Goal: Task Accomplishment & Management: Use online tool/utility

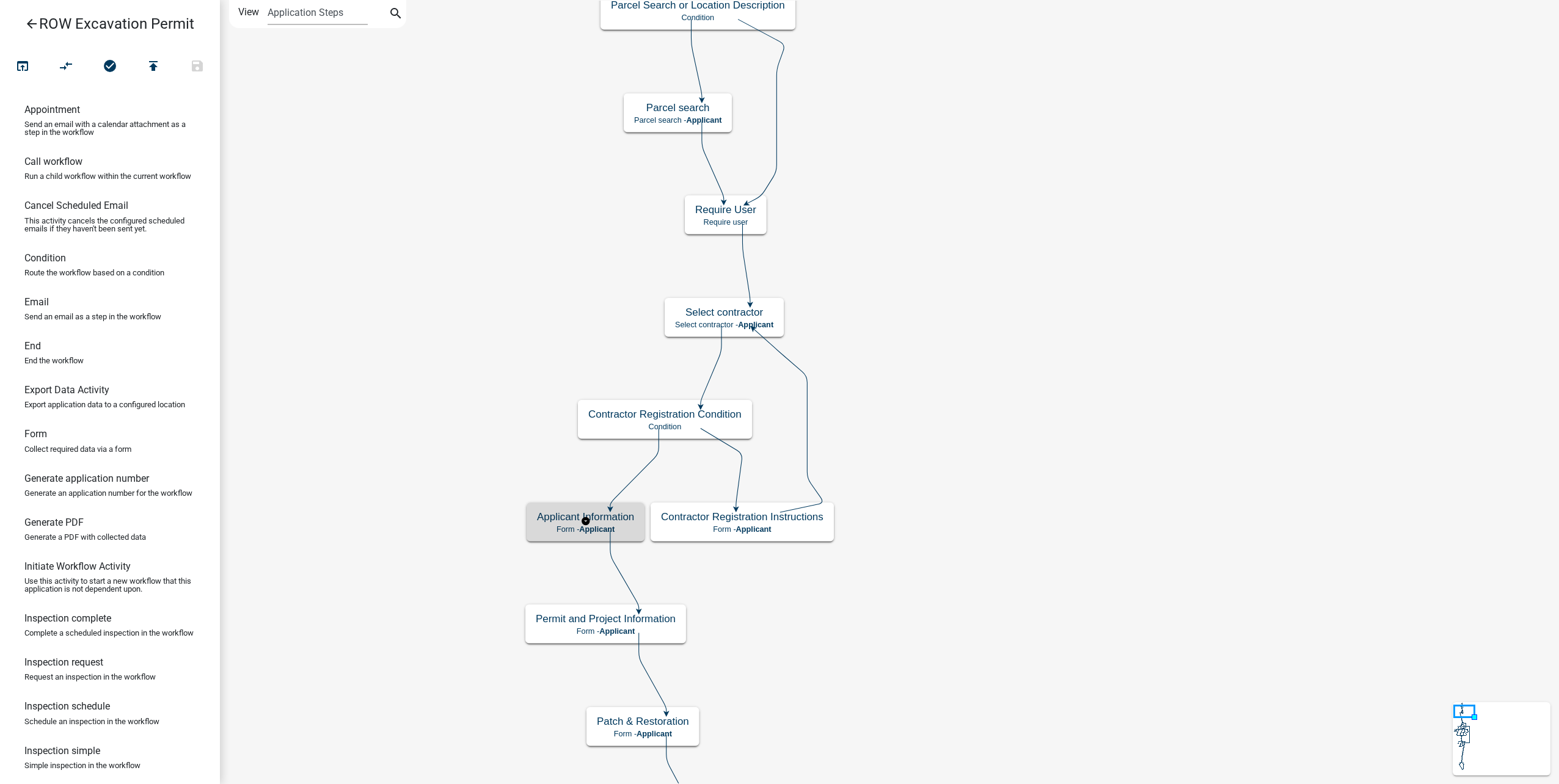
click at [603, 521] on h5 "Applicant Information" at bounding box center [585, 516] width 97 height 12
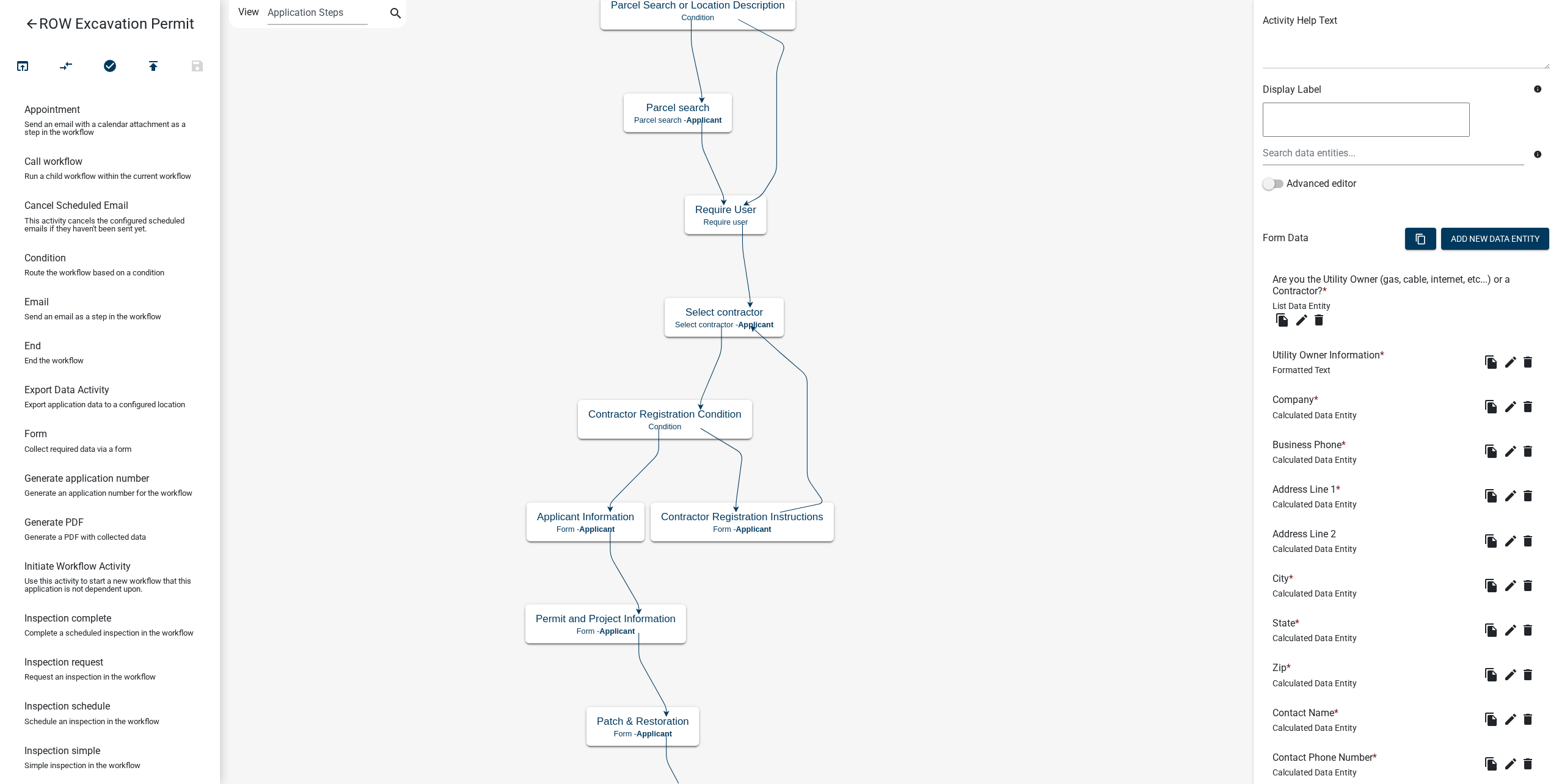
scroll to position [183, 0]
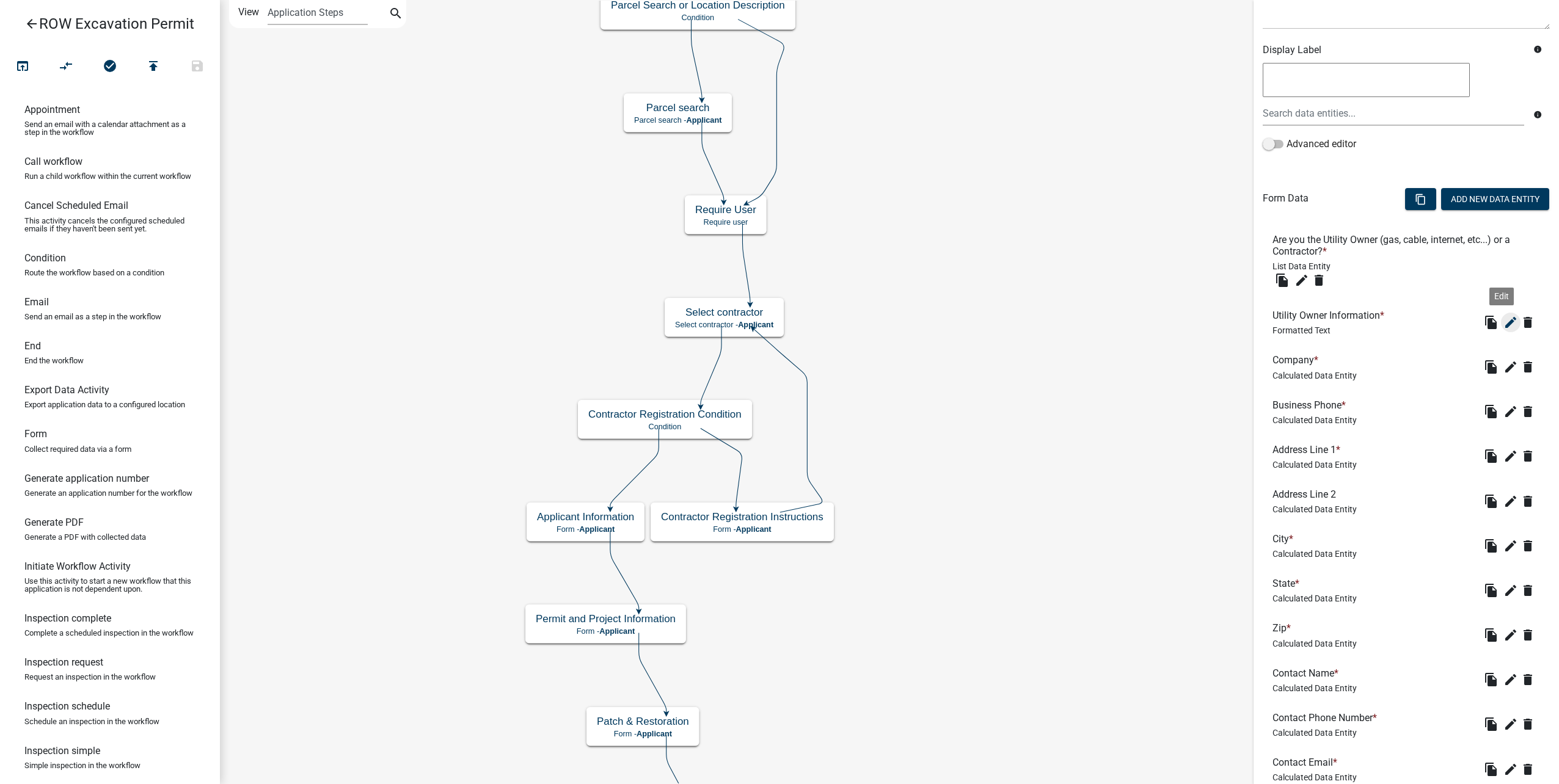
click at [1504, 318] on icon "edit" at bounding box center [1510, 322] width 15 height 15
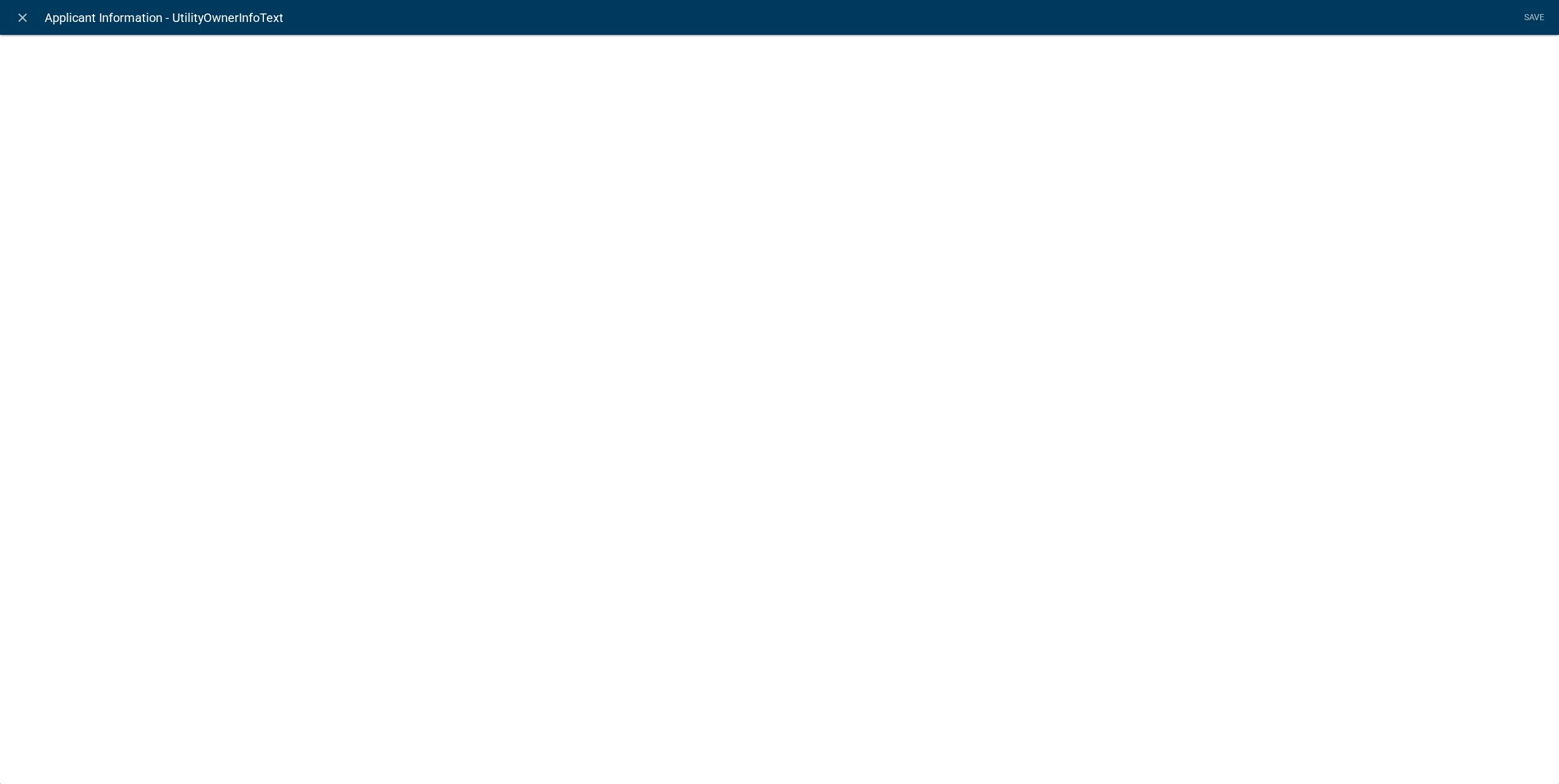
select select "rich-text"
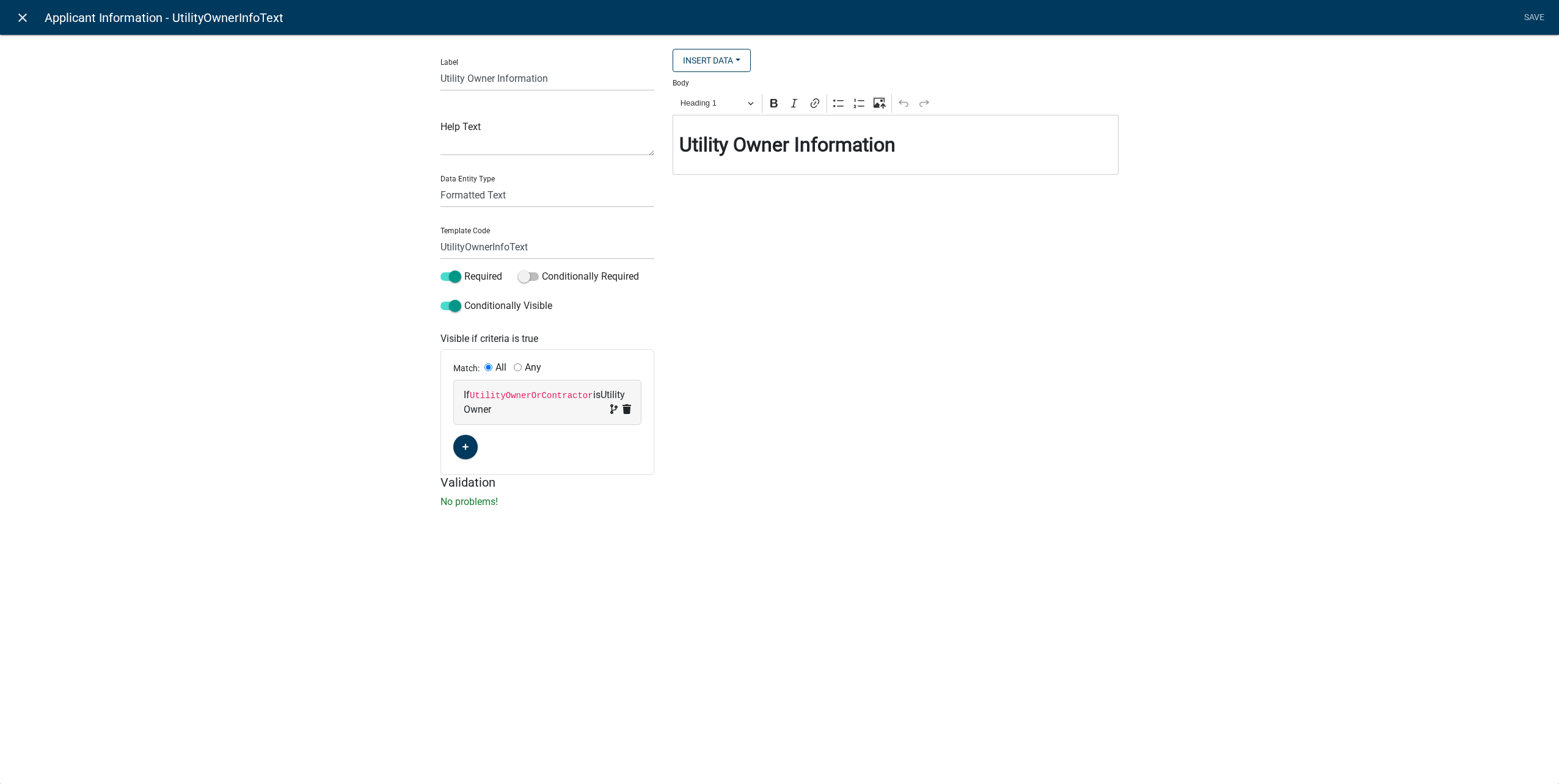
click at [27, 18] on icon "close" at bounding box center [22, 17] width 15 height 15
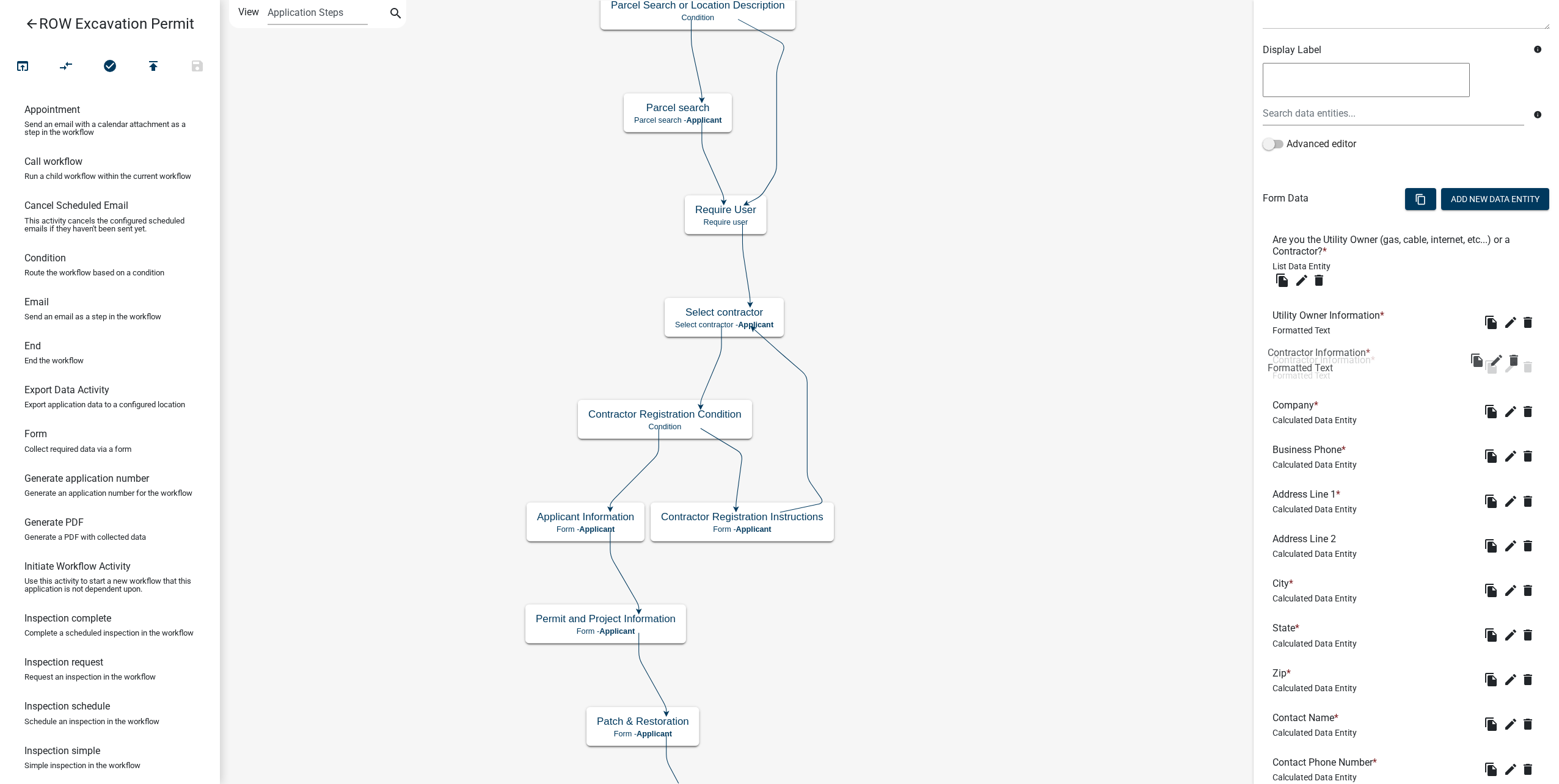
drag, startPoint x: 1389, startPoint y: 265, endPoint x: 1384, endPoint y: 360, distance: 95.1
click at [1506, 410] on icon "edit" at bounding box center [1510, 411] width 15 height 15
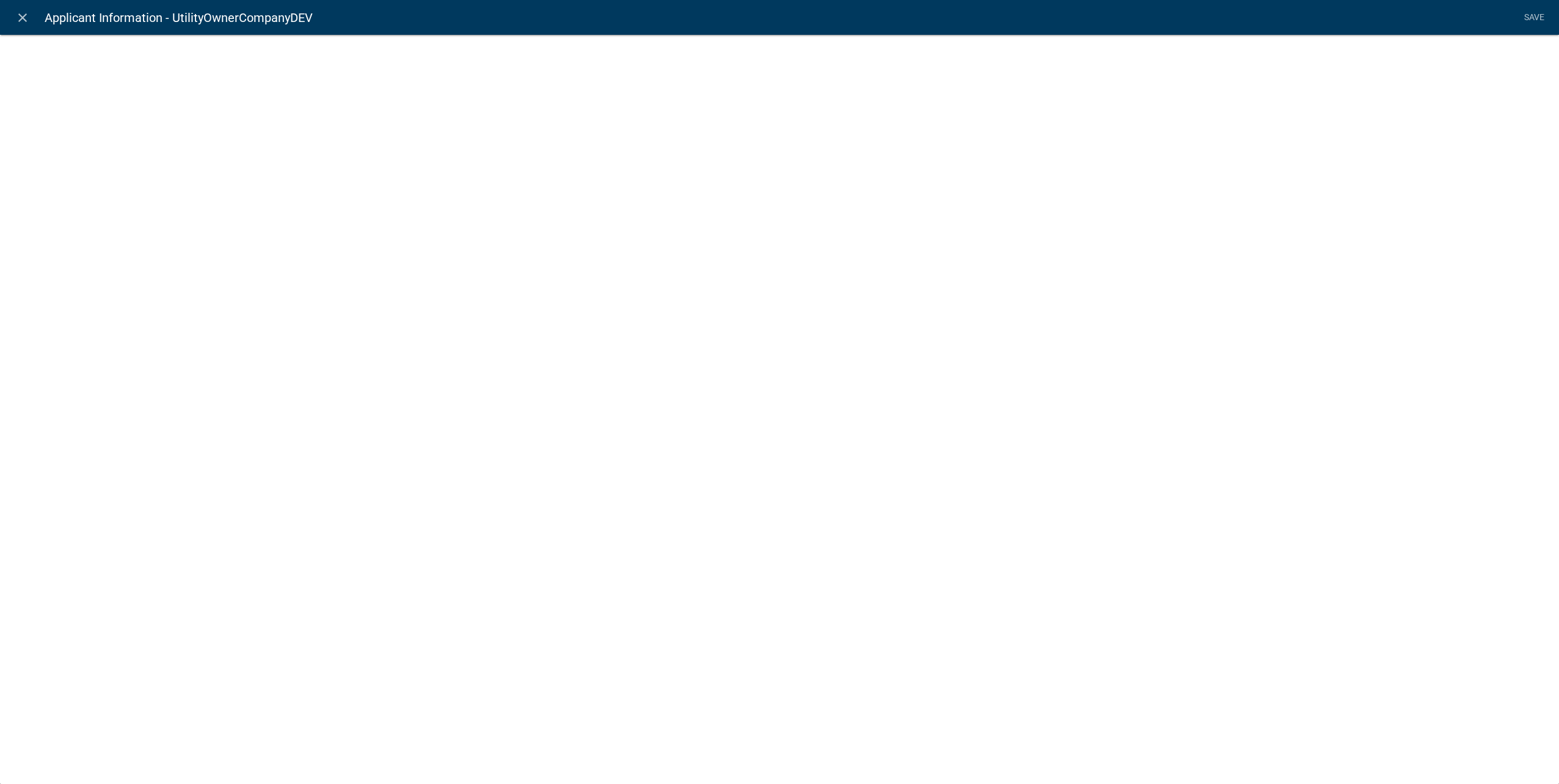
select select "calculated-value"
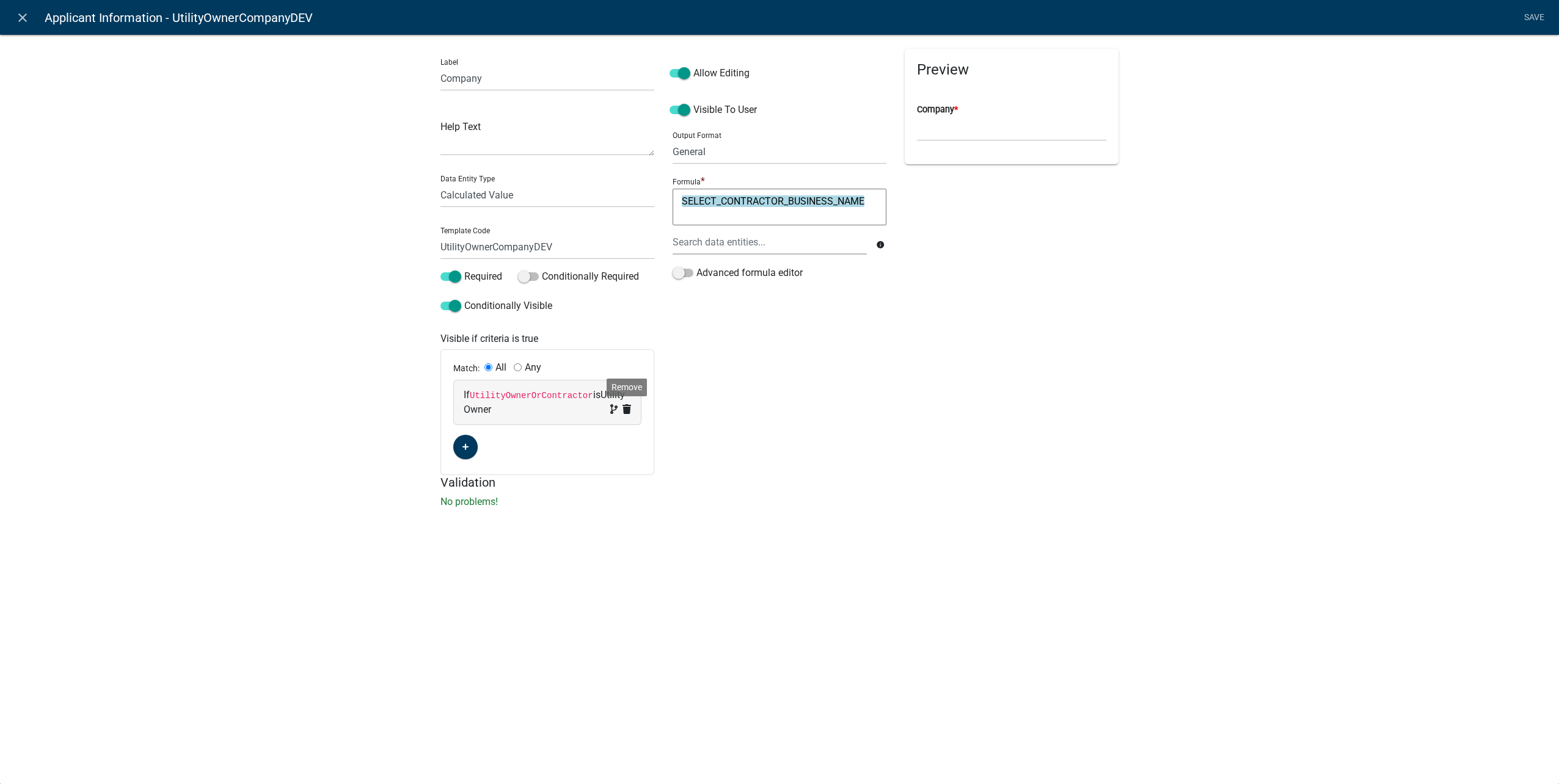
click at [628, 410] on icon at bounding box center [627, 409] width 8 height 10
click at [456, 305] on span at bounding box center [451, 306] width 21 height 8
click at [464, 299] on input "Conditionally Visible" at bounding box center [464, 299] width 0 height 0
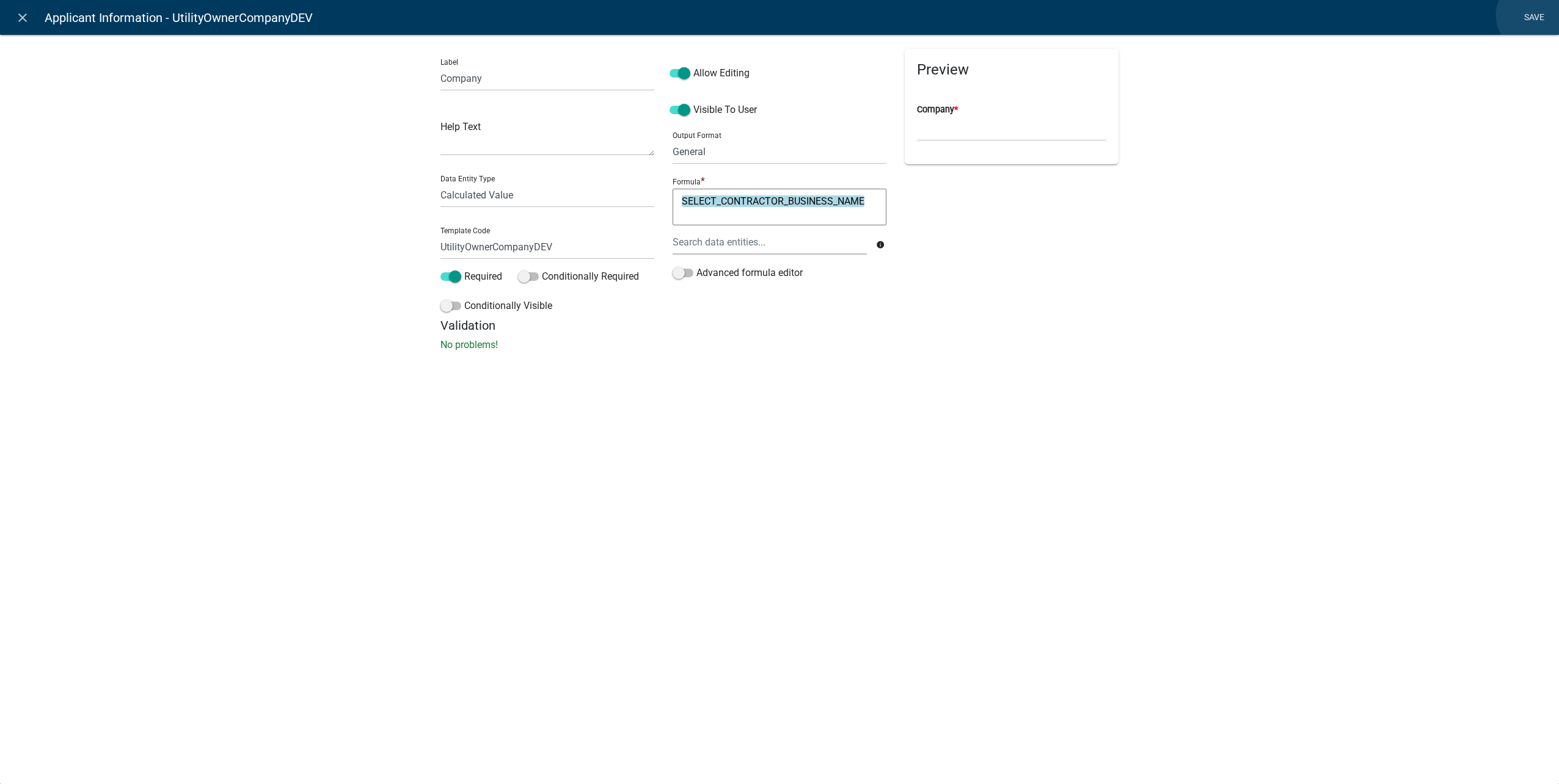
click at [1535, 15] on link "Save" at bounding box center [1534, 17] width 31 height 23
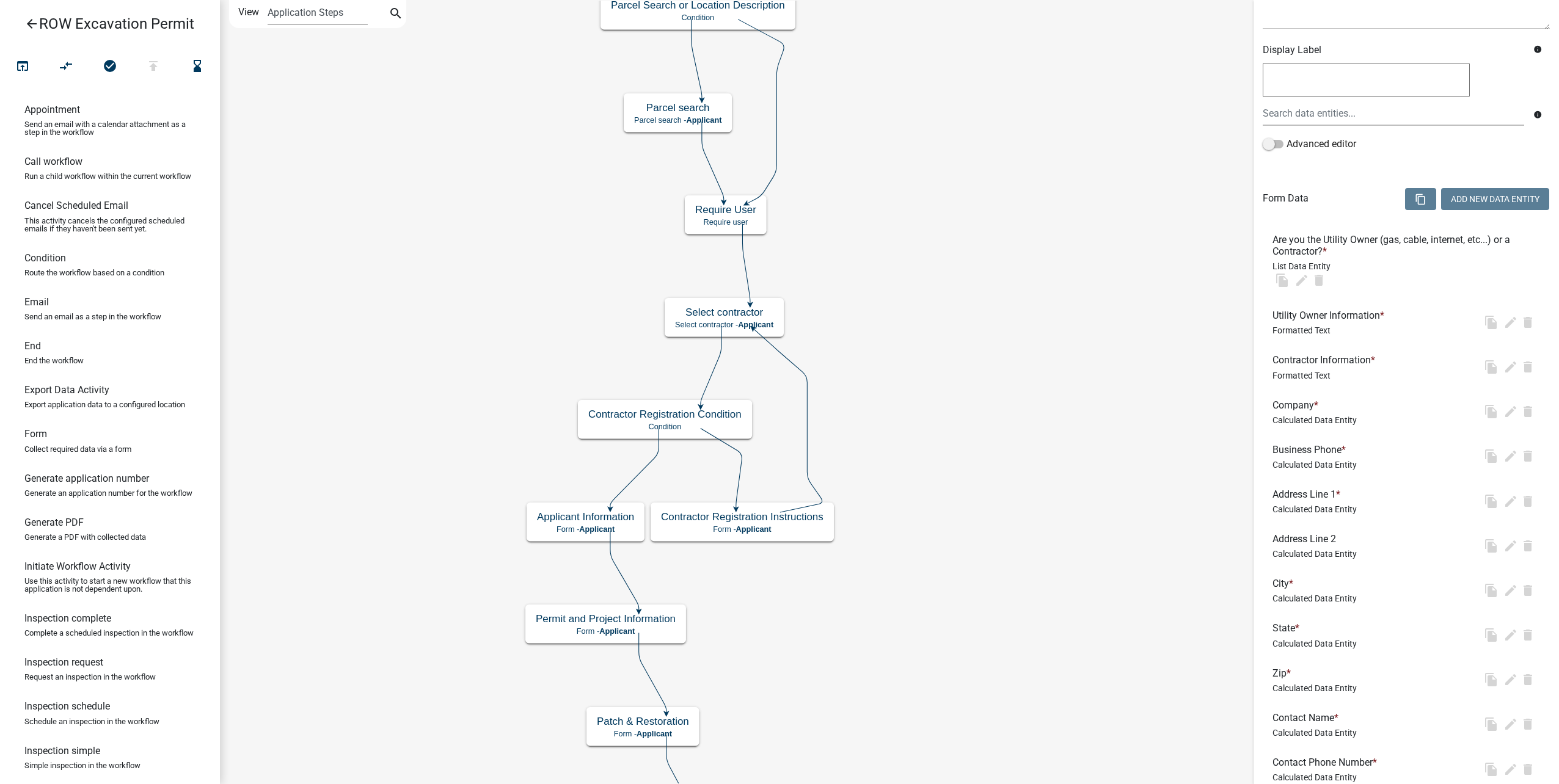
scroll to position [0, 0]
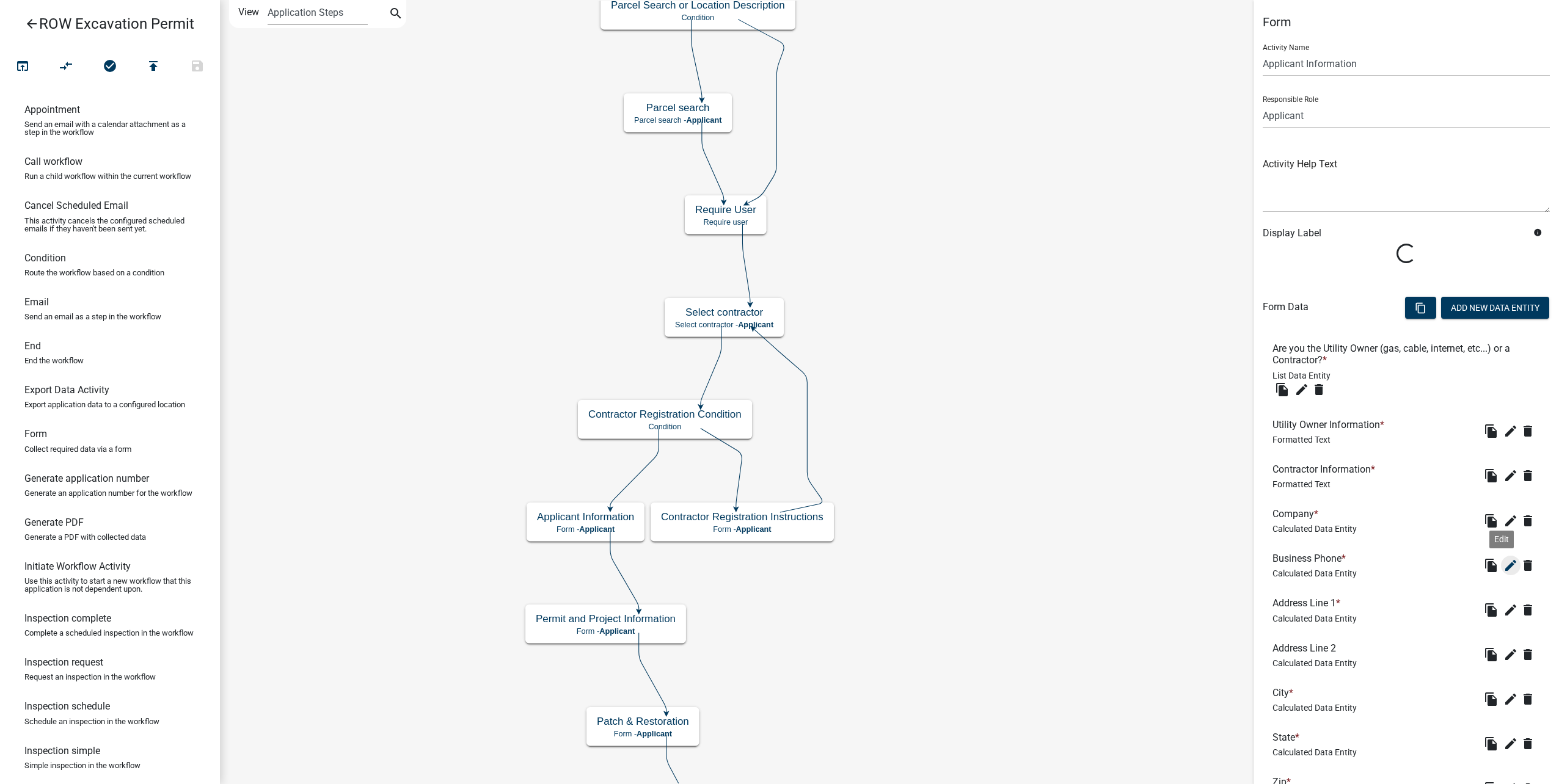
click at [1504, 558] on icon "edit" at bounding box center [1510, 565] width 15 height 15
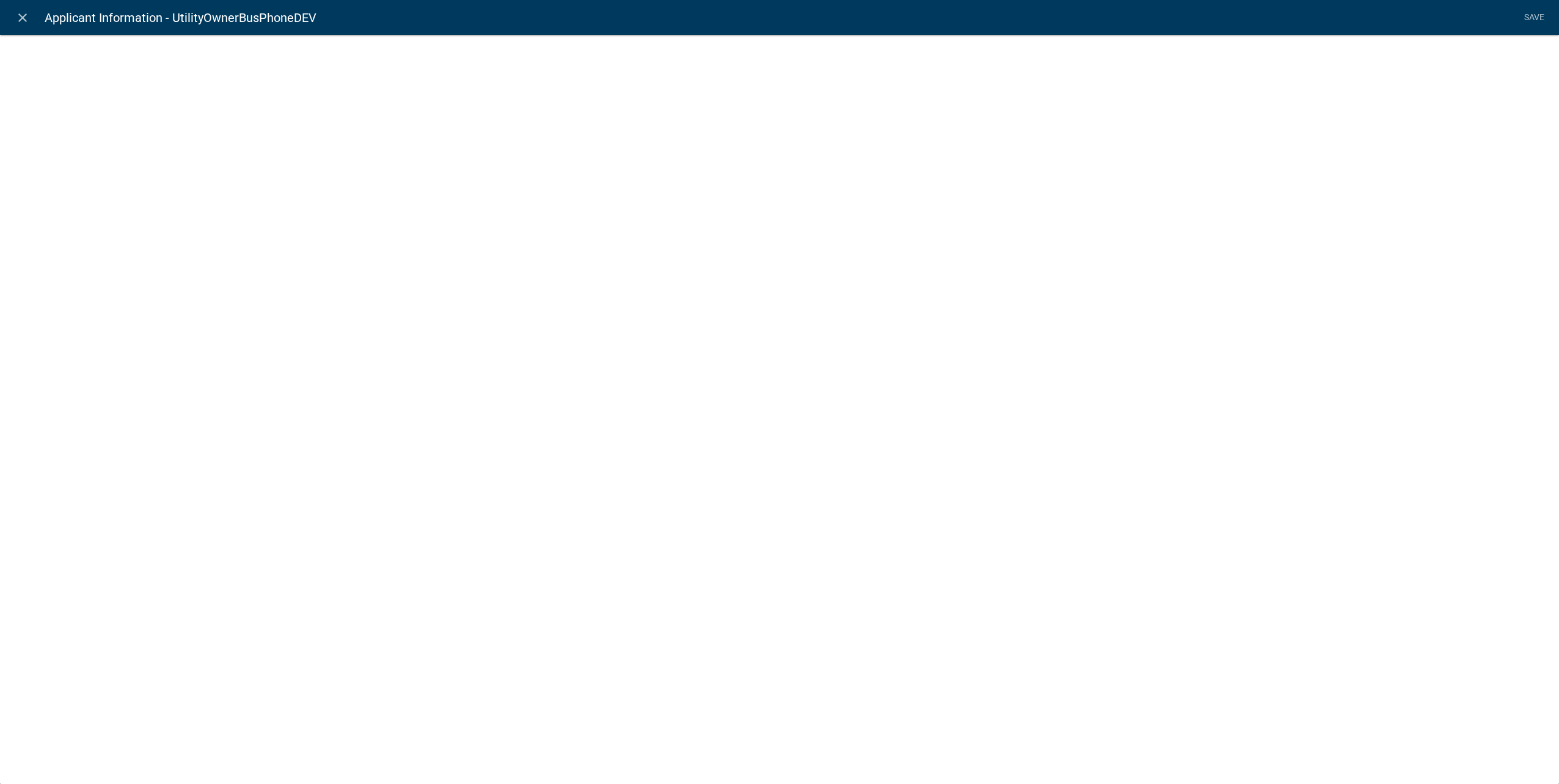
select select "calculated-value"
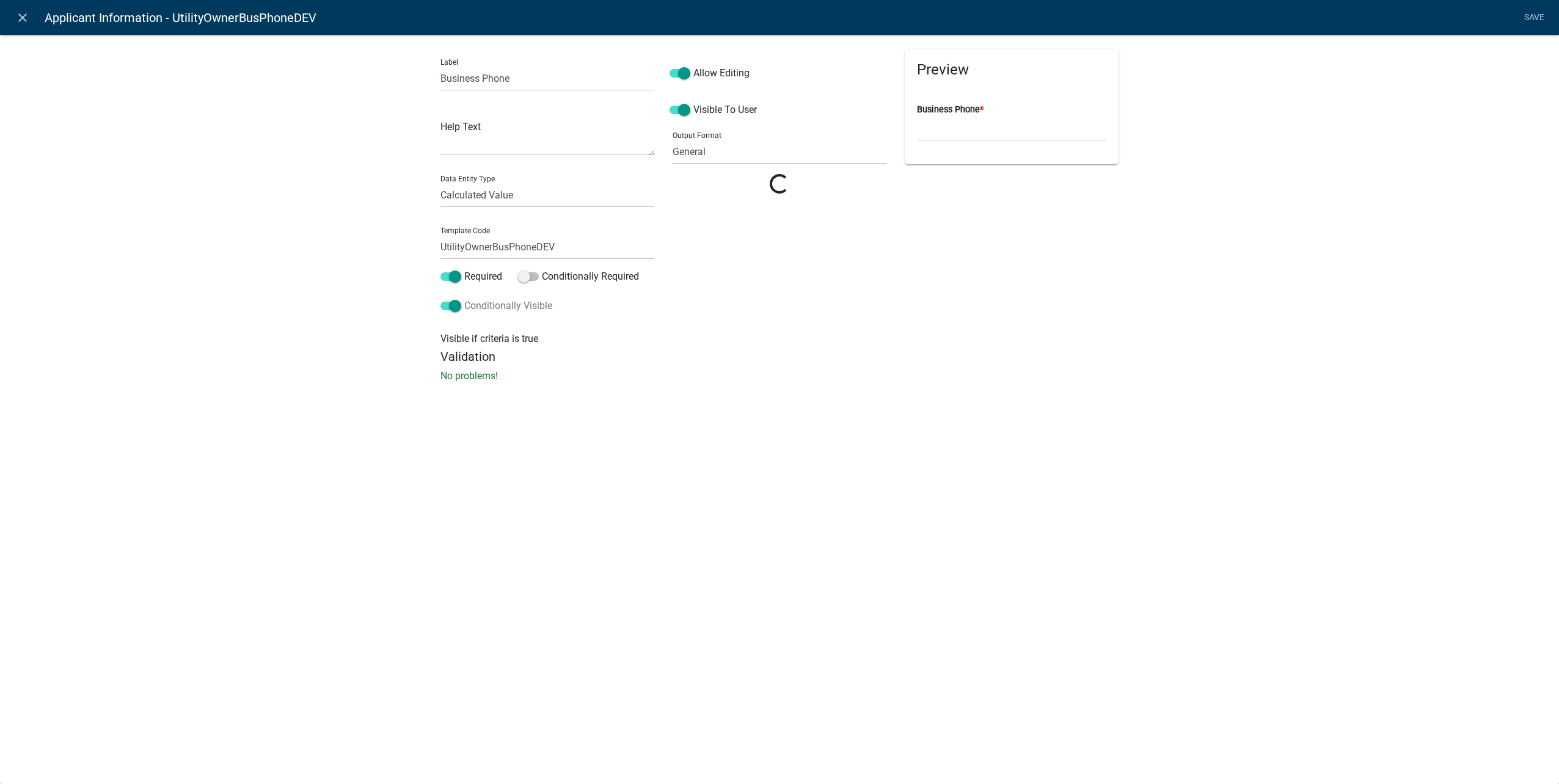
click at [456, 309] on span at bounding box center [451, 306] width 21 height 8
click at [464, 299] on input "Conditionally Visible" at bounding box center [464, 299] width 0 height 0
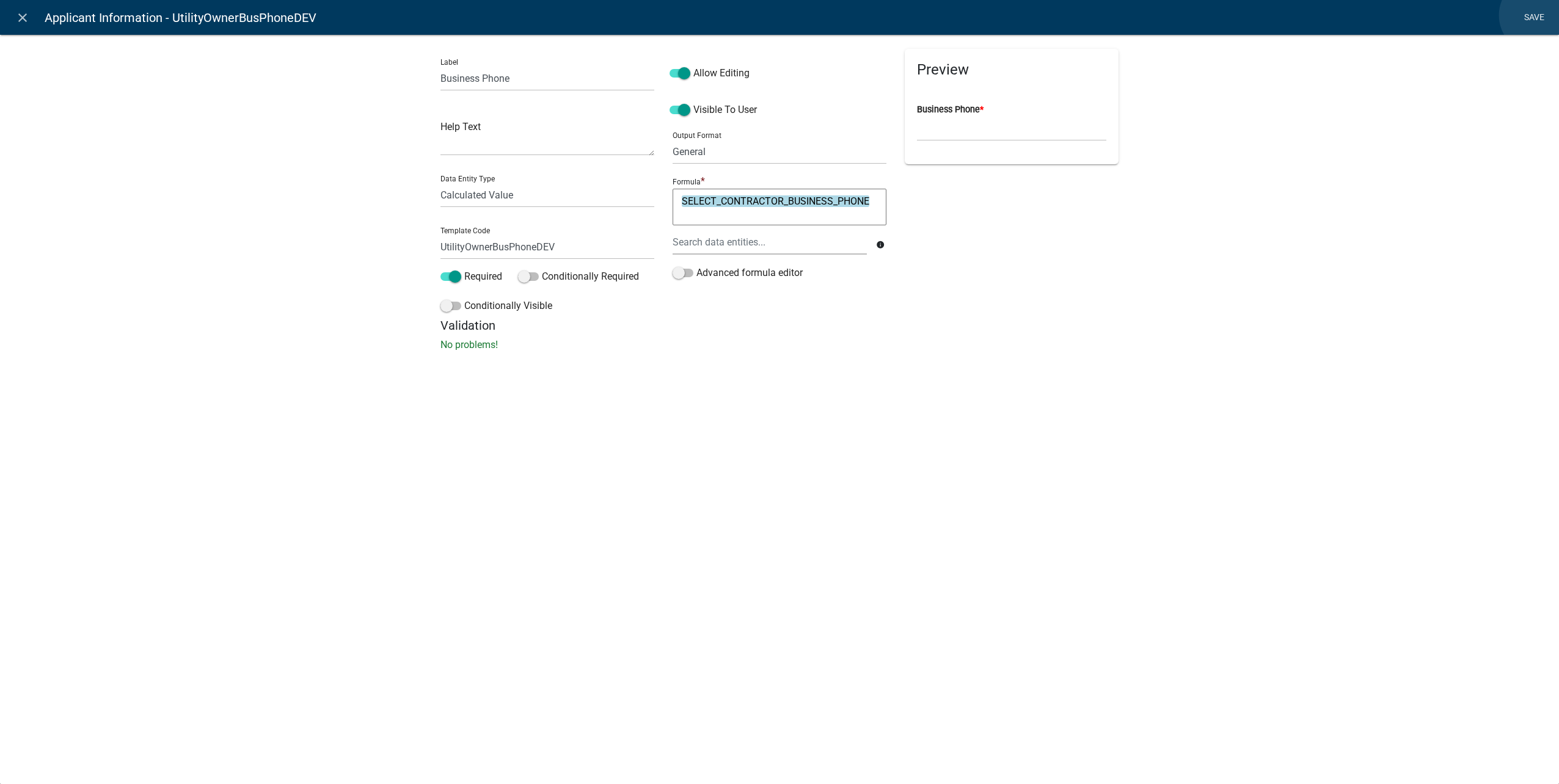
click at [1538, 15] on link "Save" at bounding box center [1534, 17] width 31 height 23
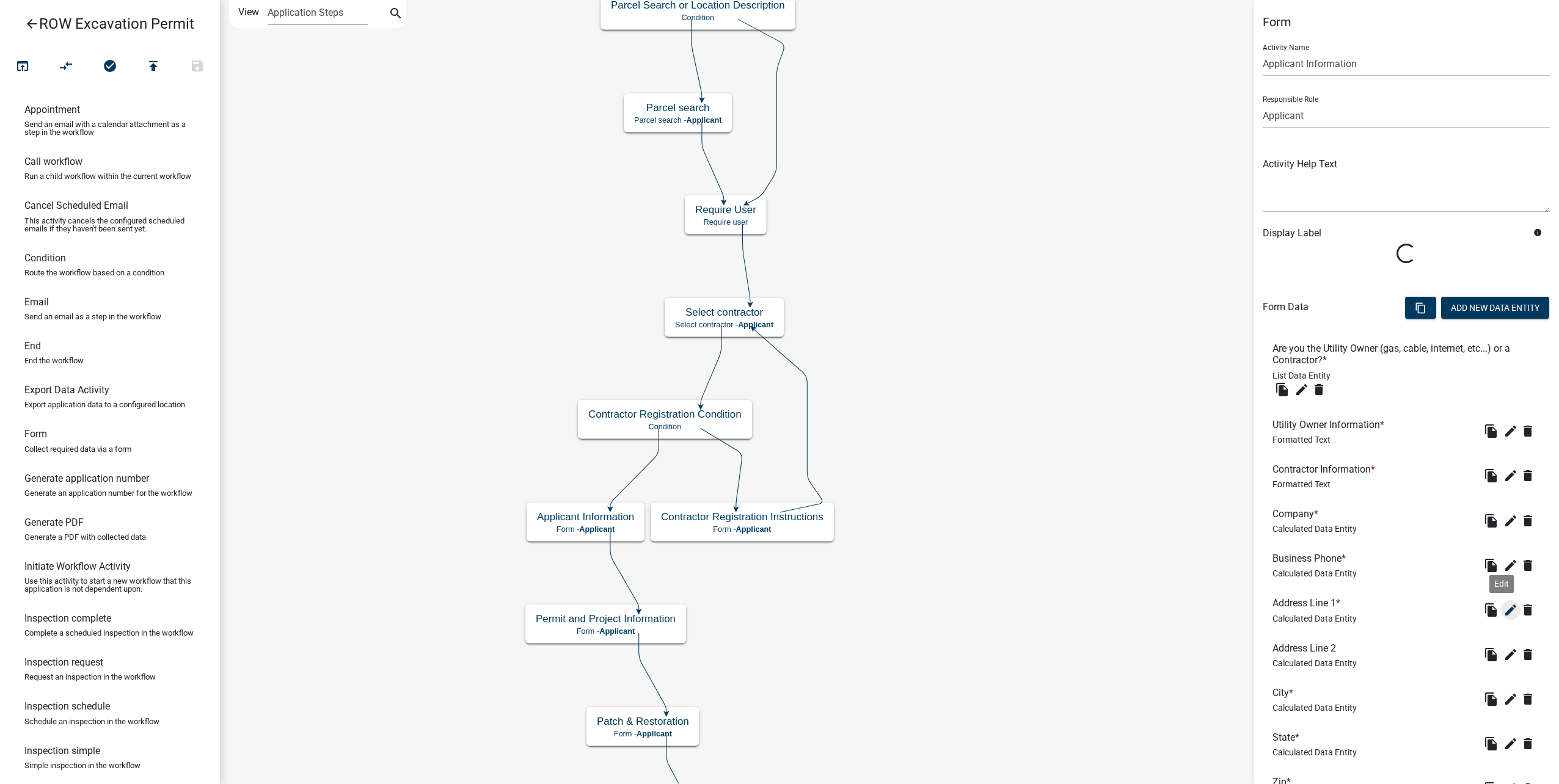
click at [1504, 604] on icon "edit" at bounding box center [1510, 609] width 15 height 15
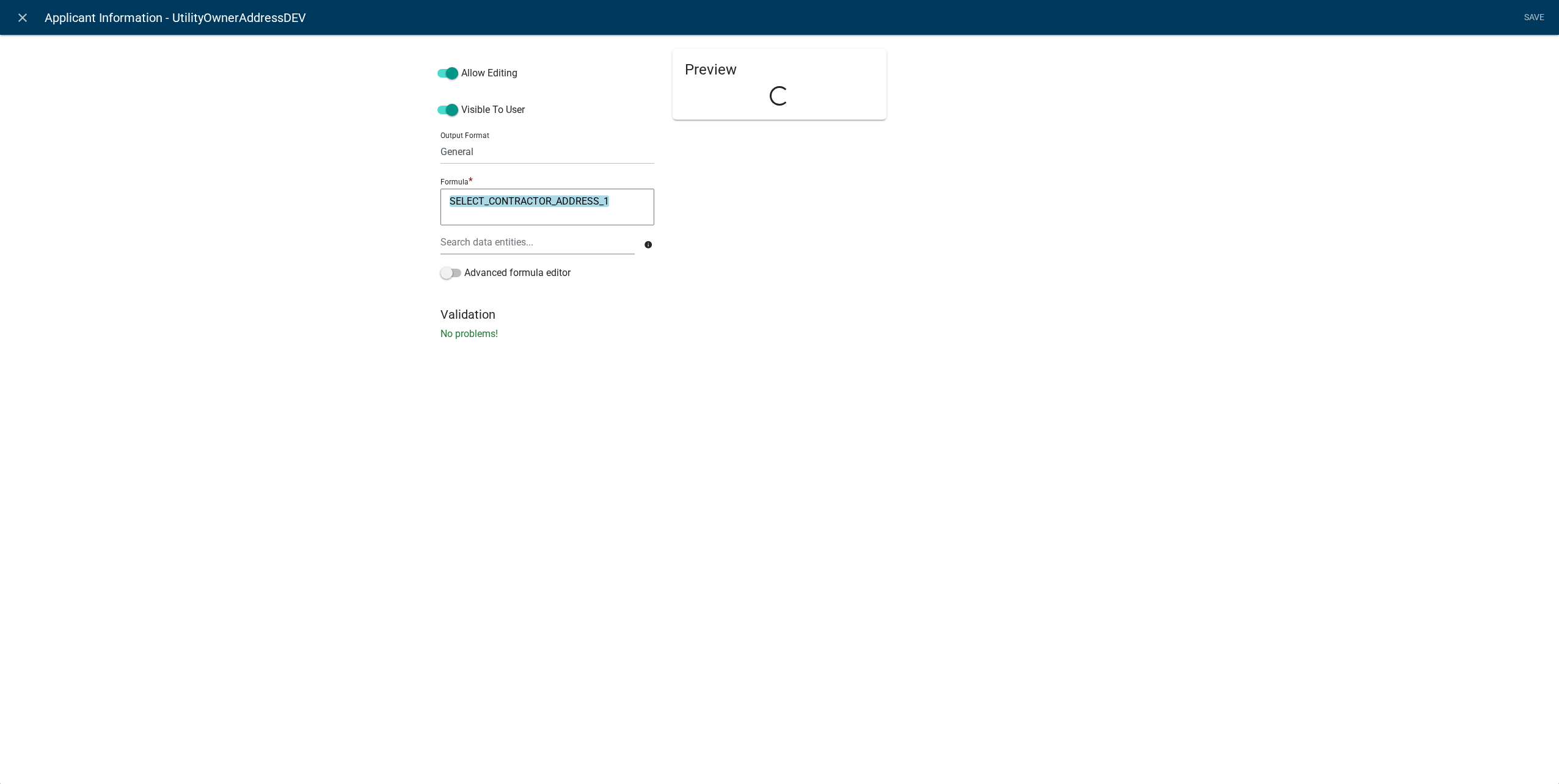
select select "calculated-value"
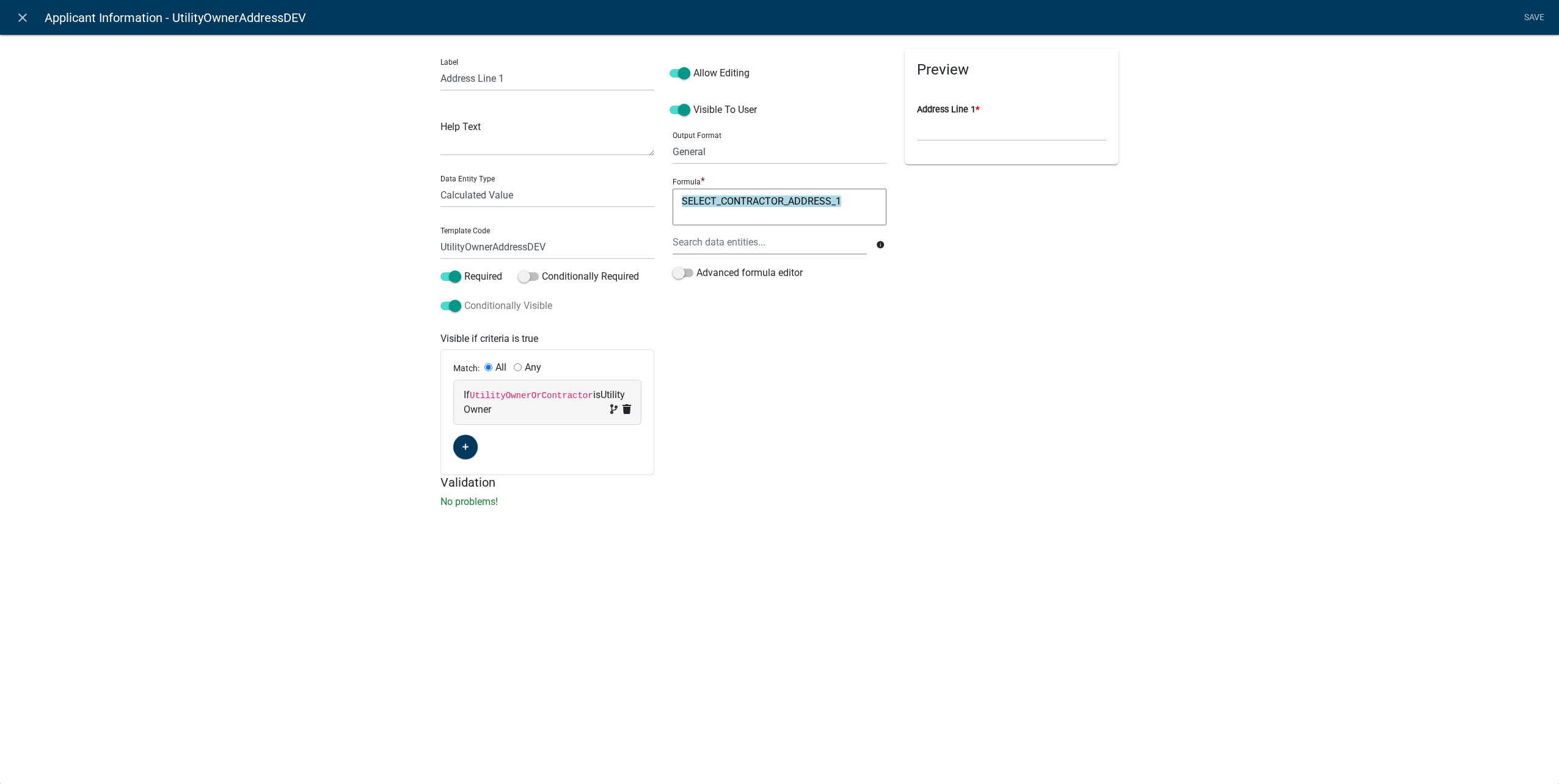
click at [452, 306] on span at bounding box center [451, 306] width 21 height 8
click at [464, 299] on input "Conditionally Visible" at bounding box center [464, 299] width 0 height 0
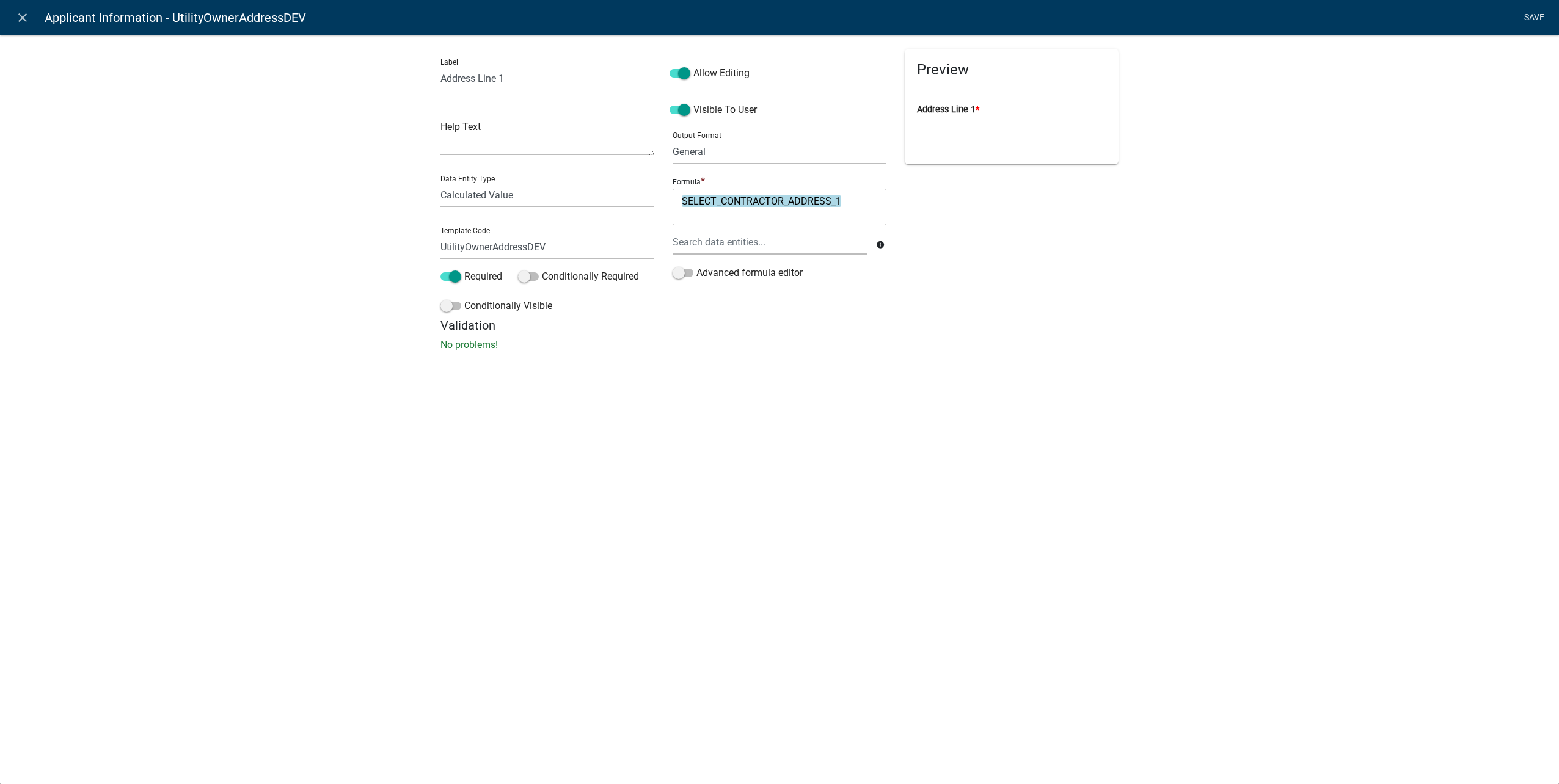
click at [1525, 10] on link "Save" at bounding box center [1534, 17] width 31 height 23
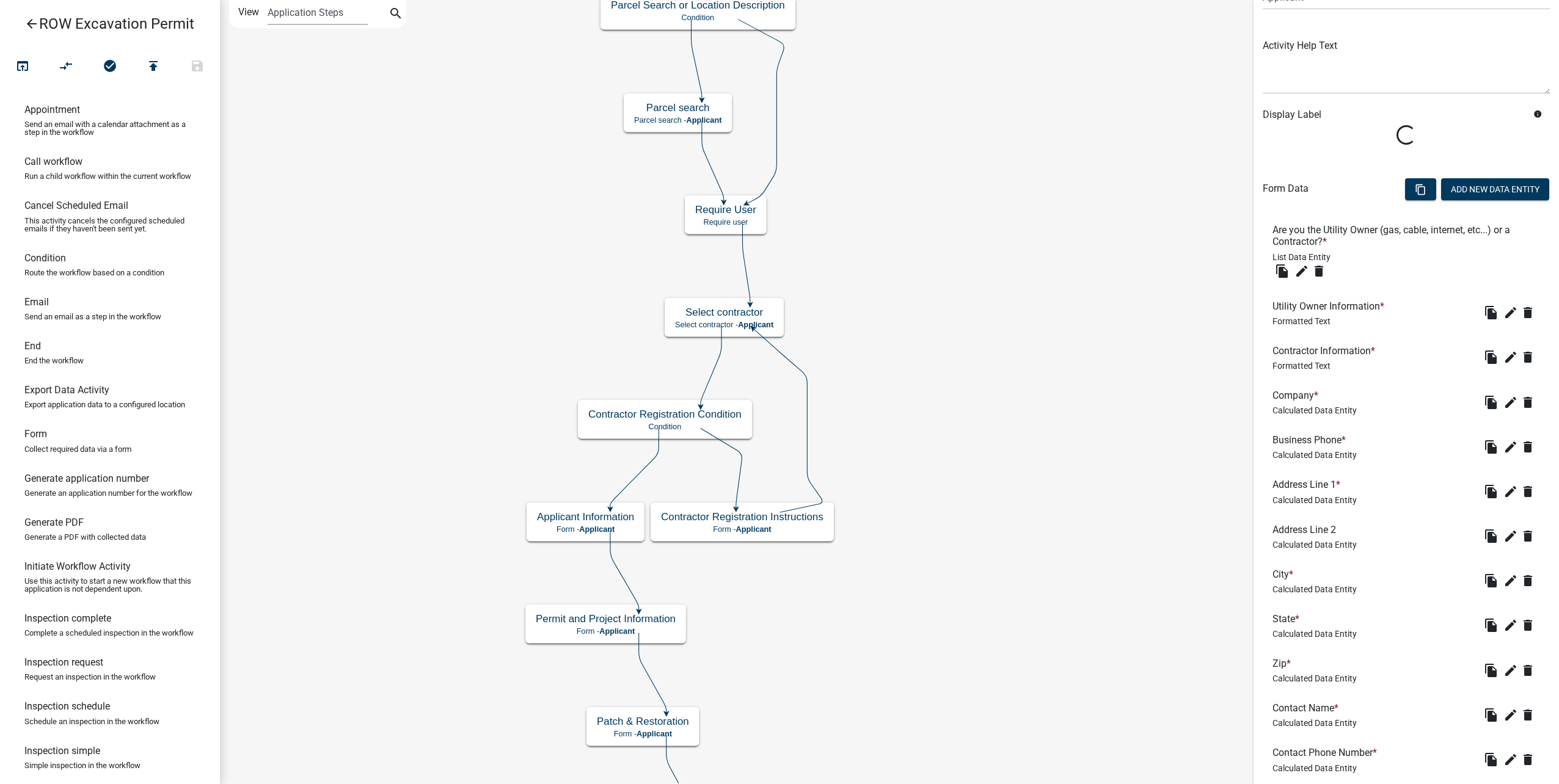
scroll to position [122, 0]
click at [1505, 486] on icon "edit" at bounding box center [1510, 487] width 15 height 15
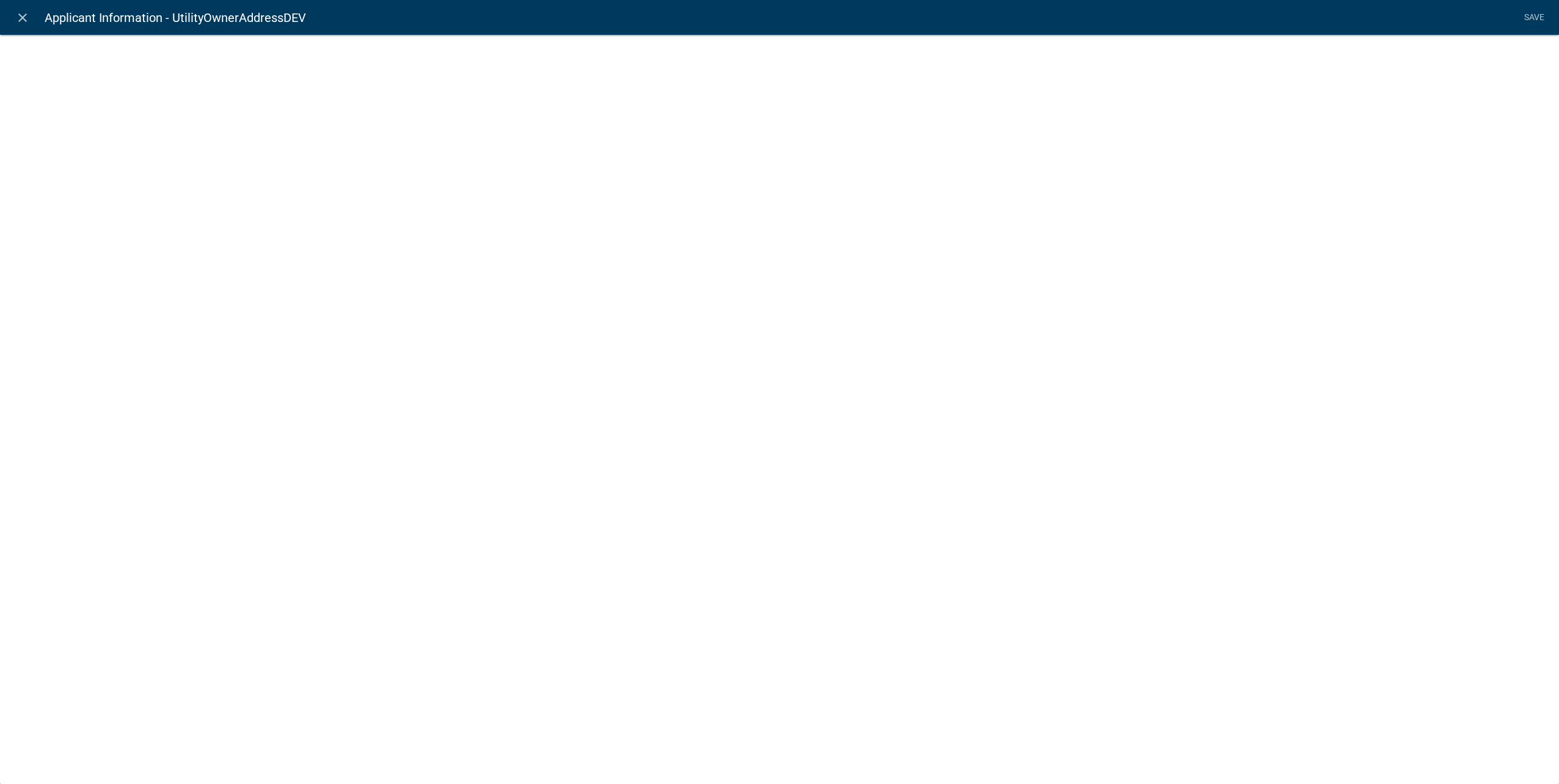
select select "calculated-value"
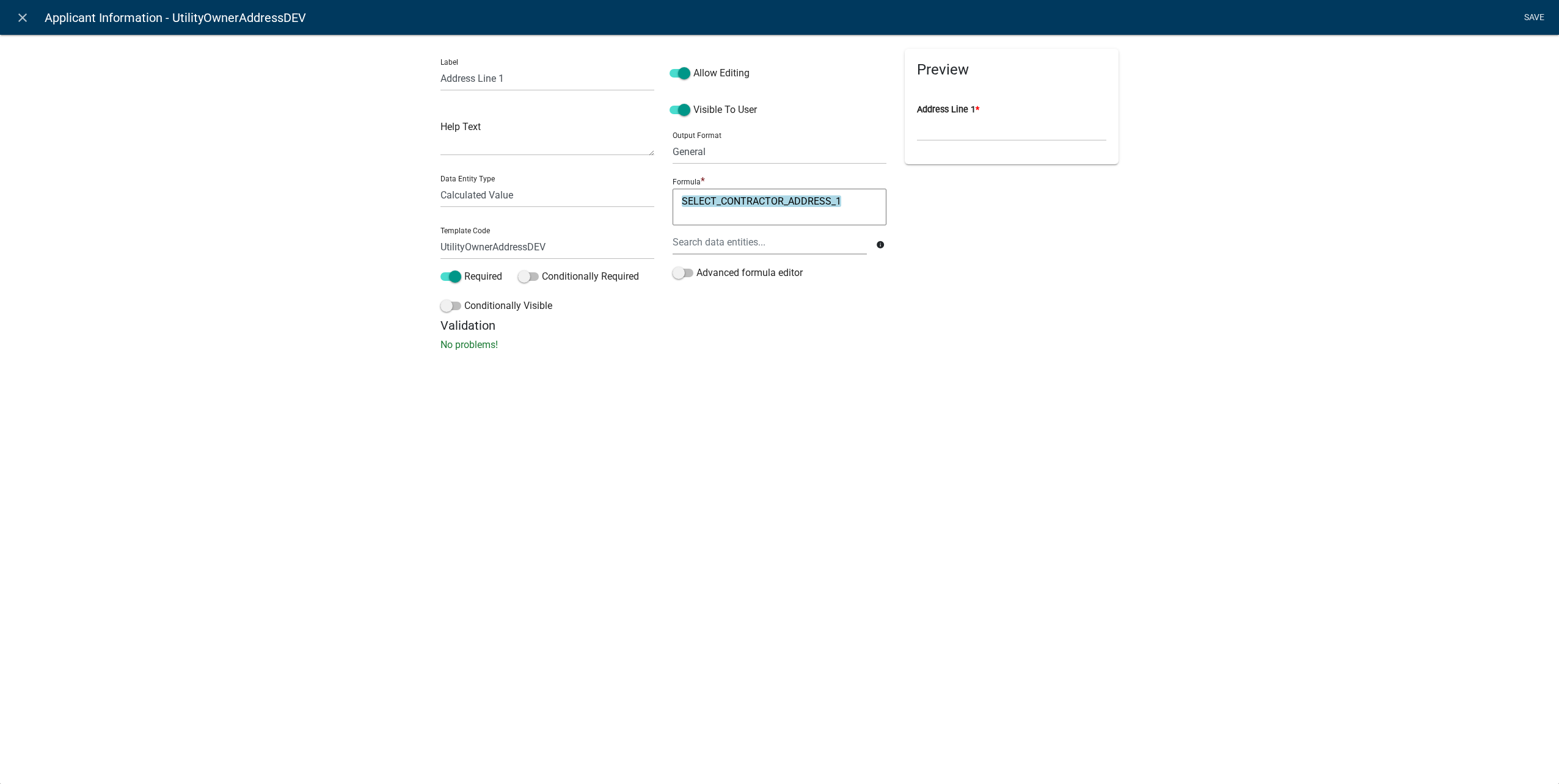
click at [1540, 17] on link "Save" at bounding box center [1534, 17] width 31 height 23
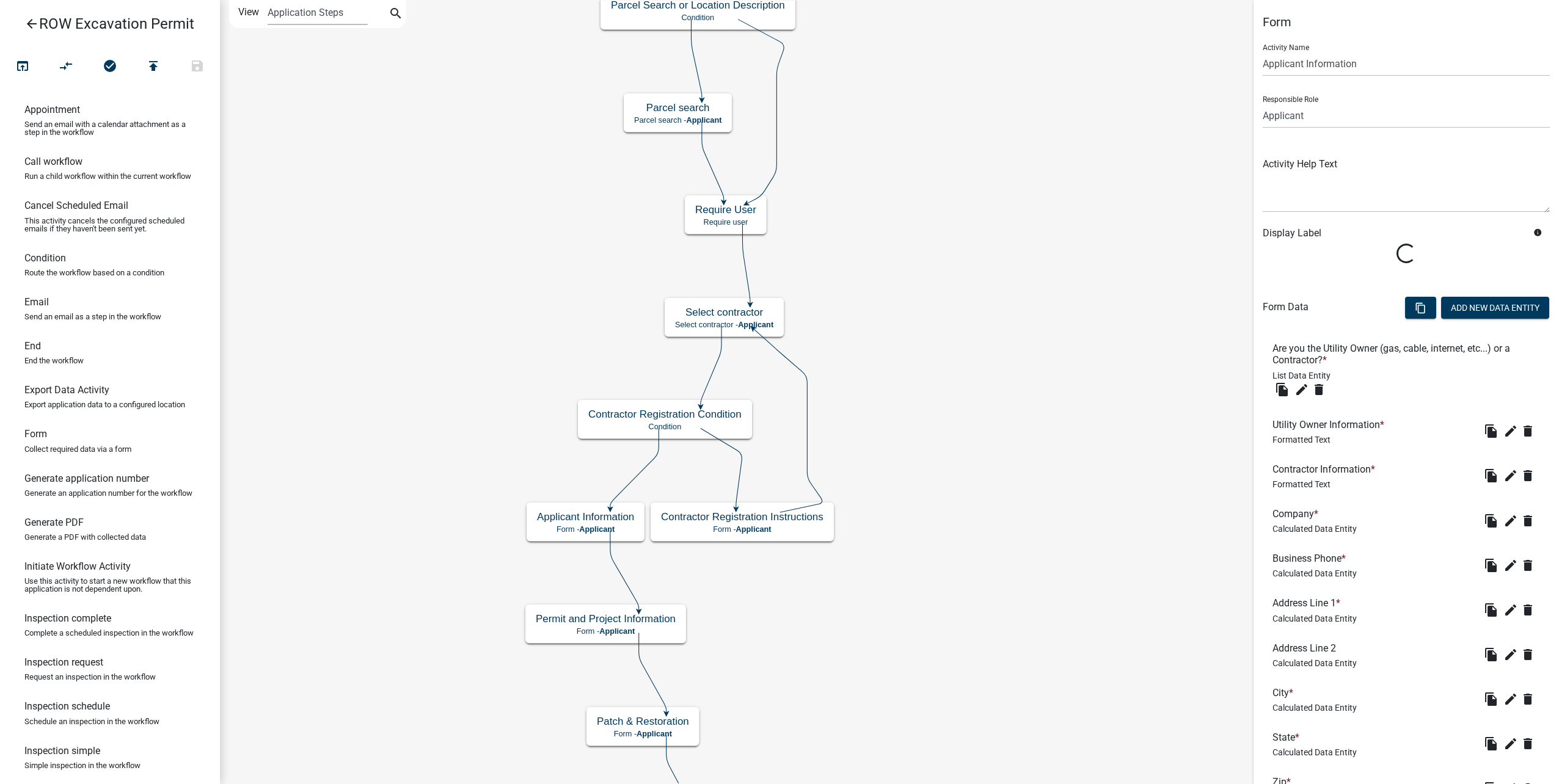
scroll to position [61, 0]
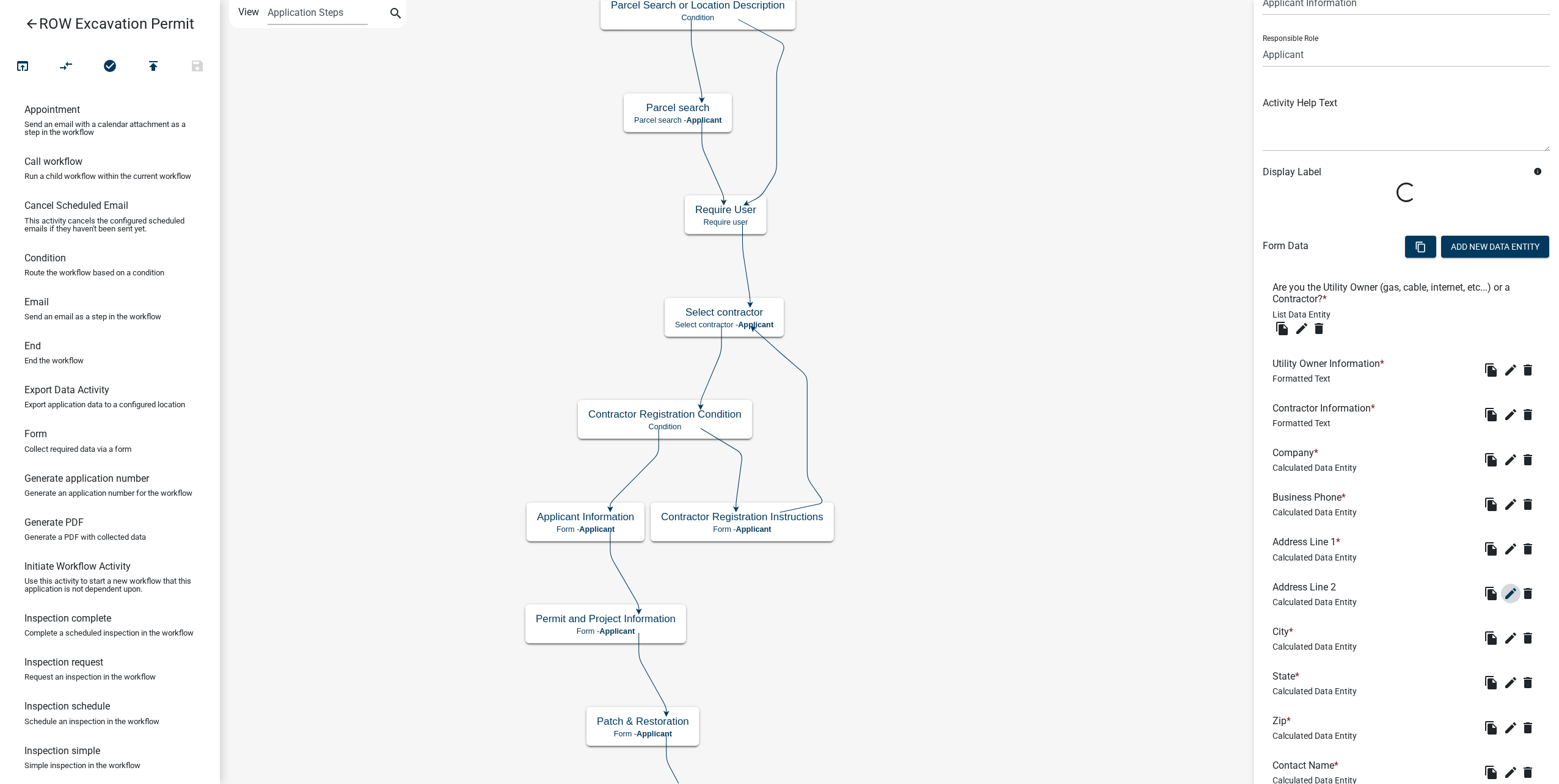
click at [1504, 589] on icon "edit" at bounding box center [1510, 593] width 15 height 15
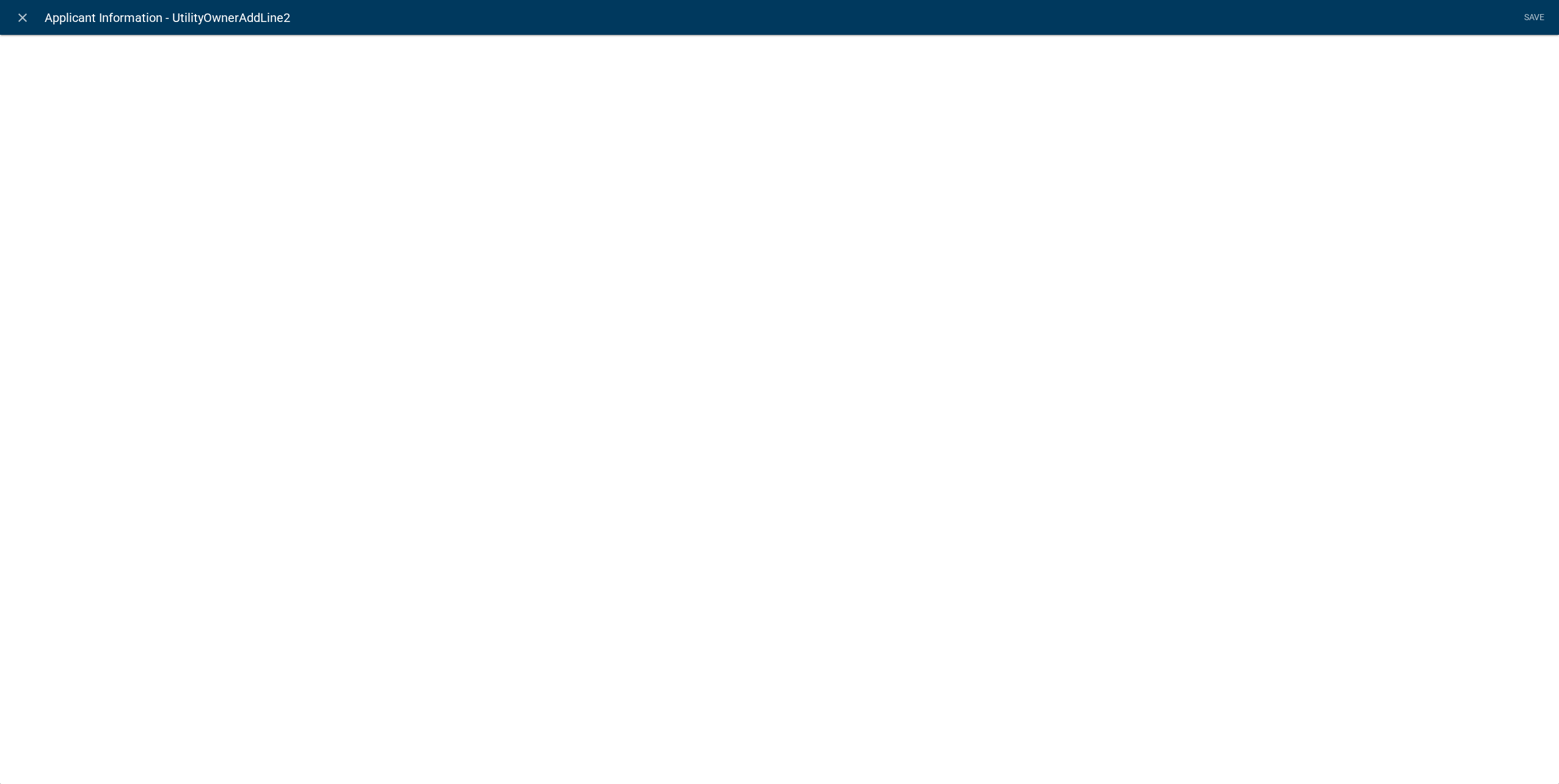
select select "calculated-value"
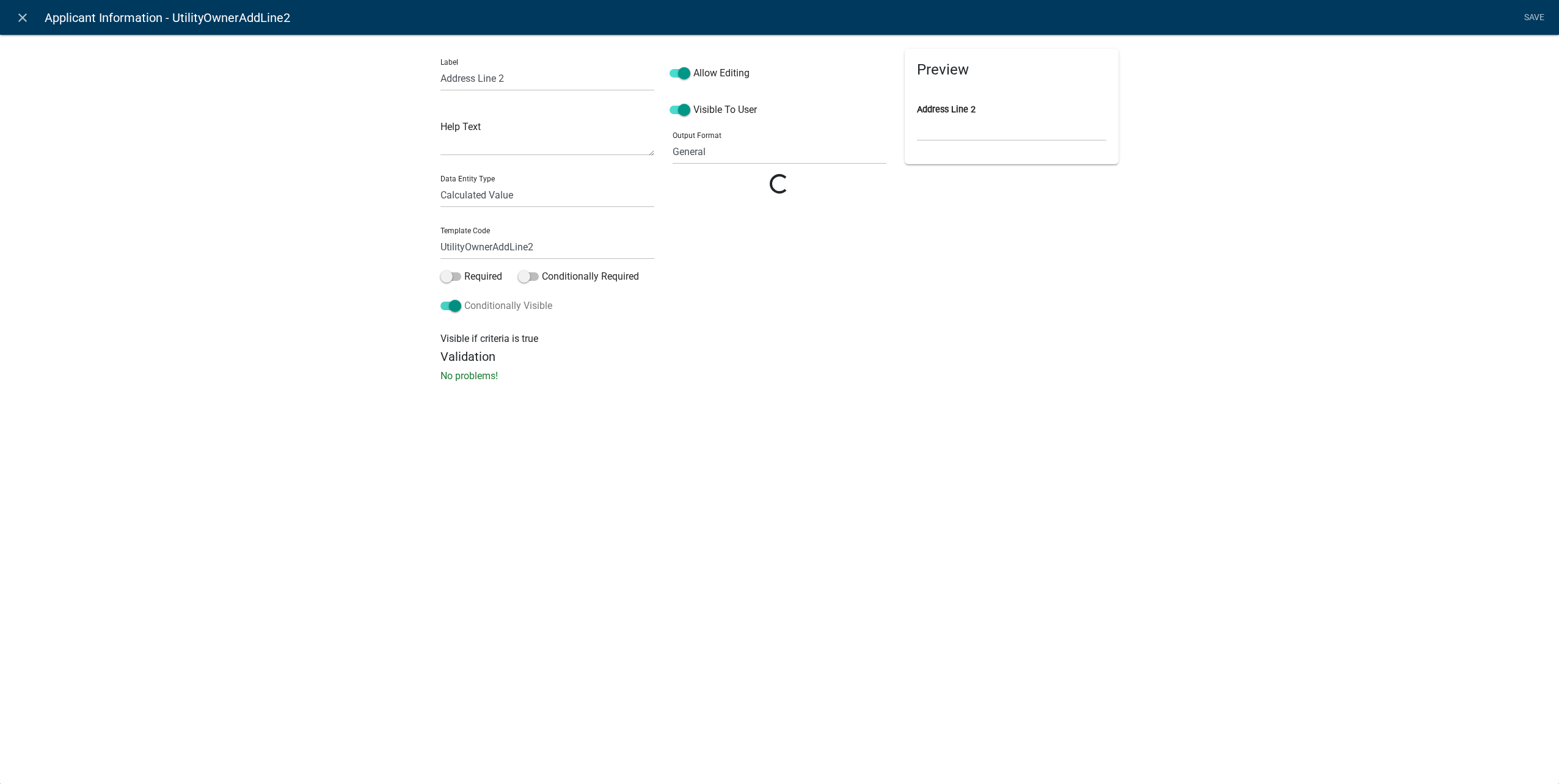
click at [452, 306] on span at bounding box center [451, 306] width 21 height 8
click at [464, 299] on input "Conditionally Visible" at bounding box center [464, 299] width 0 height 0
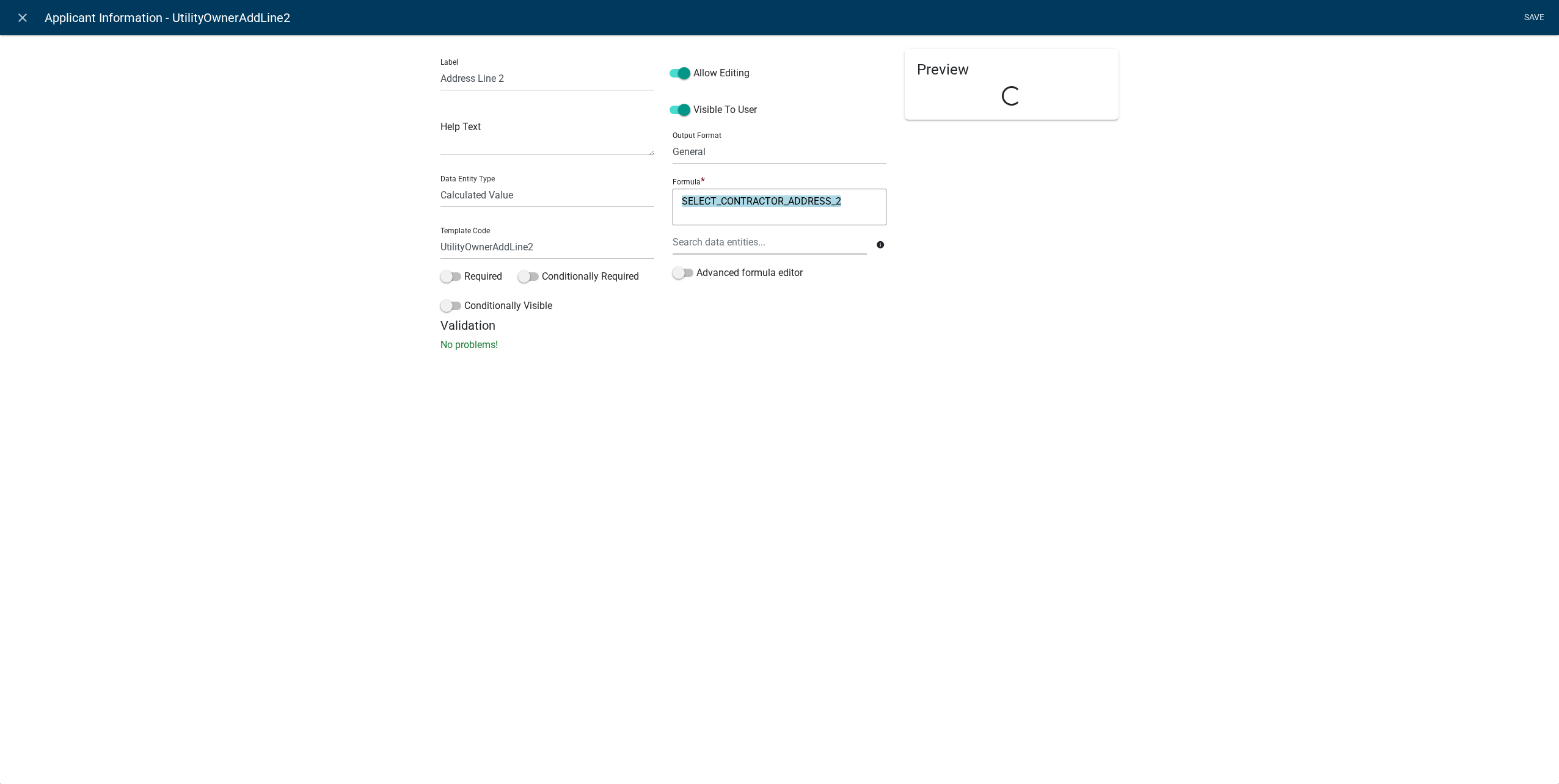
click at [1533, 8] on link "Save" at bounding box center [1534, 17] width 31 height 23
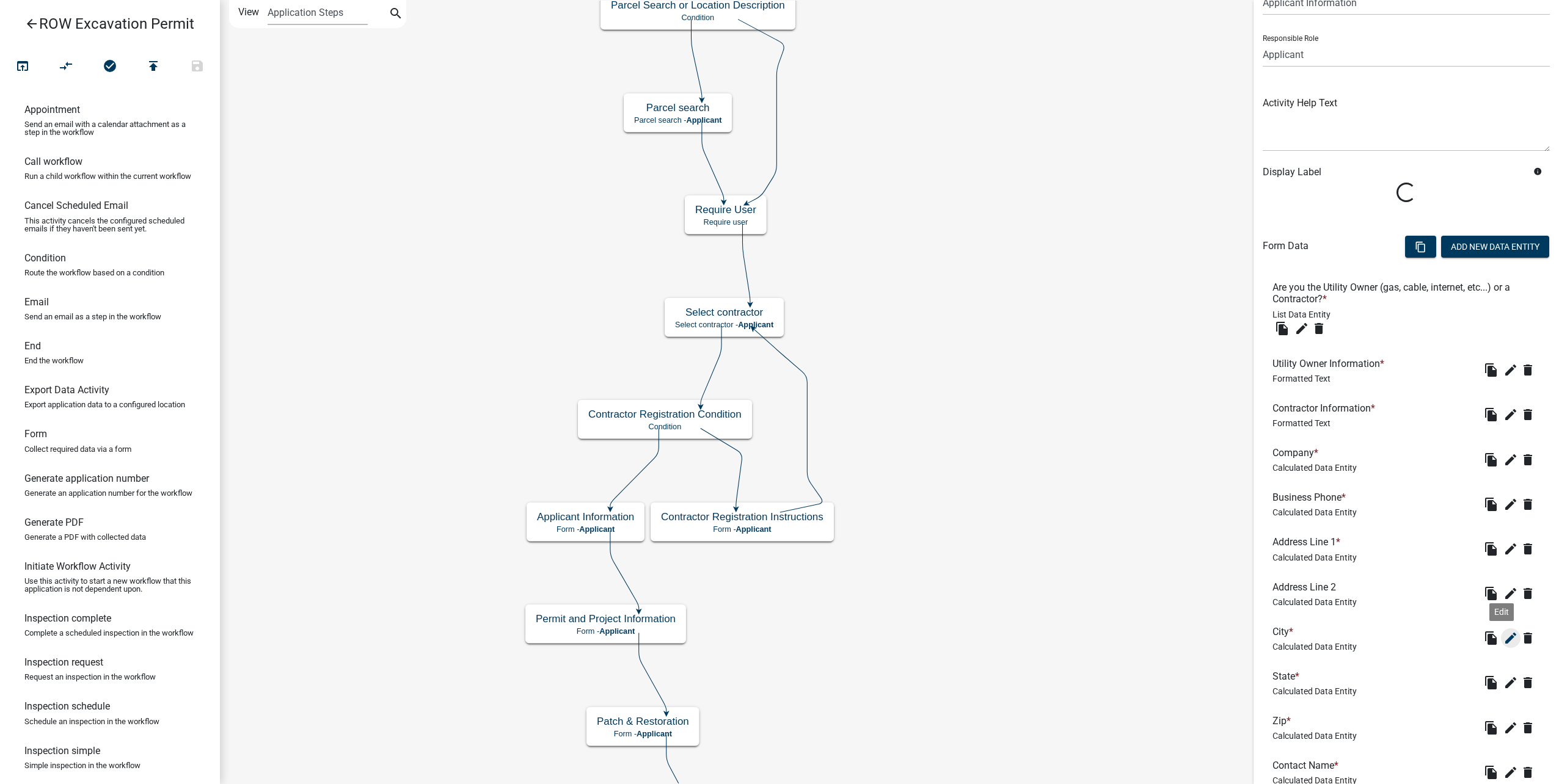
click at [1504, 636] on icon "edit" at bounding box center [1510, 638] width 15 height 15
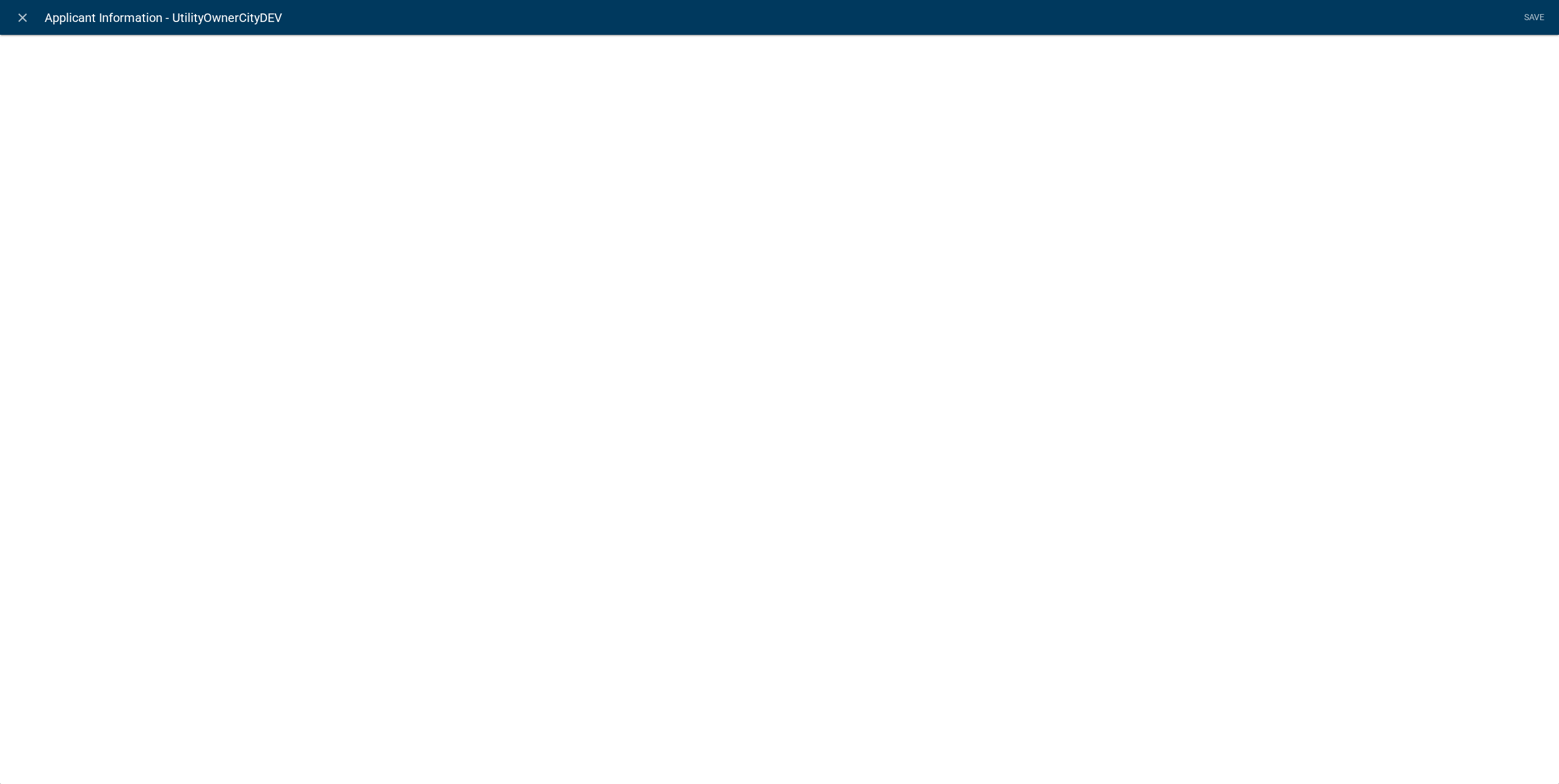
select select "calculated-value"
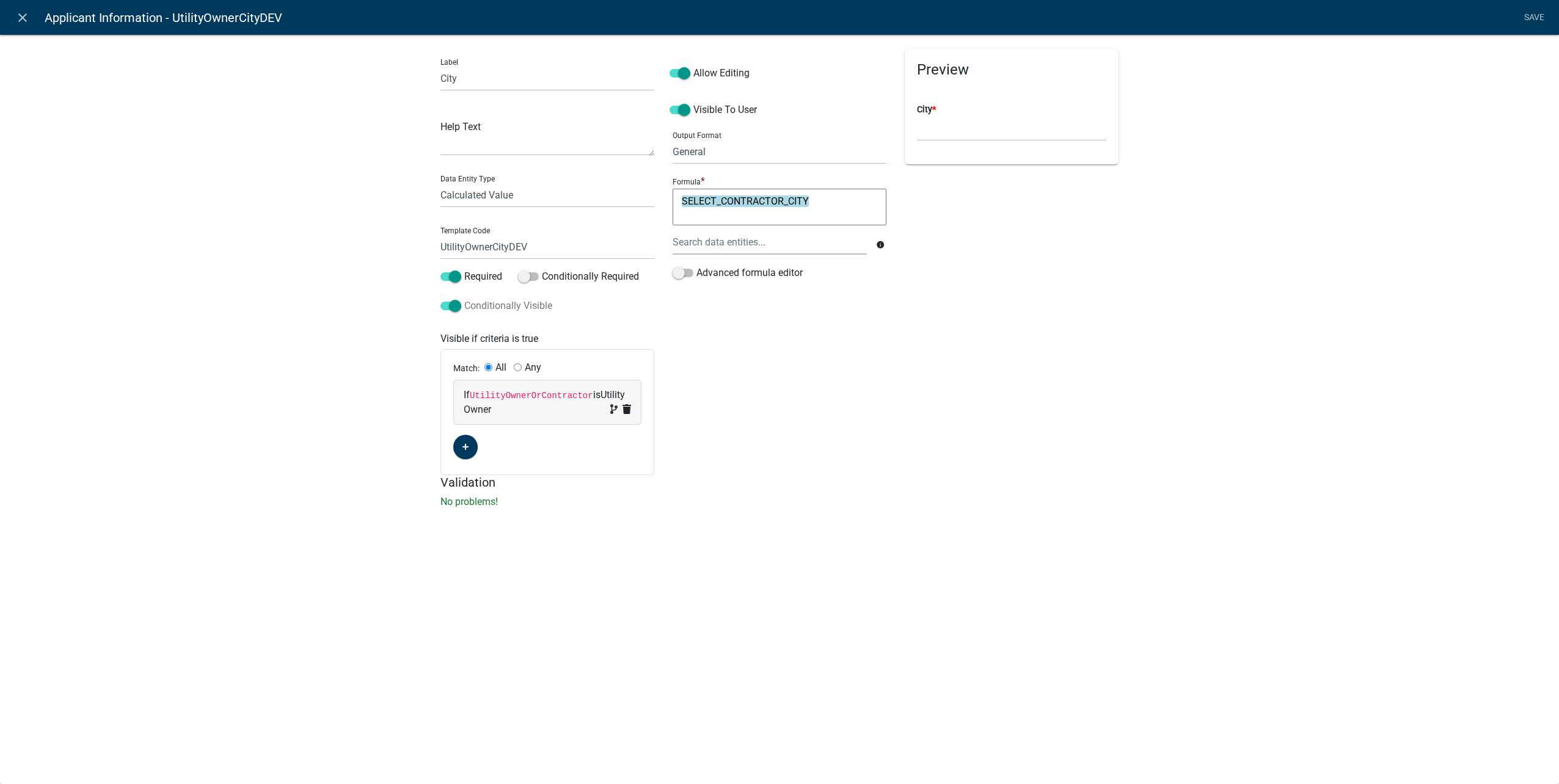
click at [458, 305] on span at bounding box center [451, 306] width 21 height 8
click at [464, 299] on input "Conditionally Visible" at bounding box center [464, 299] width 0 height 0
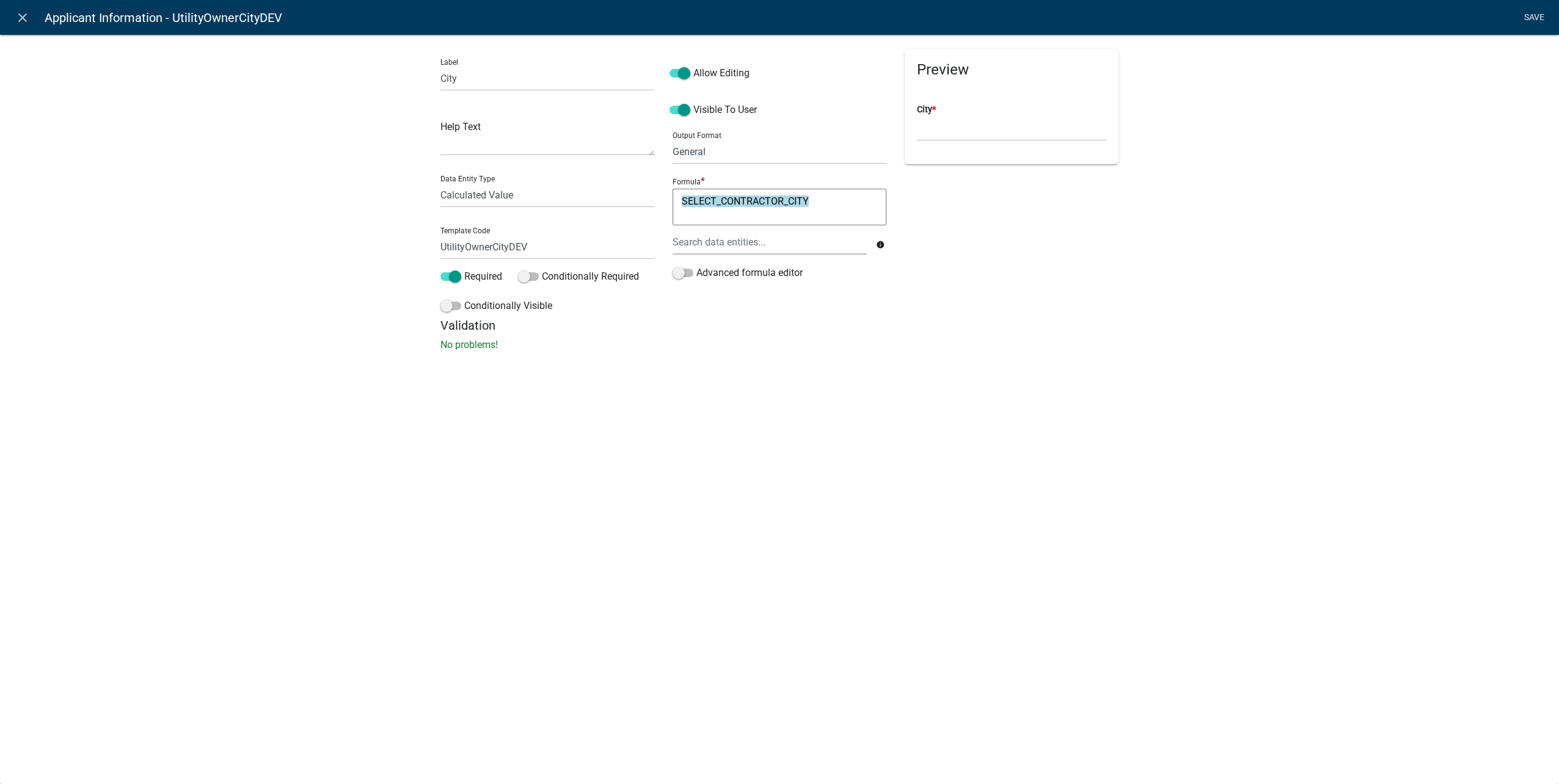
click at [1543, 19] on link "Save" at bounding box center [1534, 17] width 31 height 23
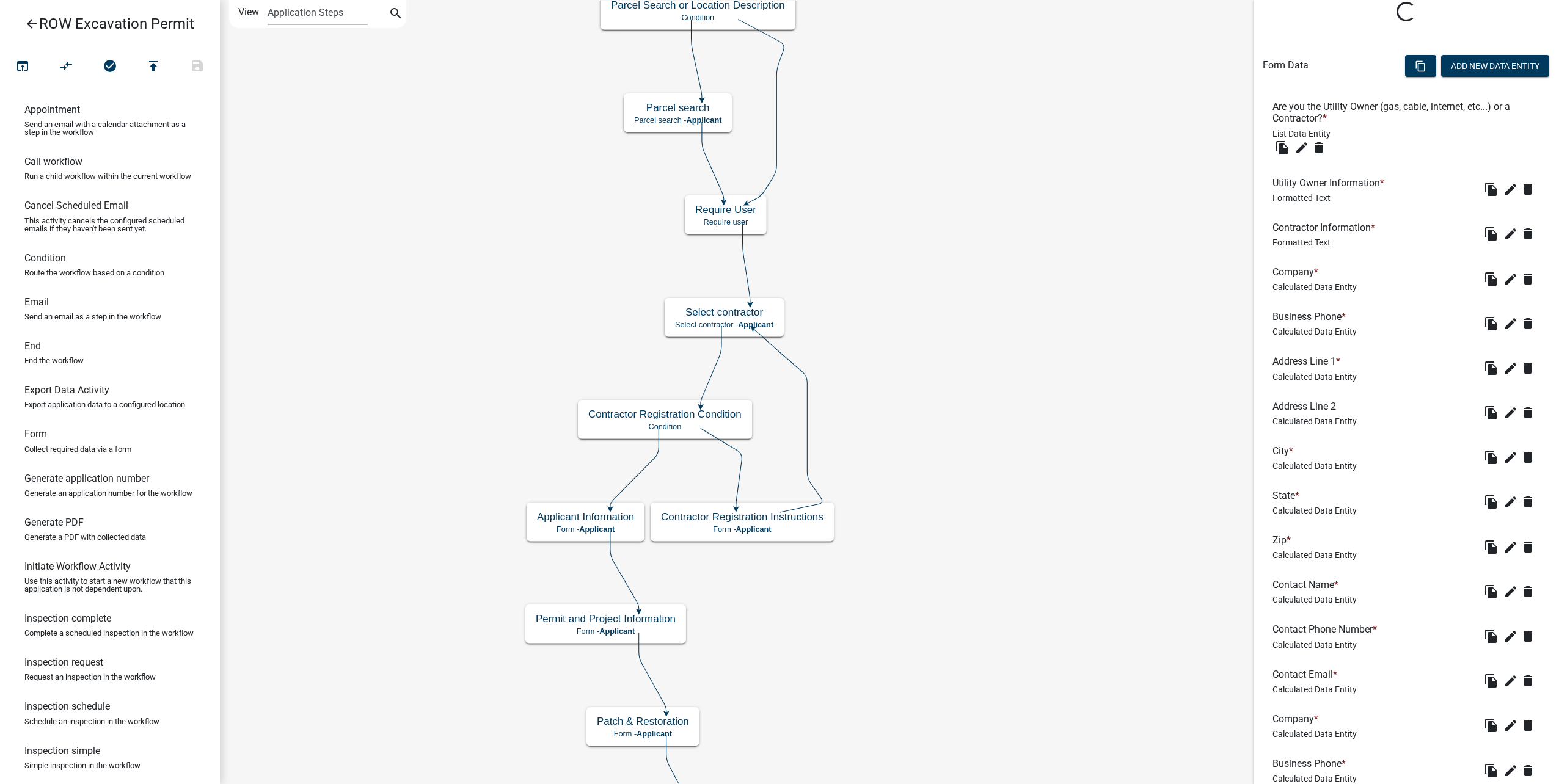
scroll to position [244, 0]
click at [1505, 497] on icon "edit" at bounding box center [1510, 499] width 15 height 15
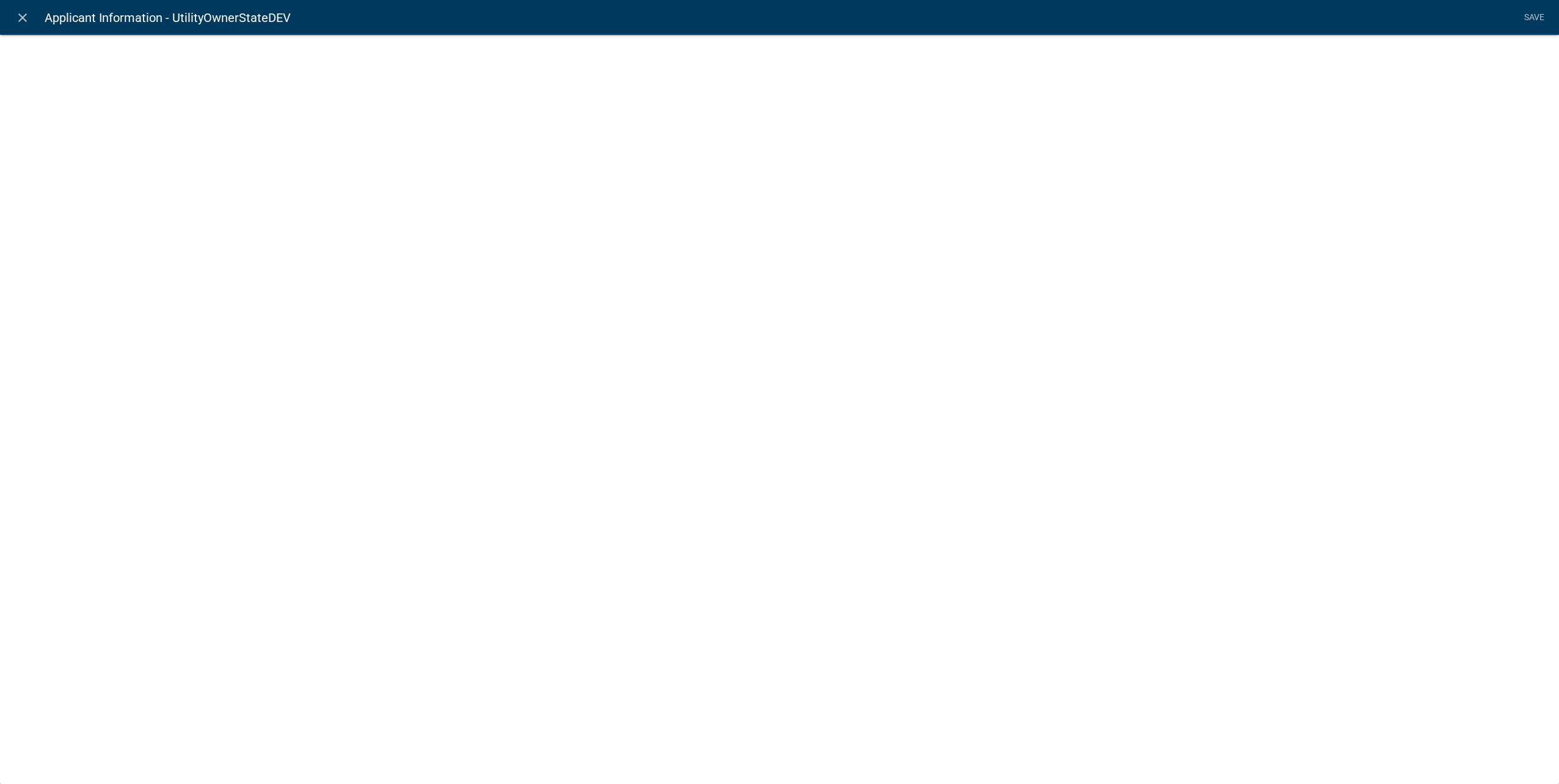
select select "calculated-value"
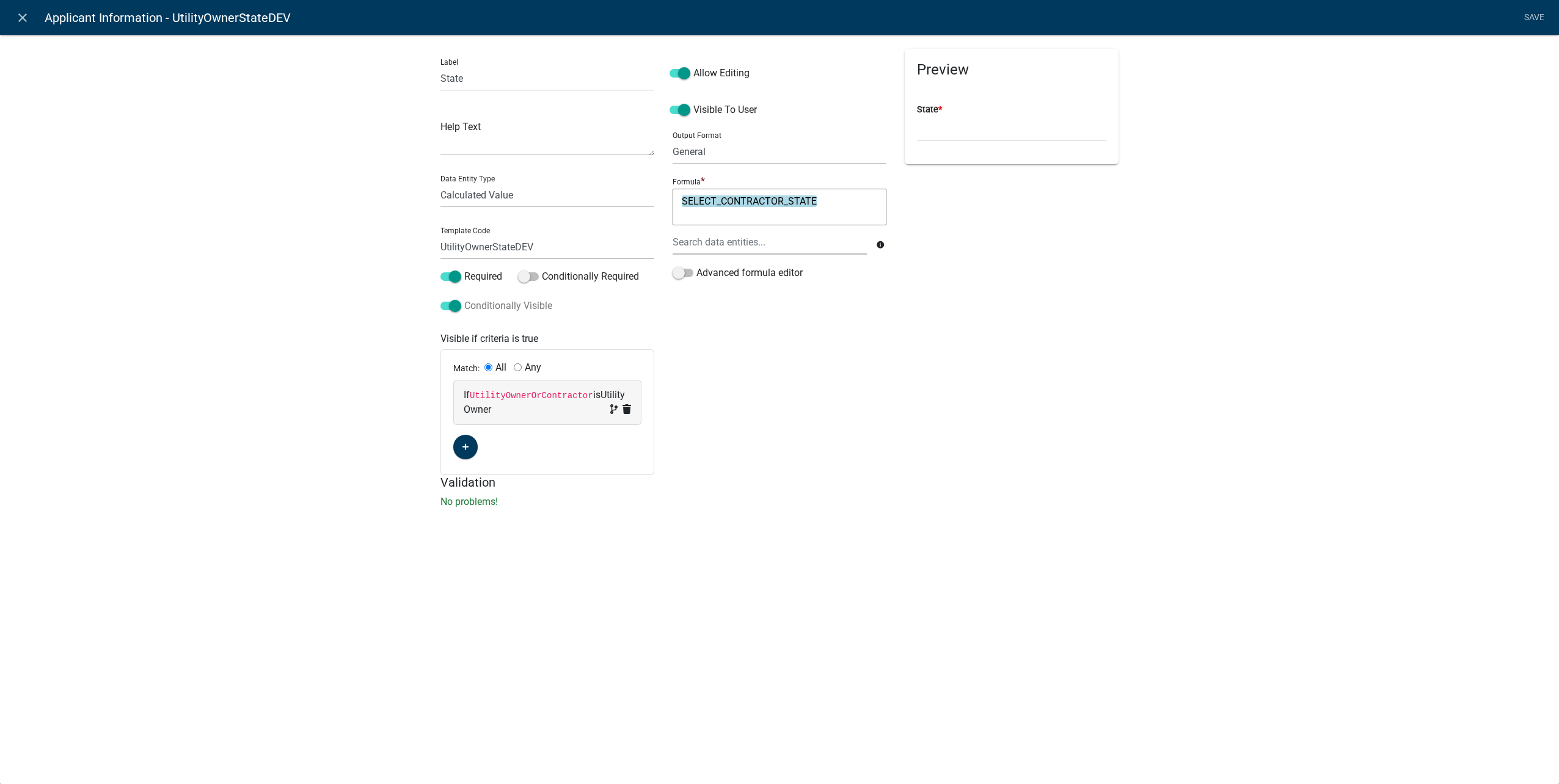
click at [451, 305] on span at bounding box center [451, 306] width 21 height 8
click at [464, 299] on input "Conditionally Visible" at bounding box center [464, 299] width 0 height 0
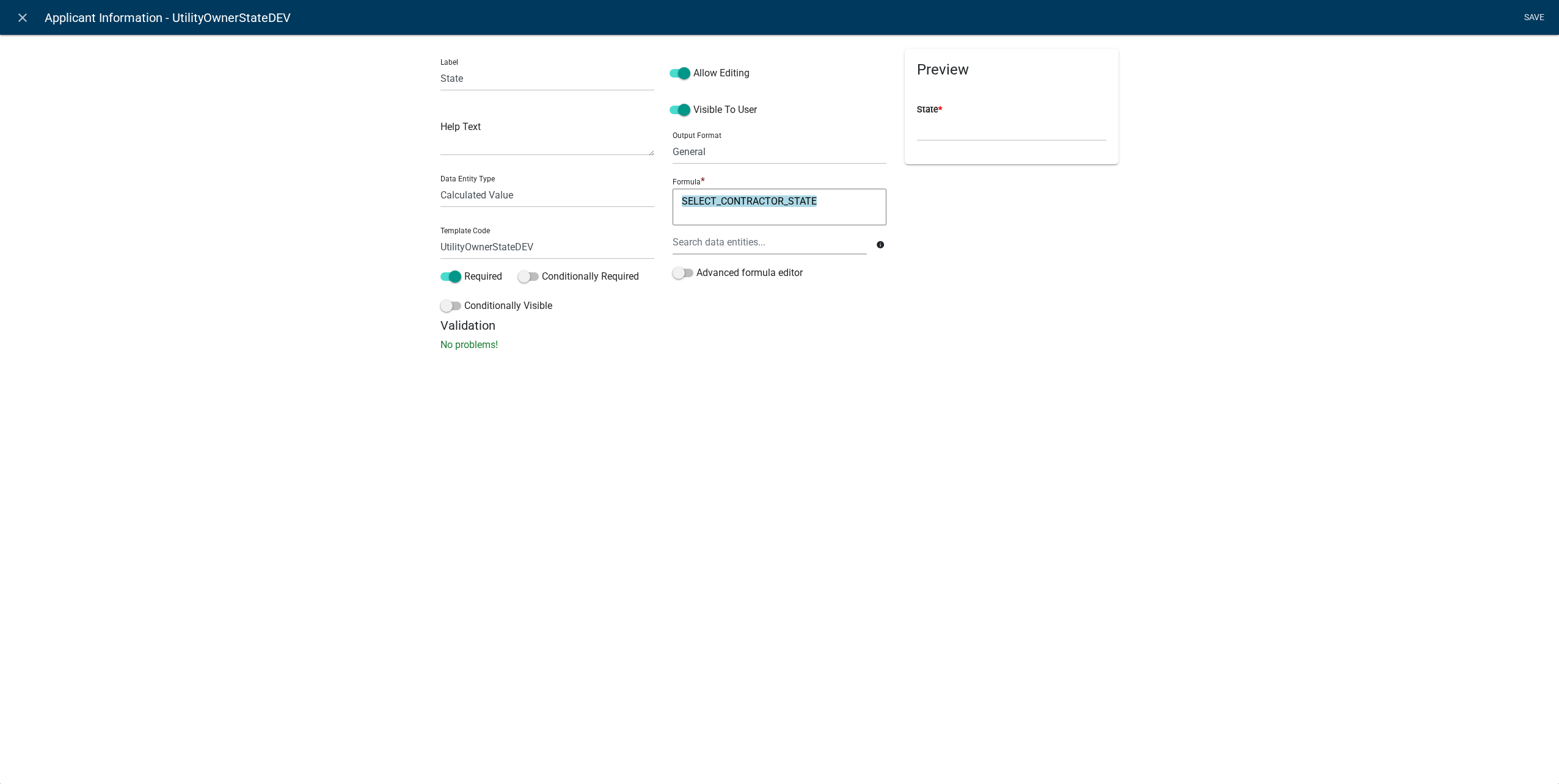
click at [1524, 18] on link "Save" at bounding box center [1534, 17] width 31 height 23
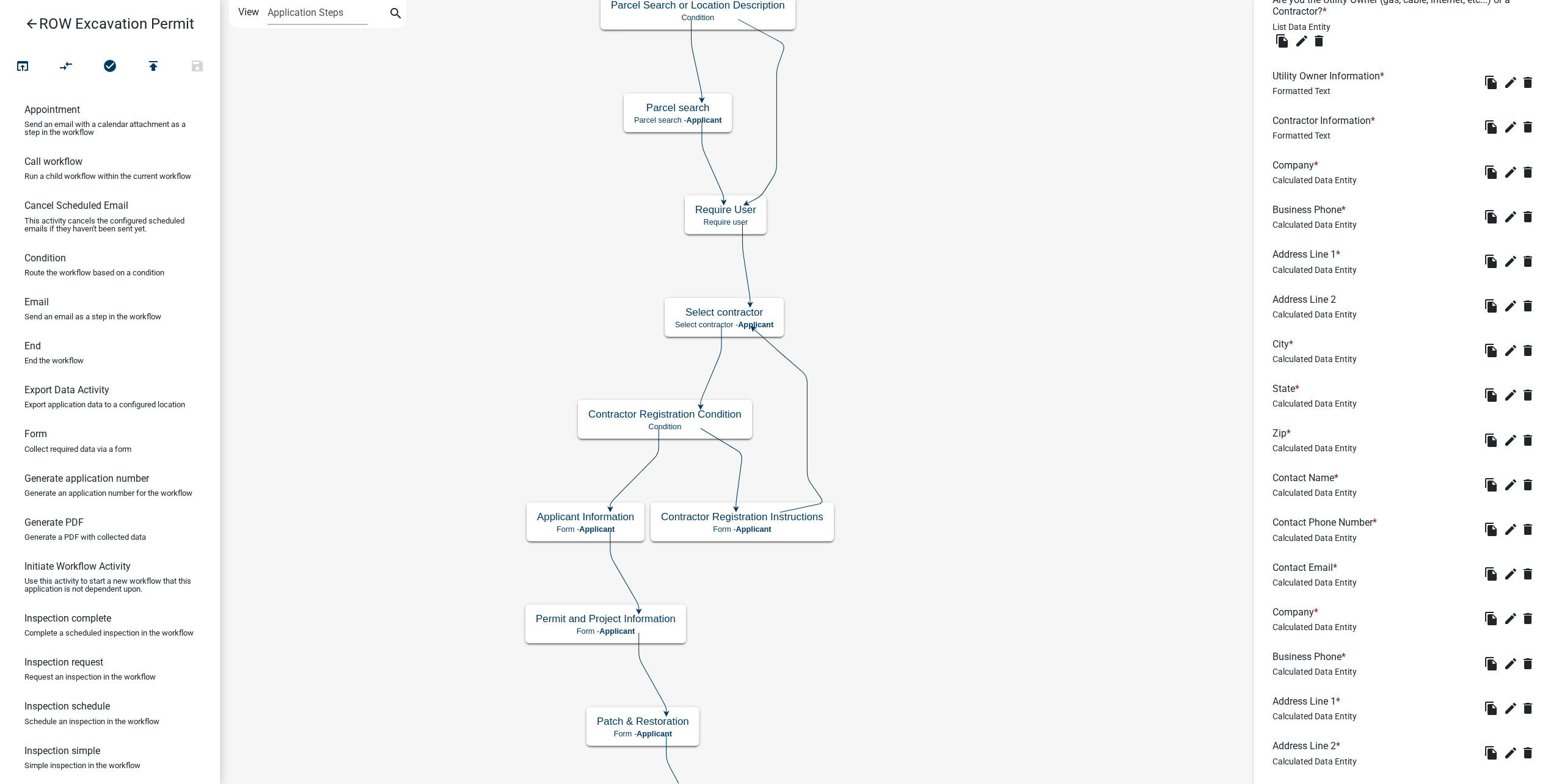
scroll to position [367, 0]
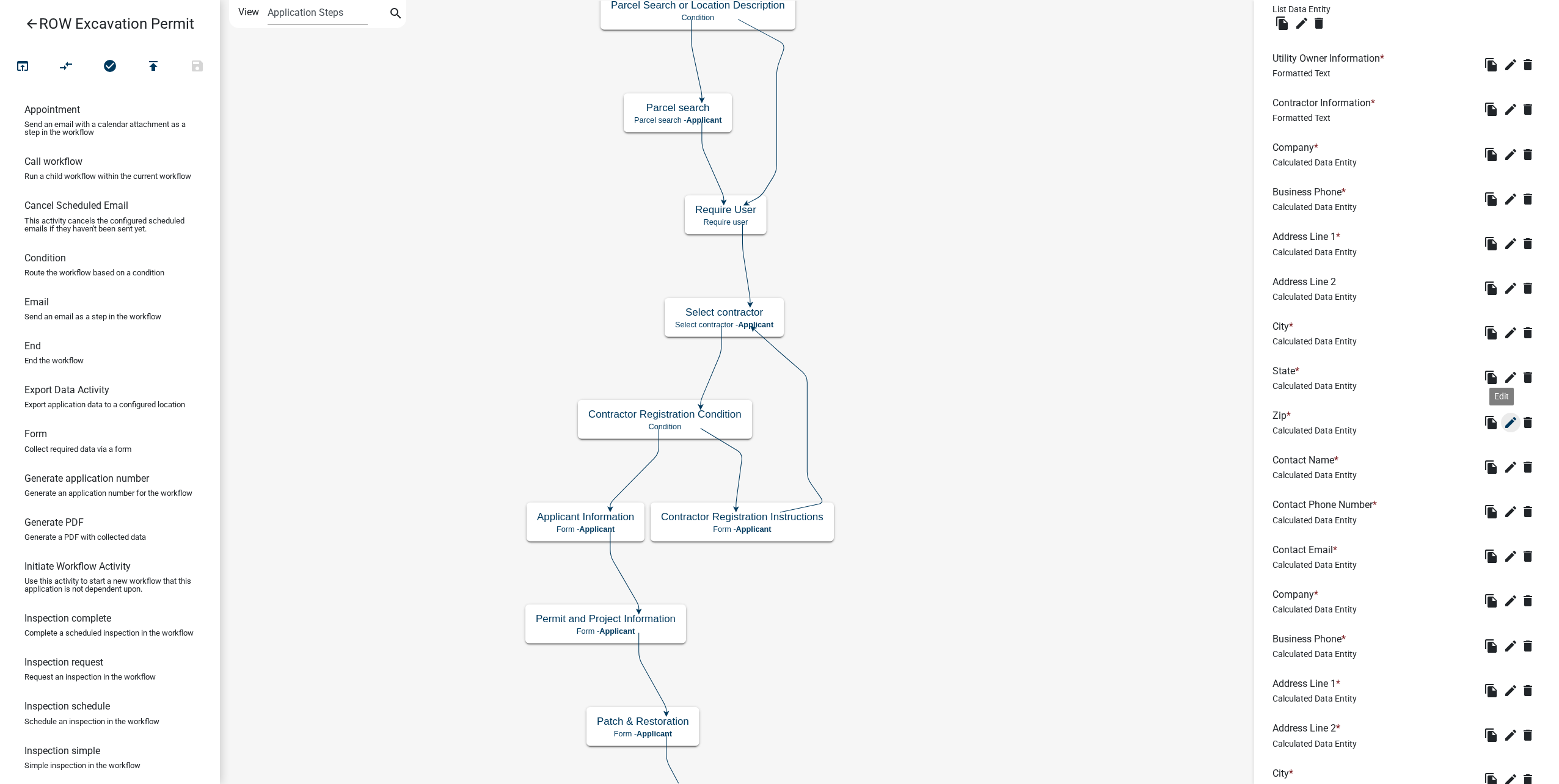
click at [1504, 419] on icon "edit" at bounding box center [1510, 422] width 15 height 15
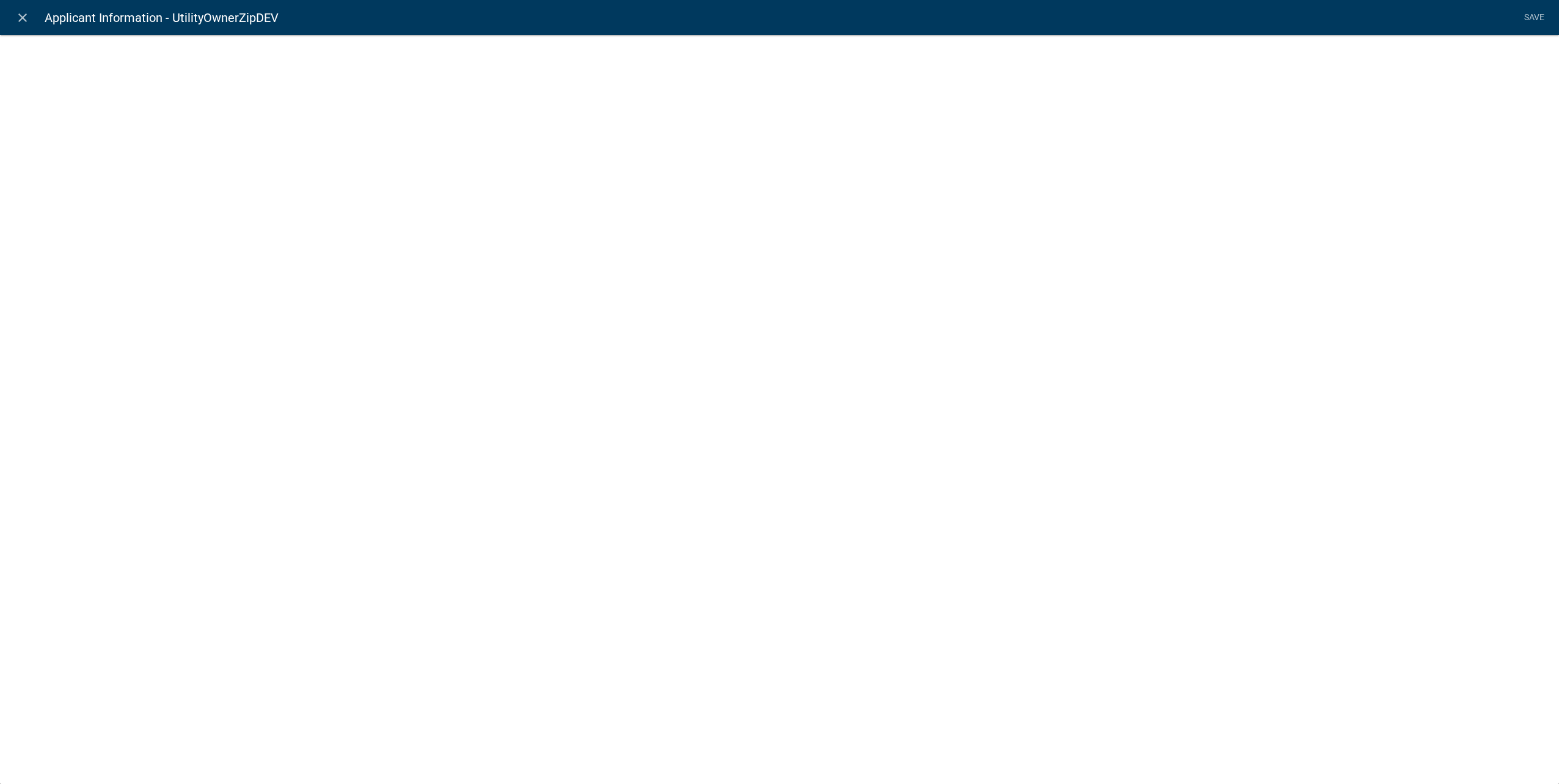
select select "calculated-value"
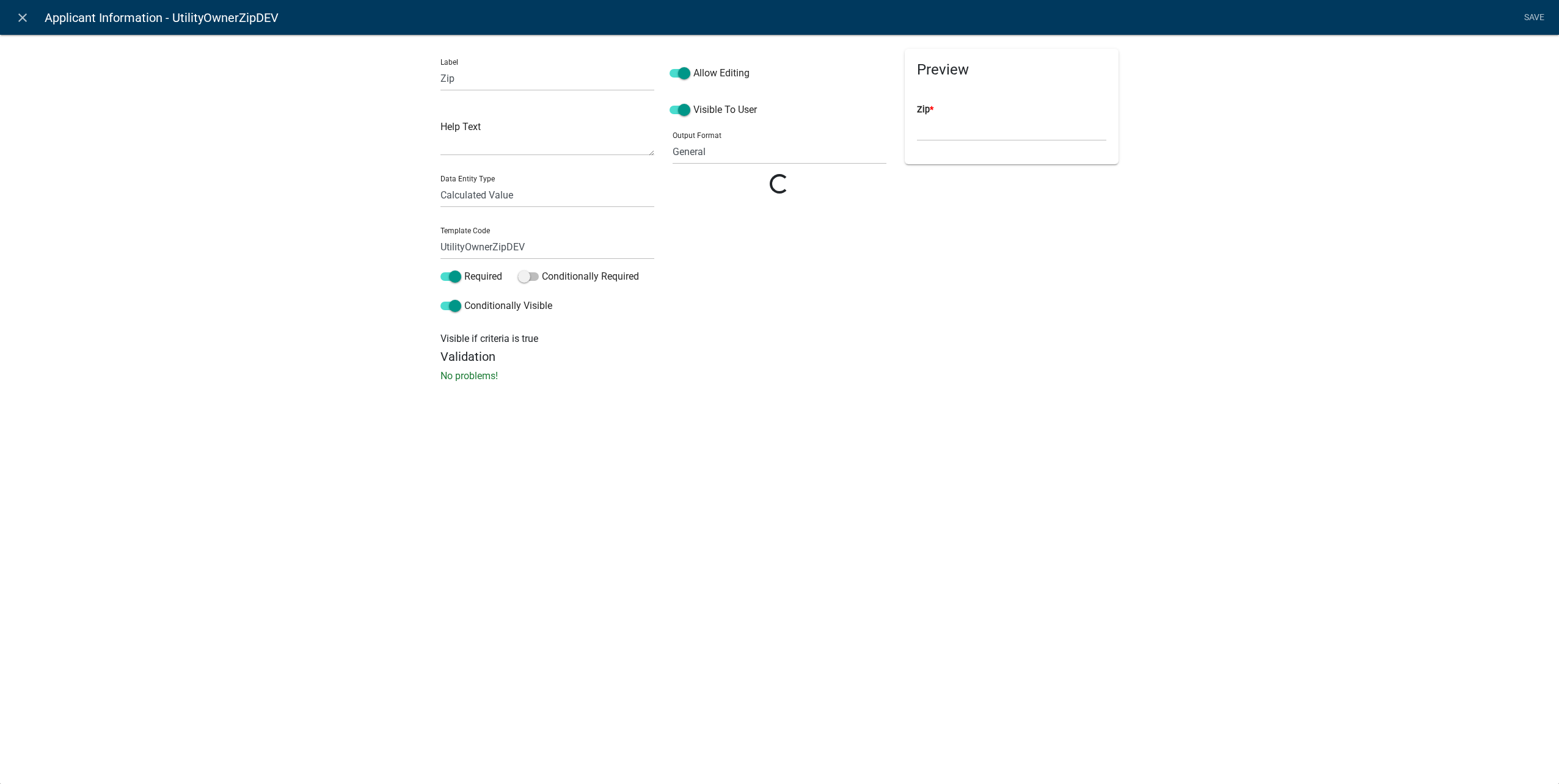
scroll to position [441, 0]
click at [455, 311] on span at bounding box center [451, 306] width 21 height 8
click at [464, 299] on input "Conditionally Visible" at bounding box center [464, 299] width 0 height 0
click at [1532, 15] on link "Save" at bounding box center [1534, 17] width 31 height 23
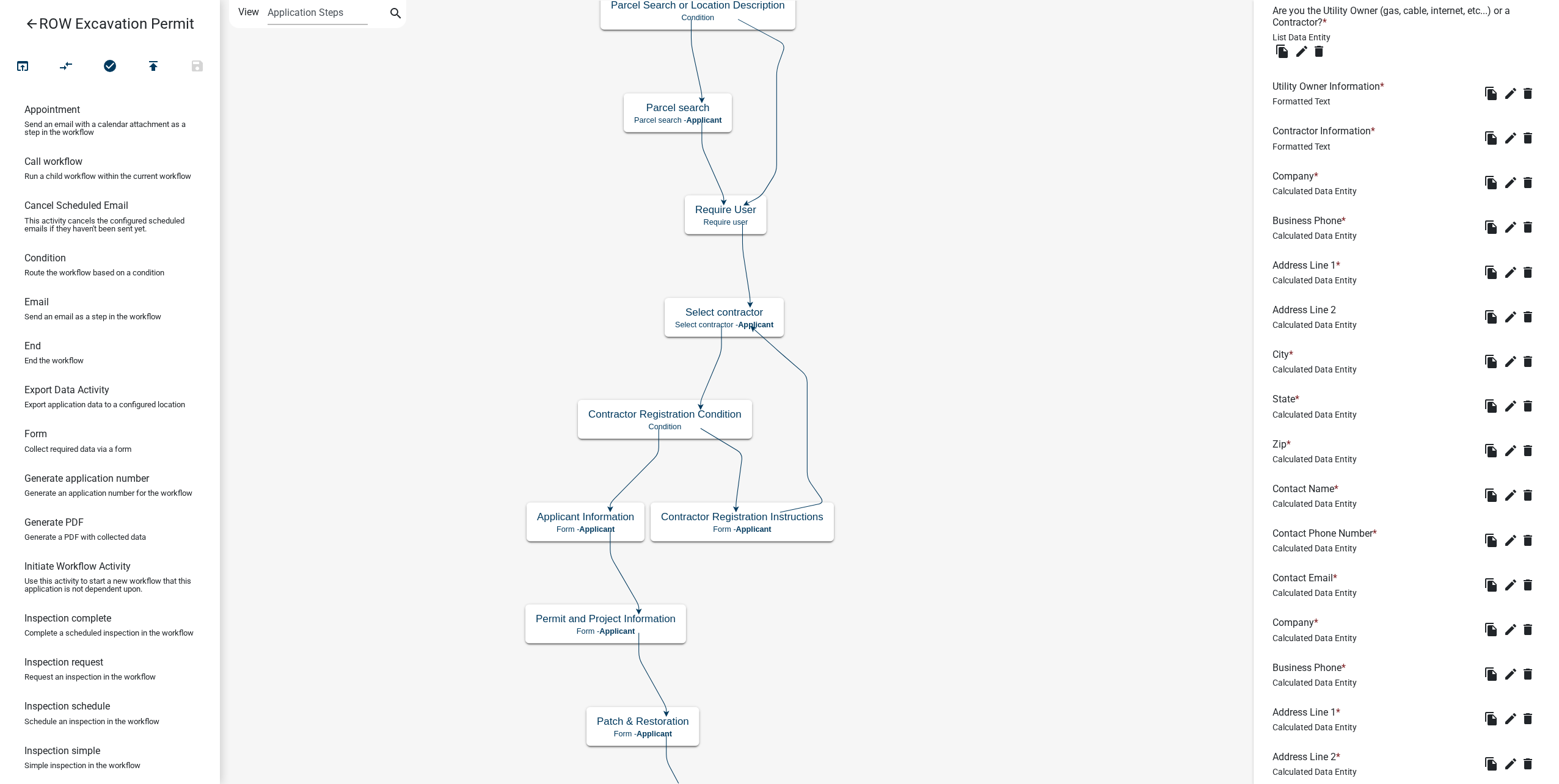
scroll to position [428, 0]
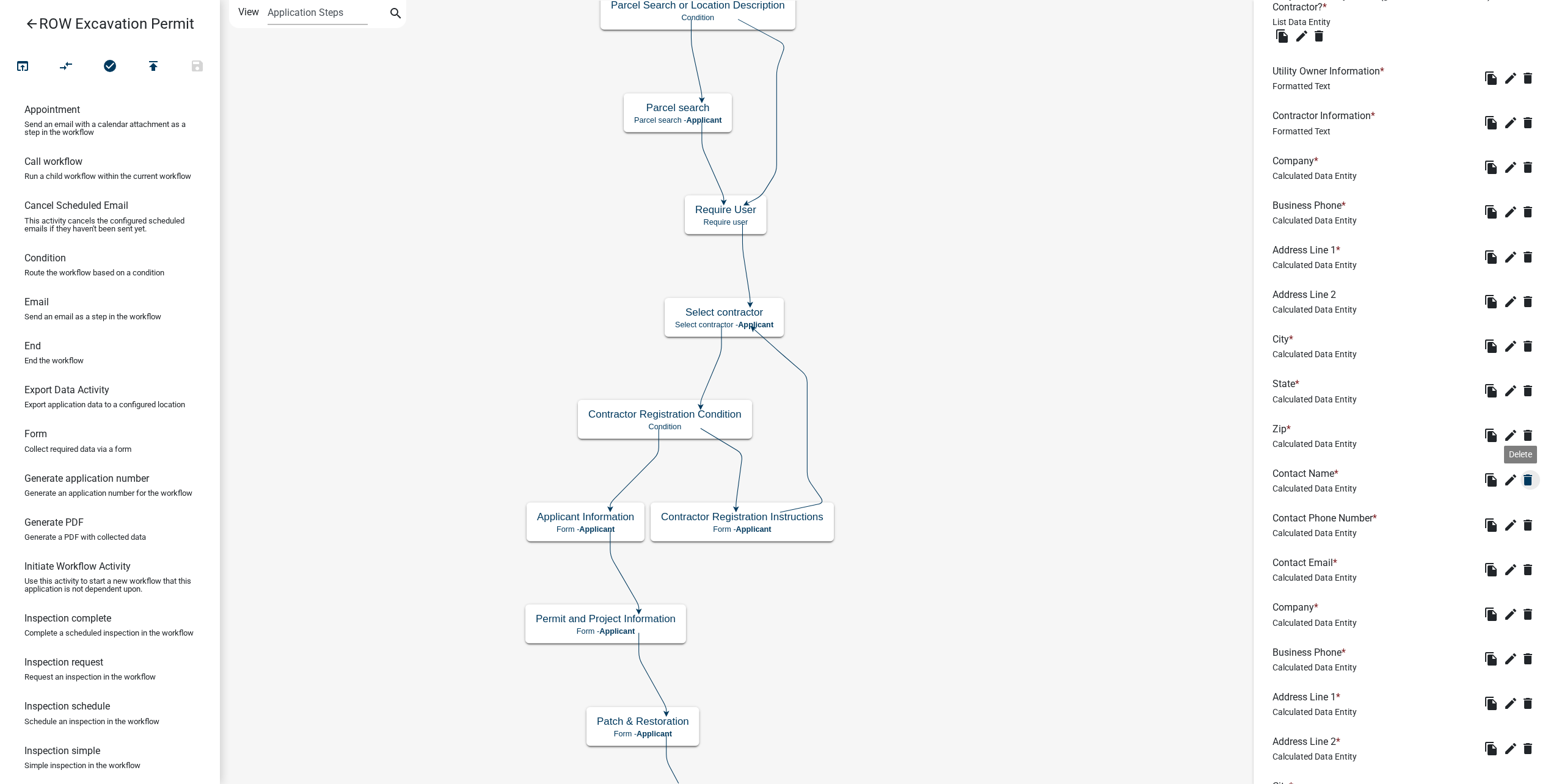
click at [1522, 479] on icon "delete" at bounding box center [1528, 480] width 15 height 15
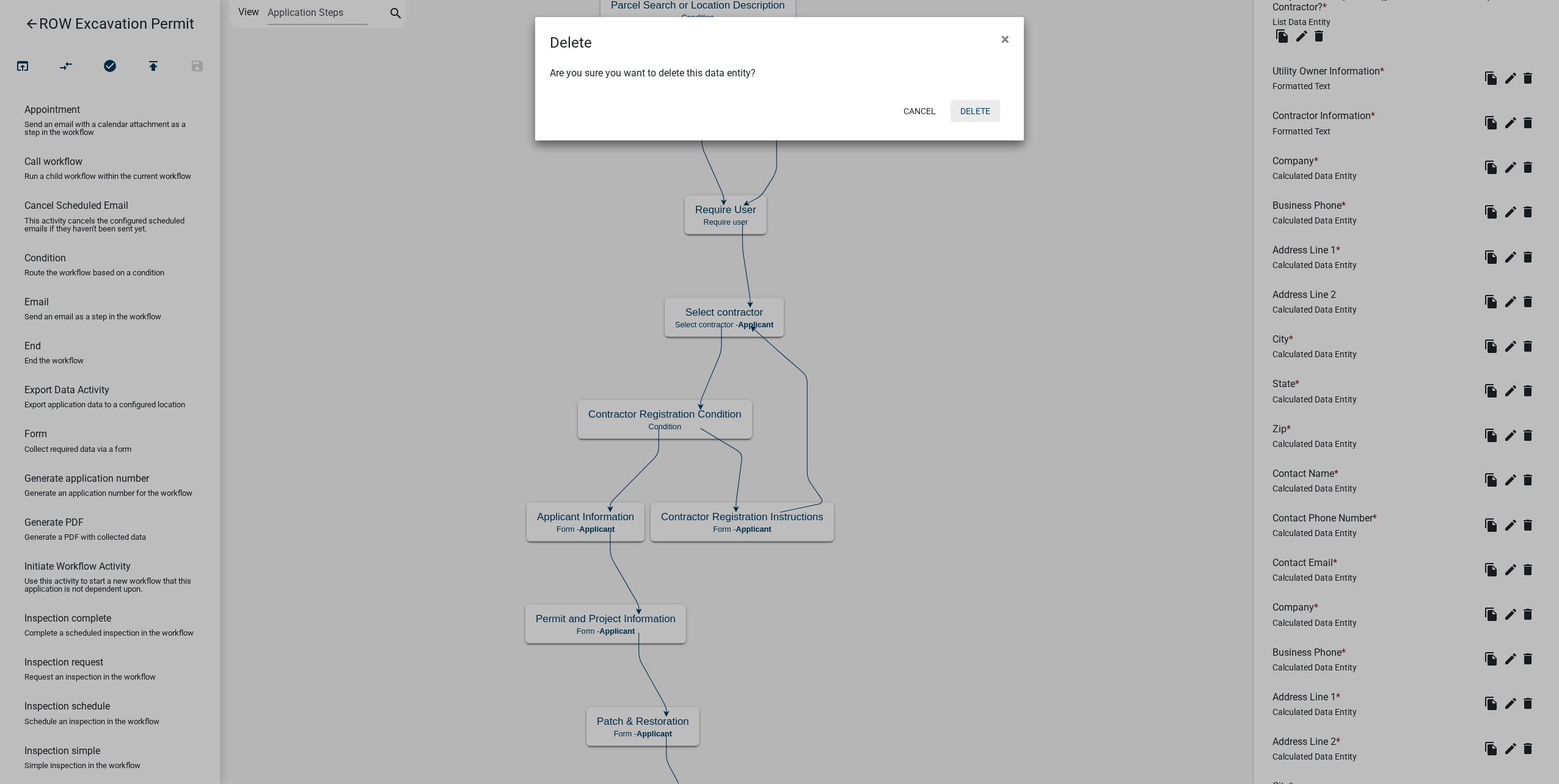
click at [992, 114] on button "Delete" at bounding box center [975, 111] width 49 height 22
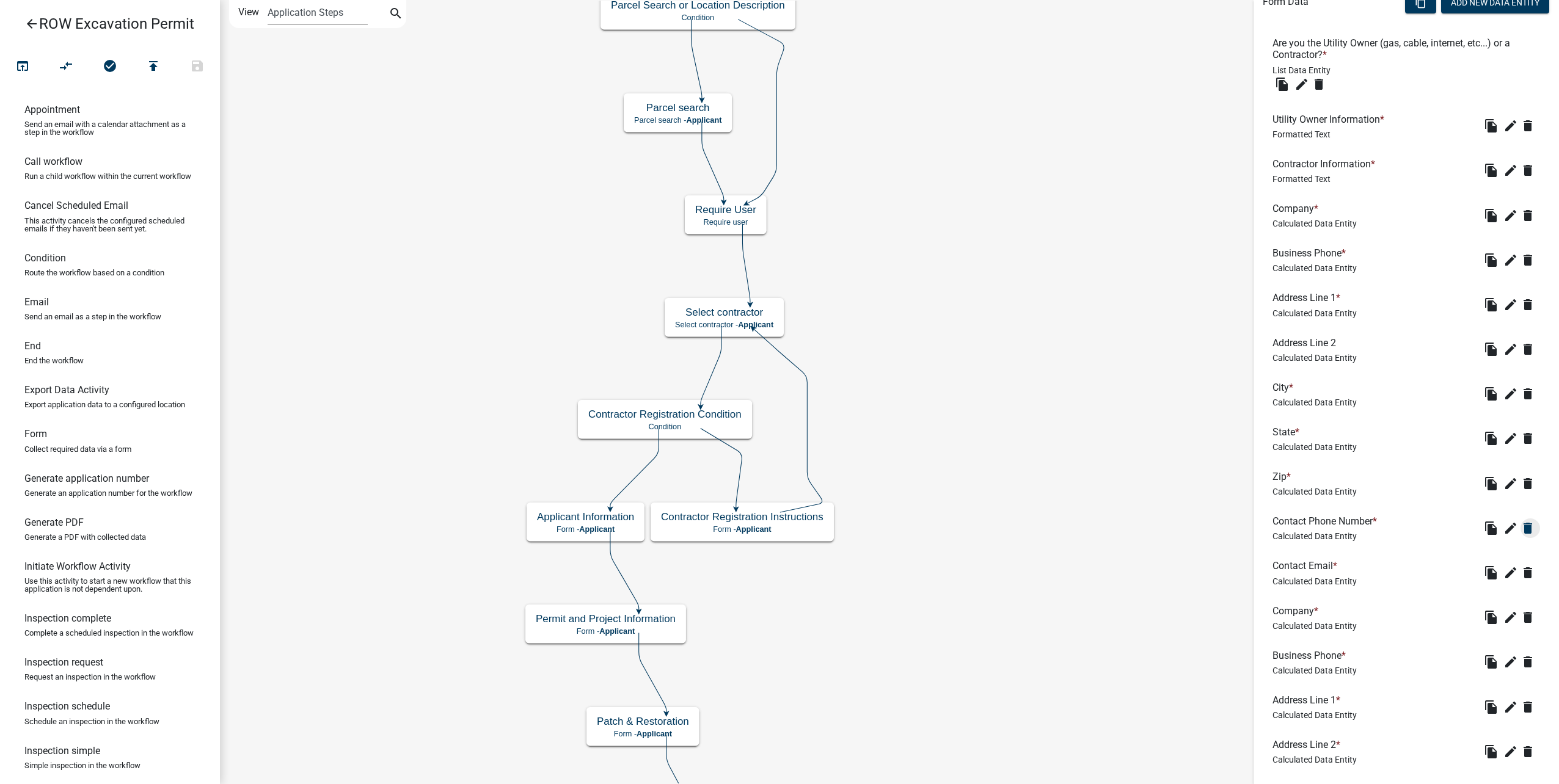
scroll to position [381, 0]
click at [1521, 526] on icon "delete" at bounding box center [1528, 527] width 15 height 15
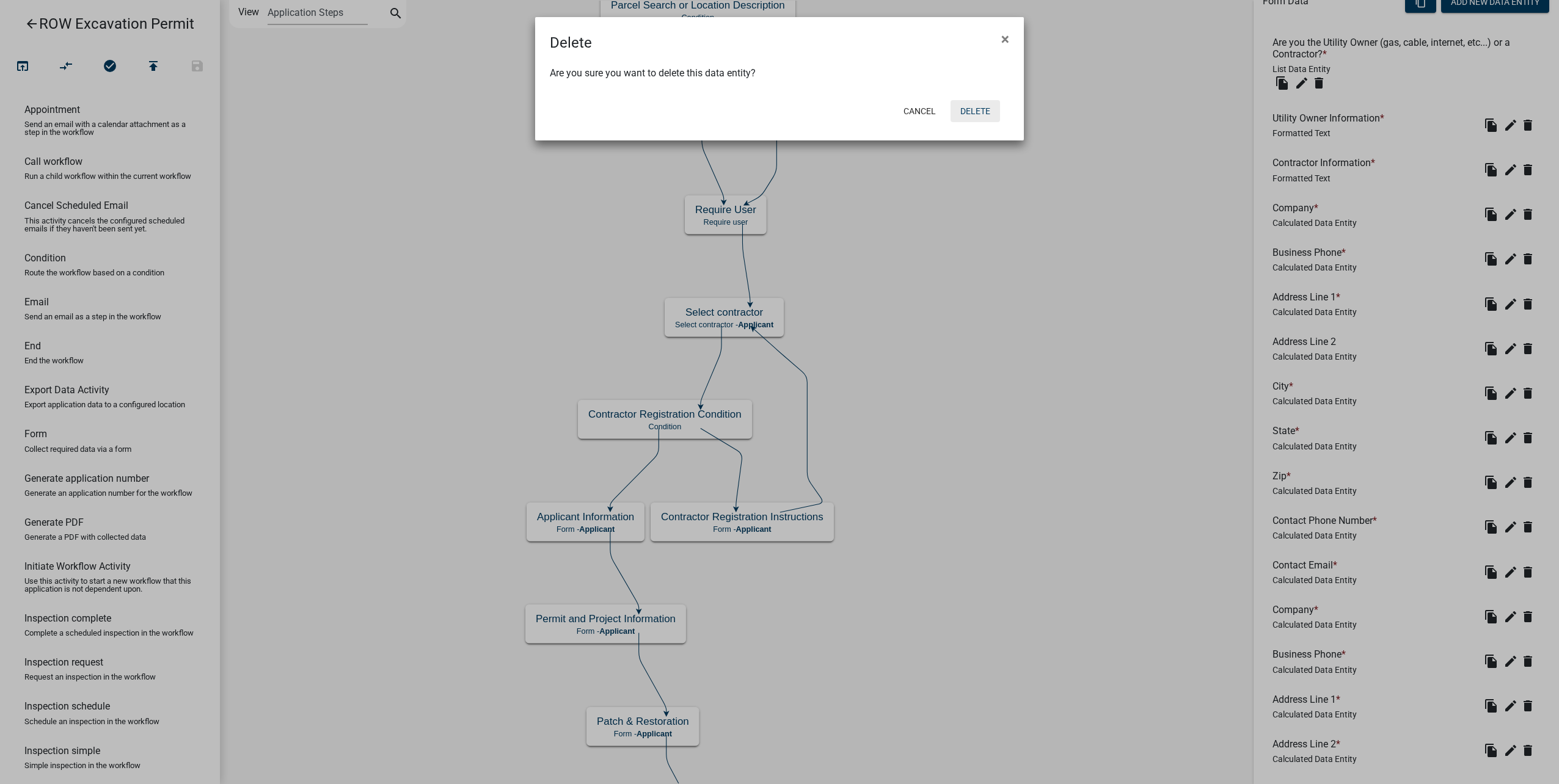
click at [979, 110] on button "Delete" at bounding box center [975, 111] width 49 height 22
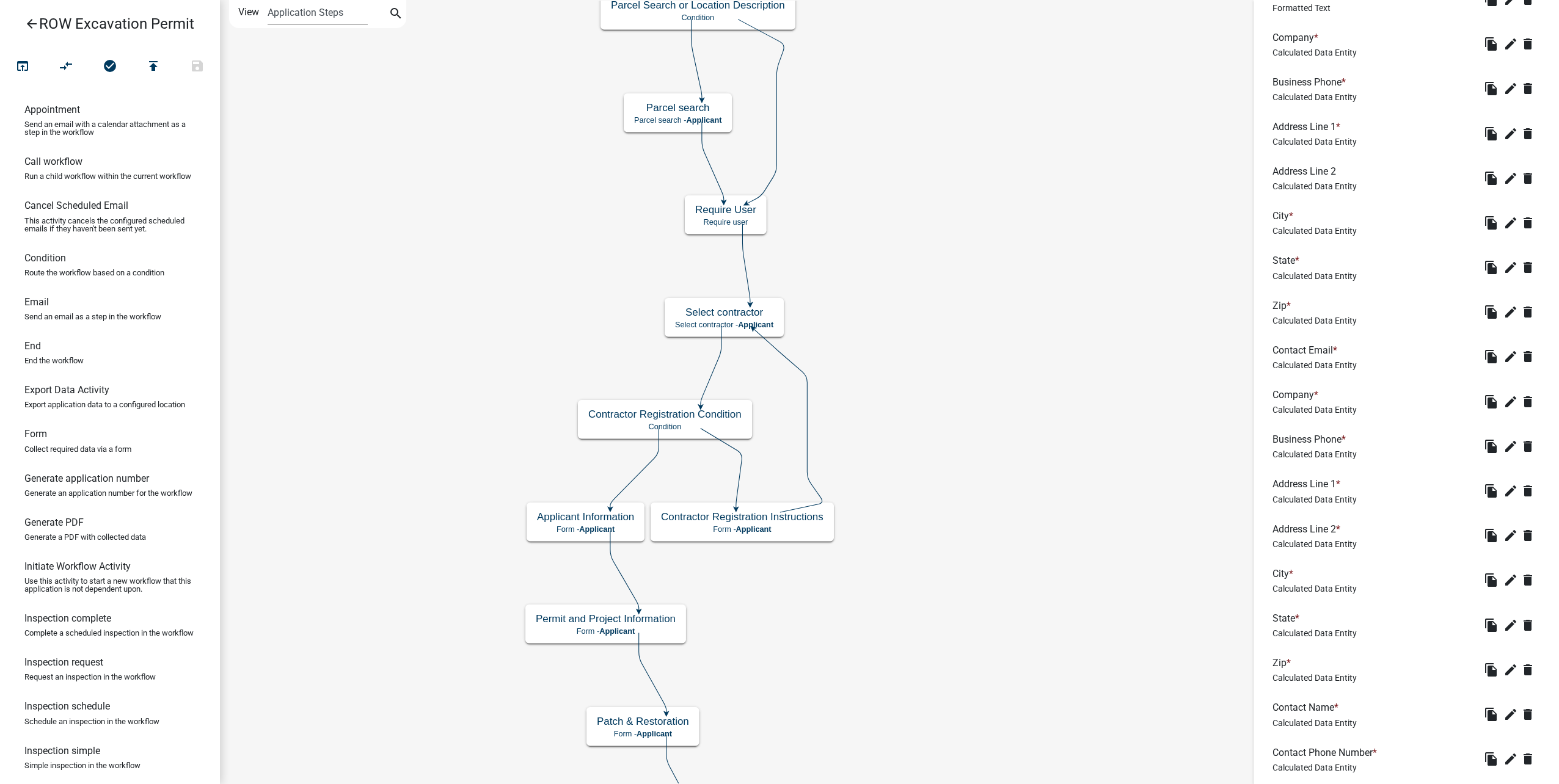
scroll to position [489, 0]
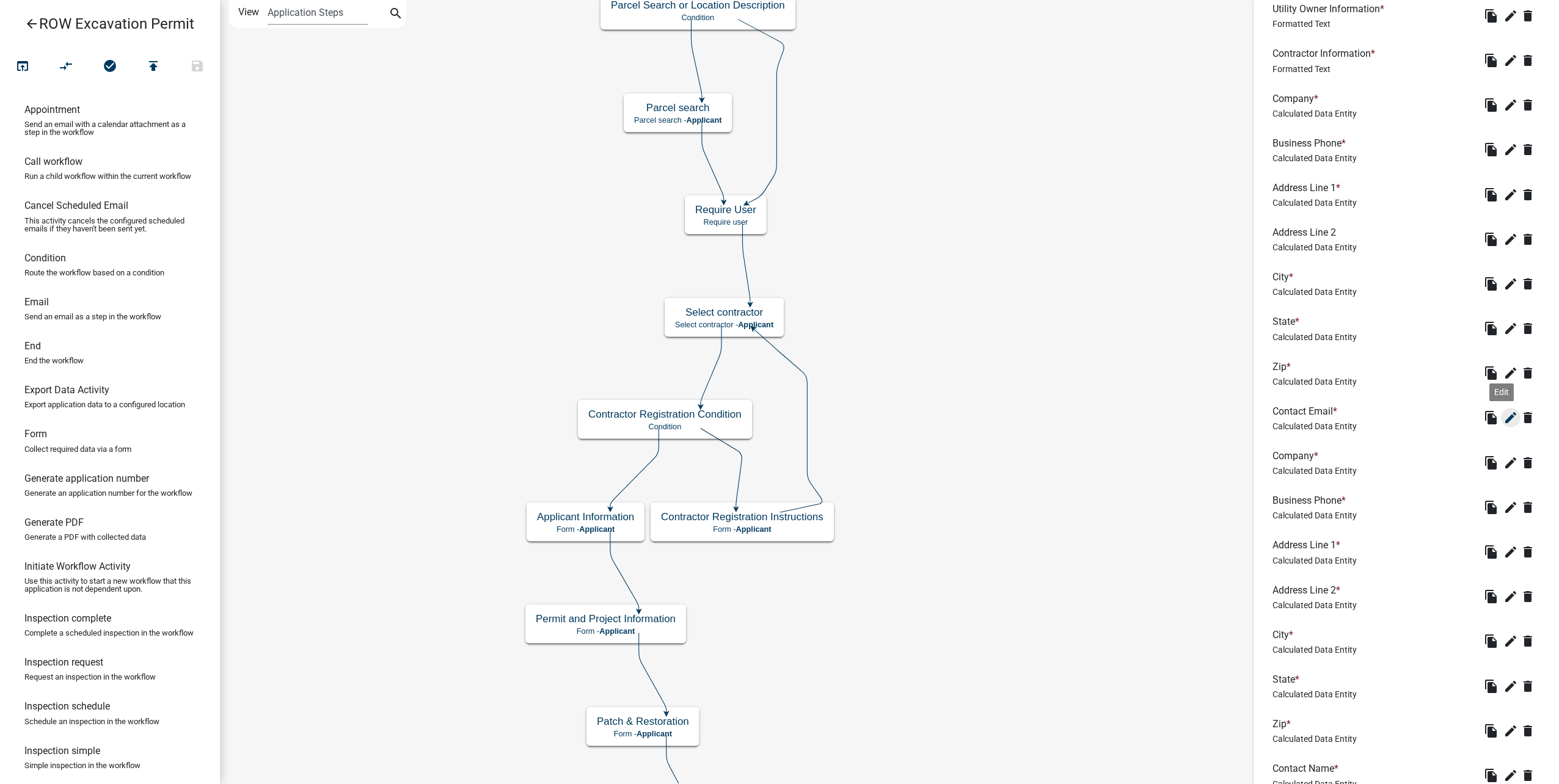
click at [1504, 417] on icon "edit" at bounding box center [1510, 417] width 15 height 15
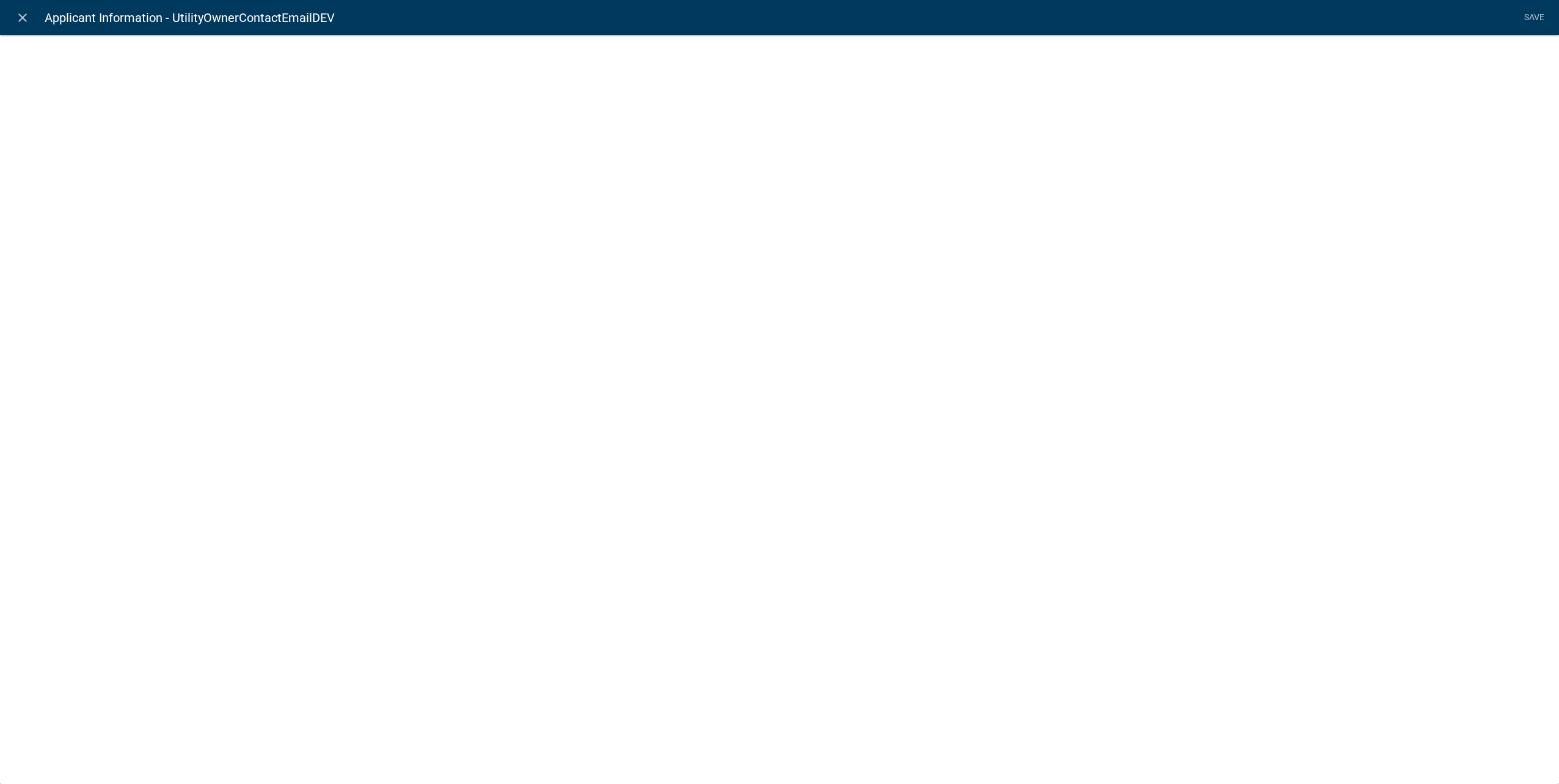
select select "calculated-value"
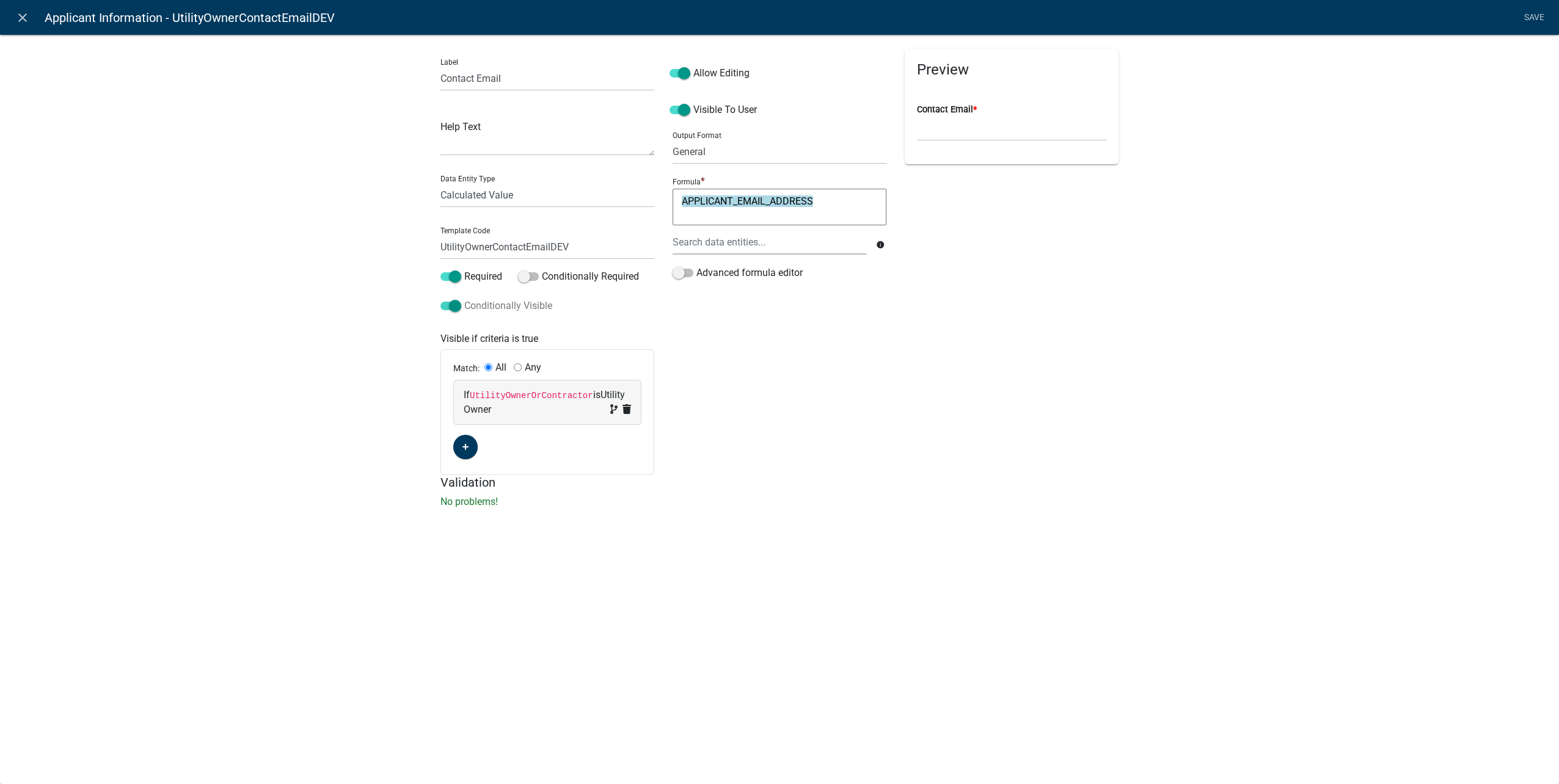
click at [458, 306] on span at bounding box center [451, 306] width 21 height 8
click at [464, 299] on input "Conditionally Visible" at bounding box center [464, 299] width 0 height 0
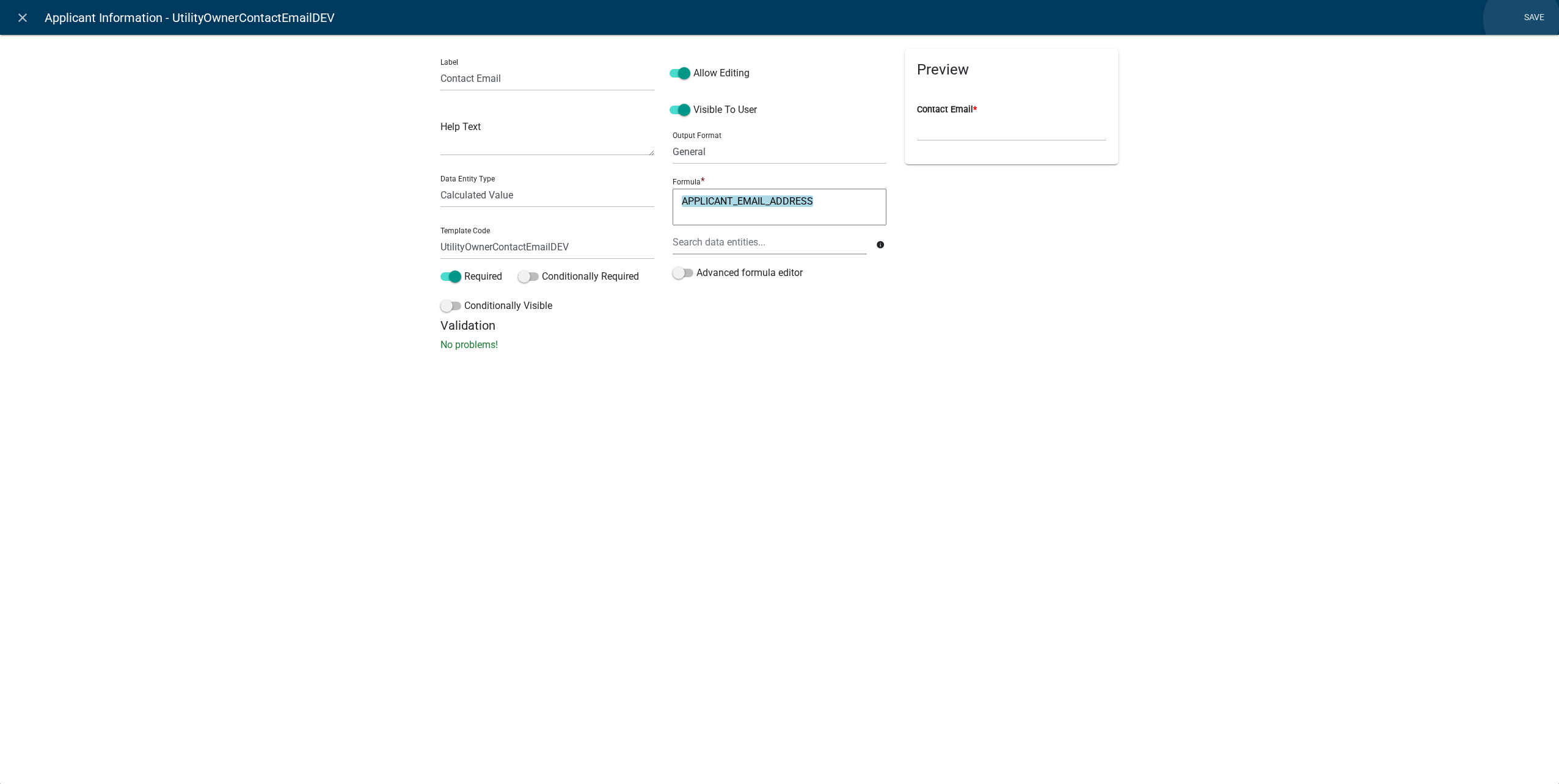
click at [1522, 19] on link "Save" at bounding box center [1534, 17] width 31 height 23
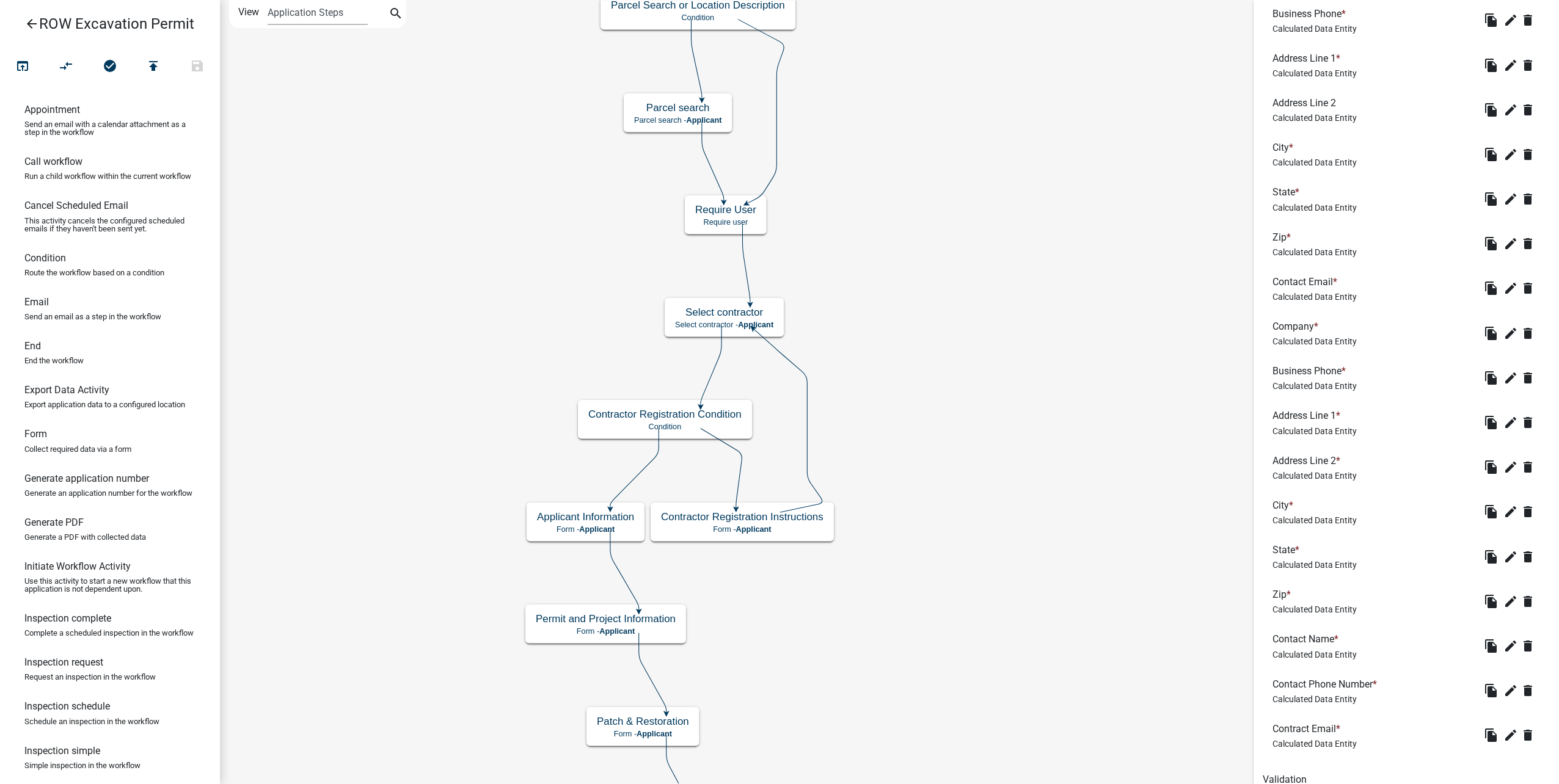
scroll to position [673, 0]
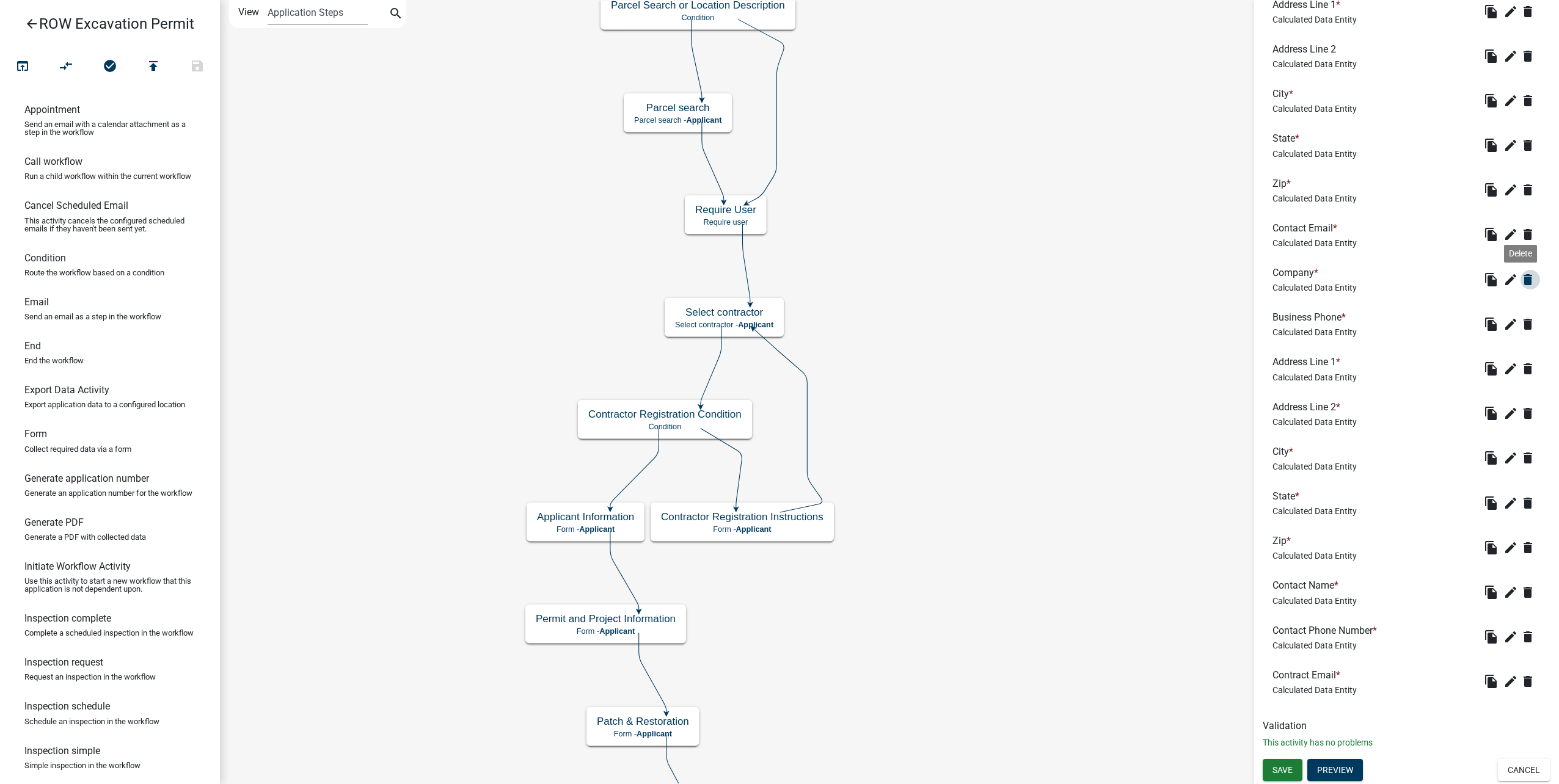
click at [1521, 280] on icon "delete" at bounding box center [1528, 279] width 15 height 15
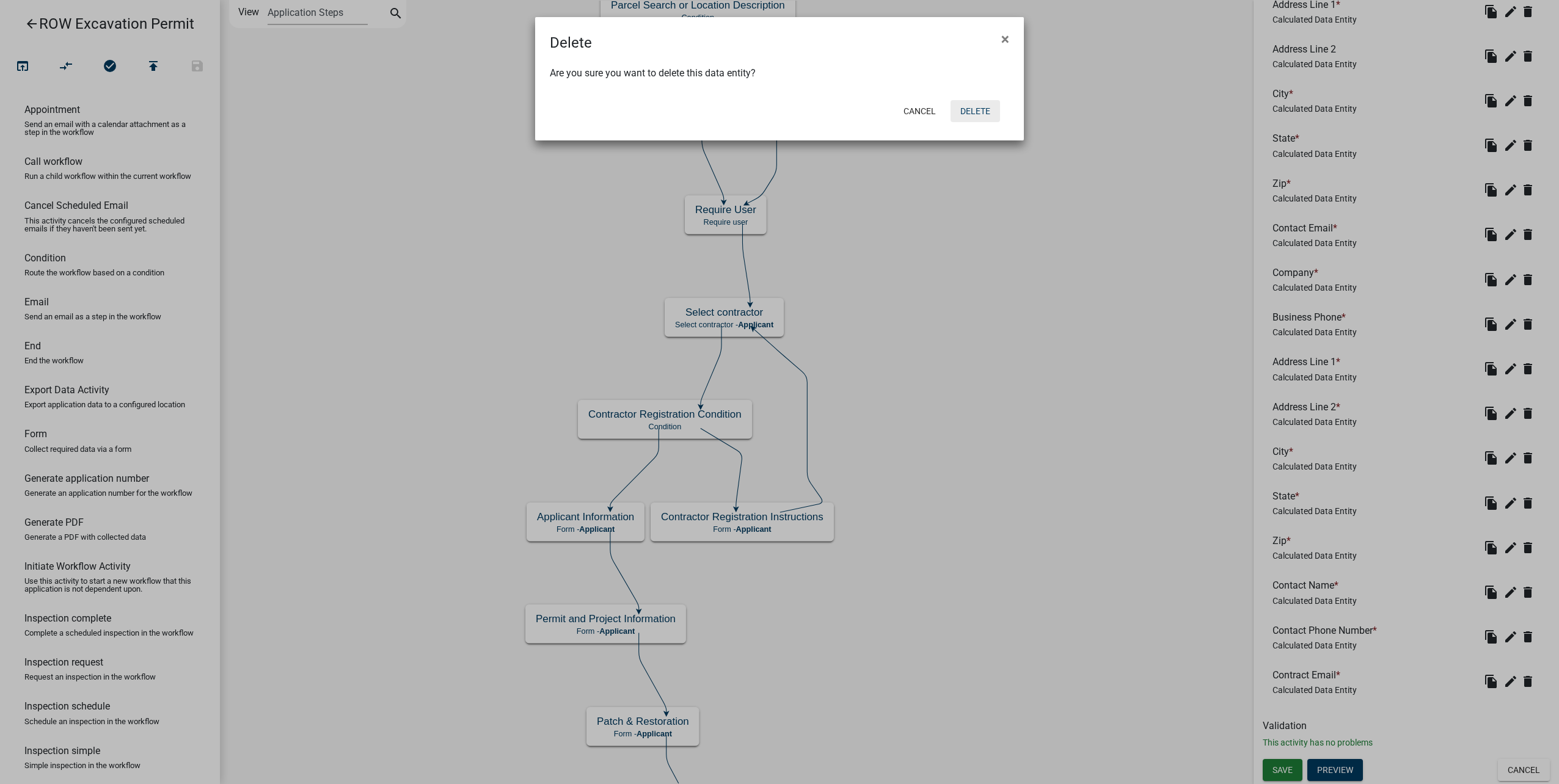
click at [990, 108] on button "Delete" at bounding box center [975, 111] width 49 height 22
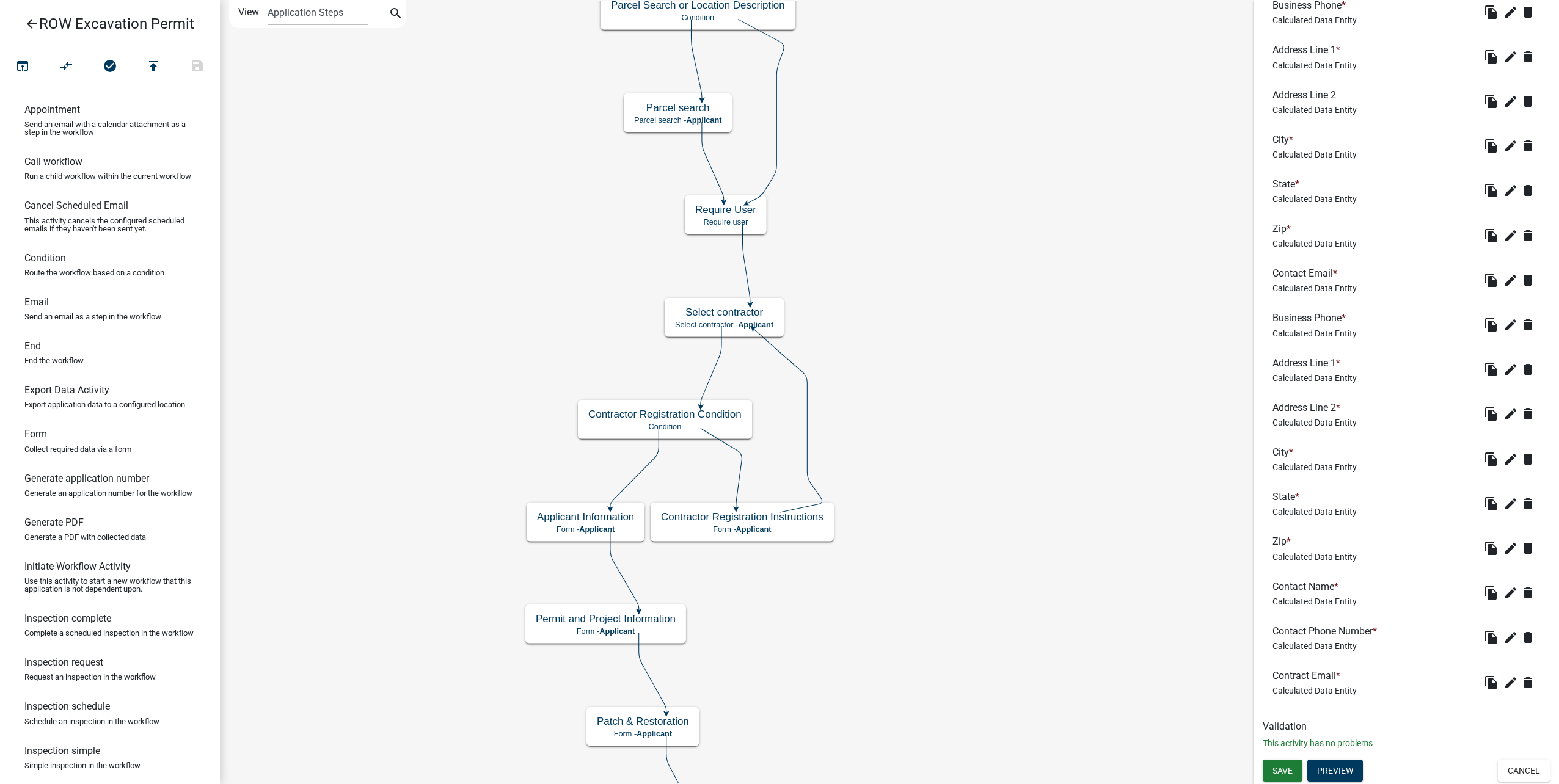
scroll to position [628, 0]
click at [1521, 316] on button "delete" at bounding box center [1531, 324] width 19 height 19
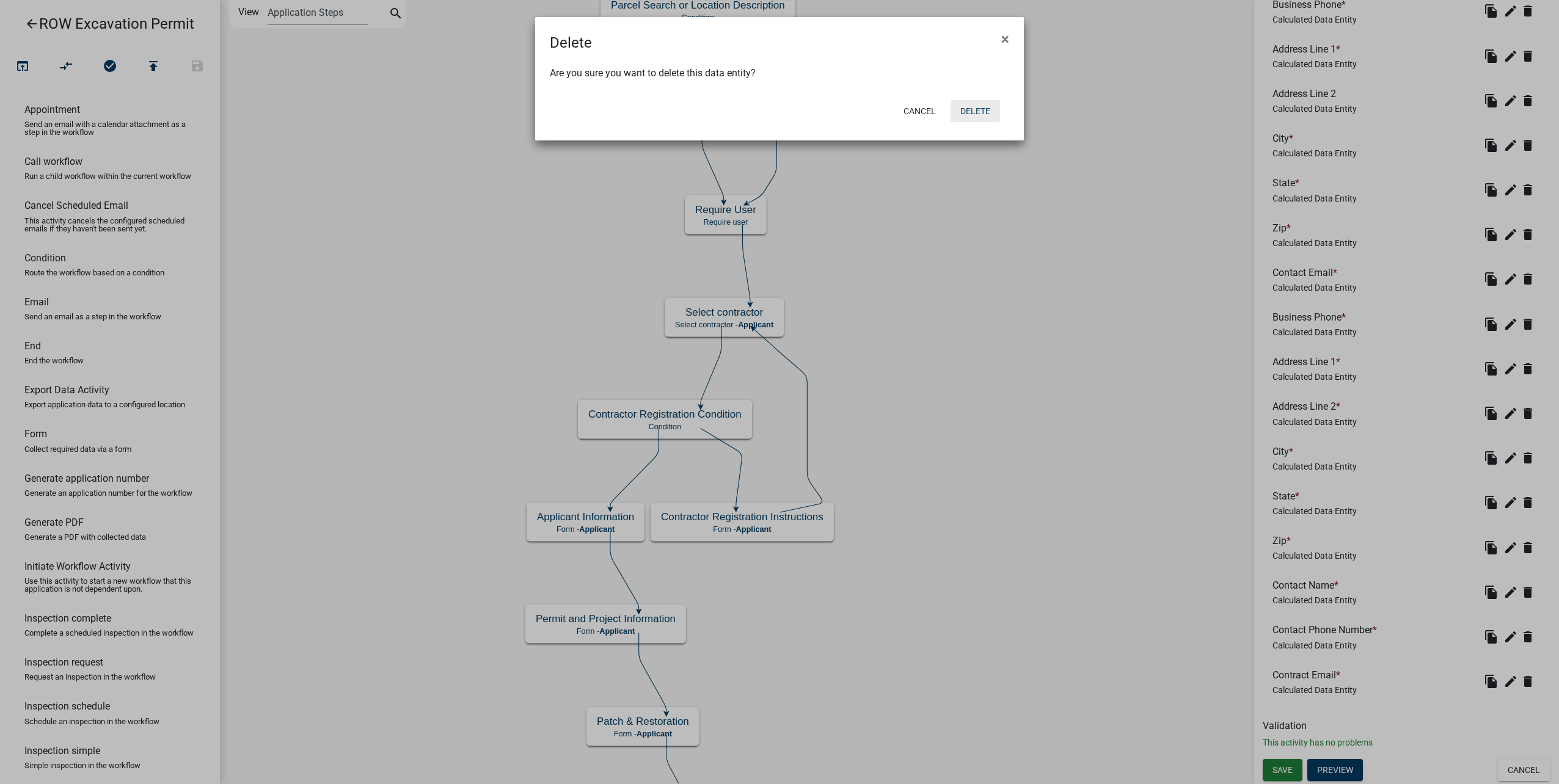
click at [987, 111] on button "Delete" at bounding box center [975, 111] width 49 height 22
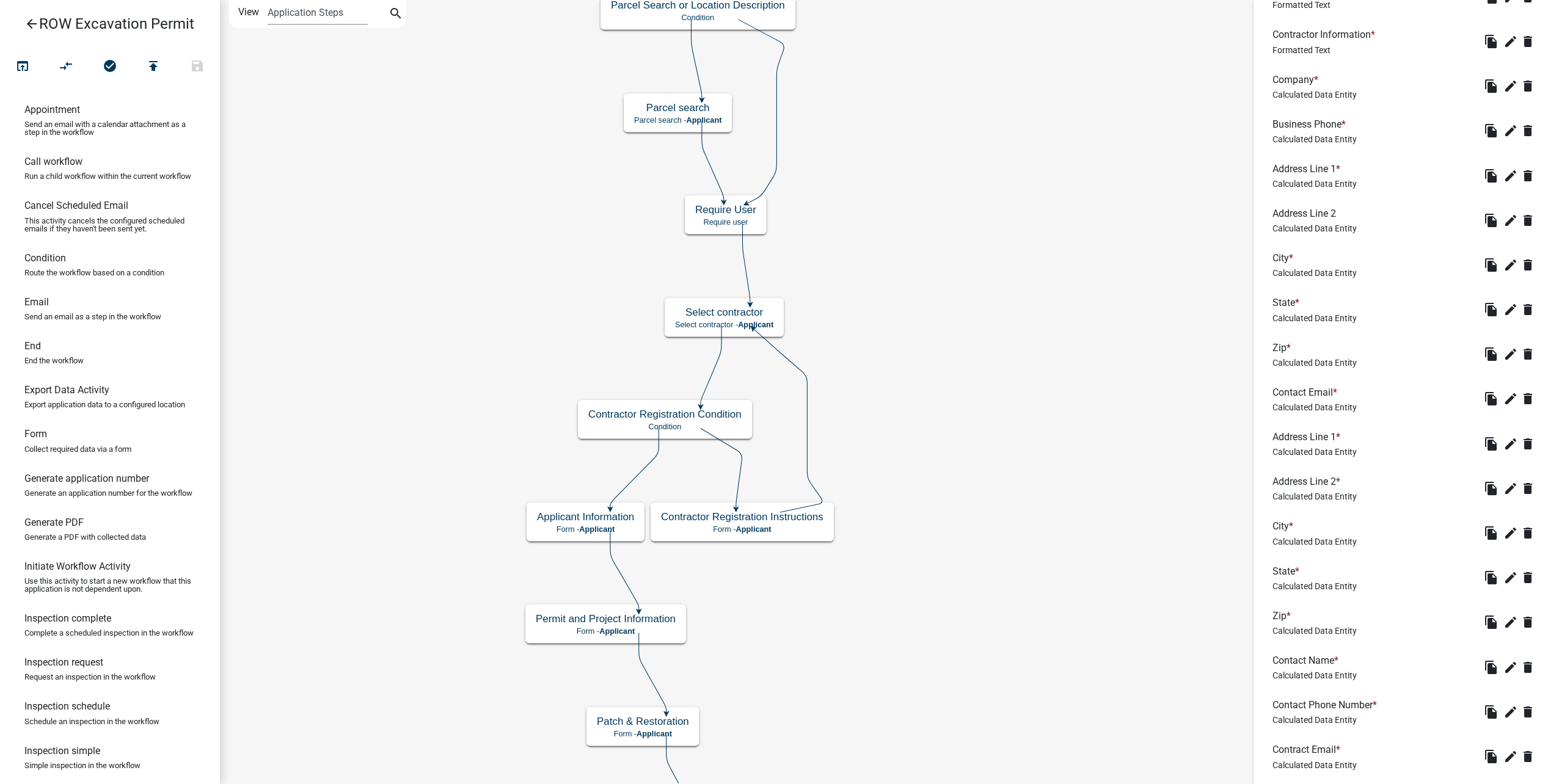
scroll to position [584, 0]
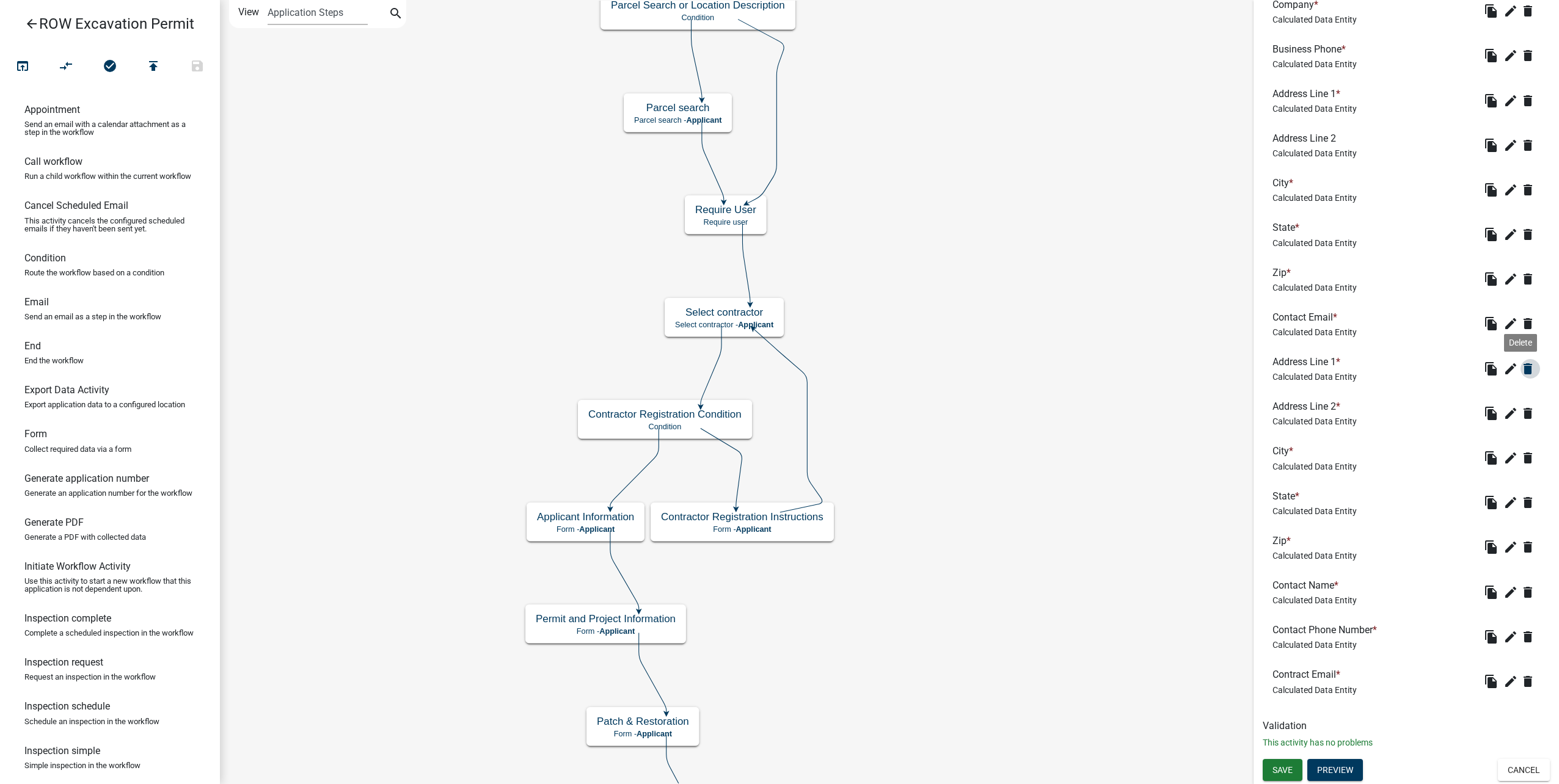
click at [1521, 369] on icon "delete" at bounding box center [1528, 369] width 15 height 15
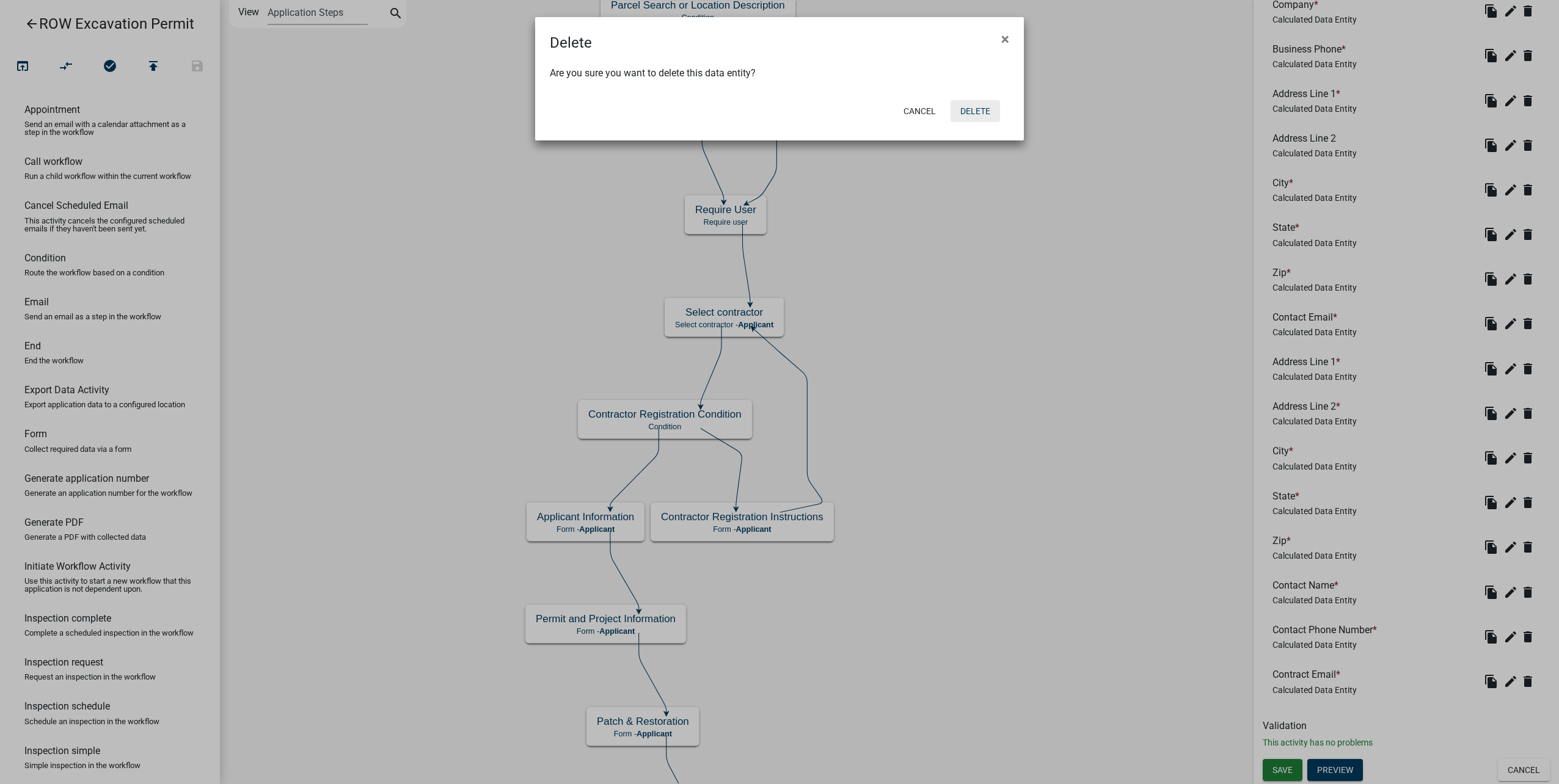
click at [972, 109] on button "Delete" at bounding box center [975, 111] width 49 height 22
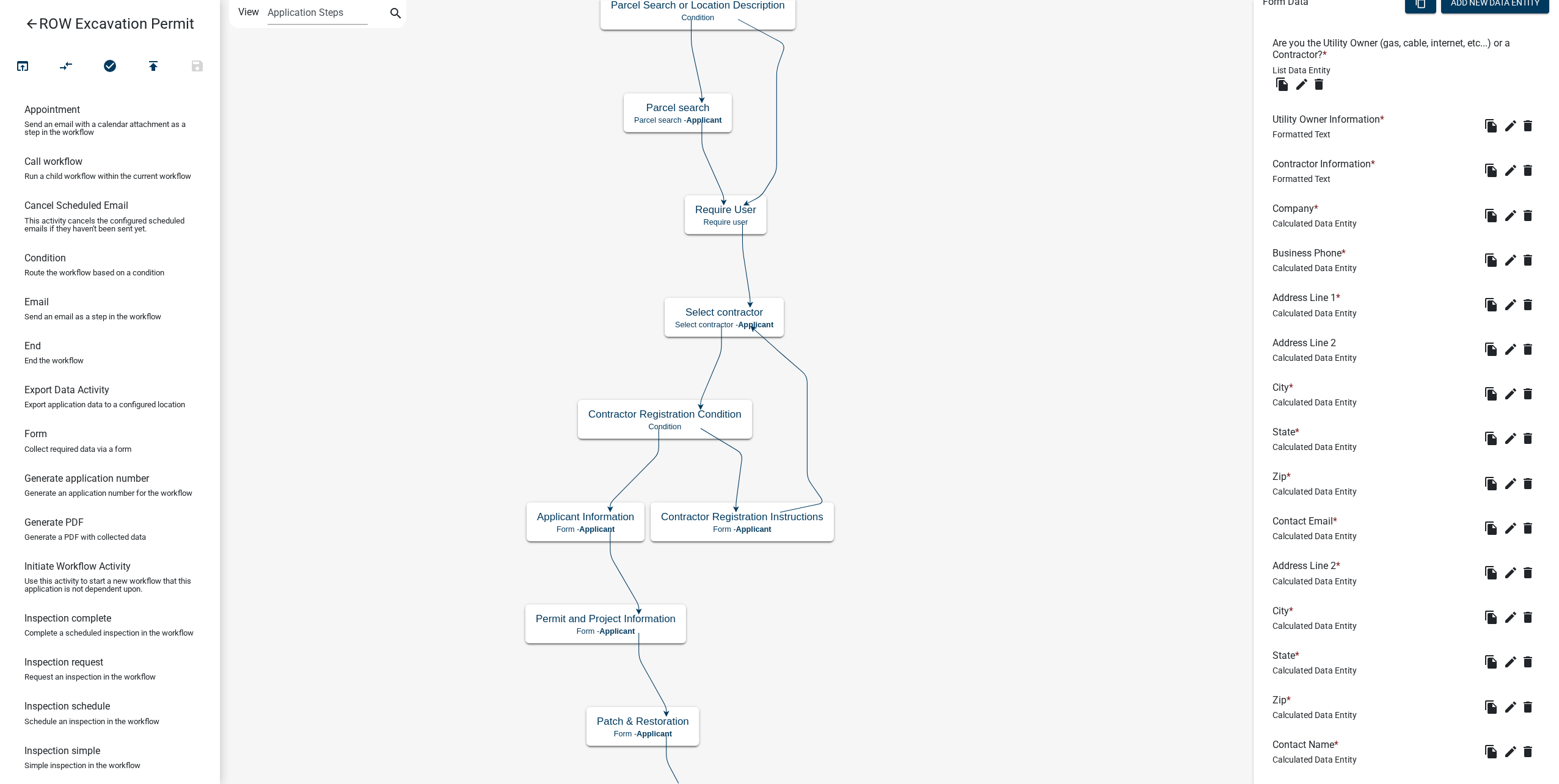
scroll to position [464, 0]
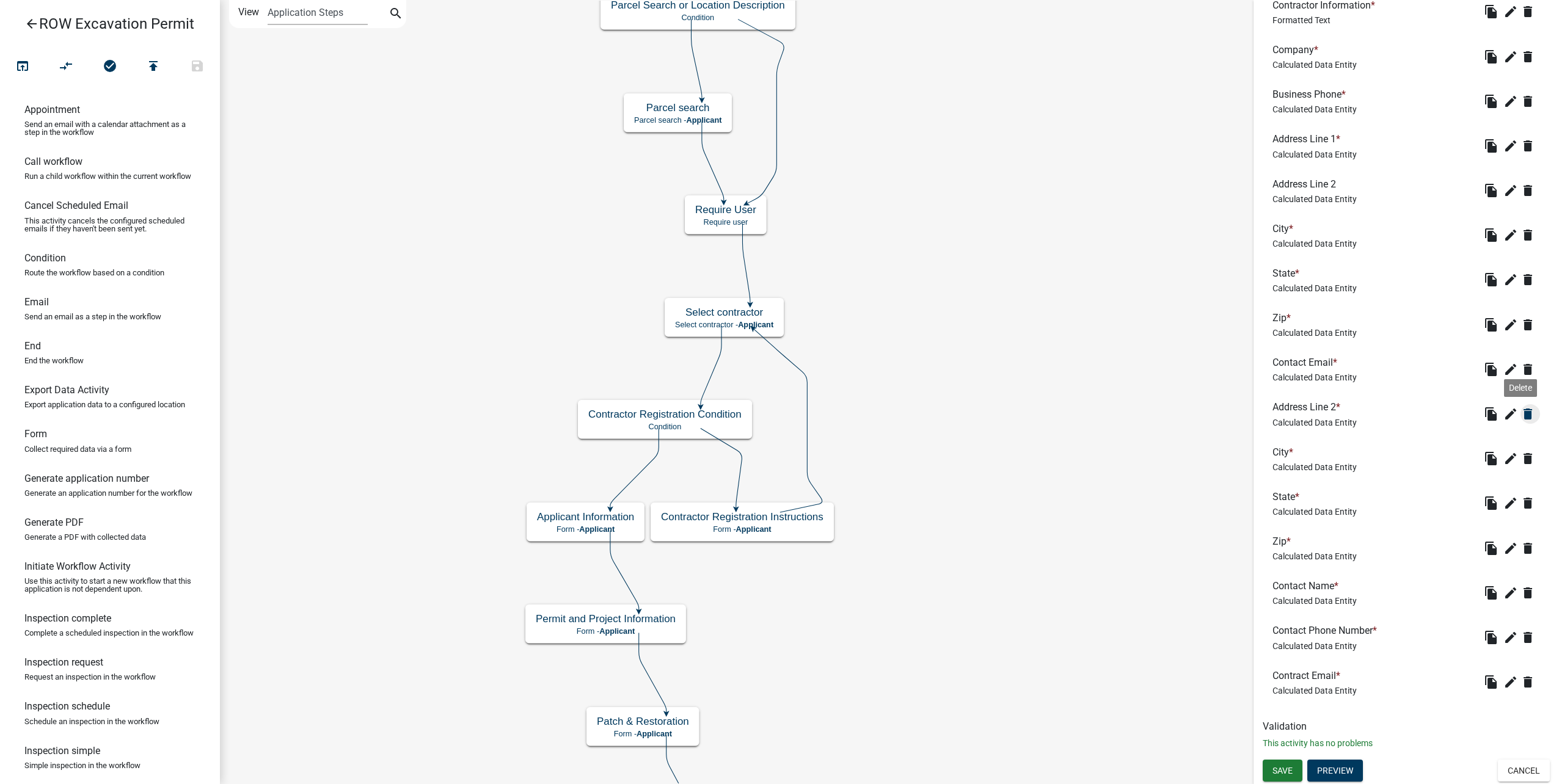
click at [1521, 417] on icon "delete" at bounding box center [1528, 414] width 15 height 15
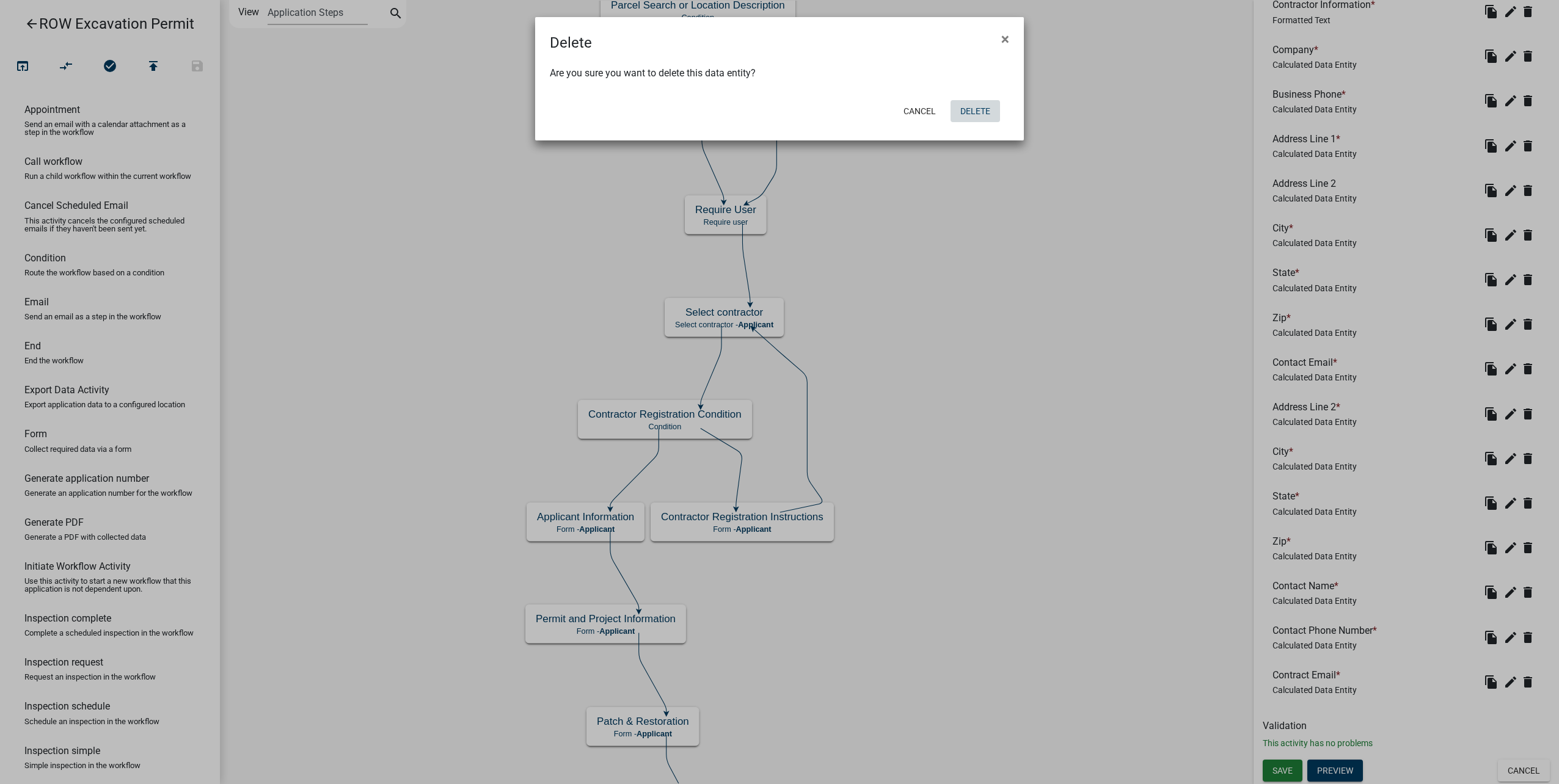
click at [988, 117] on button "Delete" at bounding box center [975, 111] width 49 height 22
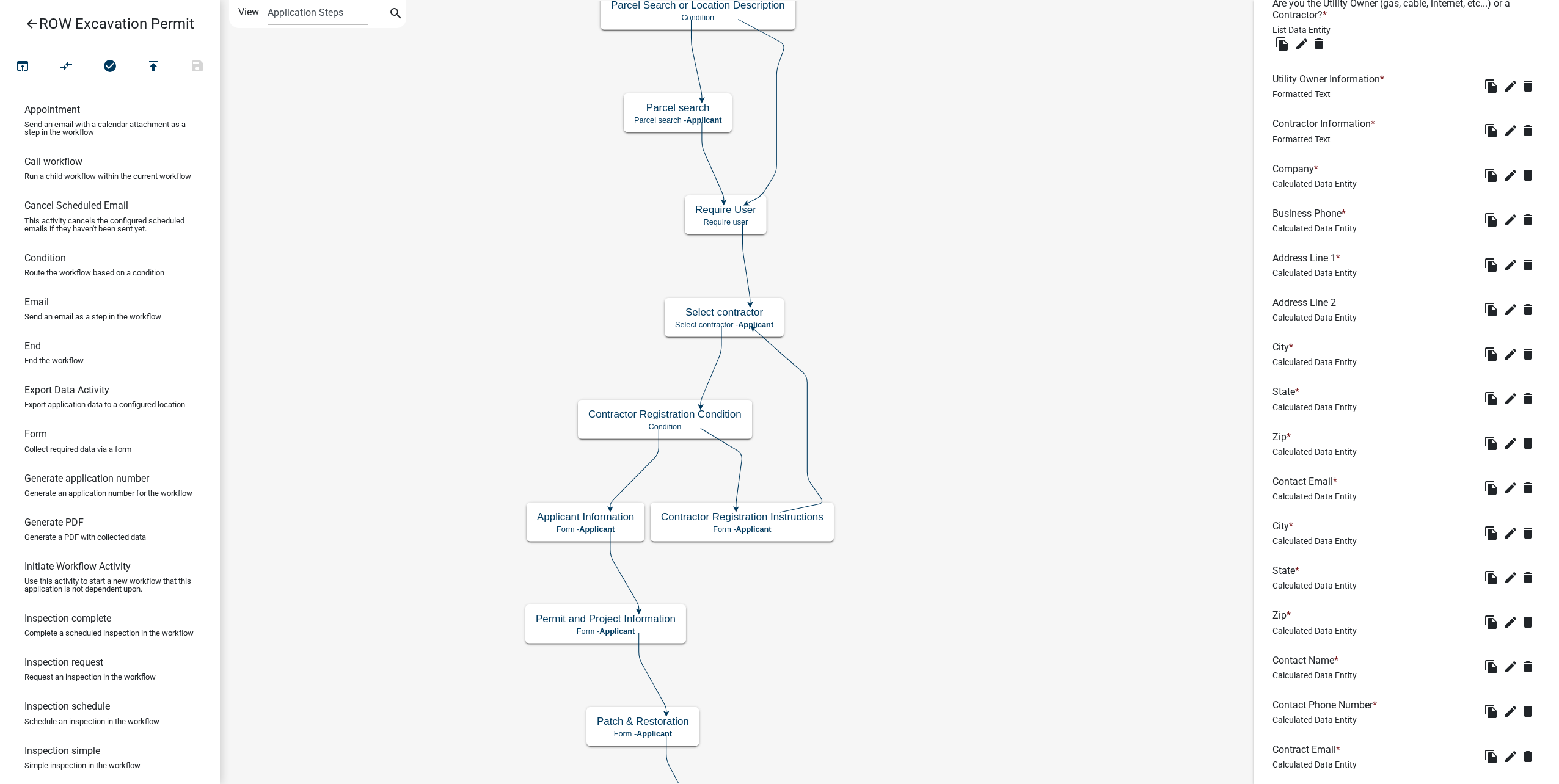
scroll to position [494, 0]
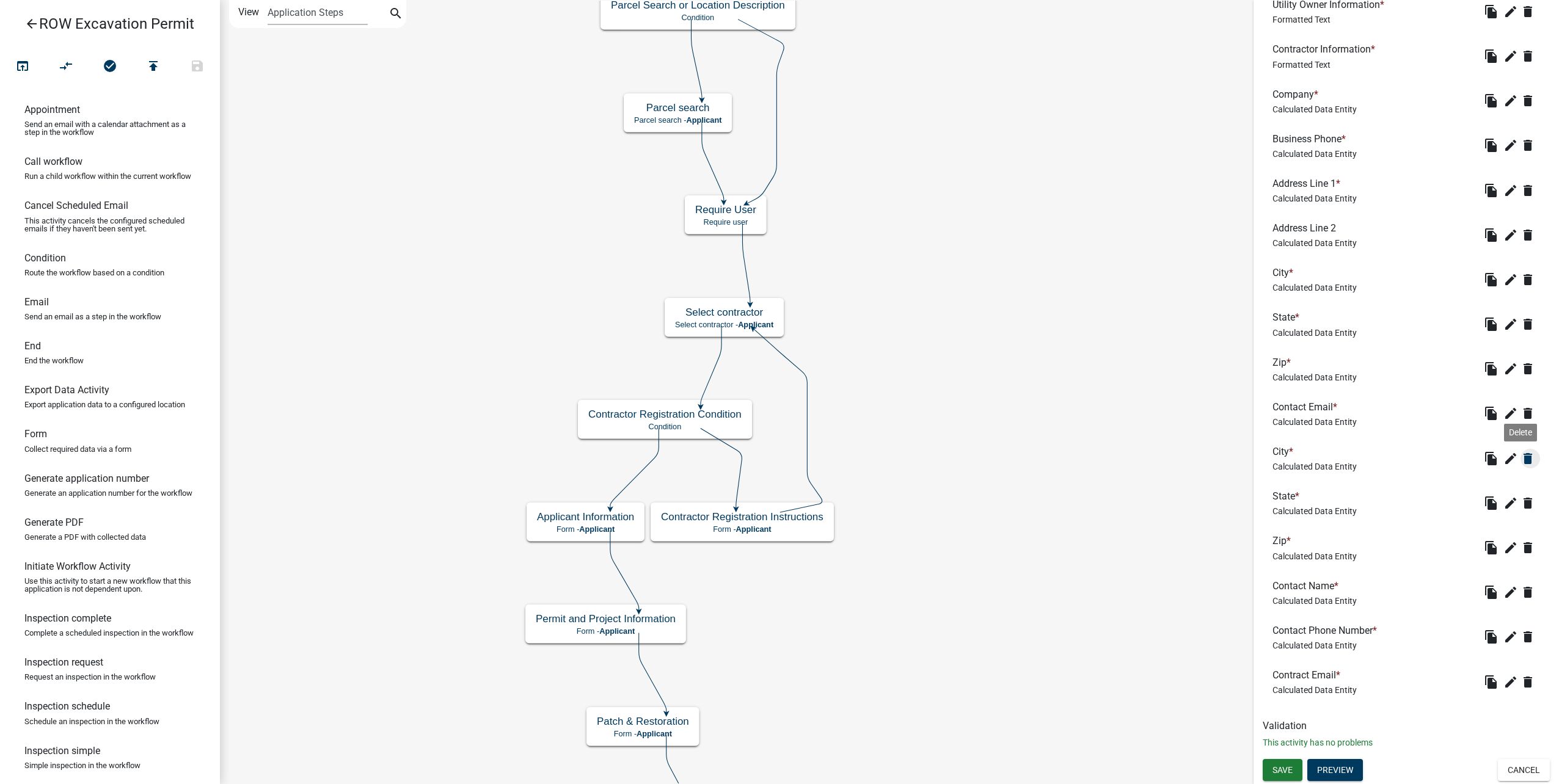
click at [1521, 459] on icon "delete" at bounding box center [1528, 458] width 15 height 15
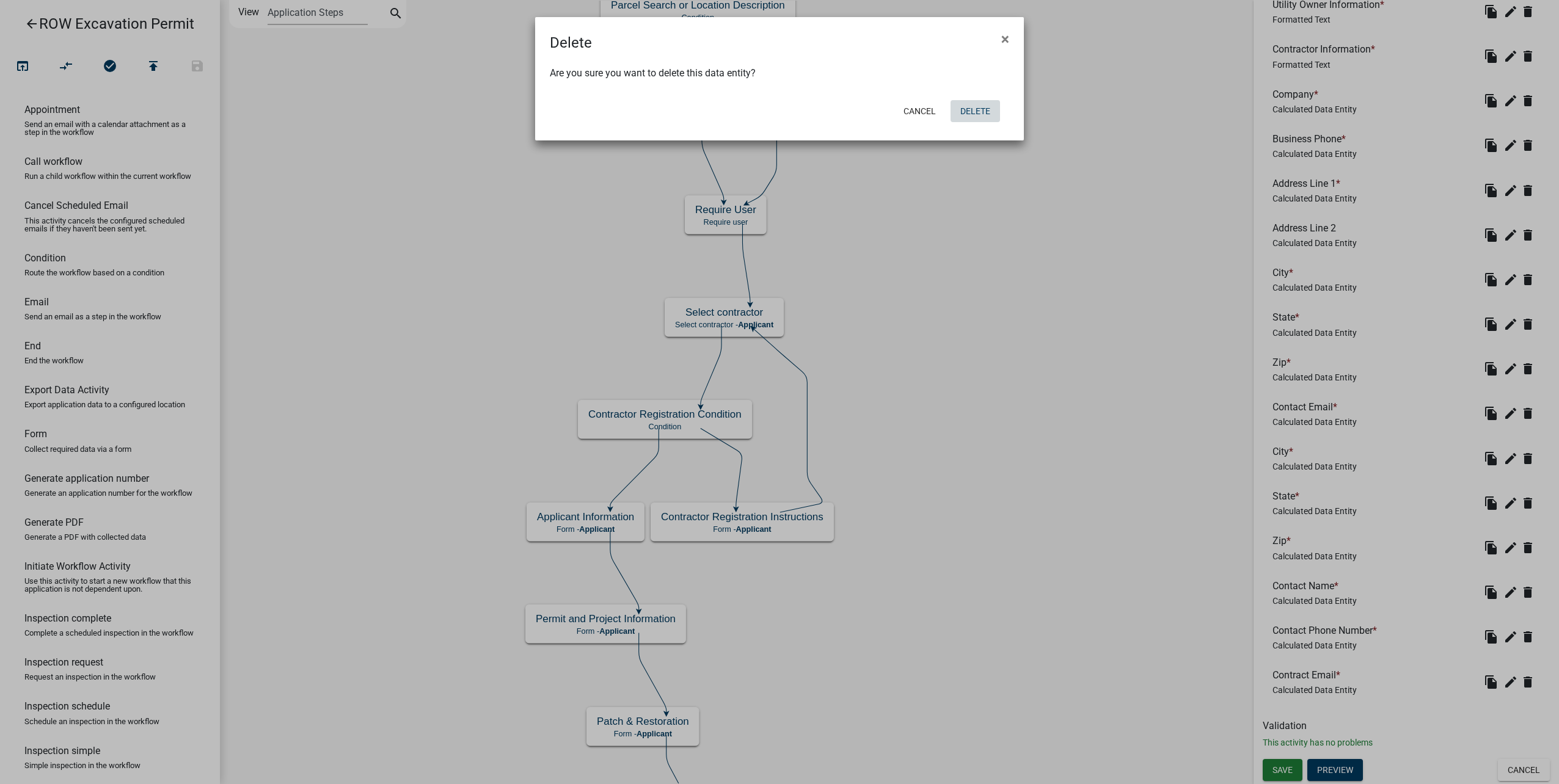
click at [965, 111] on button "Delete" at bounding box center [975, 111] width 49 height 22
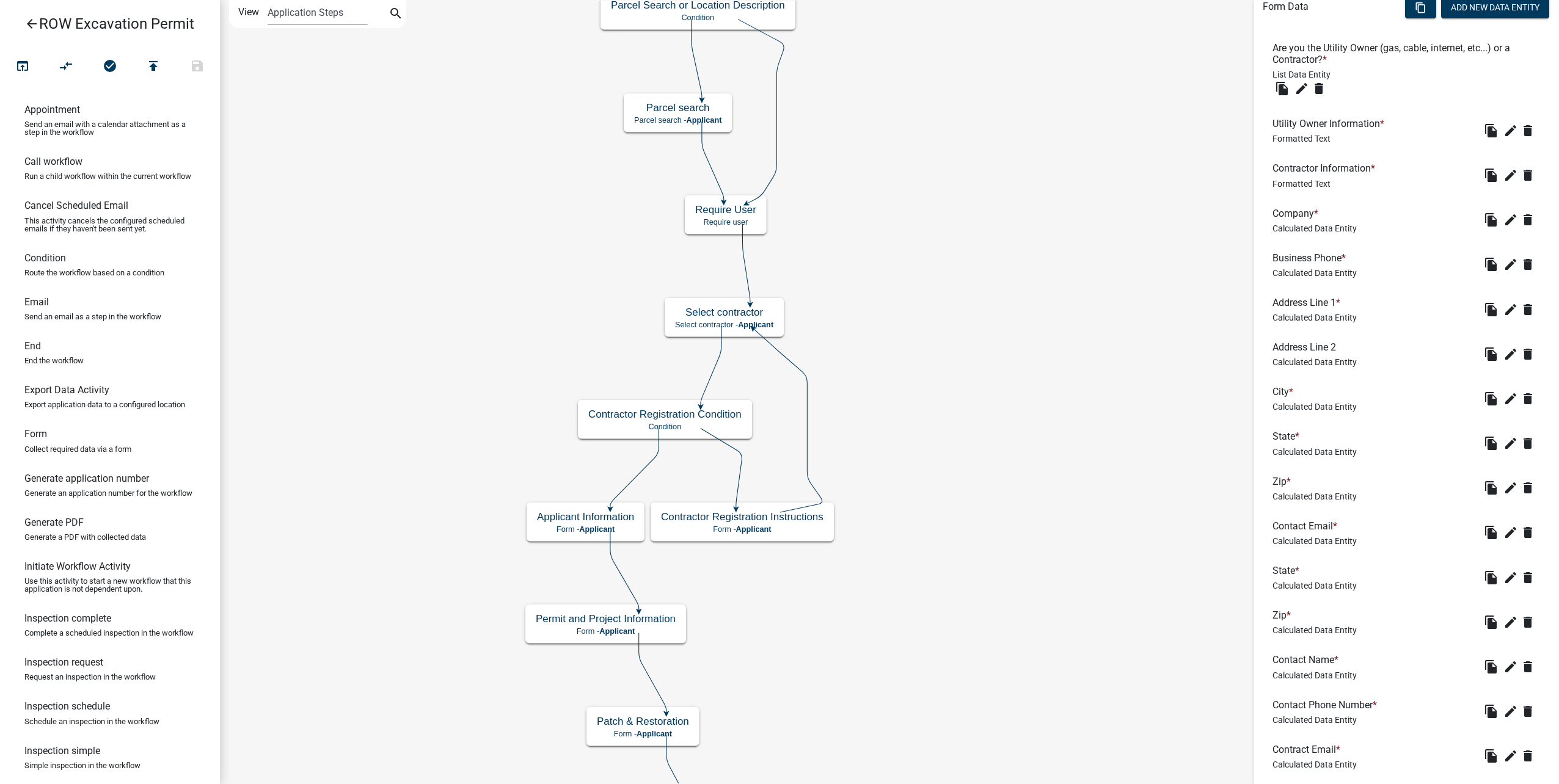
scroll to position [449, 0]
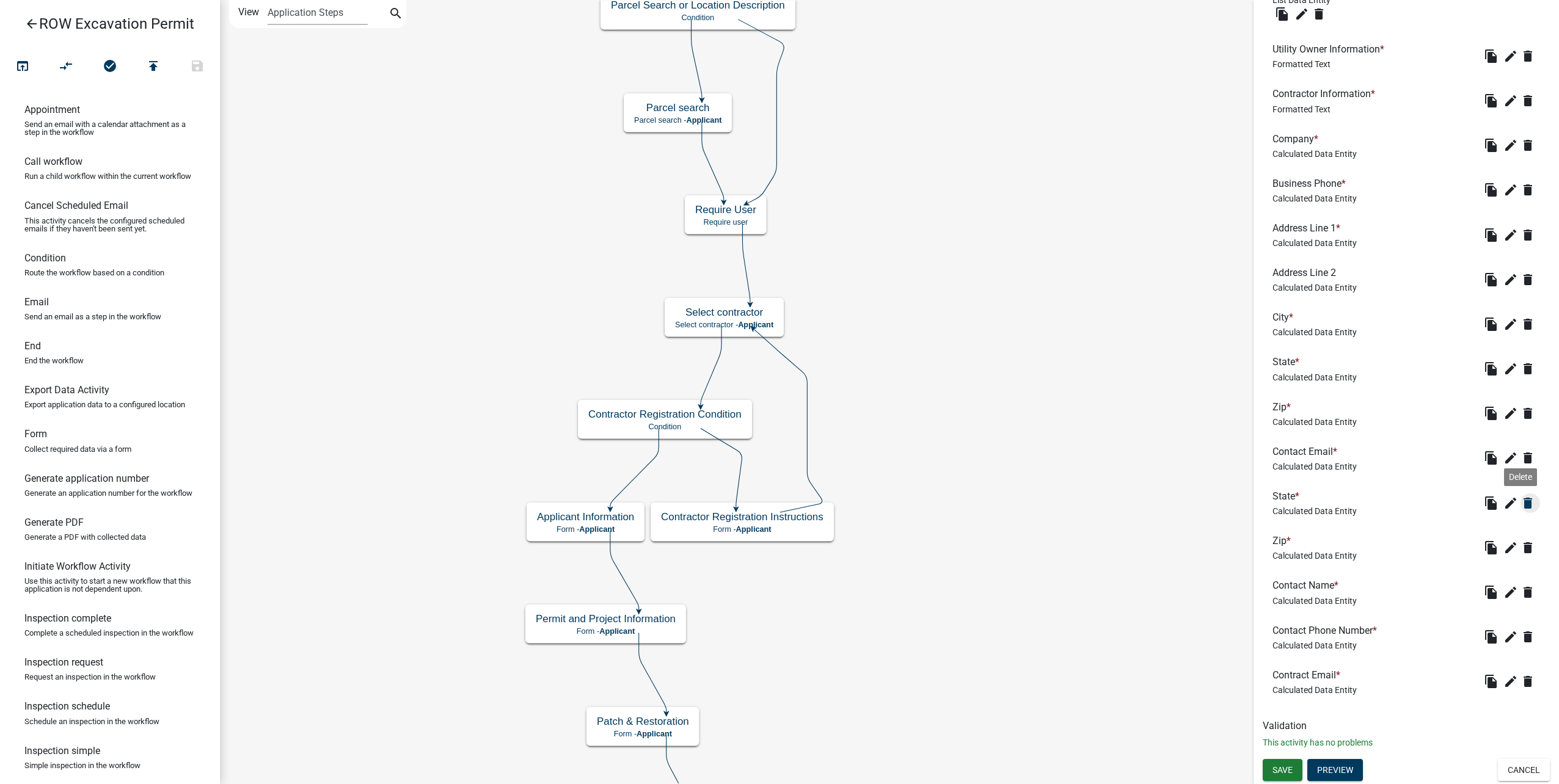
click at [1523, 503] on icon "delete" at bounding box center [1528, 503] width 15 height 15
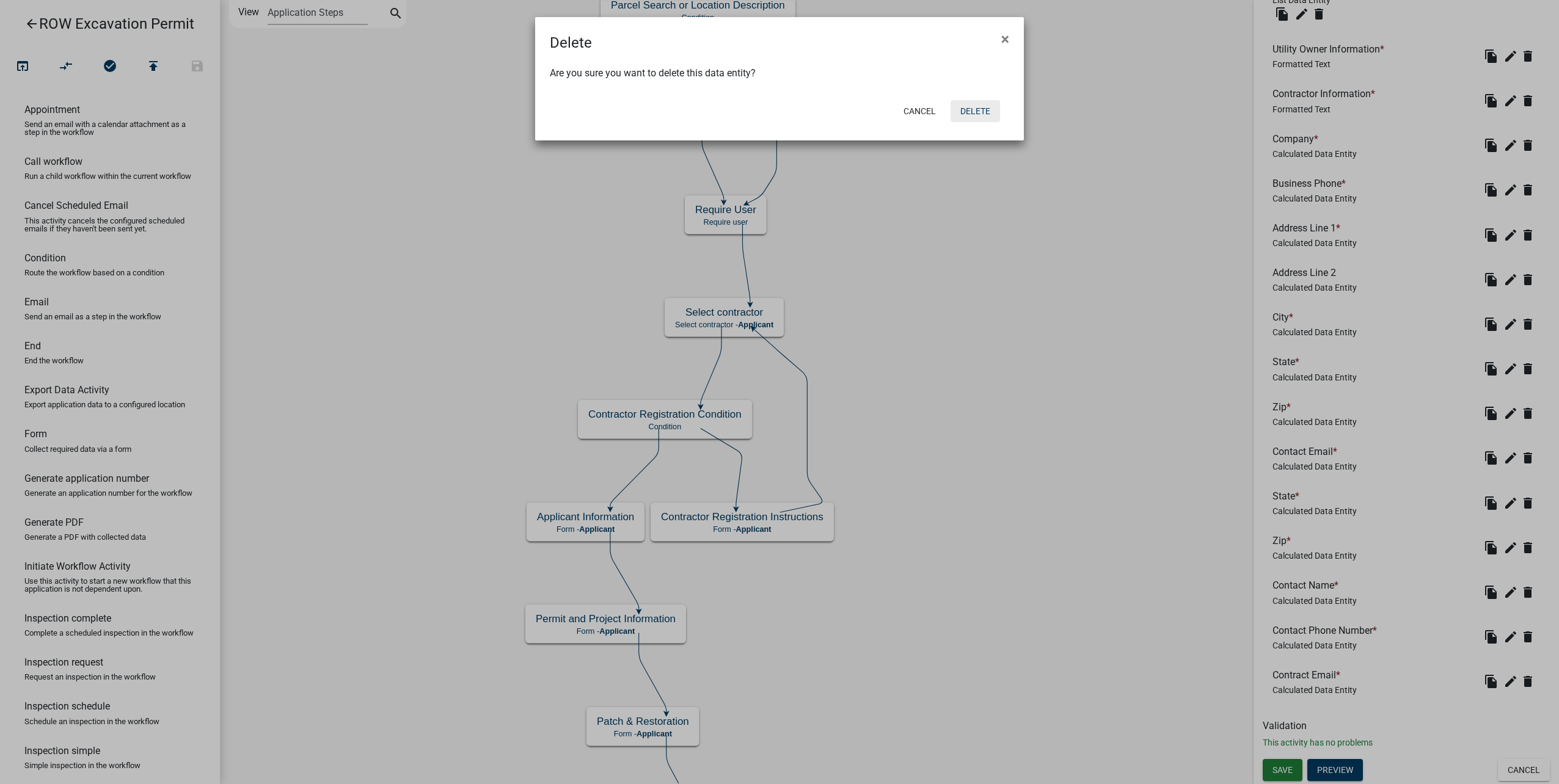
click at [967, 110] on button "Delete" at bounding box center [975, 111] width 49 height 22
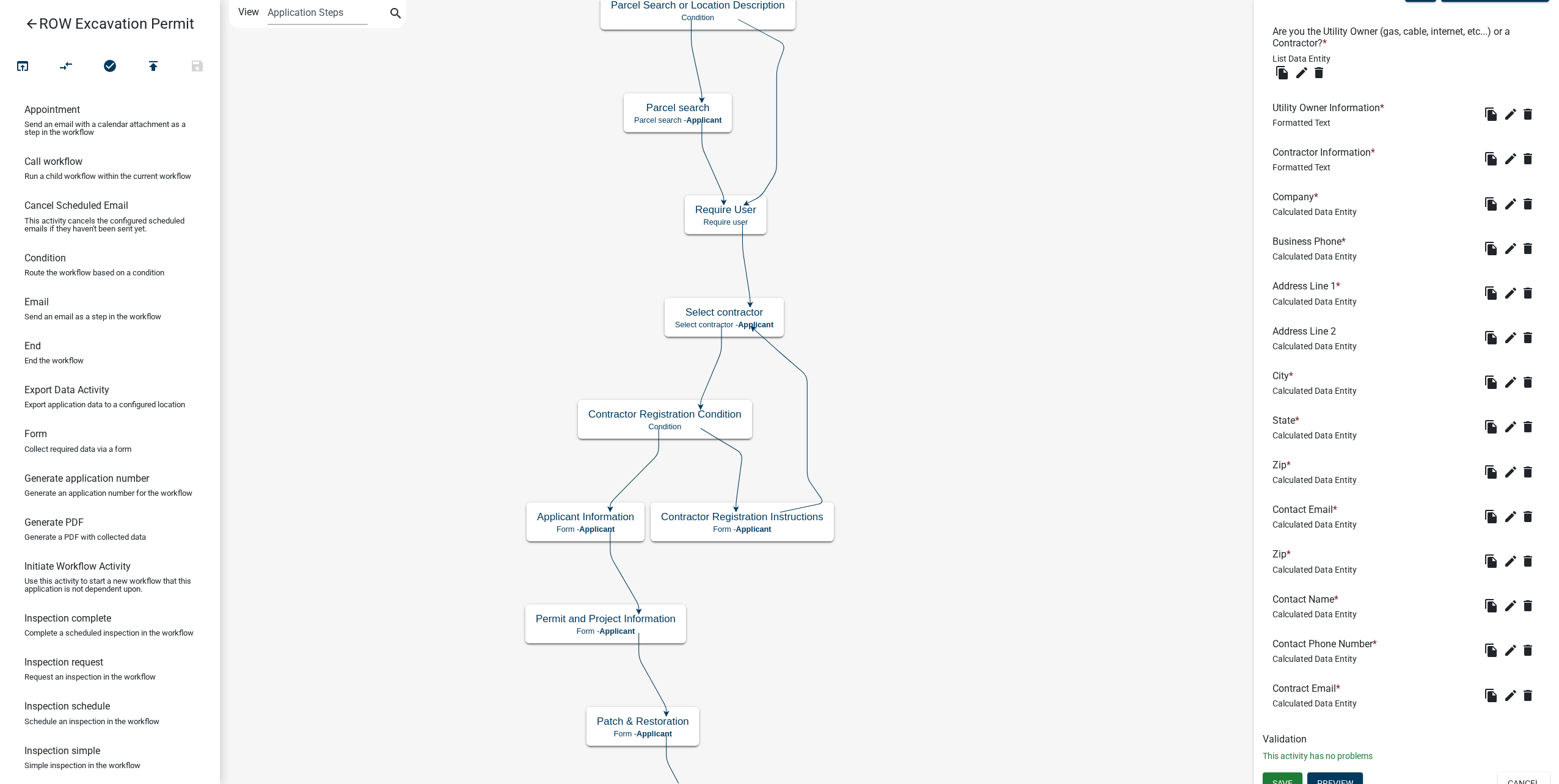
scroll to position [330, 0]
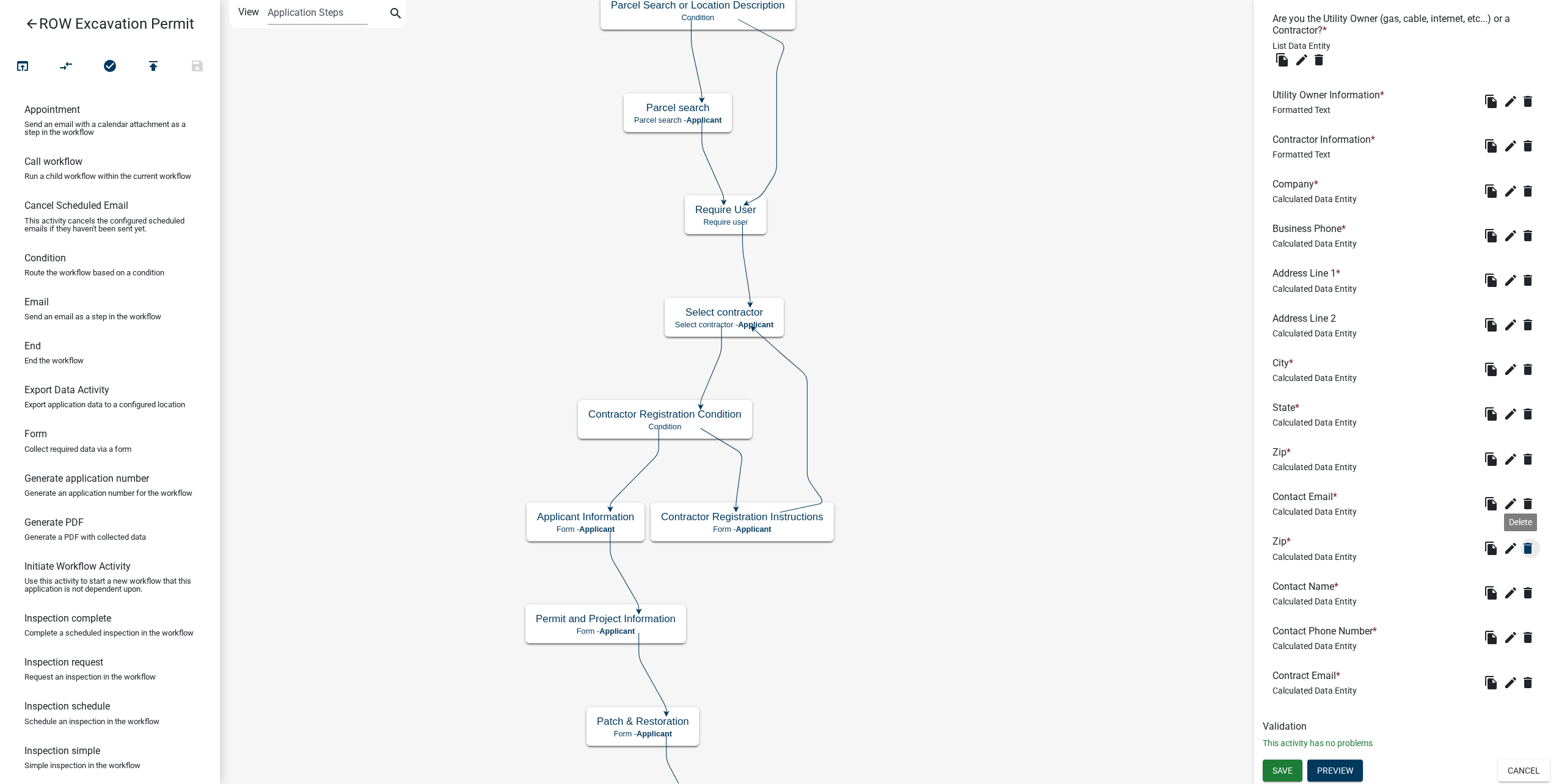
click at [1521, 550] on icon "delete" at bounding box center [1528, 548] width 15 height 15
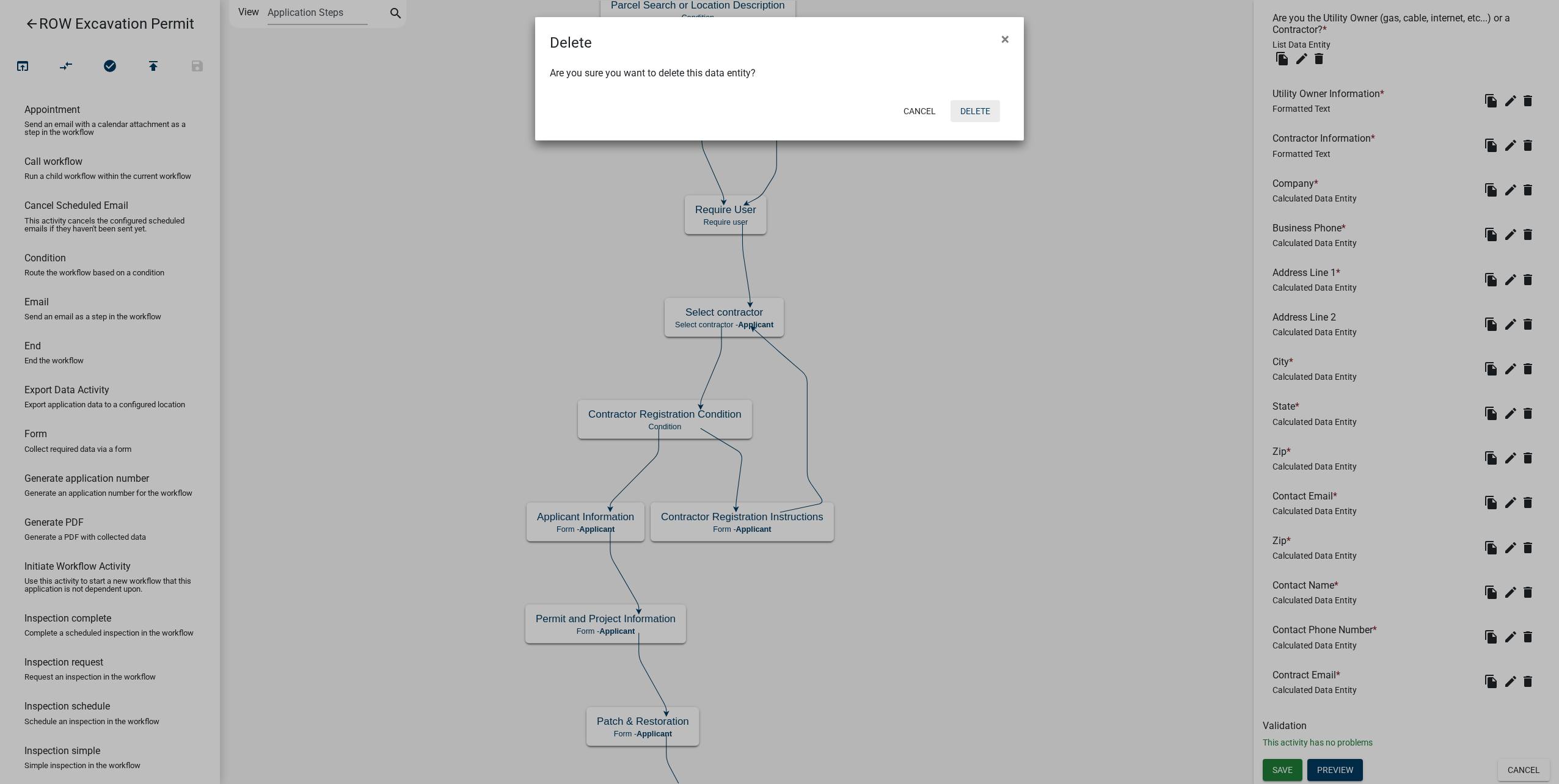
click at [976, 110] on button "Delete" at bounding box center [975, 111] width 49 height 22
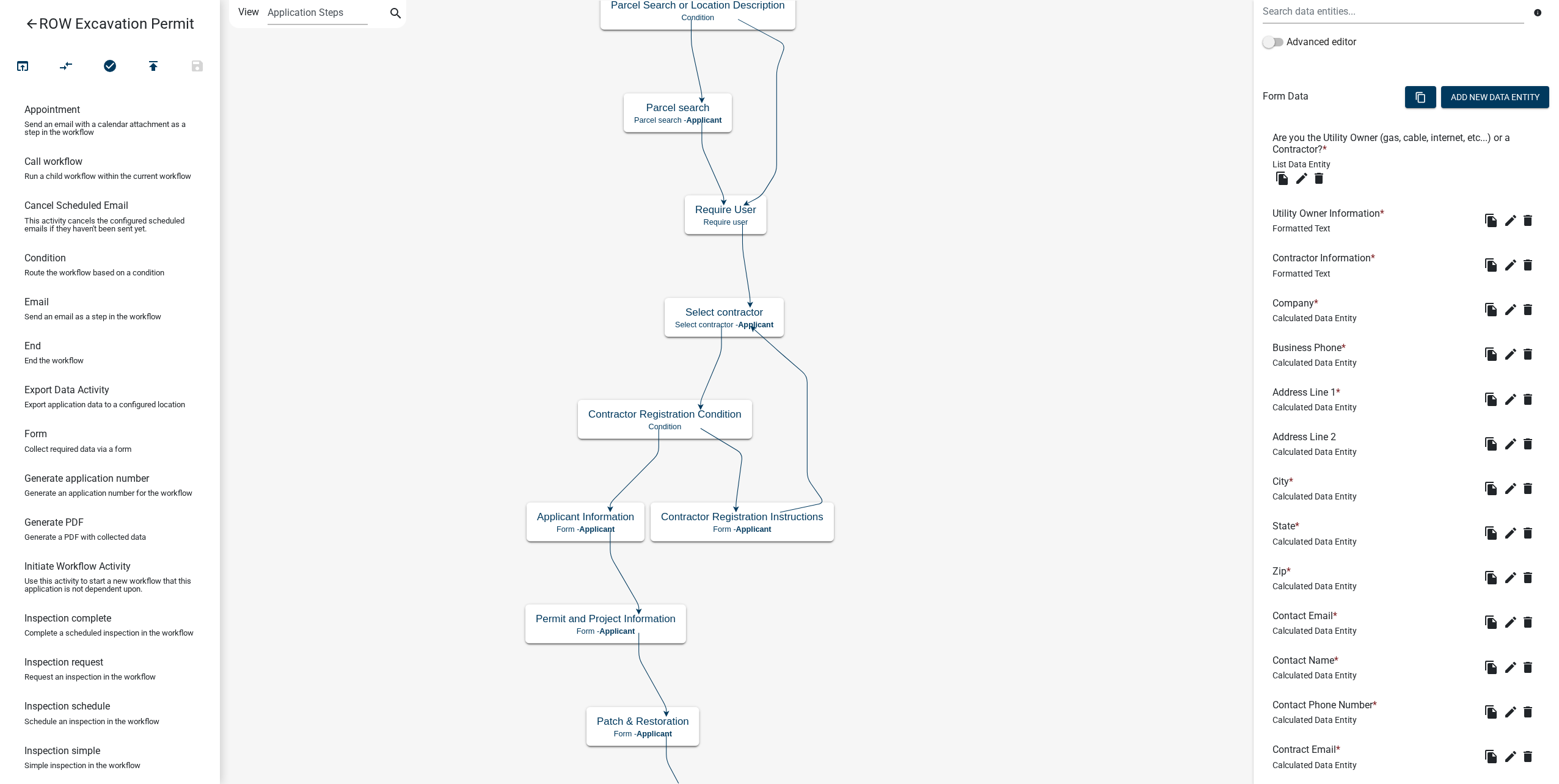
scroll to position [360, 0]
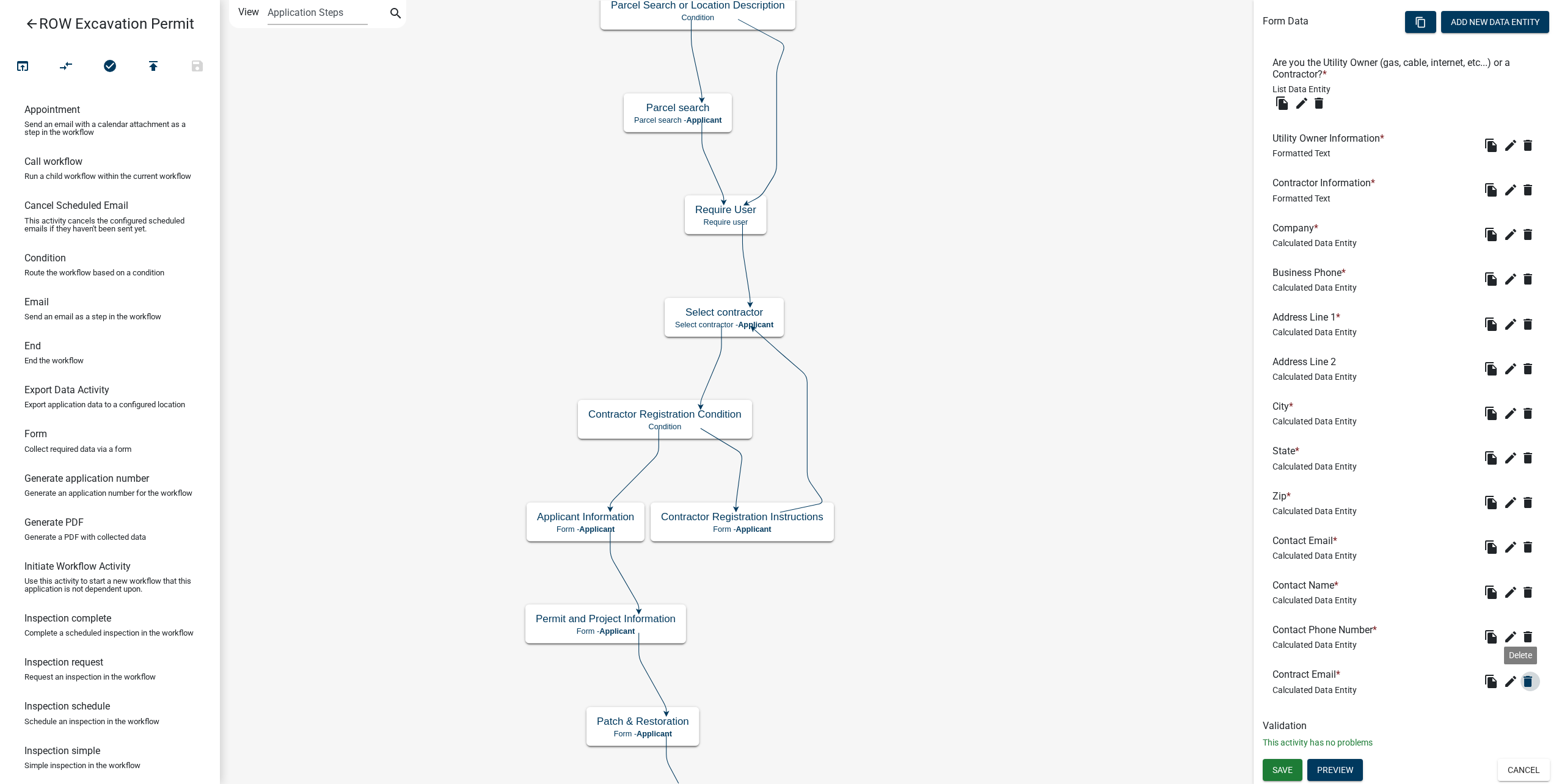
click at [1526, 682] on button "delete" at bounding box center [1531, 681] width 19 height 19
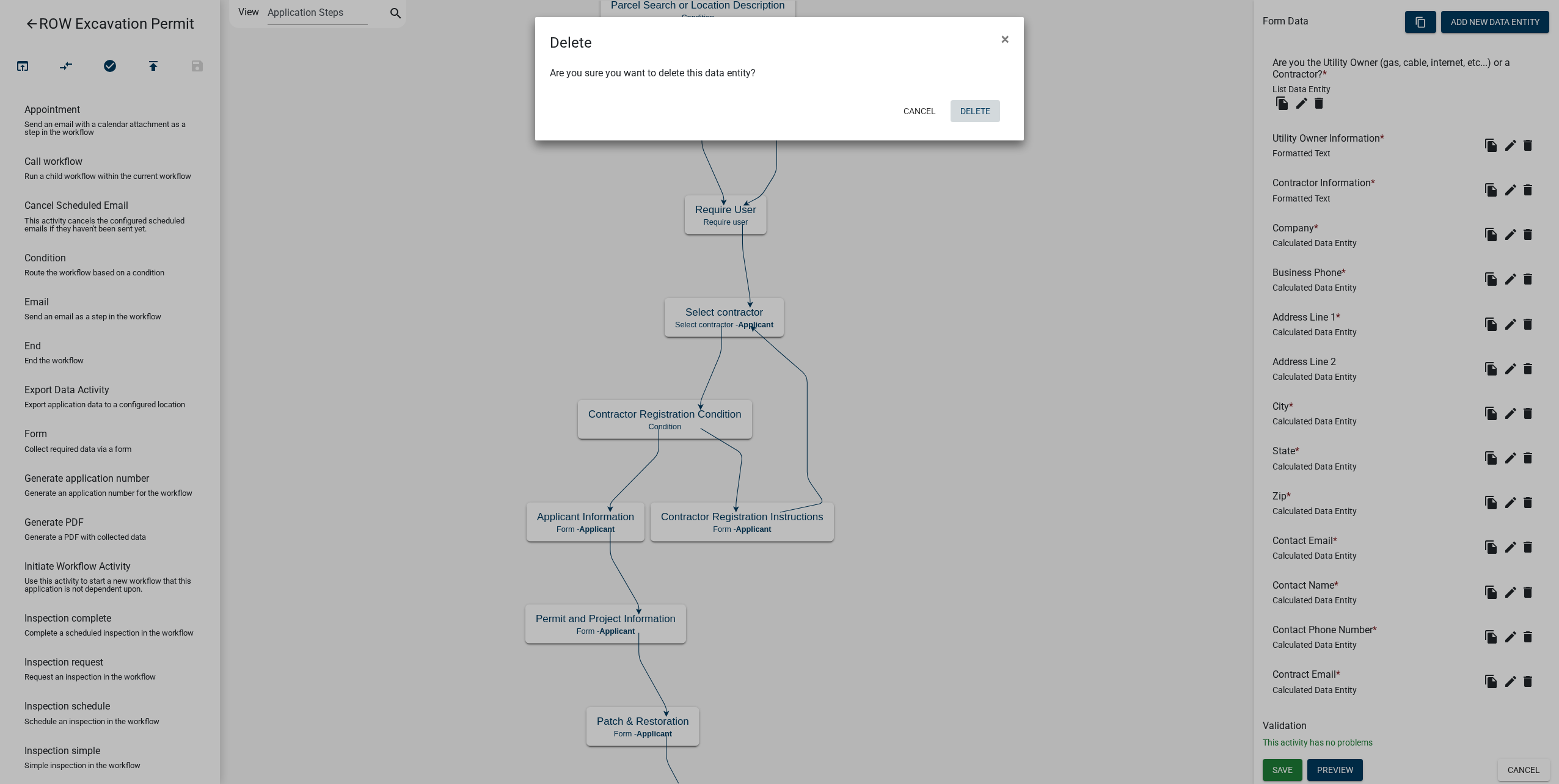
click at [996, 103] on button "Delete" at bounding box center [975, 111] width 49 height 22
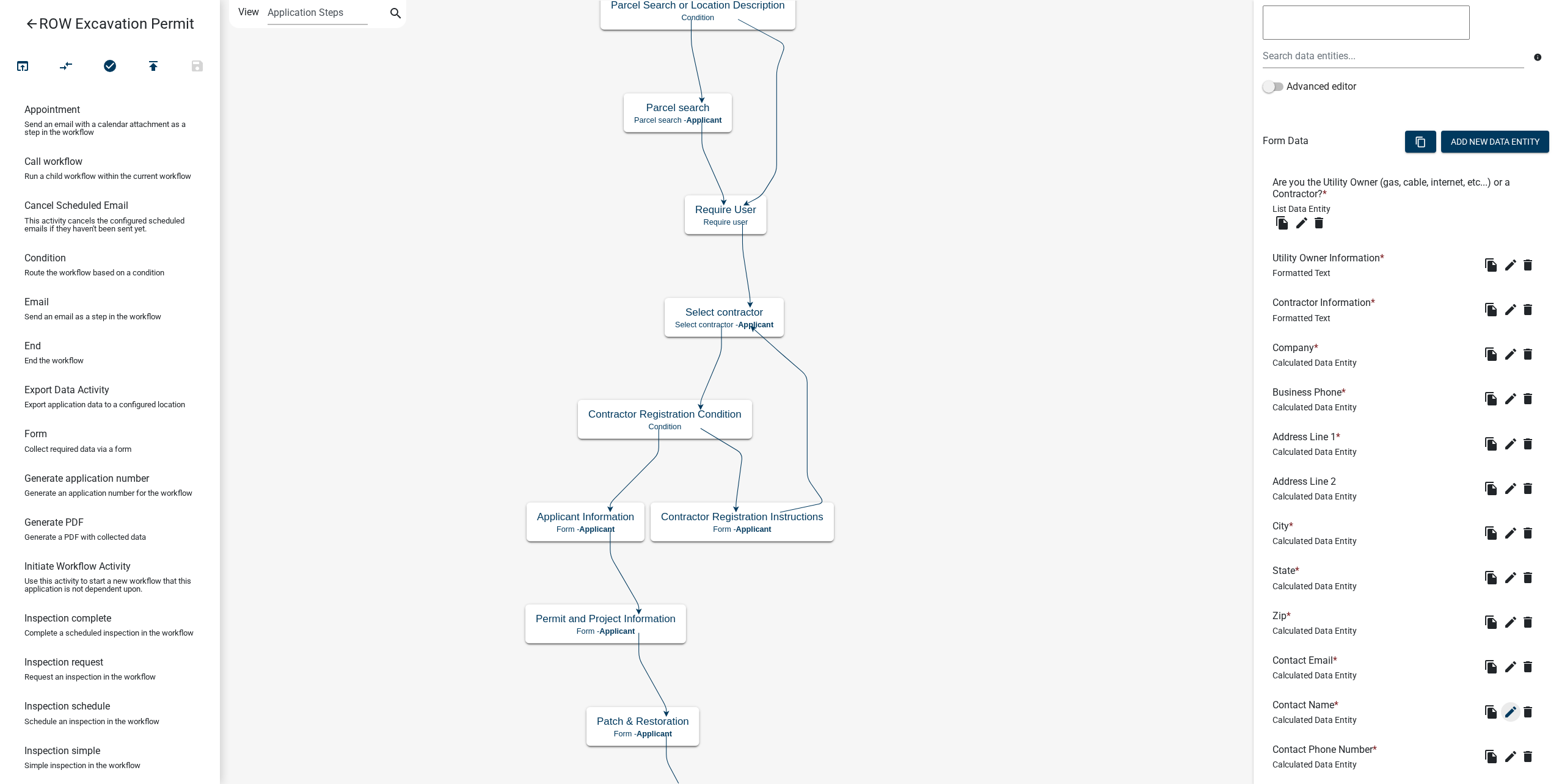
scroll to position [315, 0]
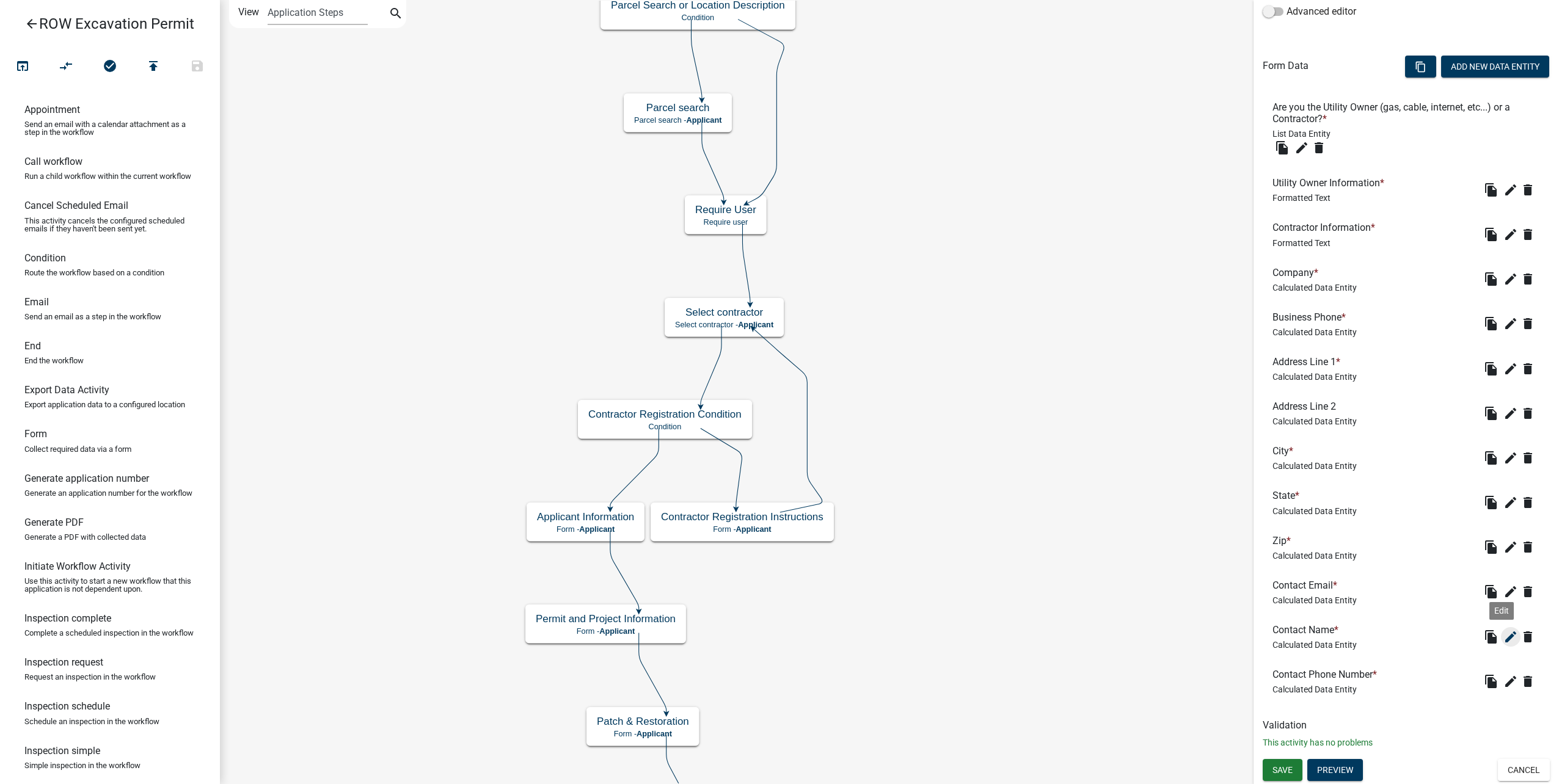
click at [1501, 634] on button "edit" at bounding box center [1510, 637] width 19 height 19
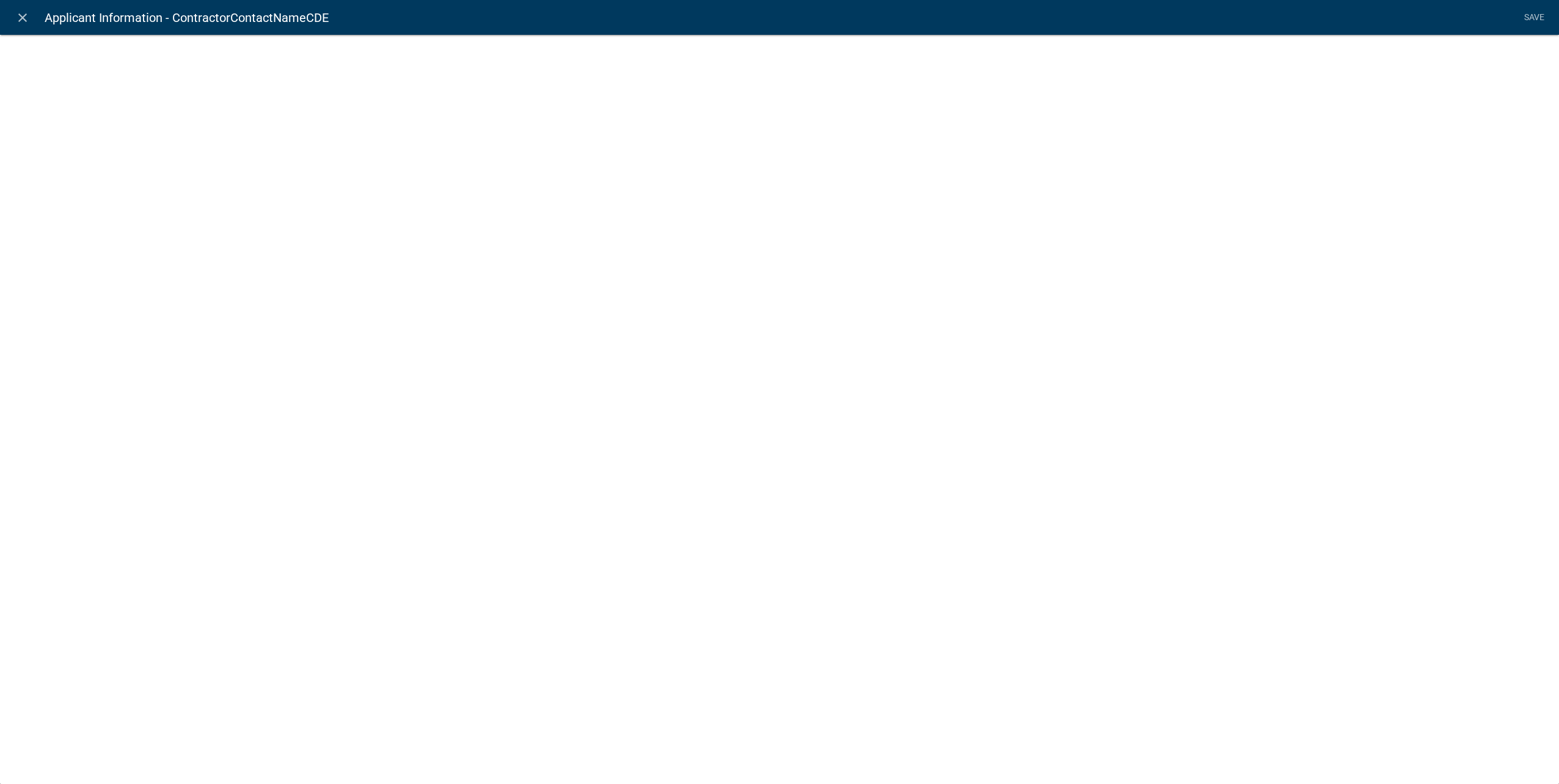
select select "calculated-value"
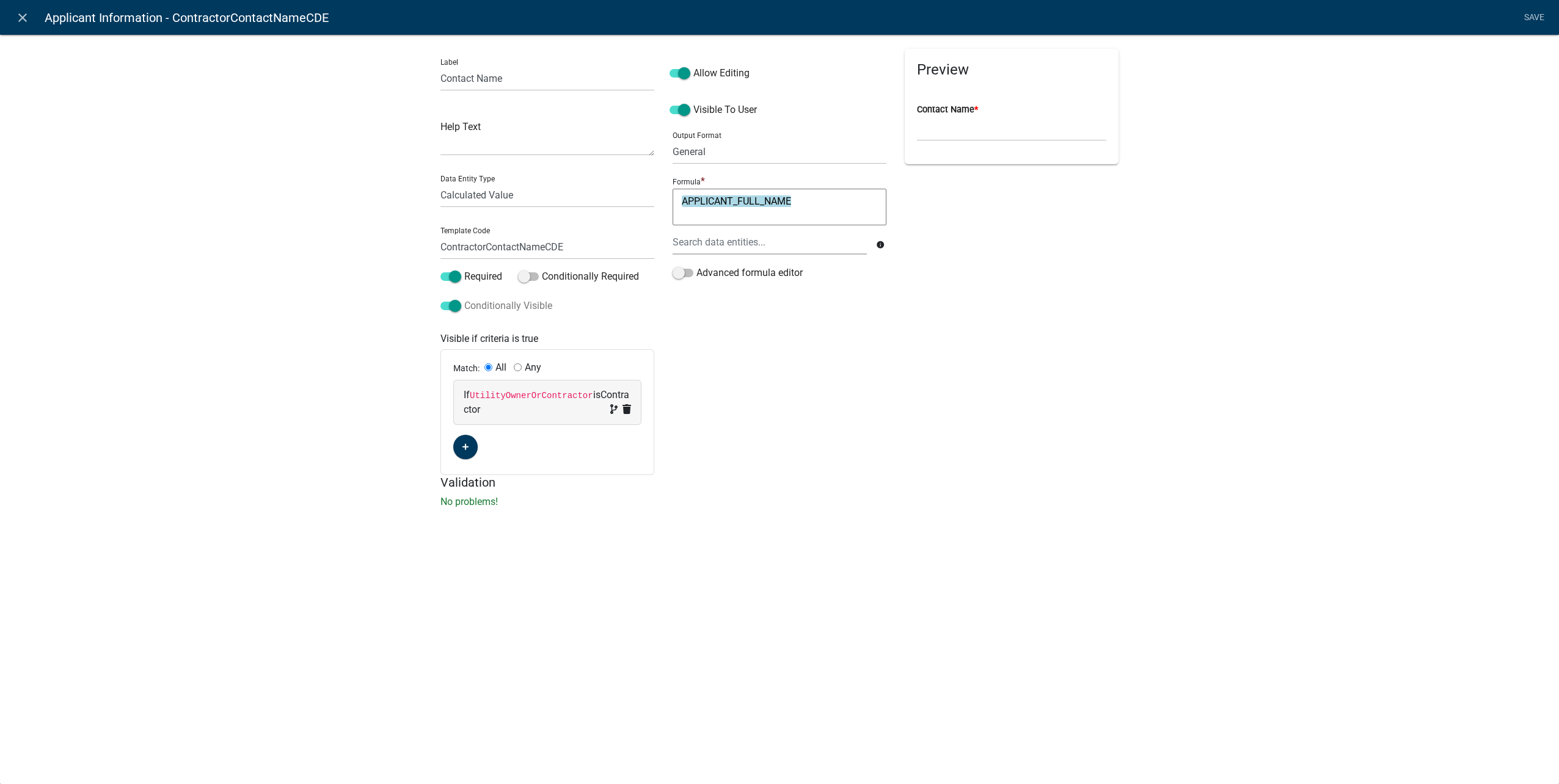
drag, startPoint x: 453, startPoint y: 305, endPoint x: 465, endPoint y: 304, distance: 12.0
click at [453, 305] on span at bounding box center [451, 306] width 21 height 8
click at [464, 299] on input "Conditionally Visible" at bounding box center [464, 299] width 0 height 0
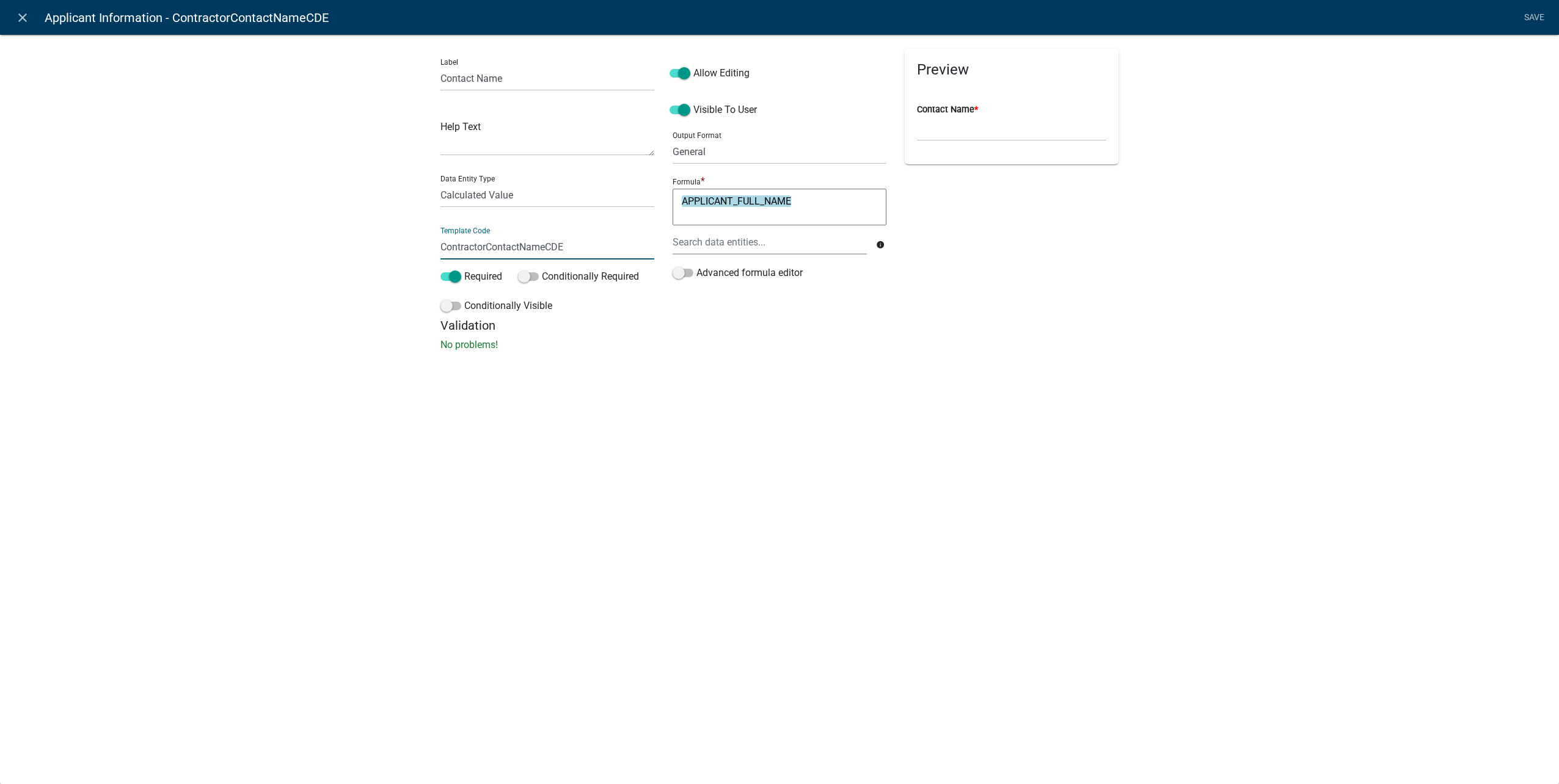
drag, startPoint x: 488, startPoint y: 245, endPoint x: 359, endPoint y: 243, distance: 129.0
click at [359, 243] on div "Label Contact Name Help Text Data Entity Type Free Form Text Document Display E…" at bounding box center [780, 196] width 1559 height 363
type input "ApplicantContactNameCDE"
click at [1533, 8] on li "Save" at bounding box center [1534, 17] width 31 height 23
click at [1531, 15] on link "Save" at bounding box center [1534, 17] width 31 height 23
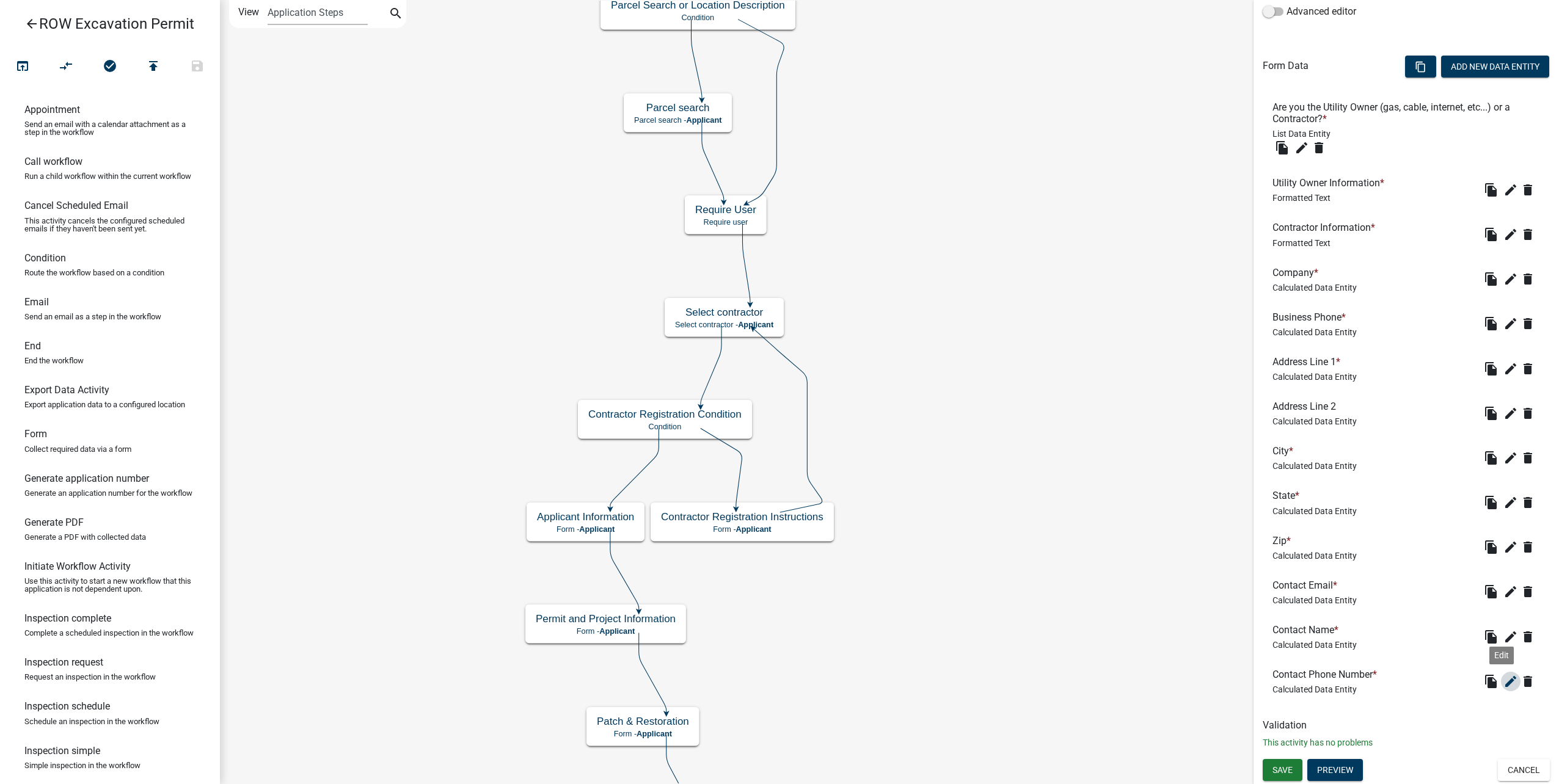
click at [1504, 685] on icon "edit" at bounding box center [1510, 681] width 15 height 15
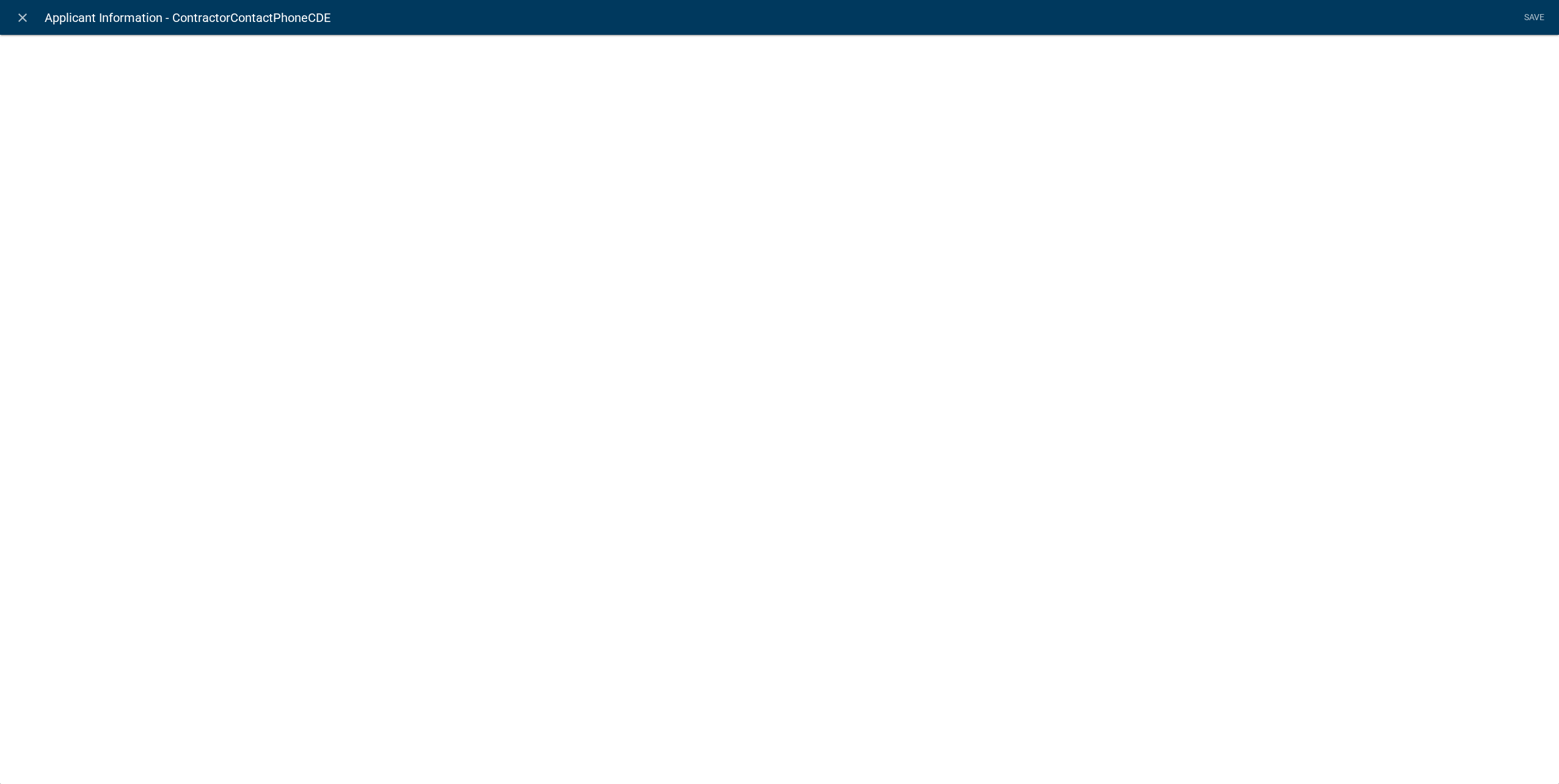
select select "calculated-value"
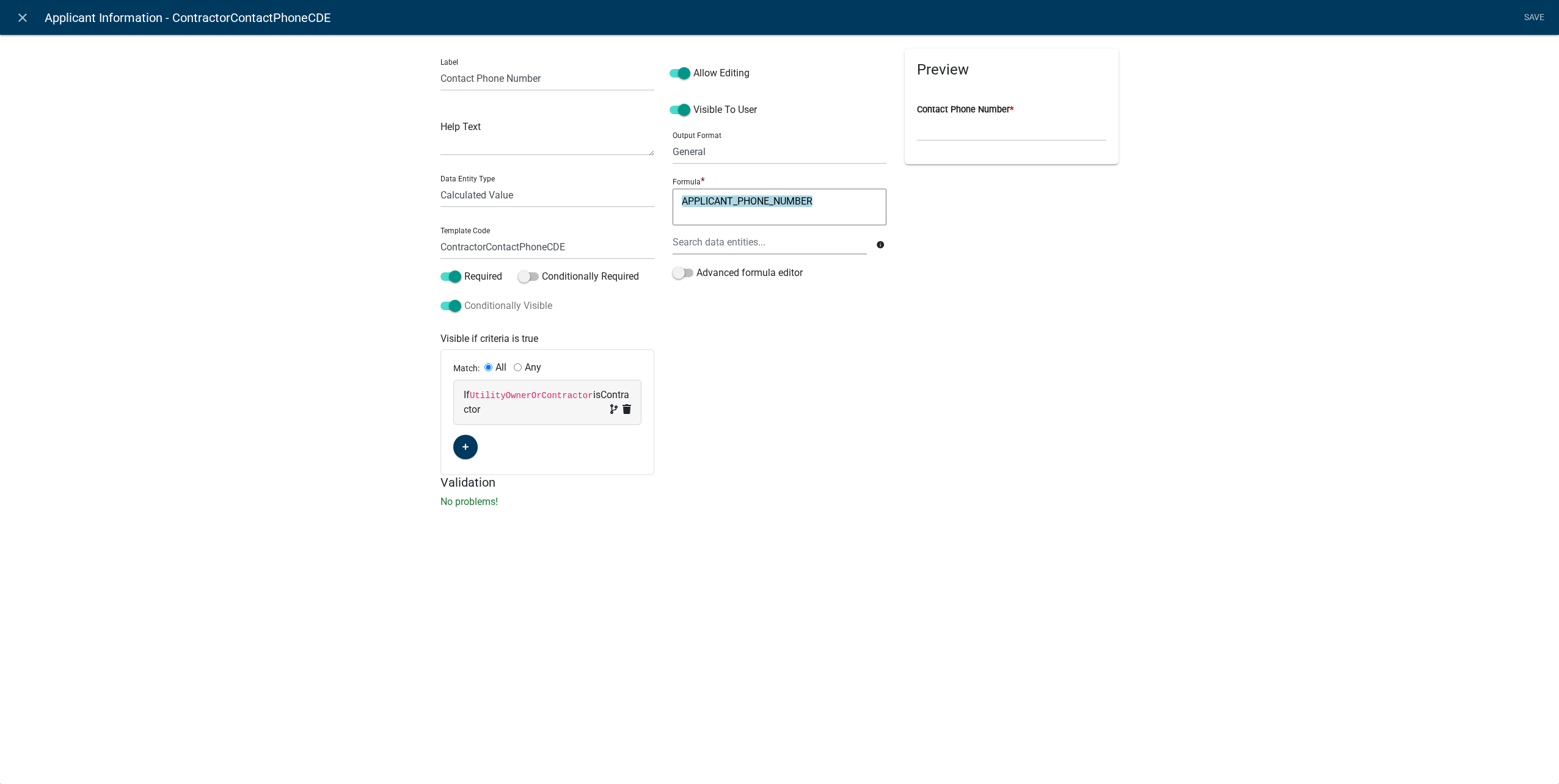
click at [449, 311] on label "Conditionally Visible" at bounding box center [496, 306] width 112 height 15
click at [464, 299] on input "Conditionally Visible" at bounding box center [464, 299] width 0 height 0
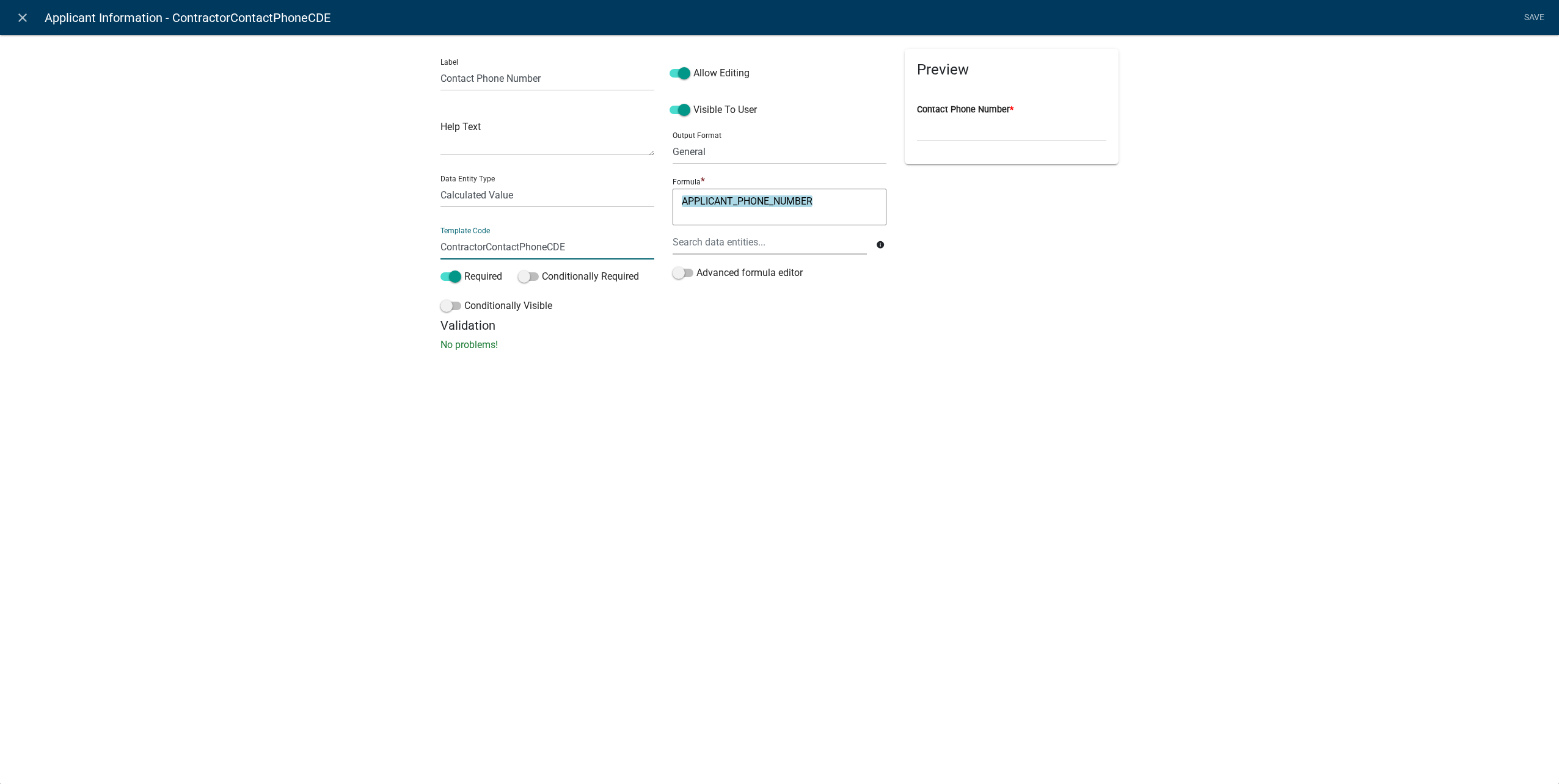
drag, startPoint x: 485, startPoint y: 245, endPoint x: 301, endPoint y: 234, distance: 184.3
click at [301, 234] on div "Label Contact Phone Number Help Text Data Entity Type Free Form Text Document D…" at bounding box center [780, 196] width 1559 height 363
type input "ApplicantContactPhoneCDE"
click at [1522, 8] on li "Save" at bounding box center [1534, 17] width 31 height 23
click at [1535, 17] on link "Save" at bounding box center [1534, 17] width 31 height 23
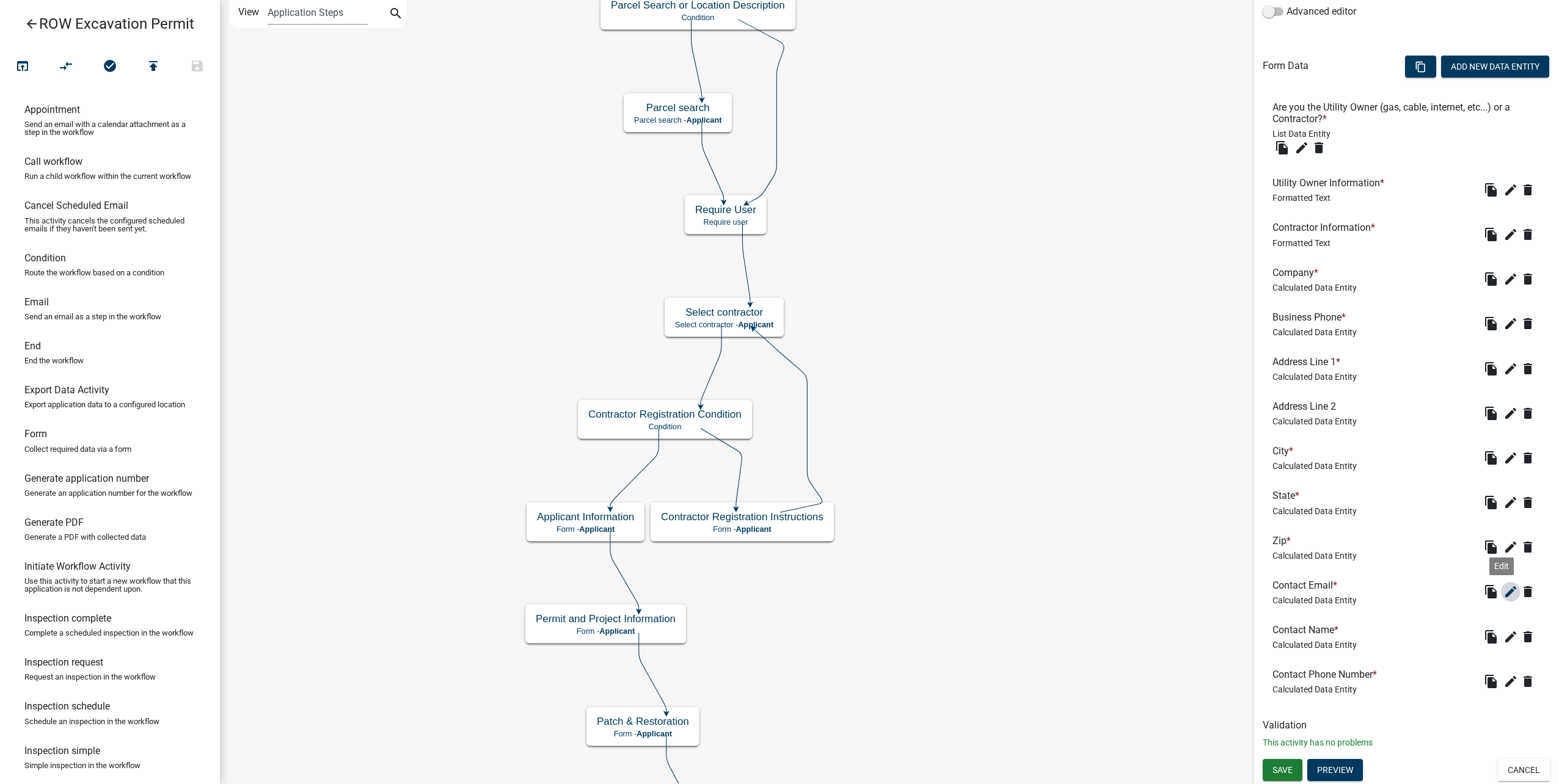
click at [1504, 592] on icon "edit" at bounding box center [1510, 591] width 15 height 15
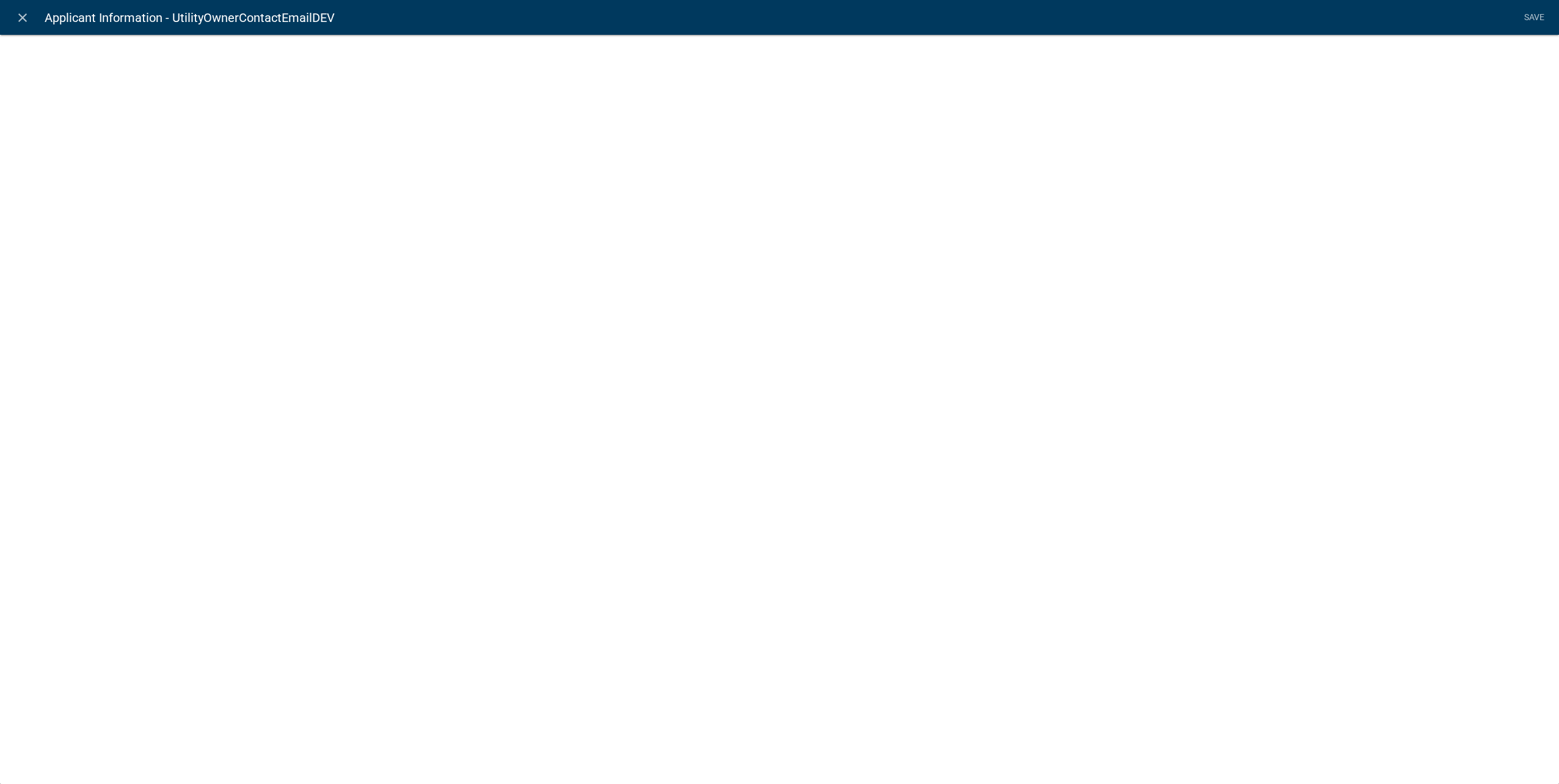
select select "calculated-value"
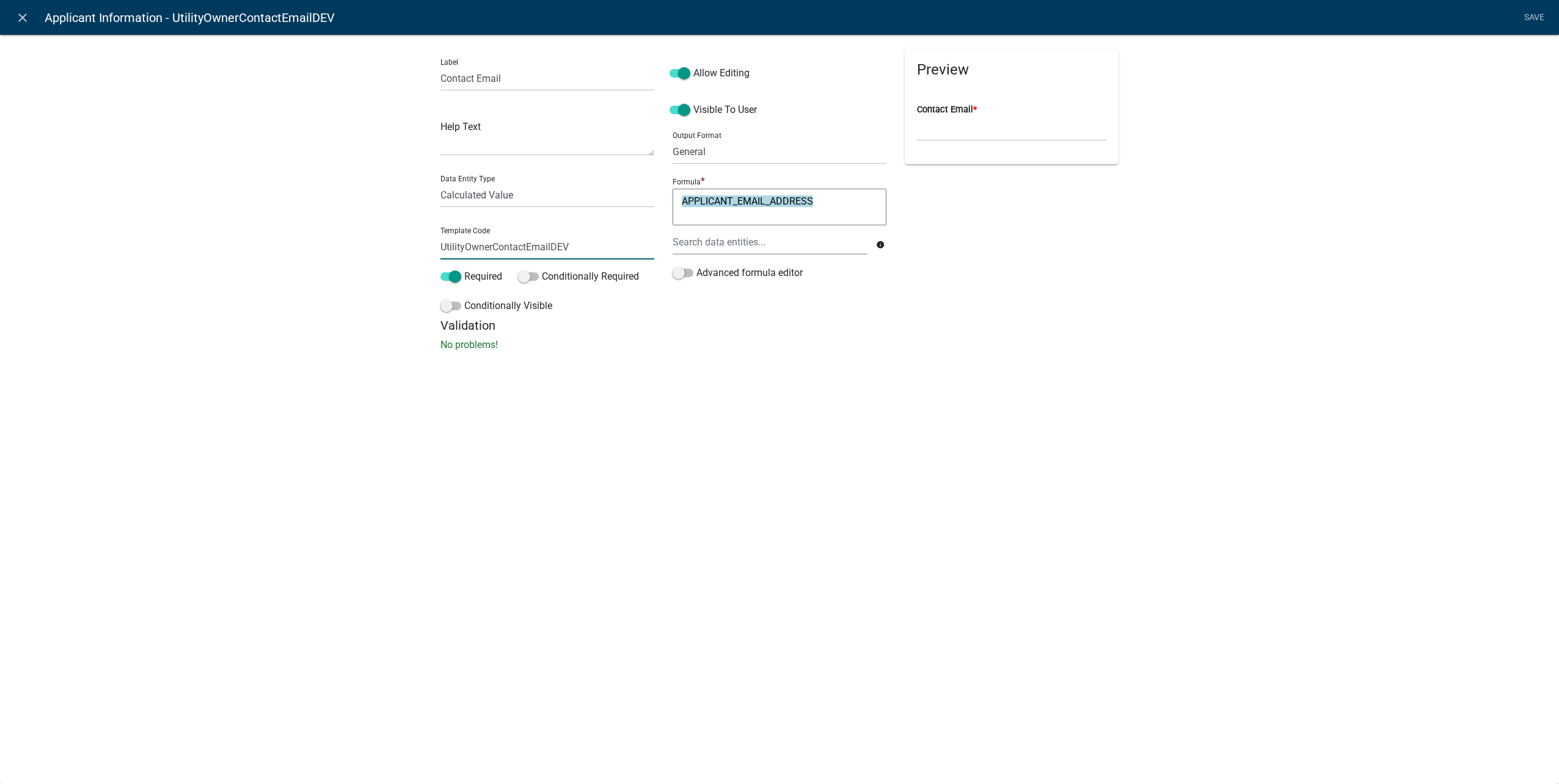
click at [273, 243] on div "Label Contact Email Help Text Data Entity Type Free Form Text Document Display …" at bounding box center [780, 196] width 1559 height 363
type input "ApplicantContactEmailDEV"
click at [1525, 9] on li "Save" at bounding box center [1534, 17] width 31 height 23
click at [1530, 13] on link "Save" at bounding box center [1534, 17] width 31 height 23
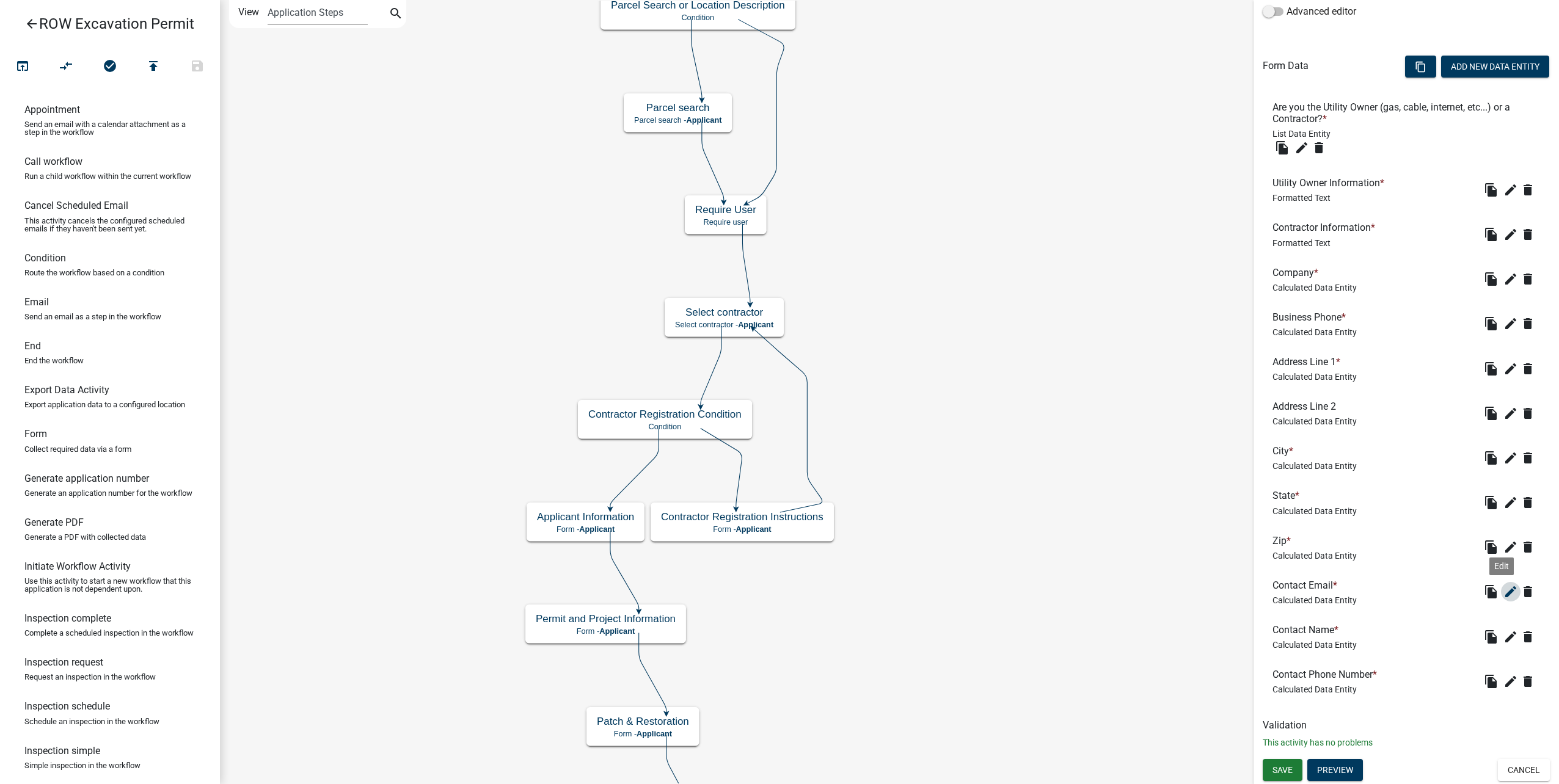
click at [1506, 588] on icon "edit" at bounding box center [1510, 591] width 15 height 15
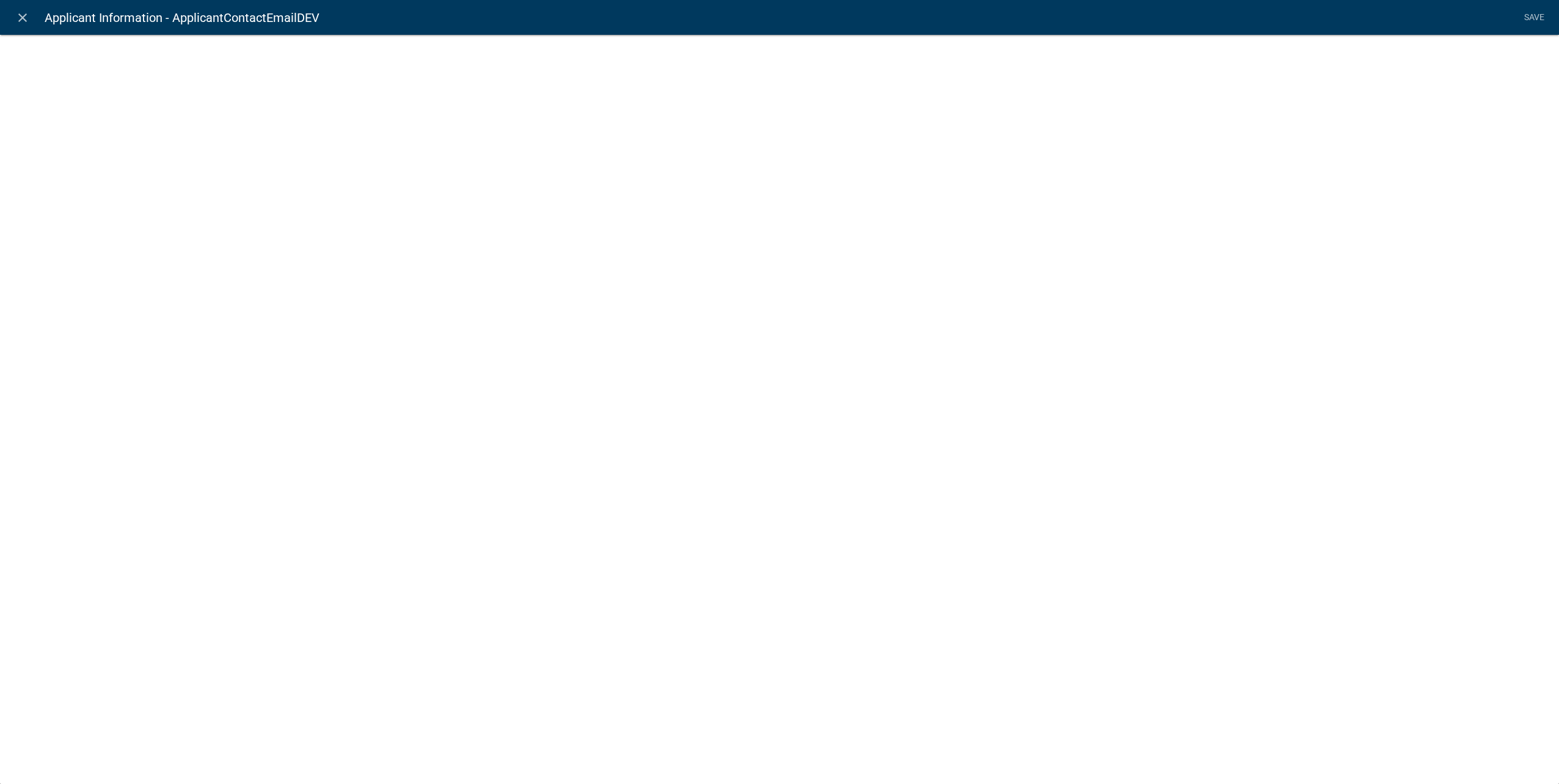
select select "calculated-value"
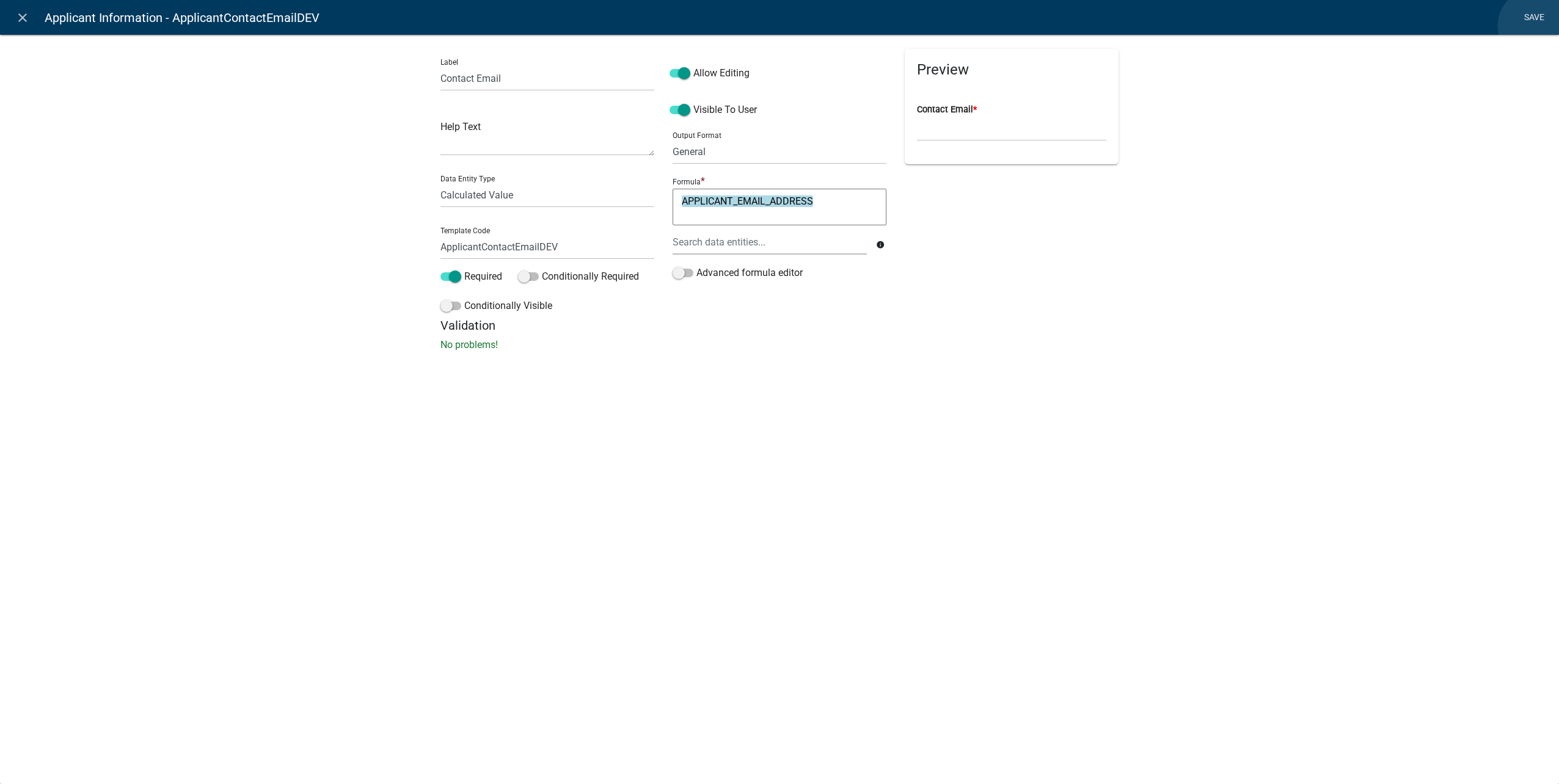
click at [1537, 26] on link "Save" at bounding box center [1534, 17] width 31 height 23
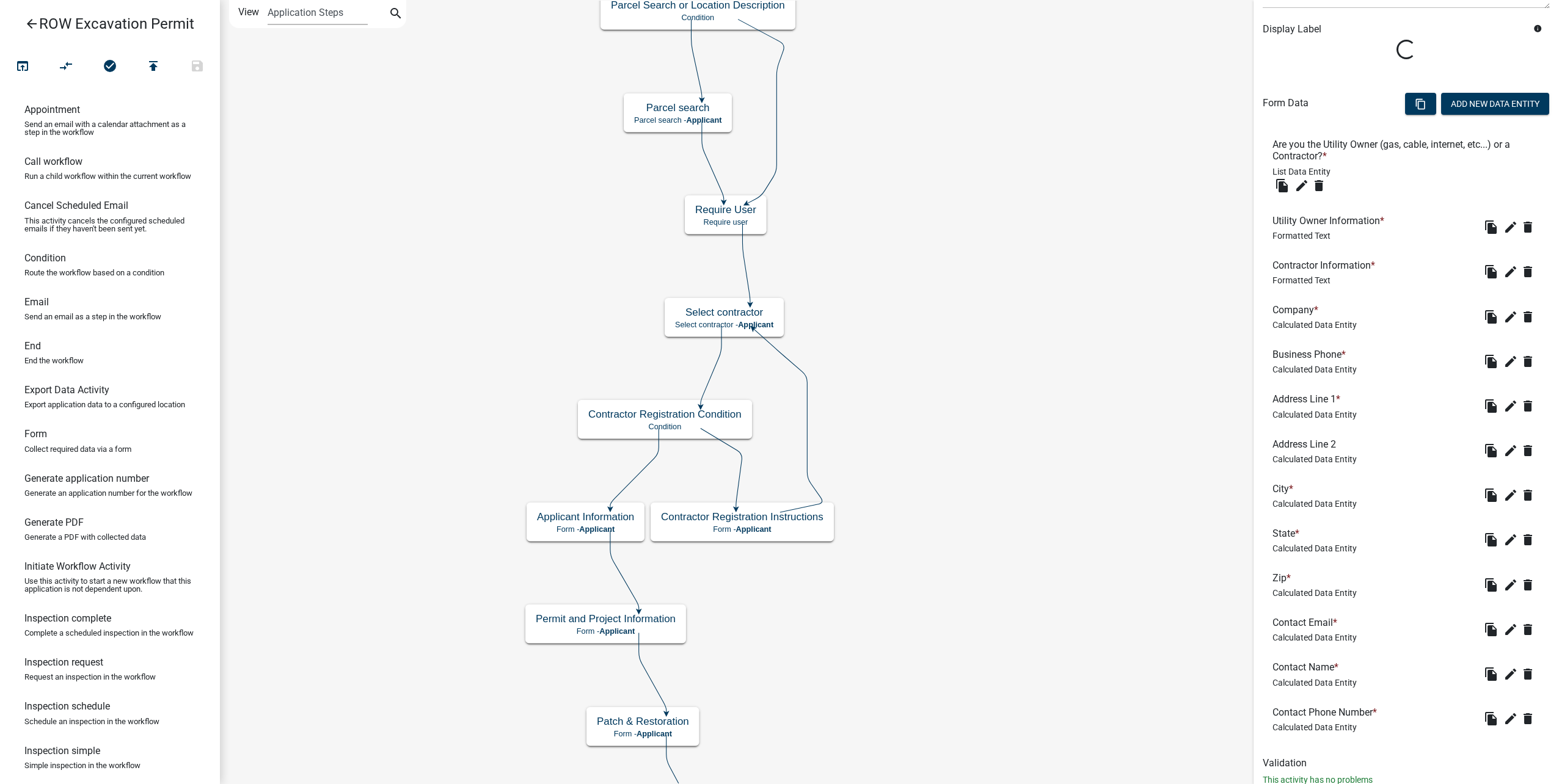
scroll to position [241, 0]
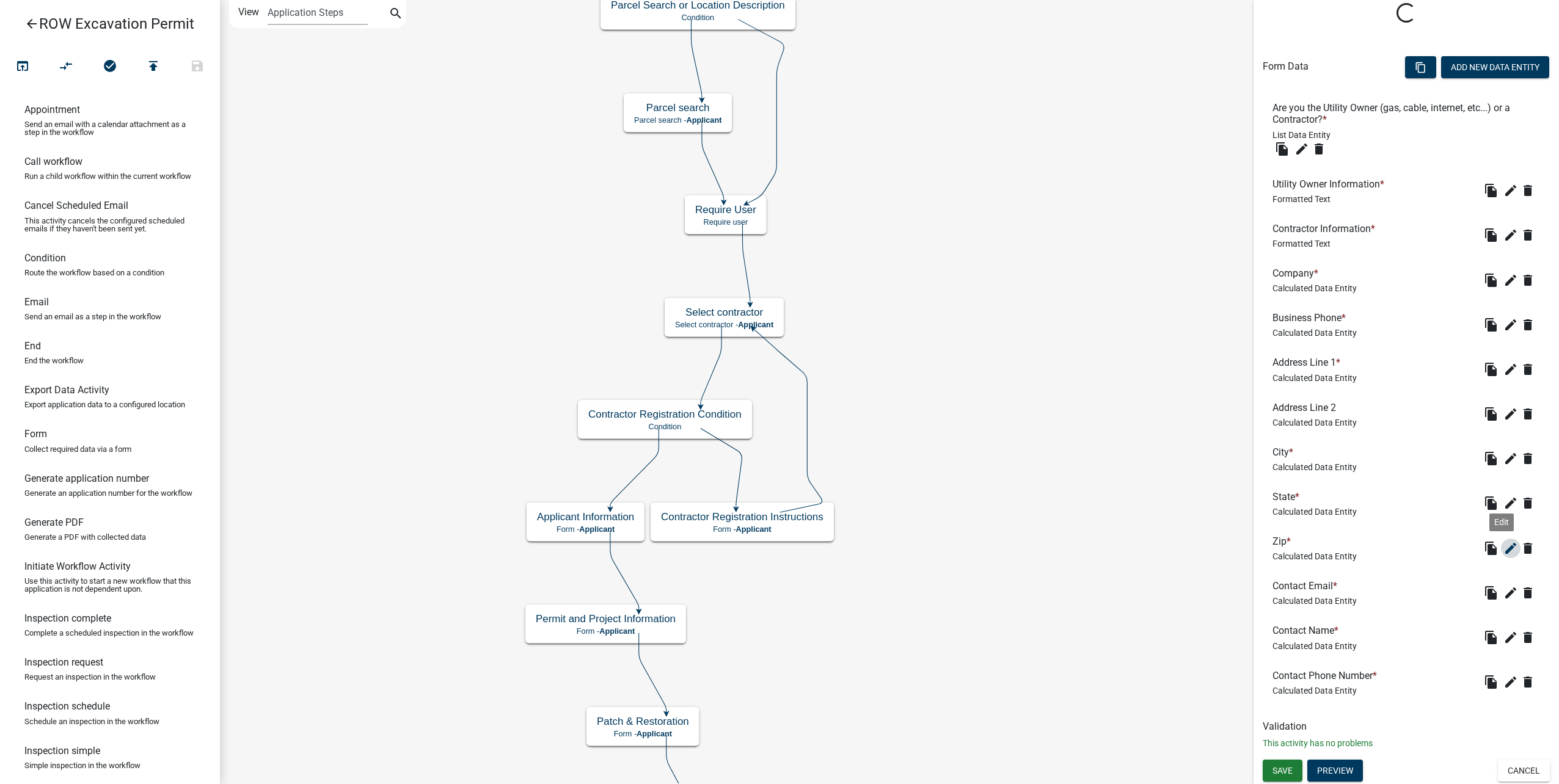
click at [1504, 543] on icon "edit" at bounding box center [1510, 548] width 15 height 15
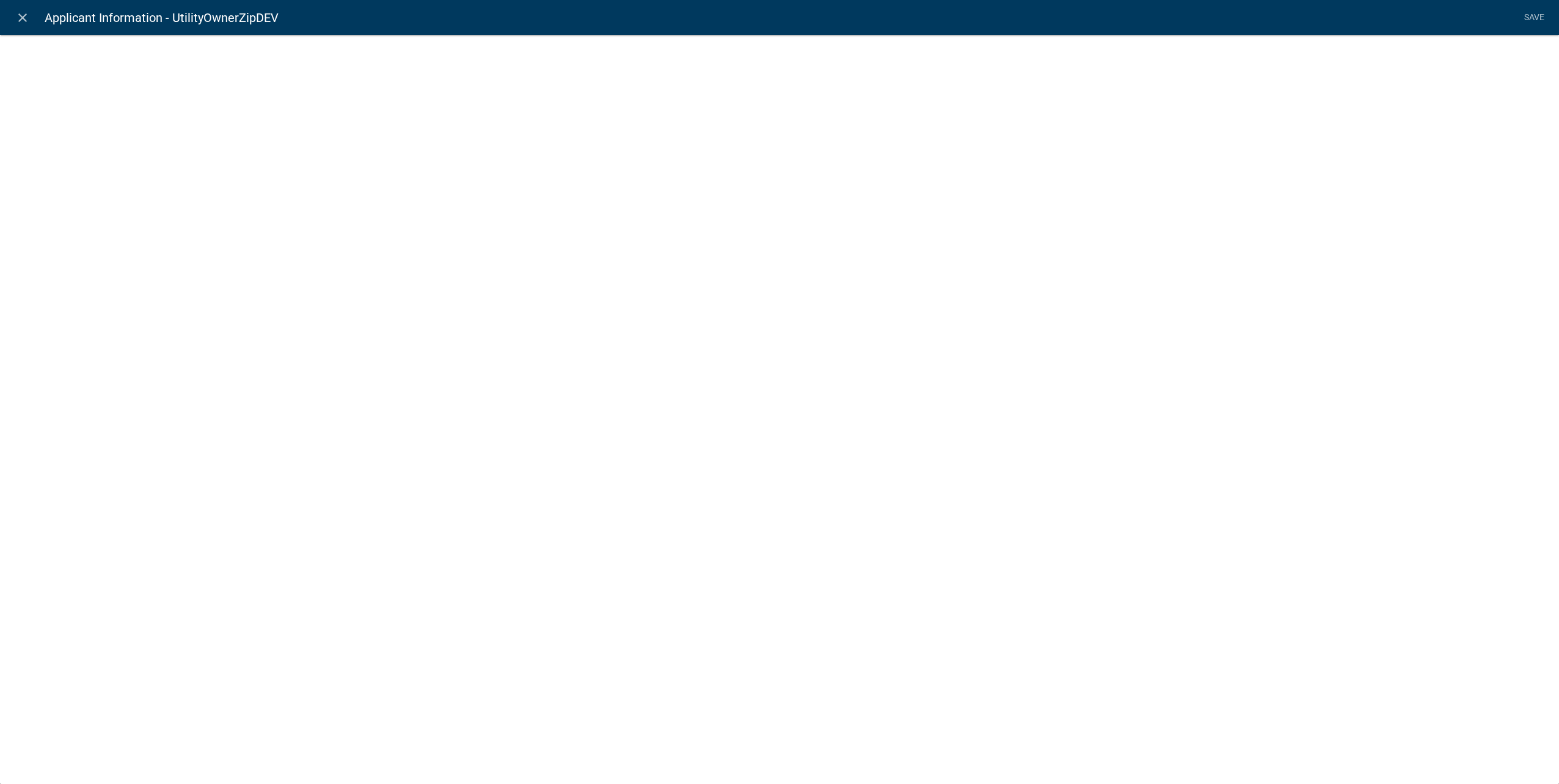
select select "calculated-value"
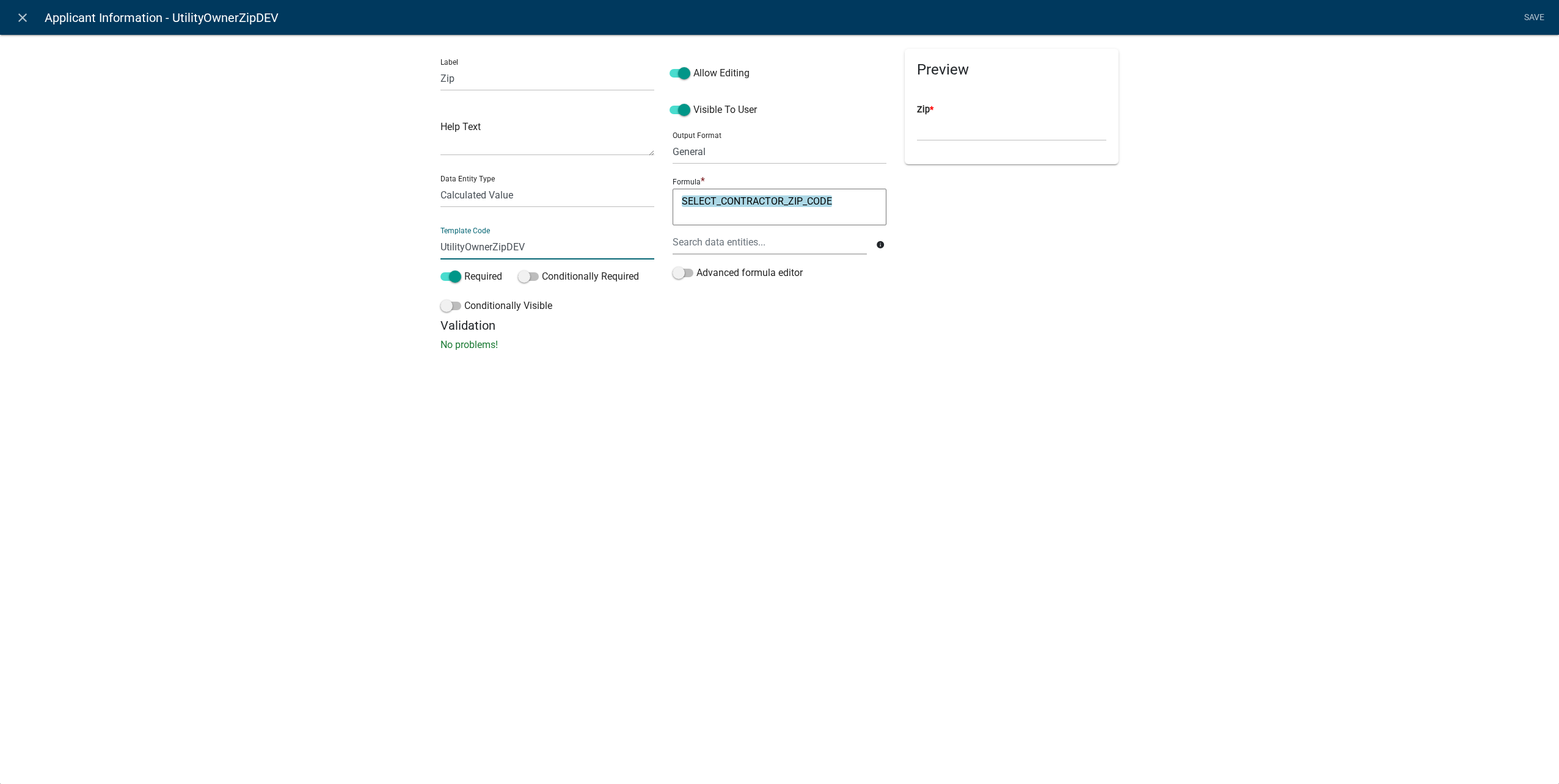
drag, startPoint x: 496, startPoint y: 243, endPoint x: 258, endPoint y: 234, distance: 238.2
click at [261, 234] on div "Label Zip Help Text Data Entity Type Free Form Text Document Display Entity Val…" at bounding box center [780, 196] width 1559 height 363
type input "ApplicantZipDEV"
click at [1537, 8] on li "Save" at bounding box center [1534, 17] width 31 height 23
click at [1531, 12] on link "Save" at bounding box center [1534, 17] width 31 height 23
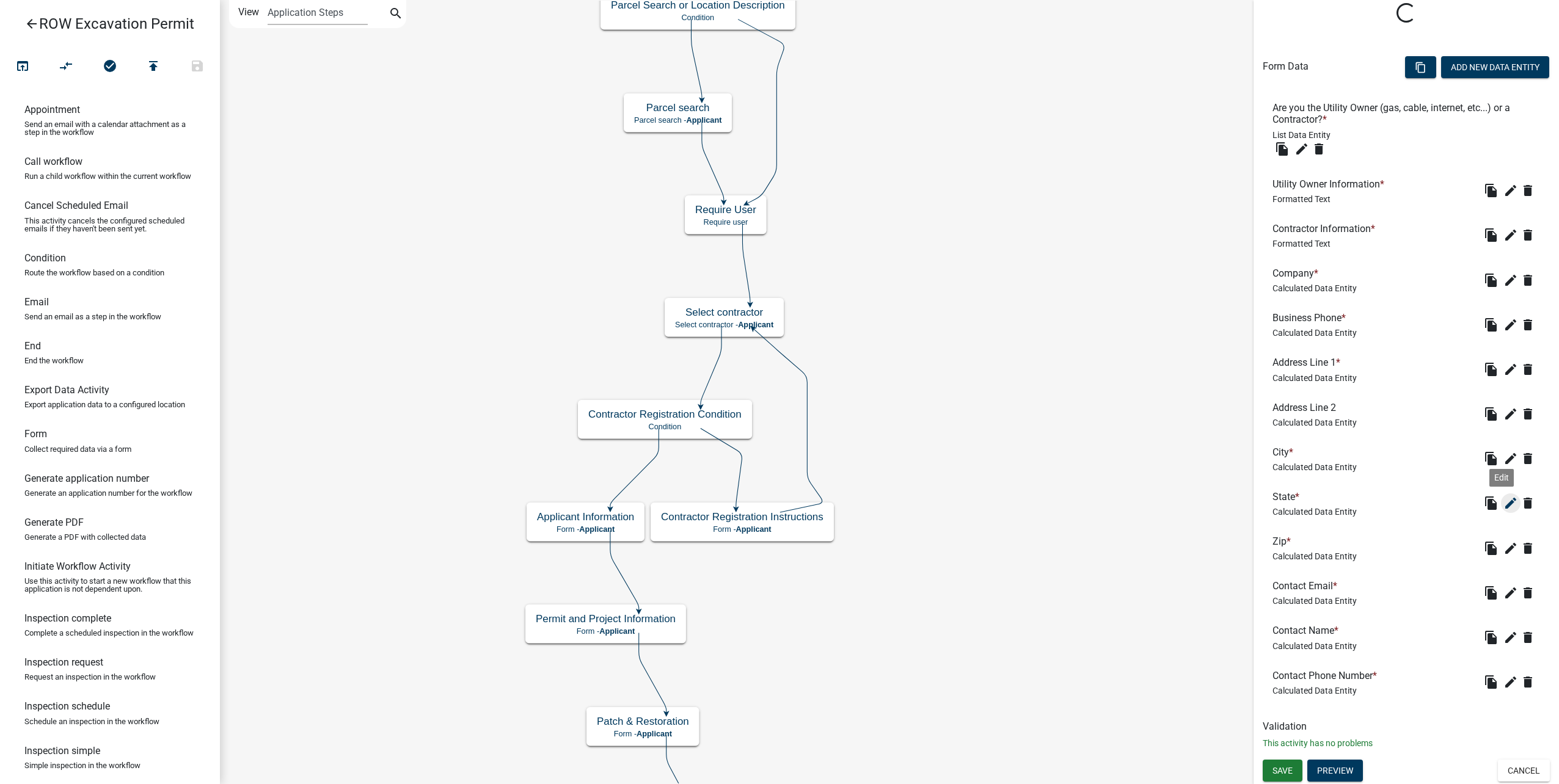
click at [1504, 507] on icon "edit" at bounding box center [1510, 503] width 15 height 15
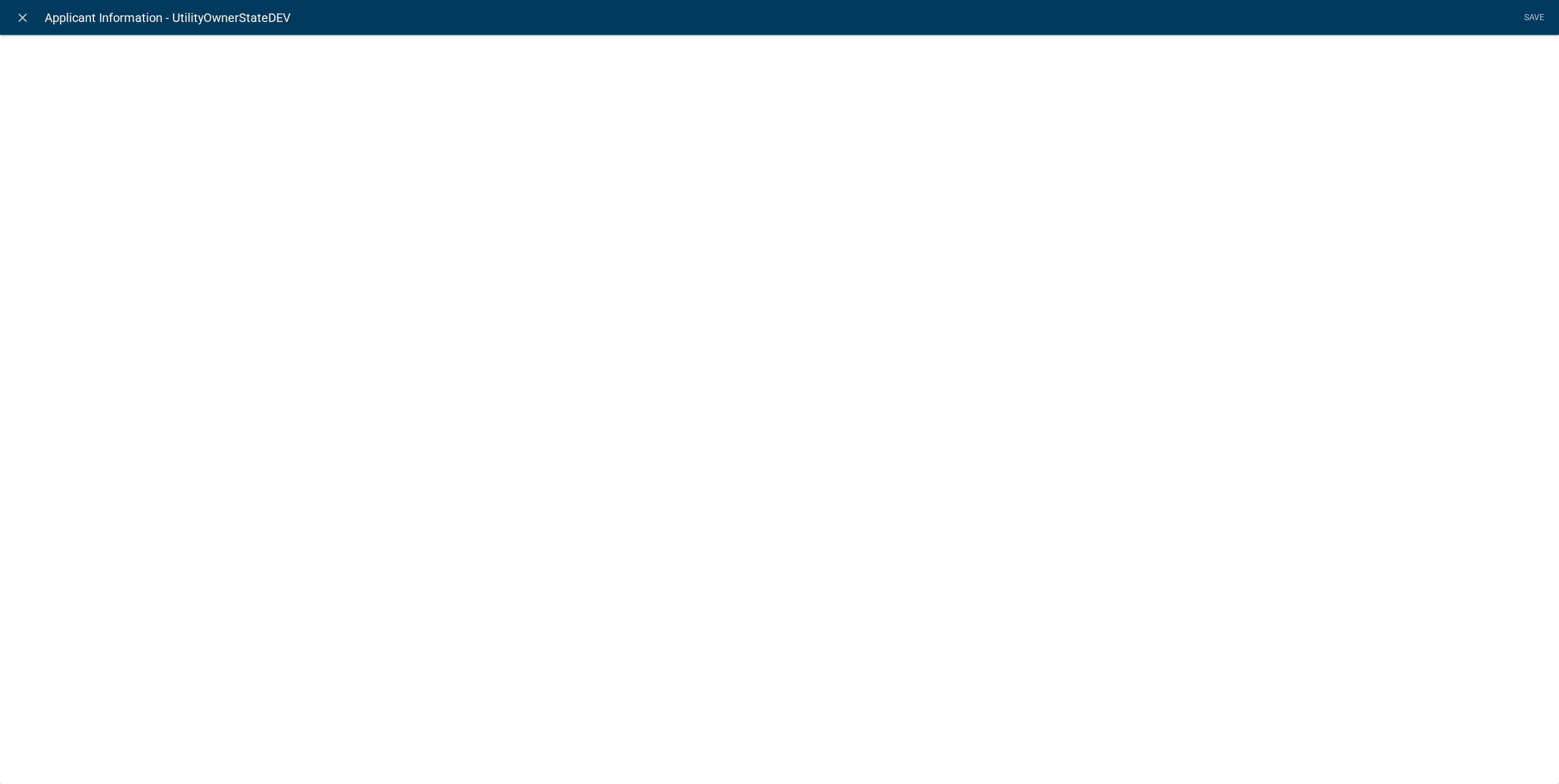
select select "calculated-value"
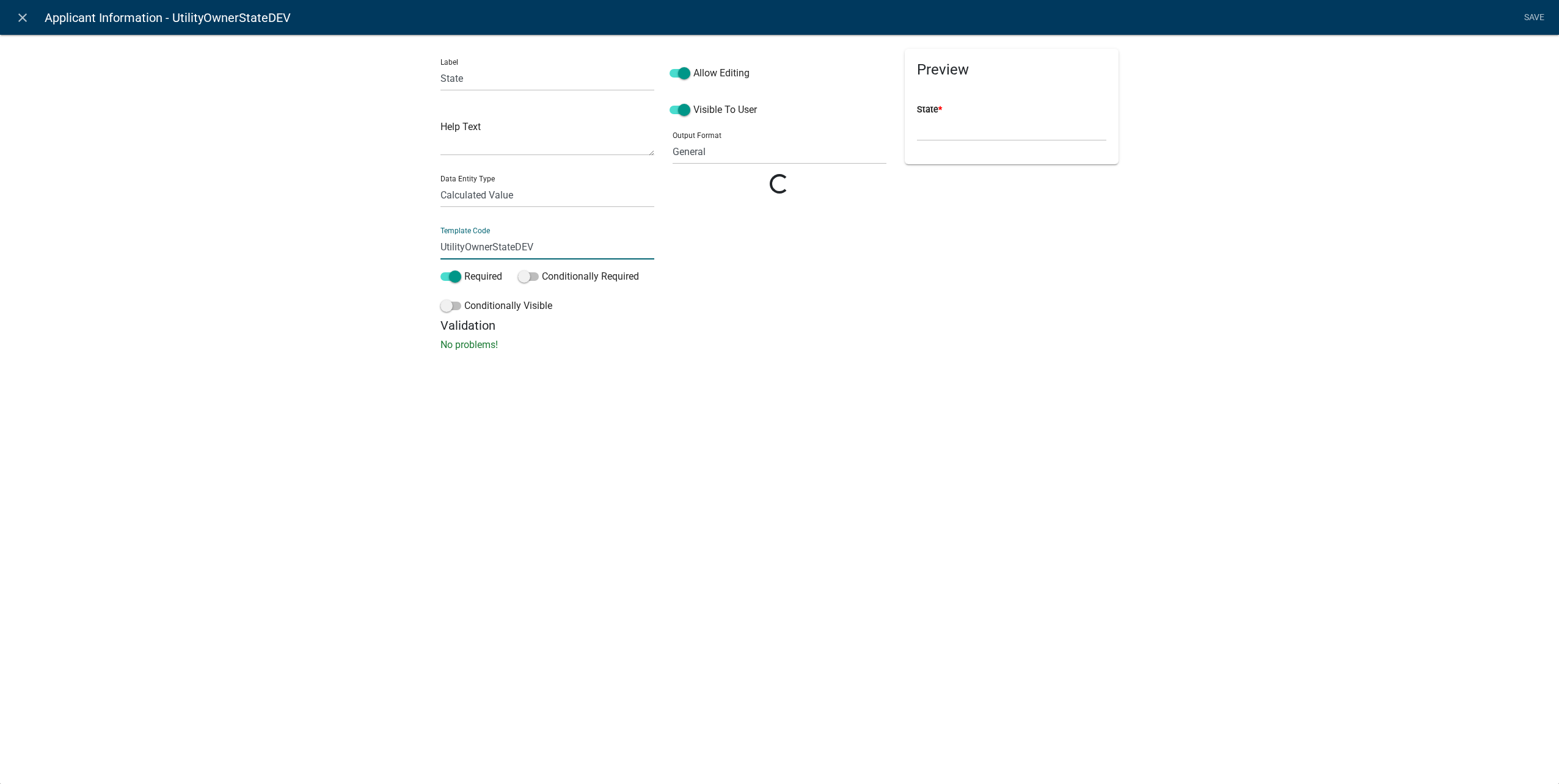
drag, startPoint x: 495, startPoint y: 247, endPoint x: 293, endPoint y: 237, distance: 202.2
click at [293, 237] on div "Label State Help Text Data Entity Type Free Form Text Document Display Entity V…" at bounding box center [780, 196] width 1559 height 363
type input "ApplicantStateDEV"
click at [1536, 9] on li "Save" at bounding box center [1534, 17] width 31 height 23
click at [1532, 18] on link "Save" at bounding box center [1534, 17] width 31 height 23
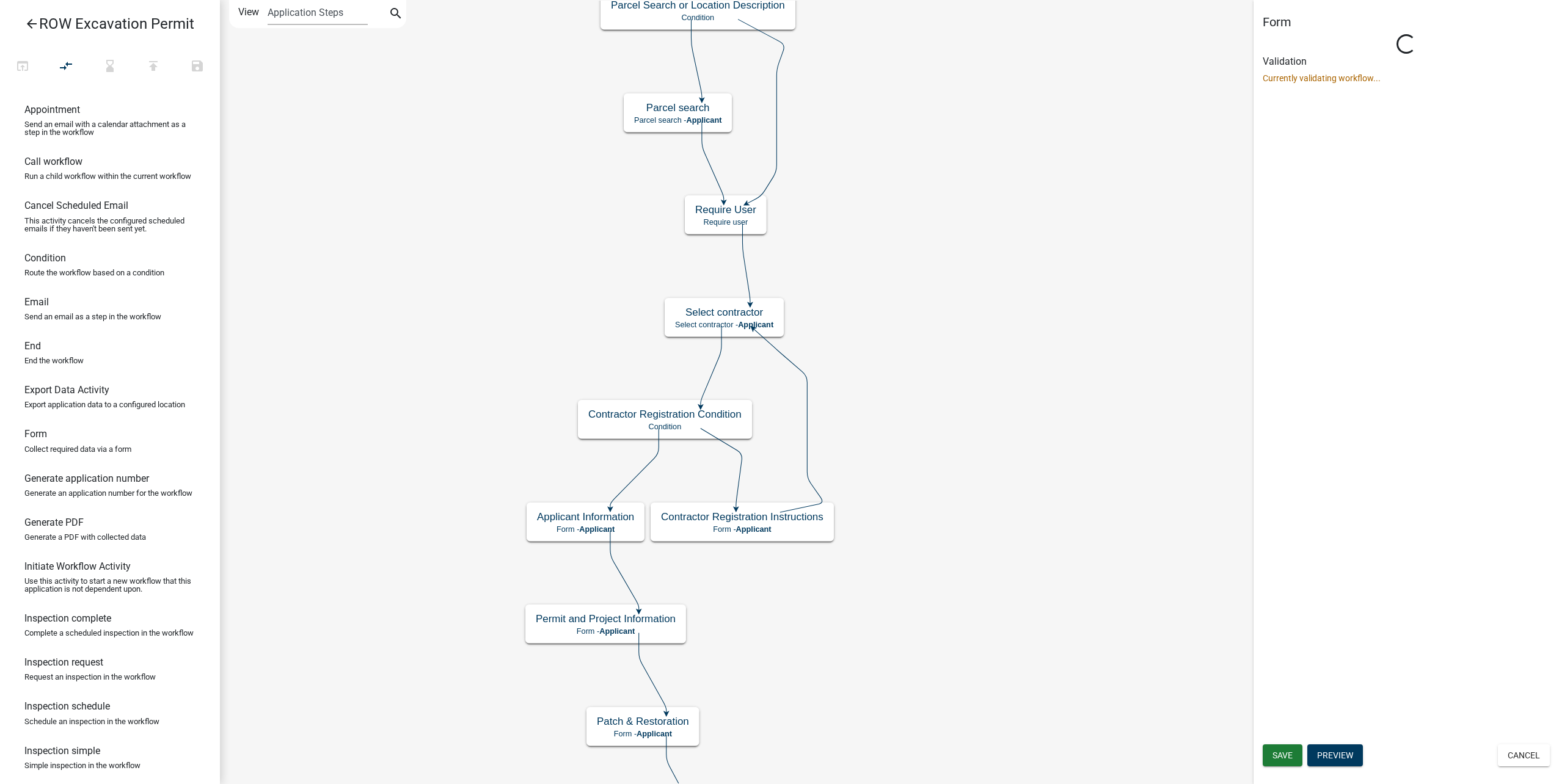
scroll to position [0, 0]
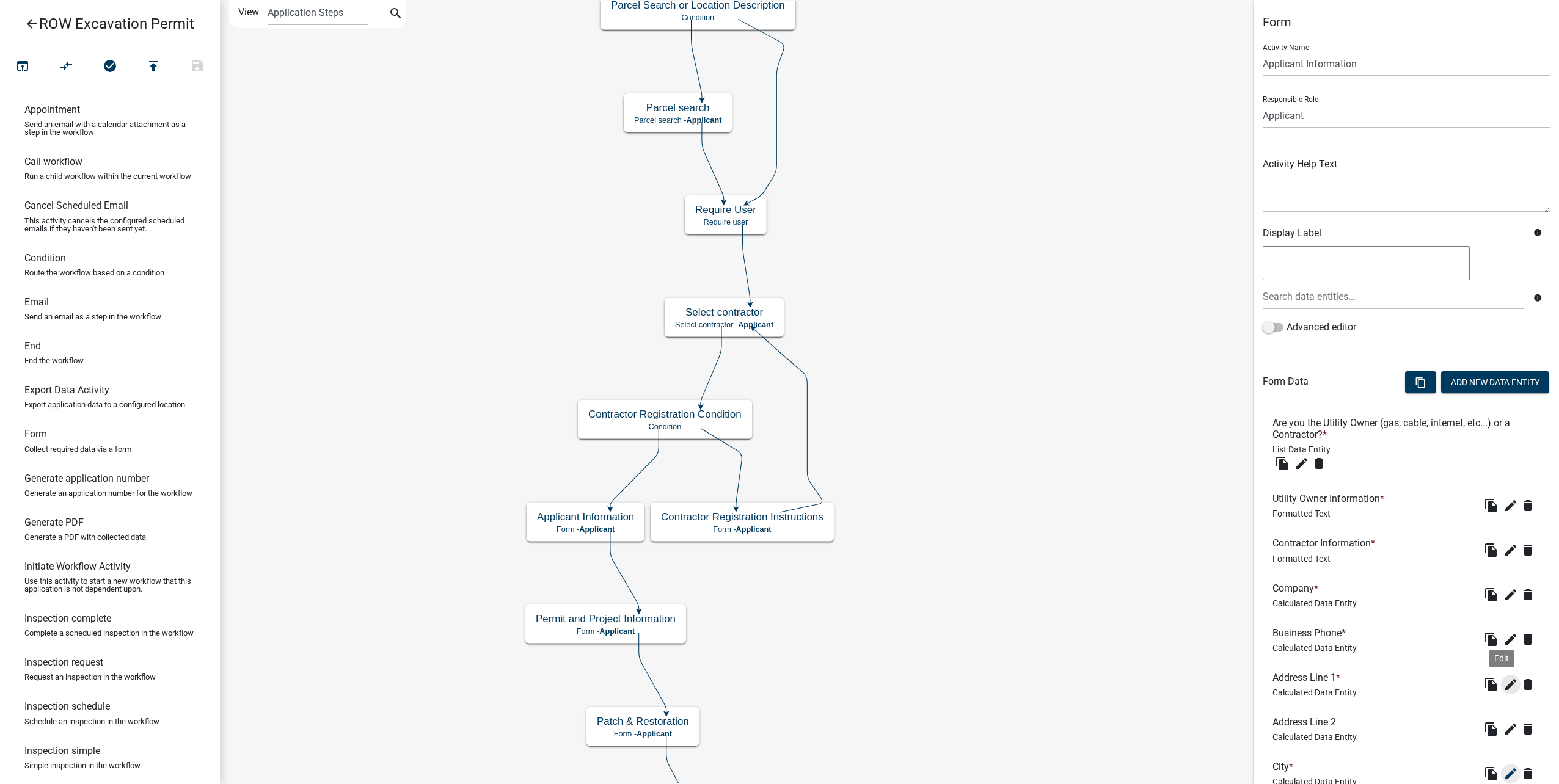
click at [1501, 694] on button "edit" at bounding box center [1510, 684] width 19 height 19
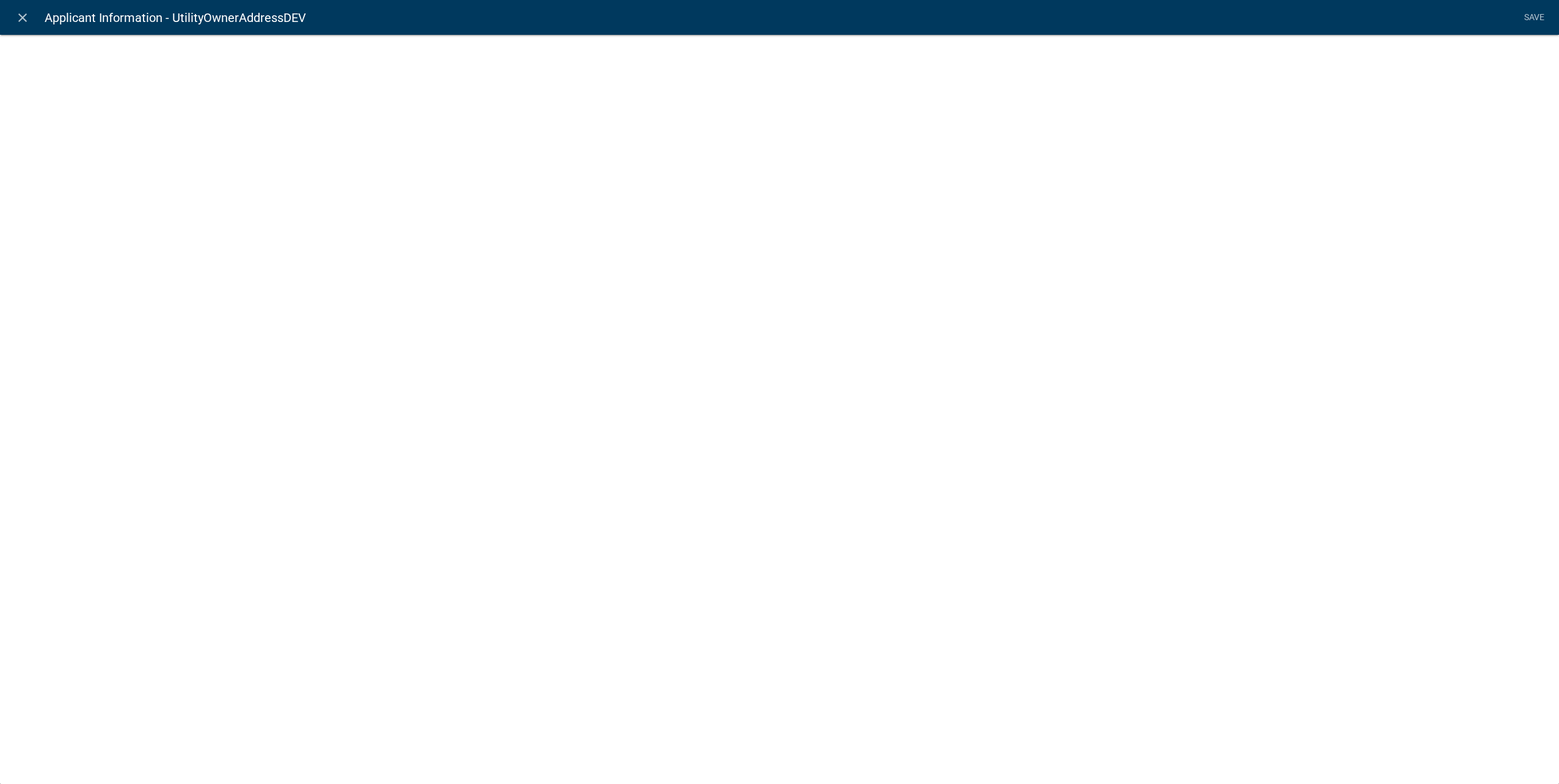
select select "calculated-value"
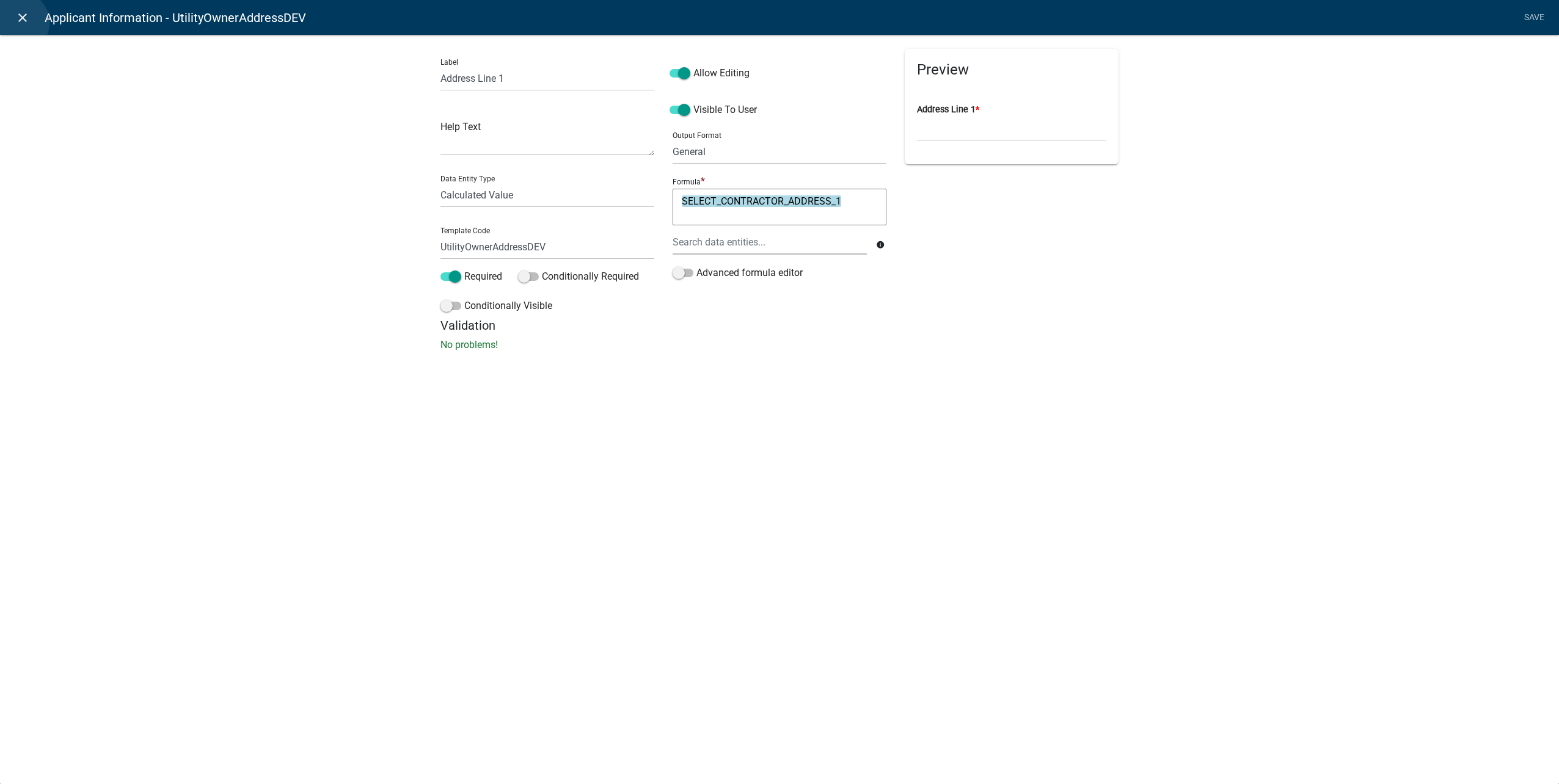
click at [18, 23] on icon "close" at bounding box center [22, 17] width 15 height 15
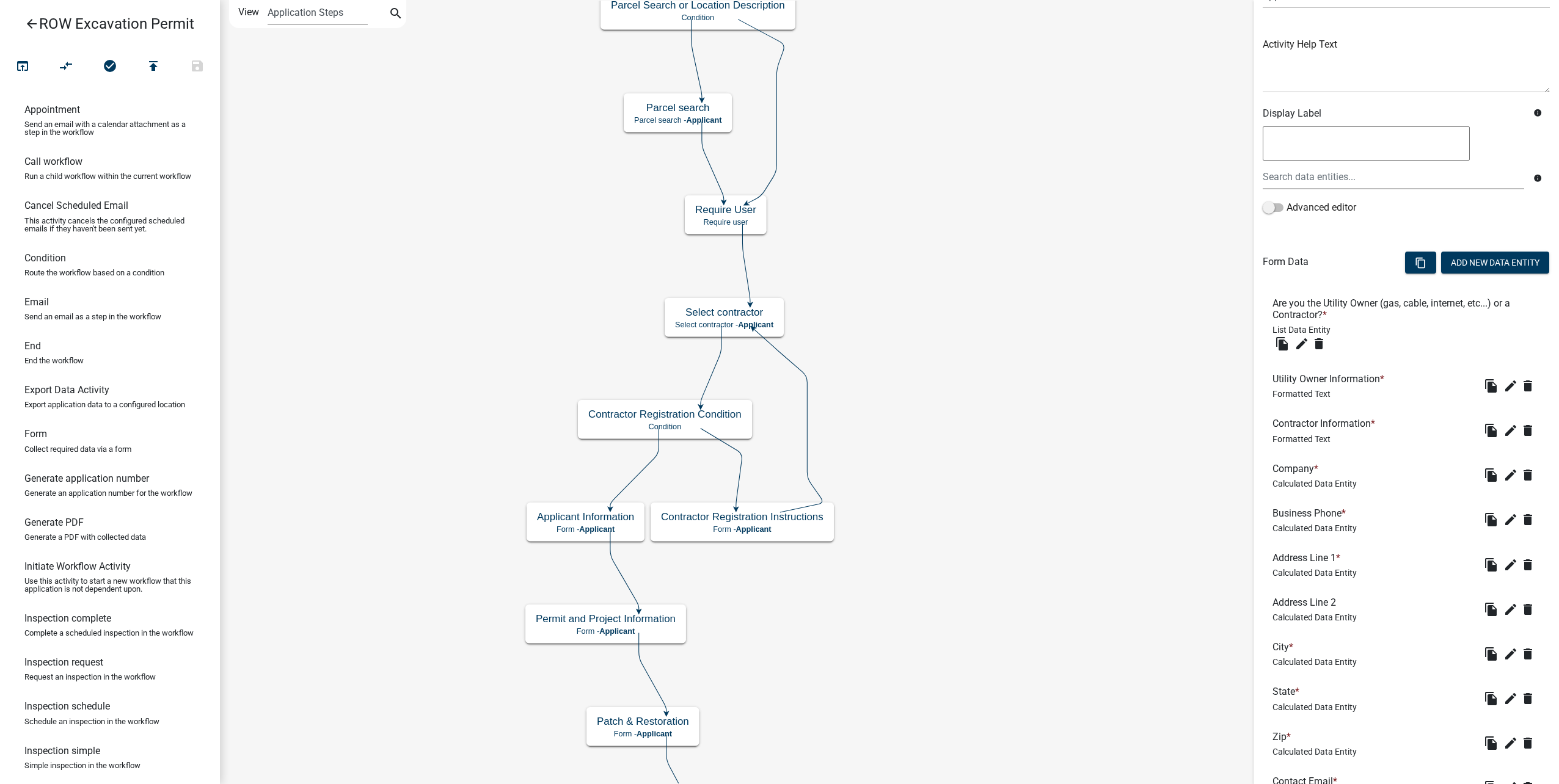
scroll to position [122, 0]
click at [1504, 647] on icon "edit" at bounding box center [1510, 651] width 15 height 15
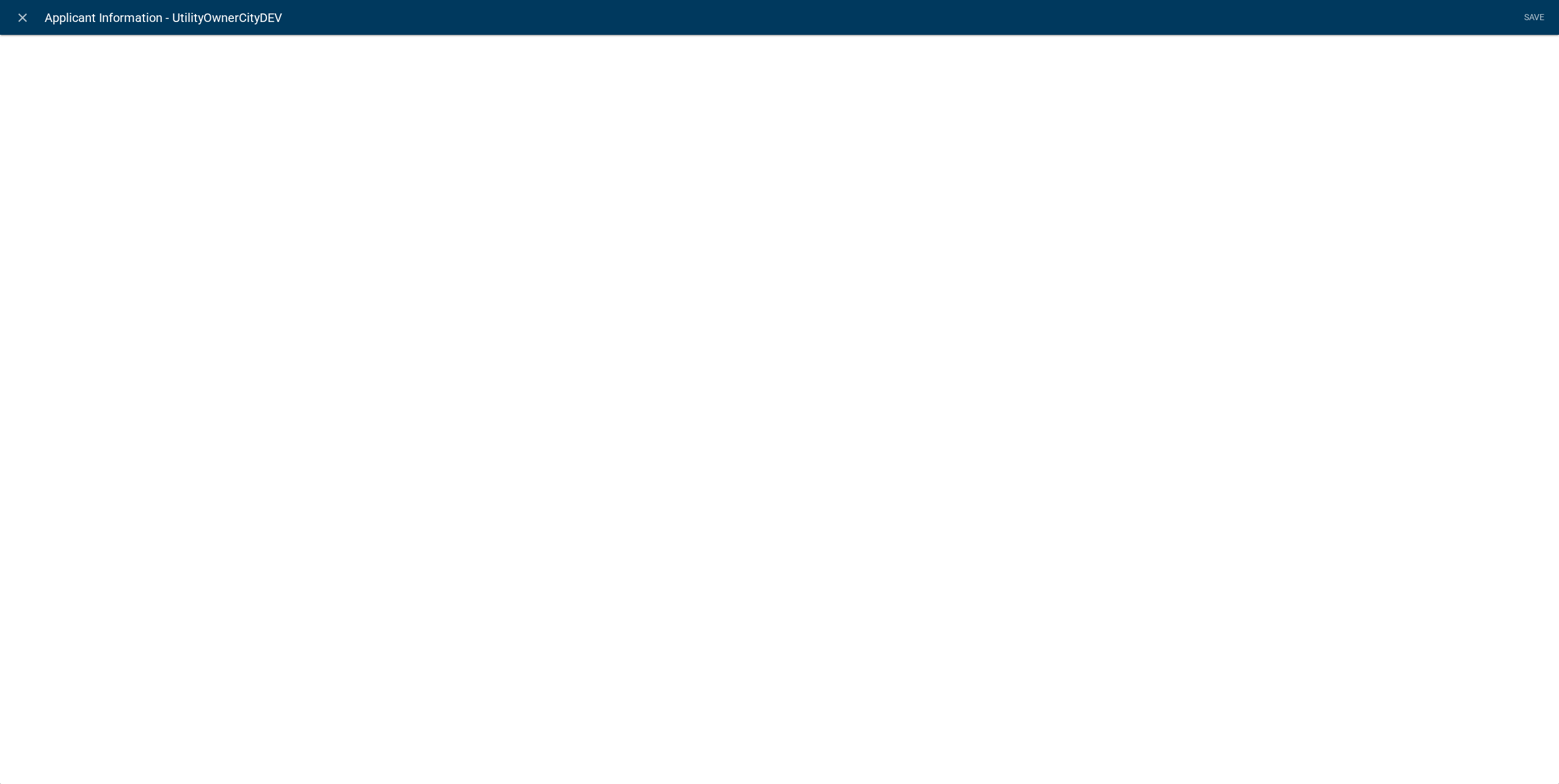
select select "calculated-value"
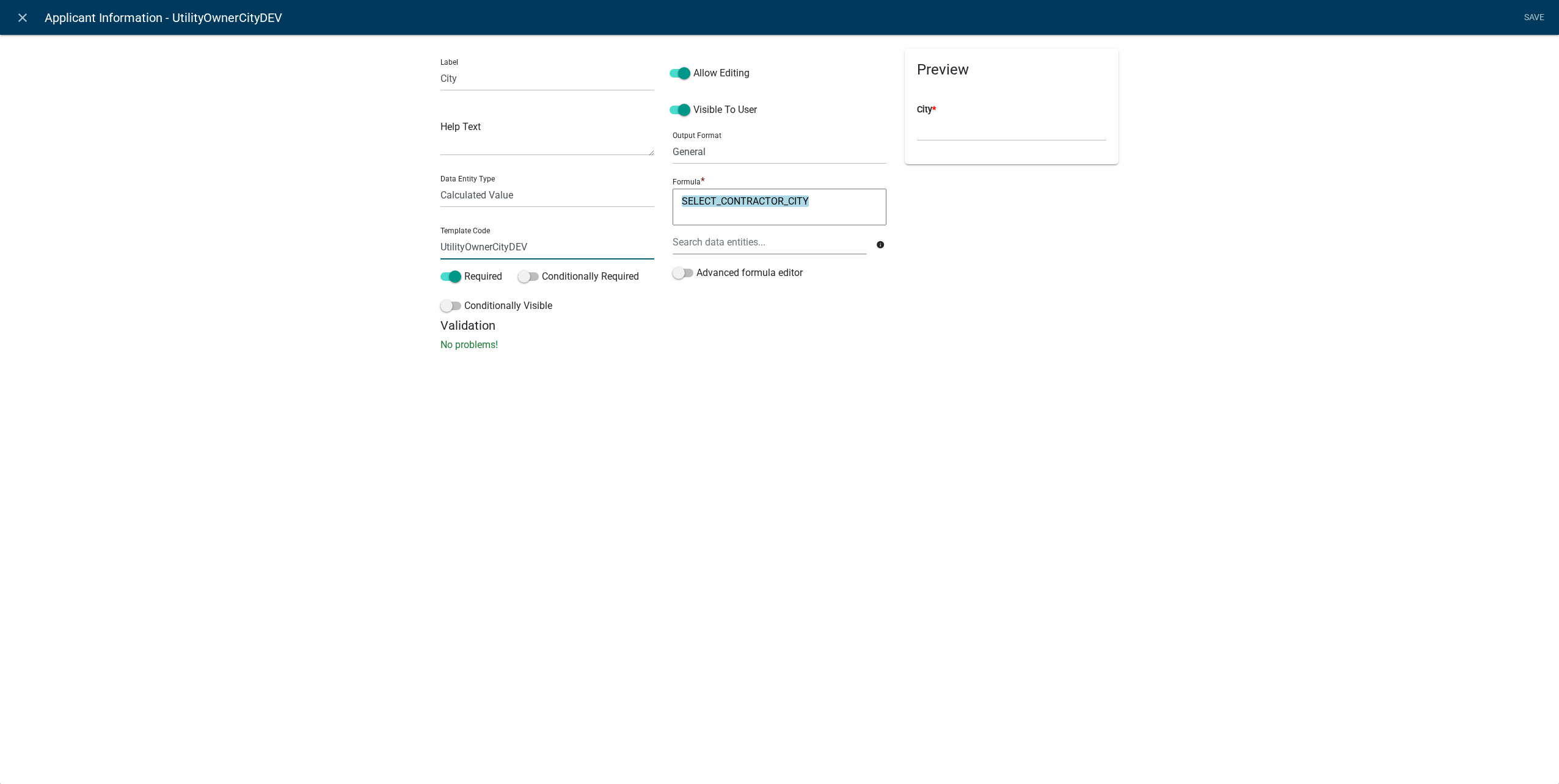
drag, startPoint x: 495, startPoint y: 244, endPoint x: 234, endPoint y: 238, distance: 261.1
click at [234, 238] on div "Label City Help Text Data Entity Type Free Form Text Document Display Entity Va…" at bounding box center [780, 196] width 1559 height 363
type input "ApplicantCityDEV"
click at [1546, 25] on li "Save" at bounding box center [1534, 17] width 31 height 23
click at [1533, 17] on link "Save" at bounding box center [1534, 17] width 31 height 23
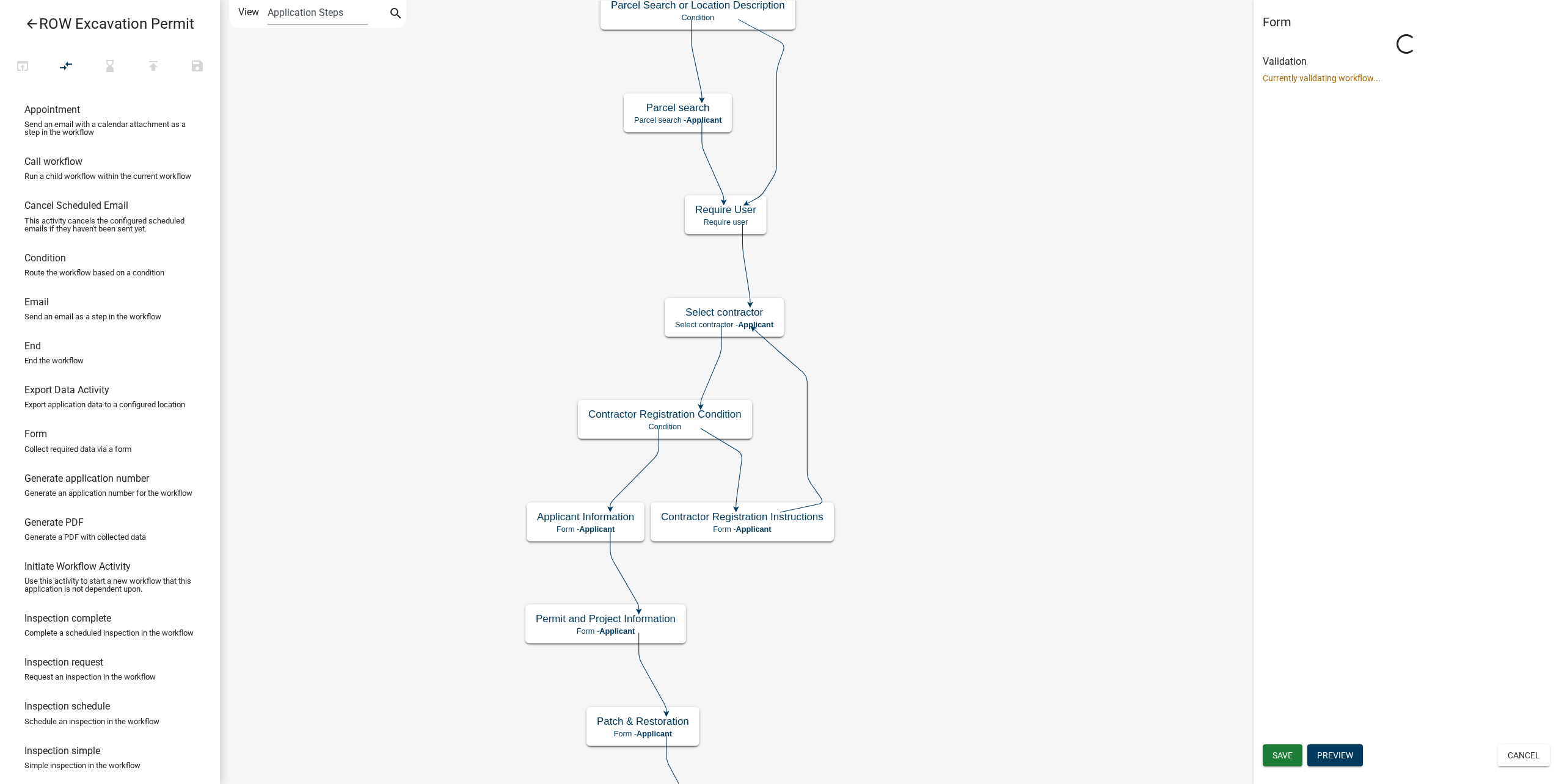
scroll to position [0, 0]
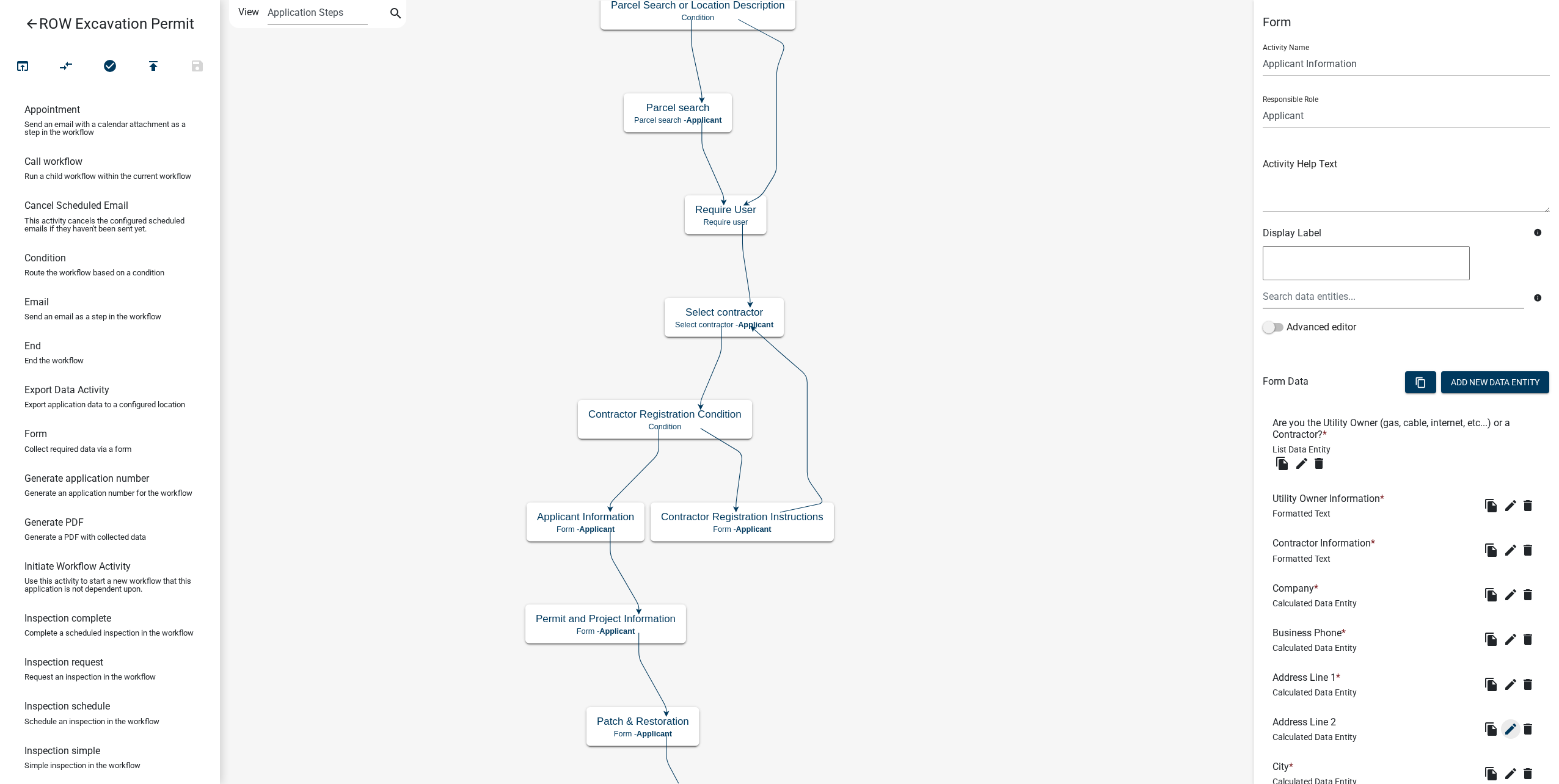
click at [1503, 657] on li "Business Phone * Calculated Data Entity file_copy edit delete" at bounding box center [1406, 640] width 287 height 44
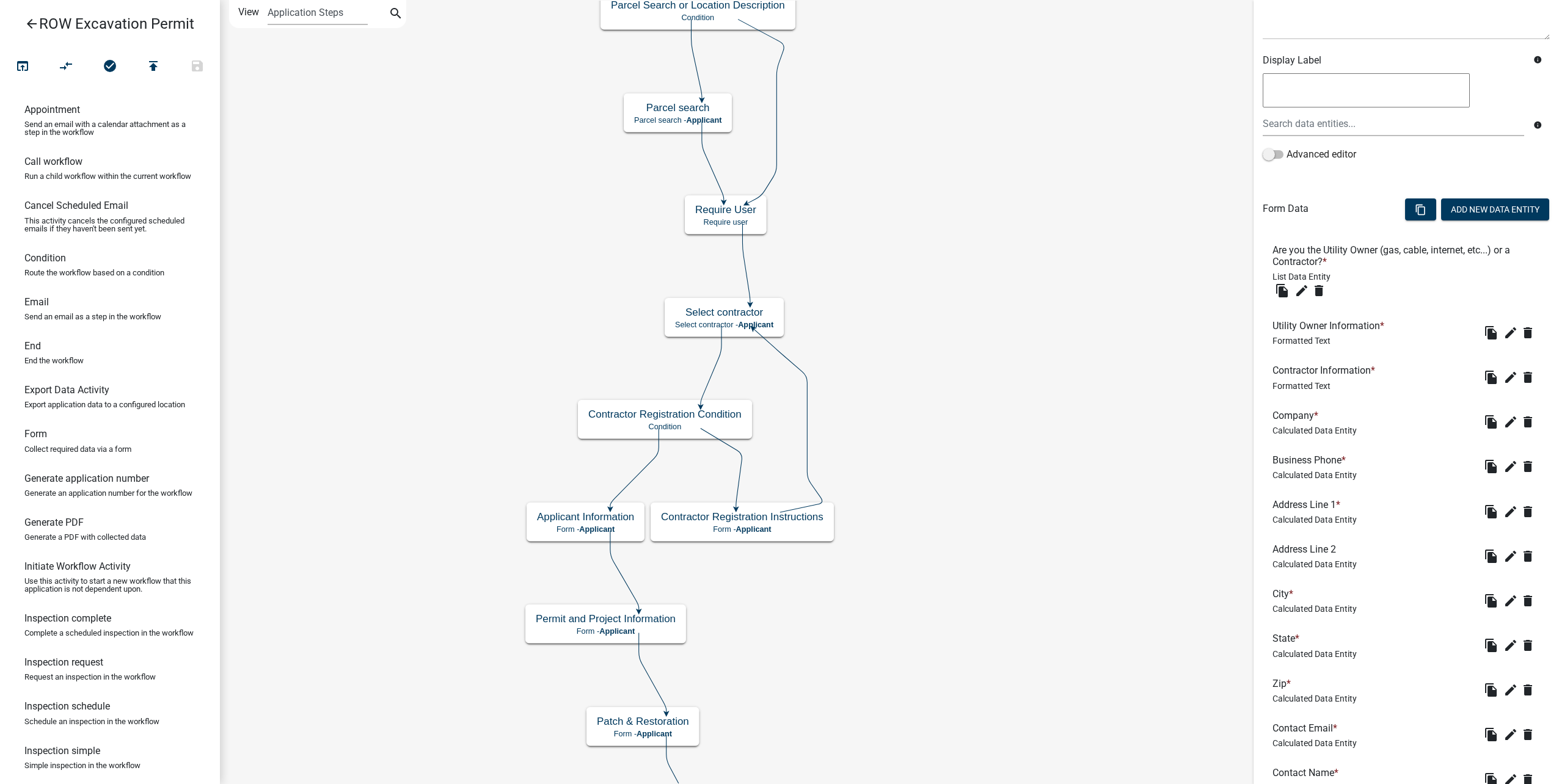
scroll to position [122, 0]
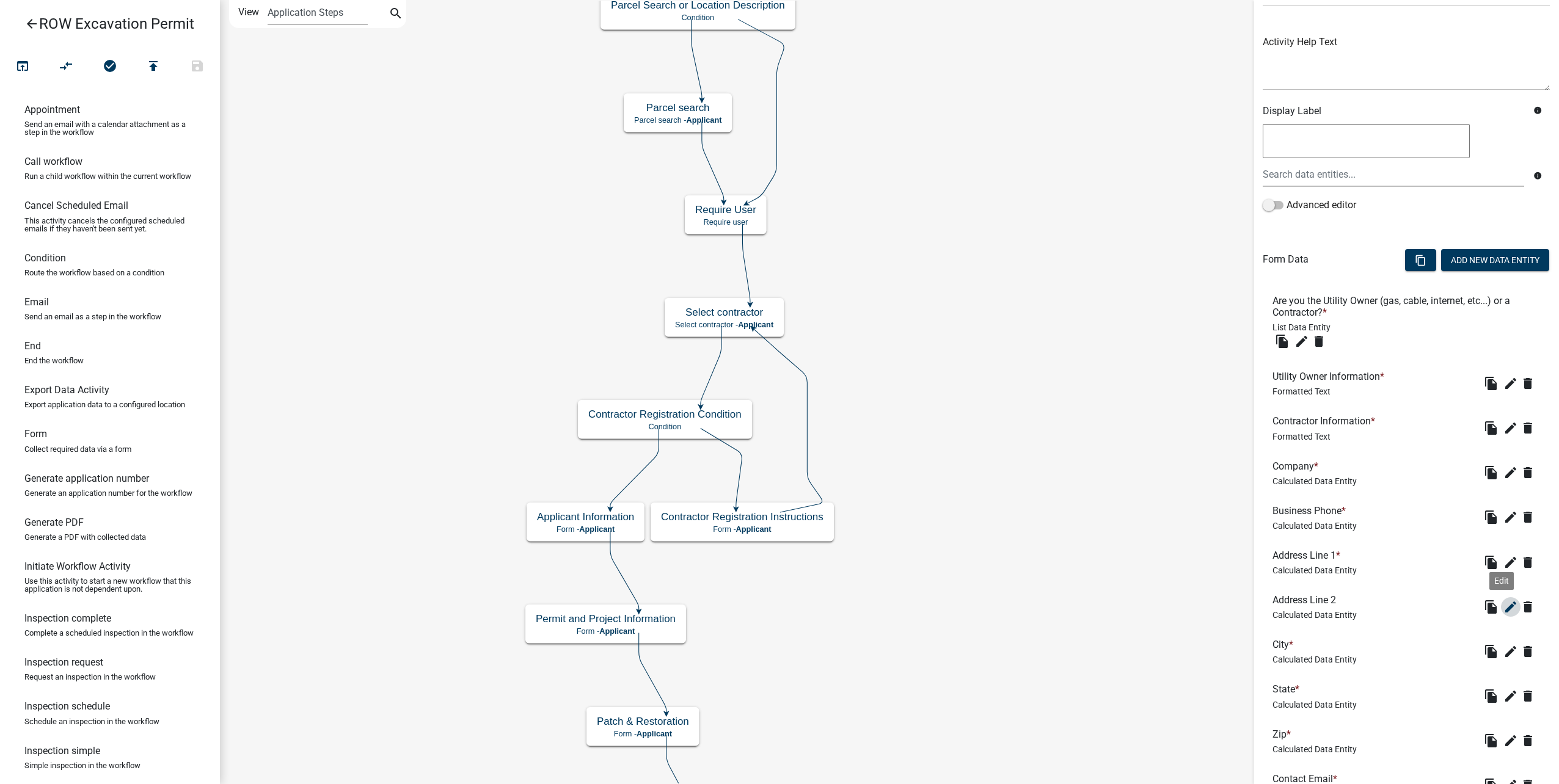
click at [1504, 608] on icon "edit" at bounding box center [1510, 607] width 15 height 15
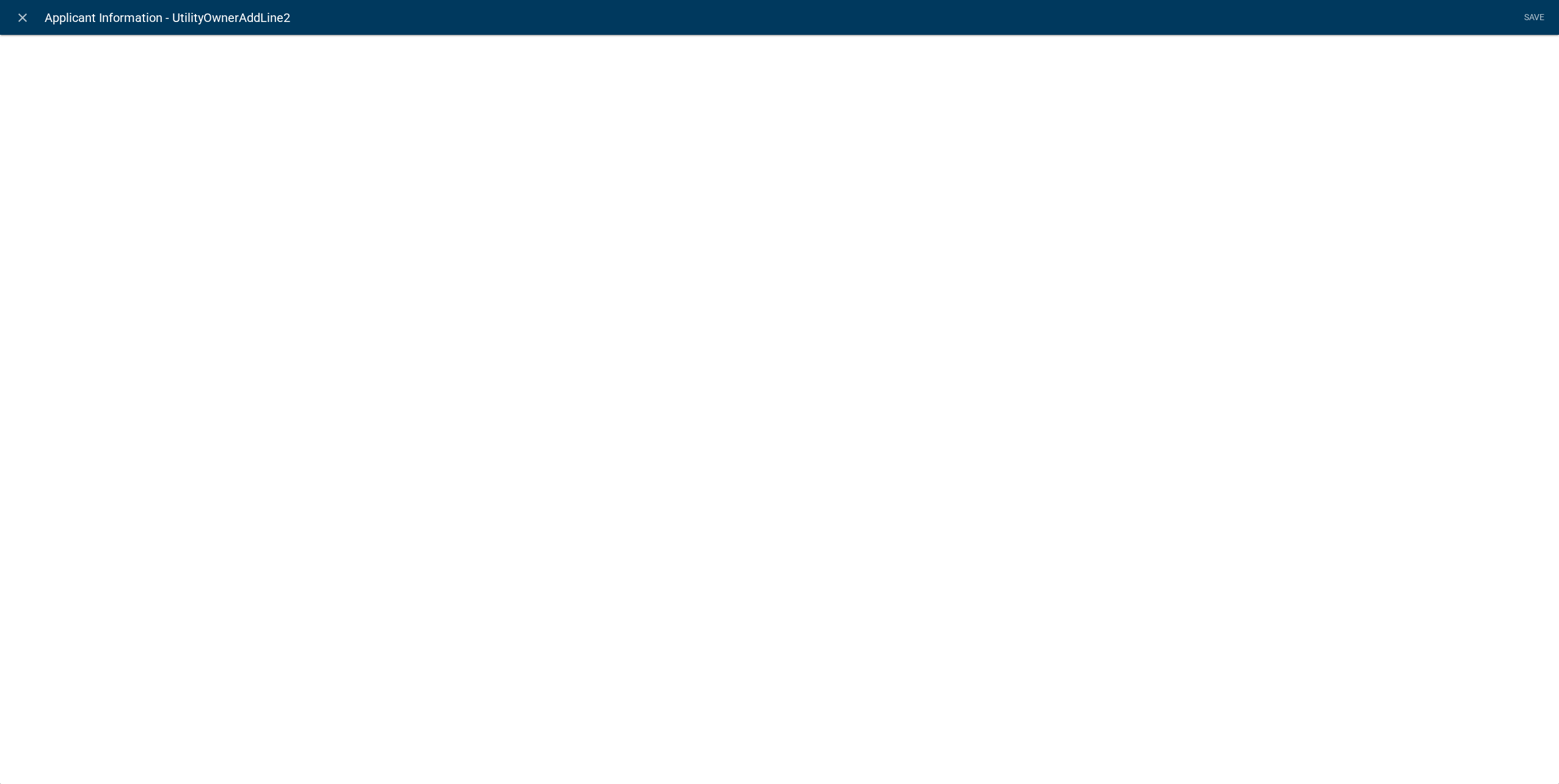
select select "calculated-value"
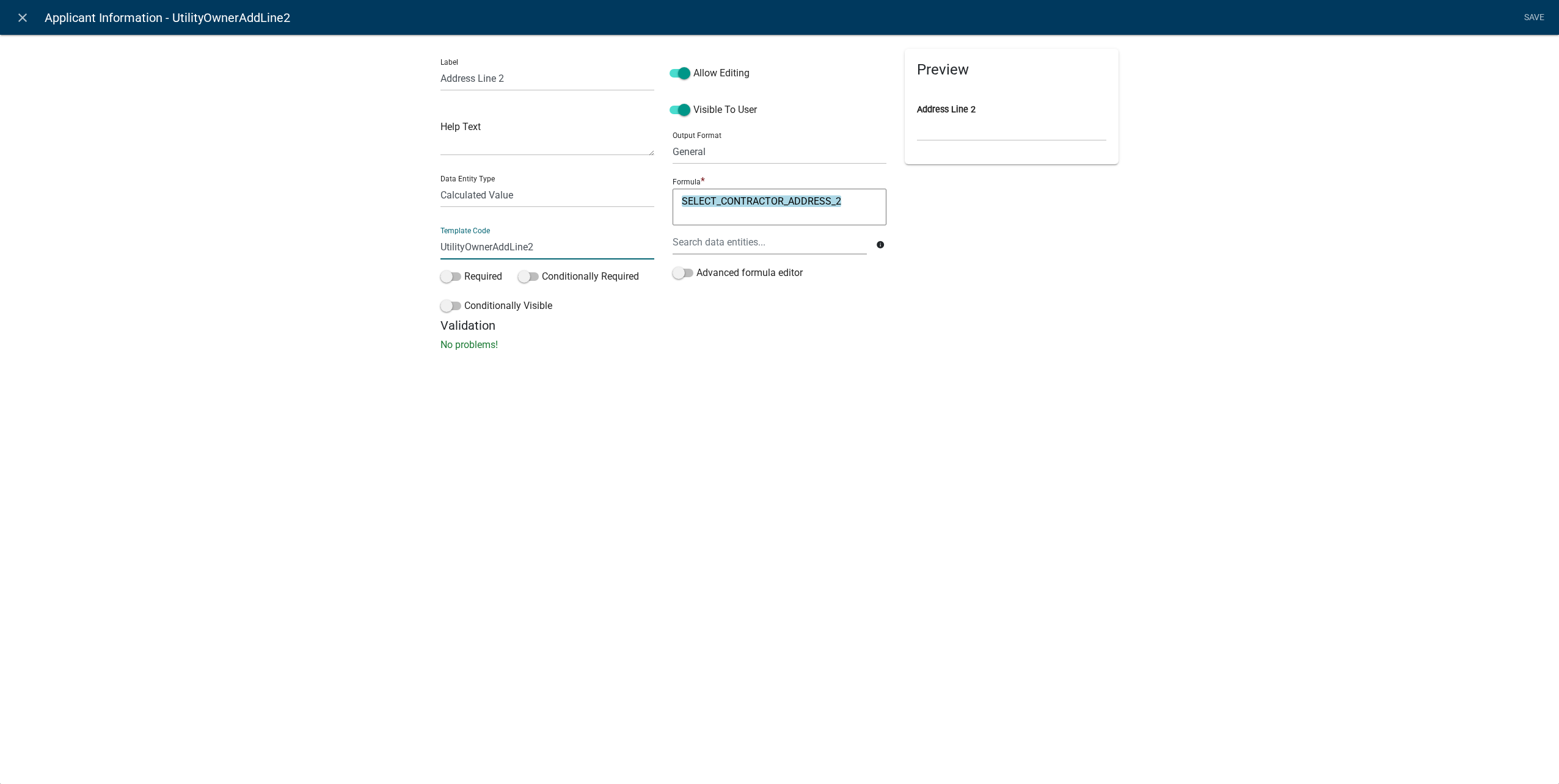
drag, startPoint x: 495, startPoint y: 245, endPoint x: 175, endPoint y: 243, distance: 320.0
click at [175, 243] on div "Label Address Line 2 Help Text Data Entity Type Free Form Text Document Display…" at bounding box center [780, 196] width 1559 height 363
type input "ApplicantAddLine2"
click at [1533, 12] on li "Save" at bounding box center [1534, 17] width 31 height 23
click at [1540, 16] on link "Save" at bounding box center [1534, 17] width 31 height 23
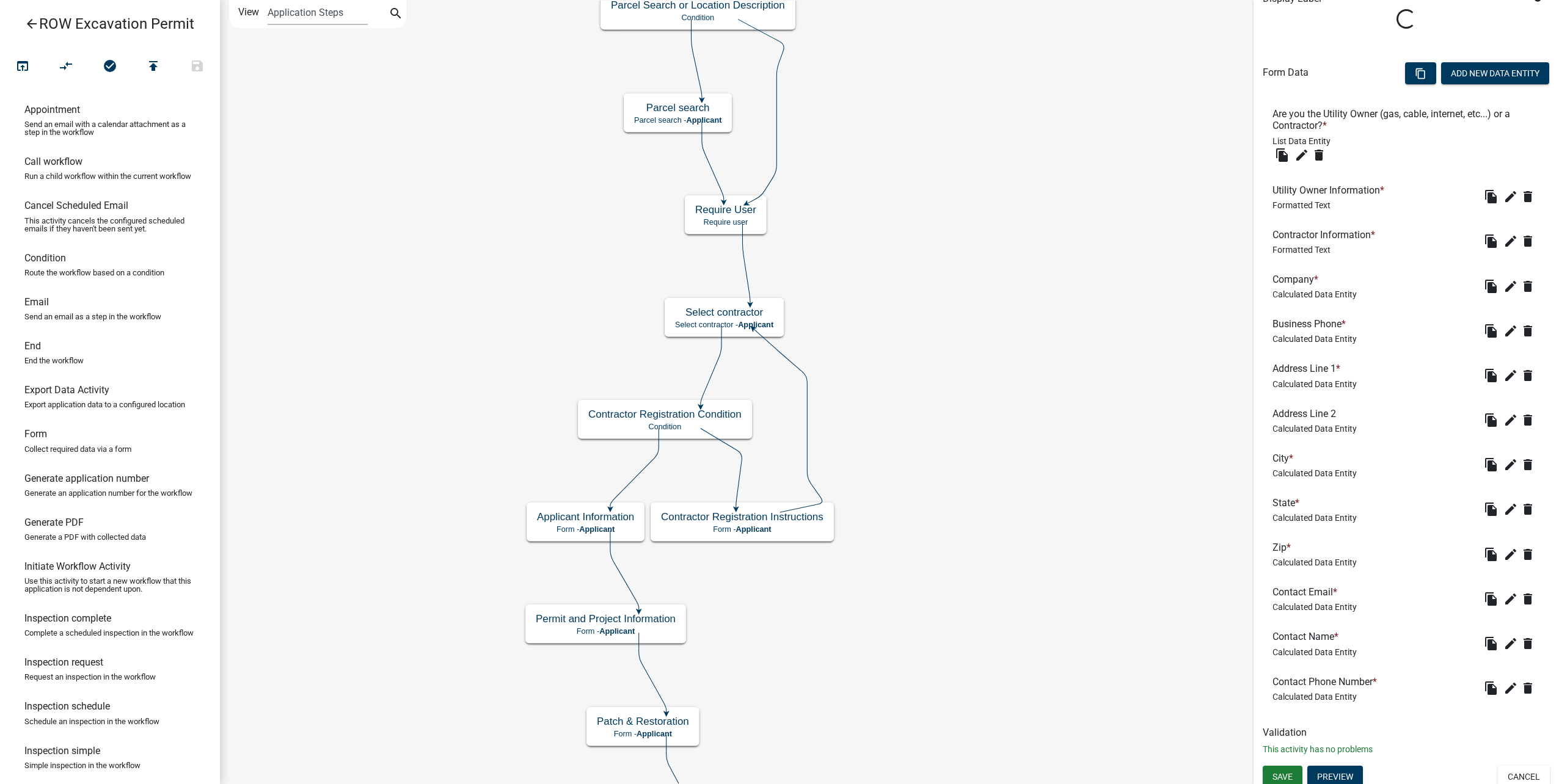
scroll to position [241, 0]
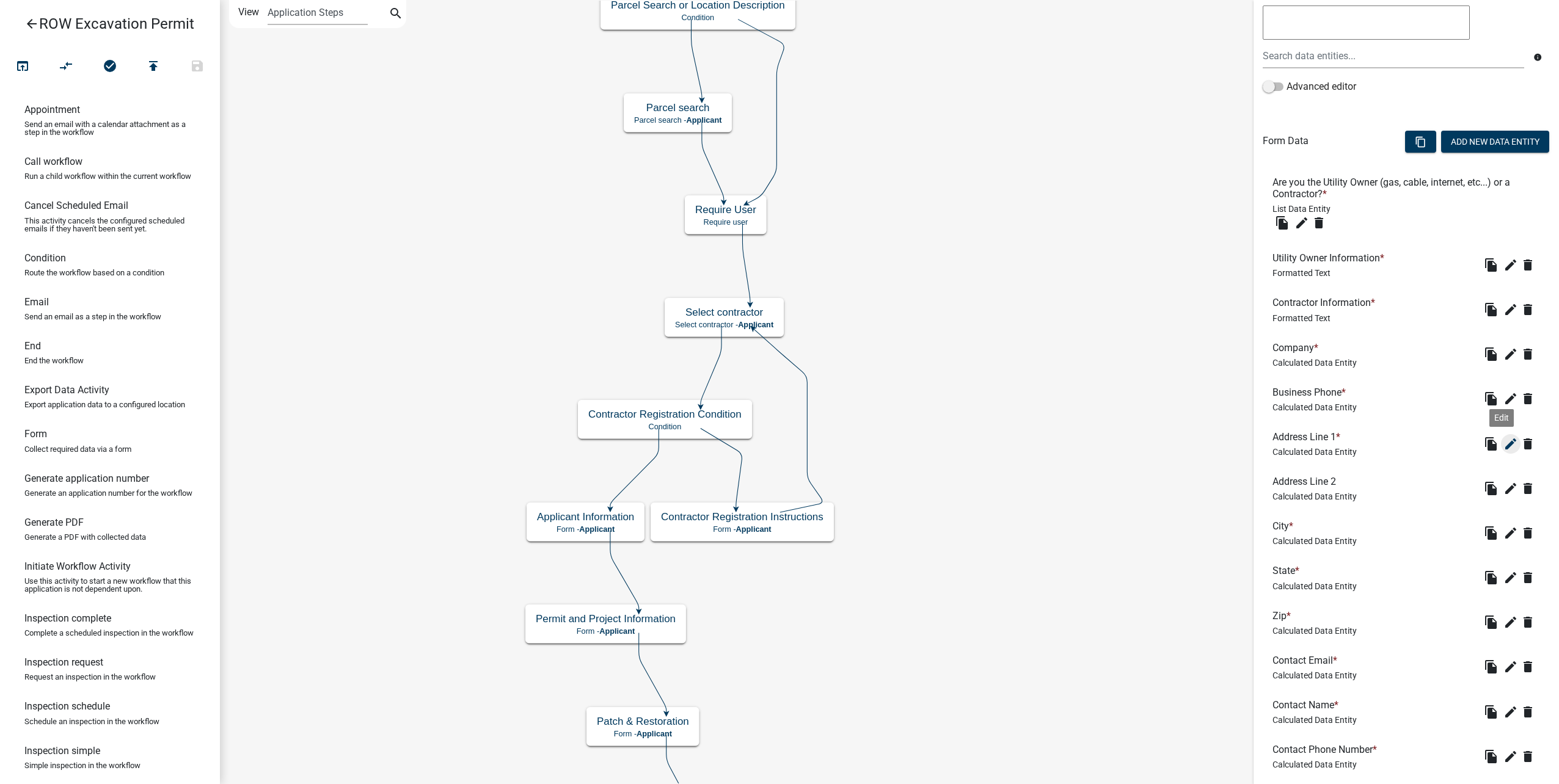
click at [1504, 442] on icon "edit" at bounding box center [1510, 444] width 15 height 15
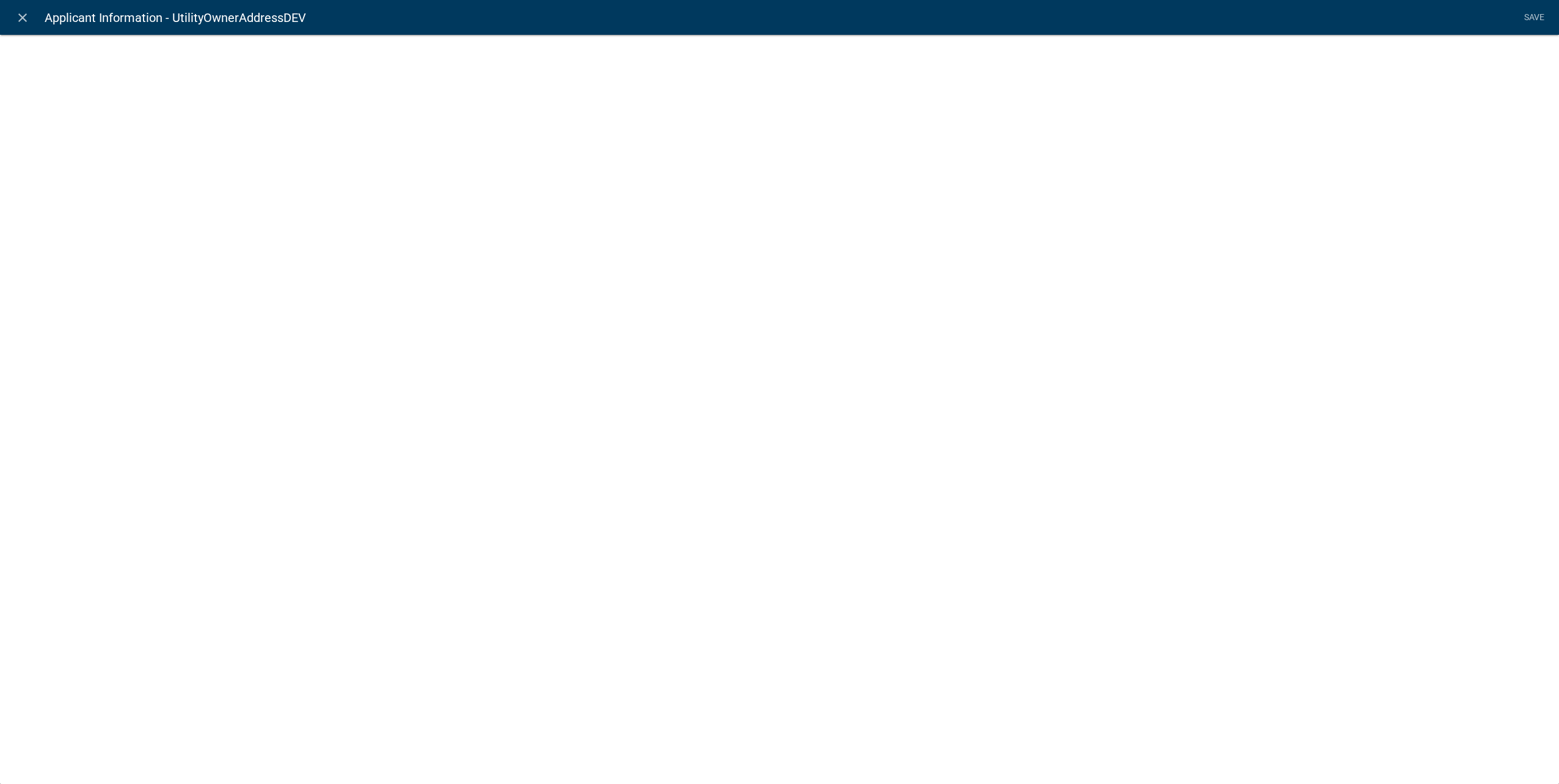
select select "calculated-value"
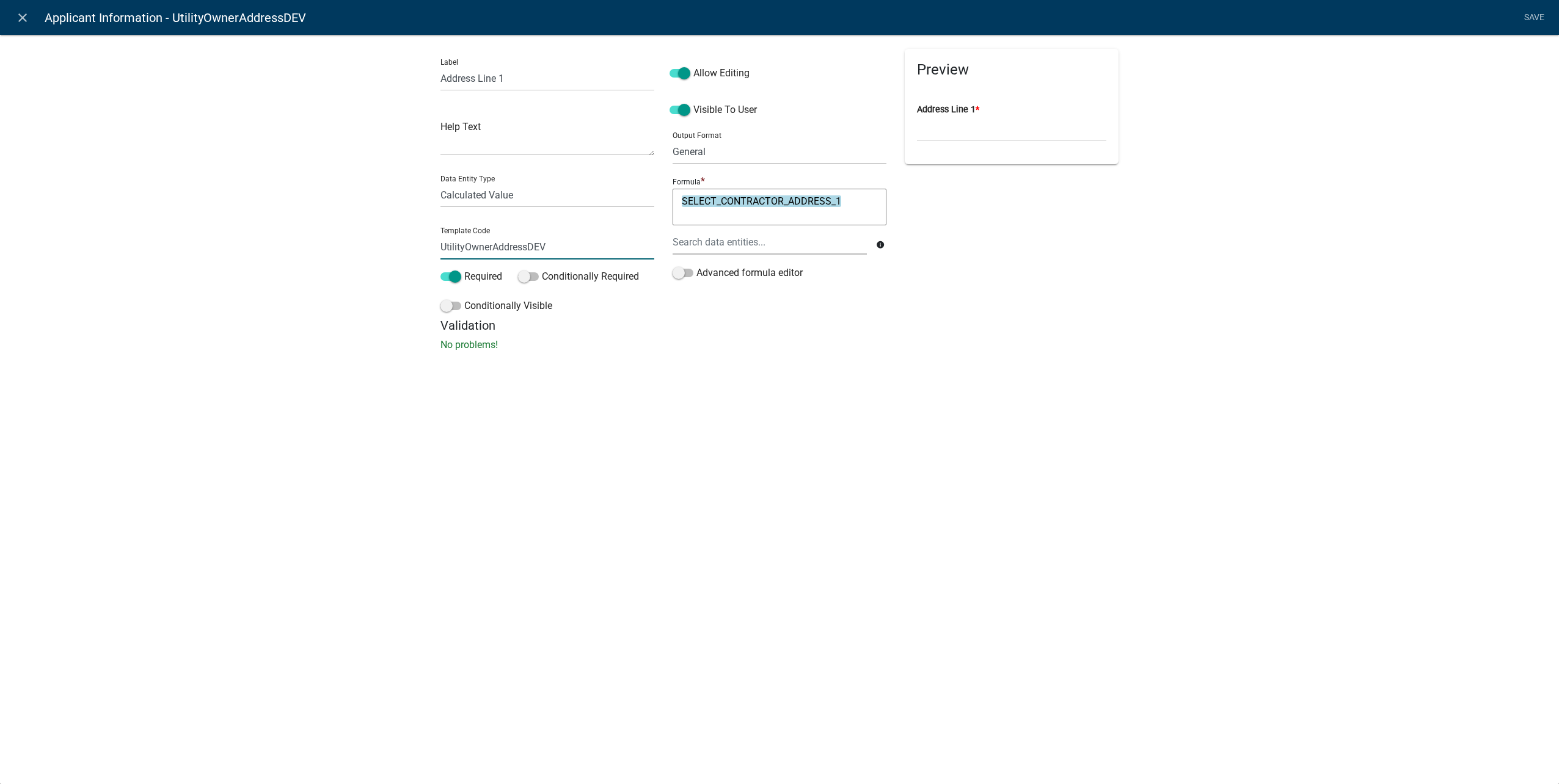
drag, startPoint x: 491, startPoint y: 247, endPoint x: 61, endPoint y: 247, distance: 430.0
click at [63, 247] on div "Label Address Line 1 Help Text Data Entity Type Free Form Text Document Display…" at bounding box center [780, 196] width 1559 height 363
type input "ApplicantAddressDEV"
click at [1535, 20] on li "Save" at bounding box center [1534, 17] width 31 height 23
click at [1528, 11] on link "Save" at bounding box center [1534, 17] width 31 height 23
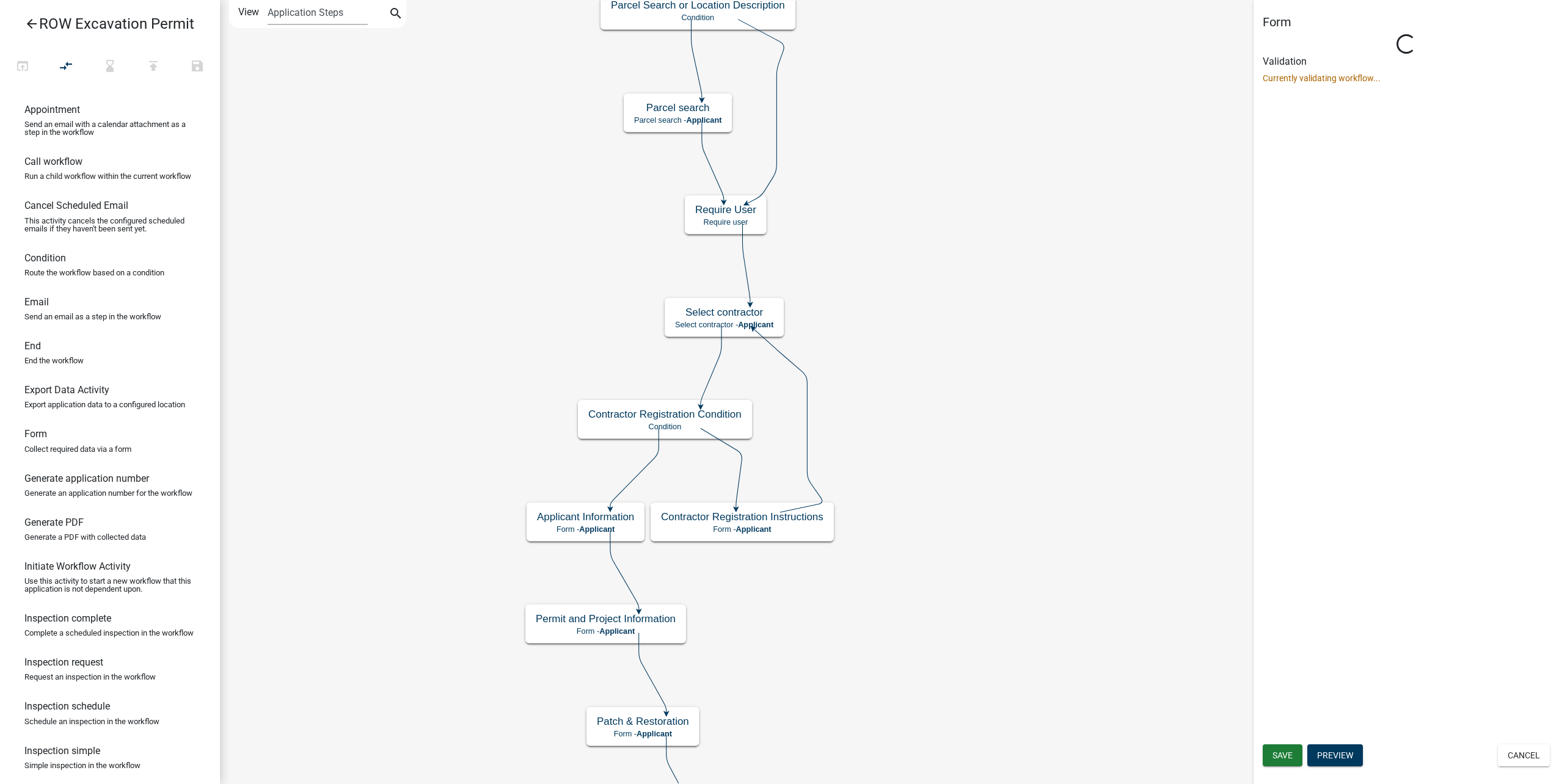
scroll to position [0, 0]
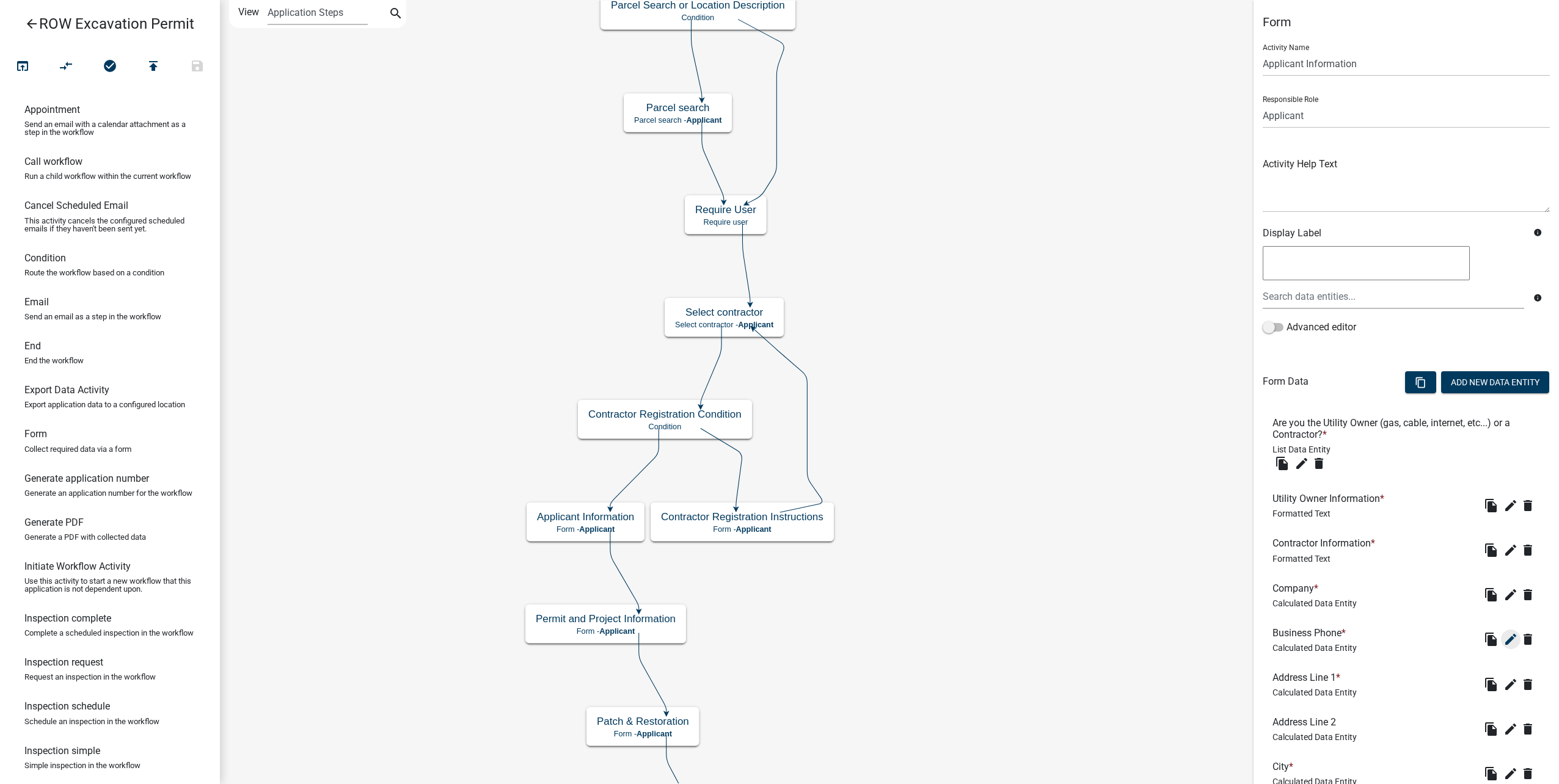
click at [1505, 565] on li "Contractor Information * Formatted Text file_copy edit delete" at bounding box center [1406, 550] width 287 height 44
click at [1504, 636] on icon "edit" at bounding box center [1510, 639] width 15 height 15
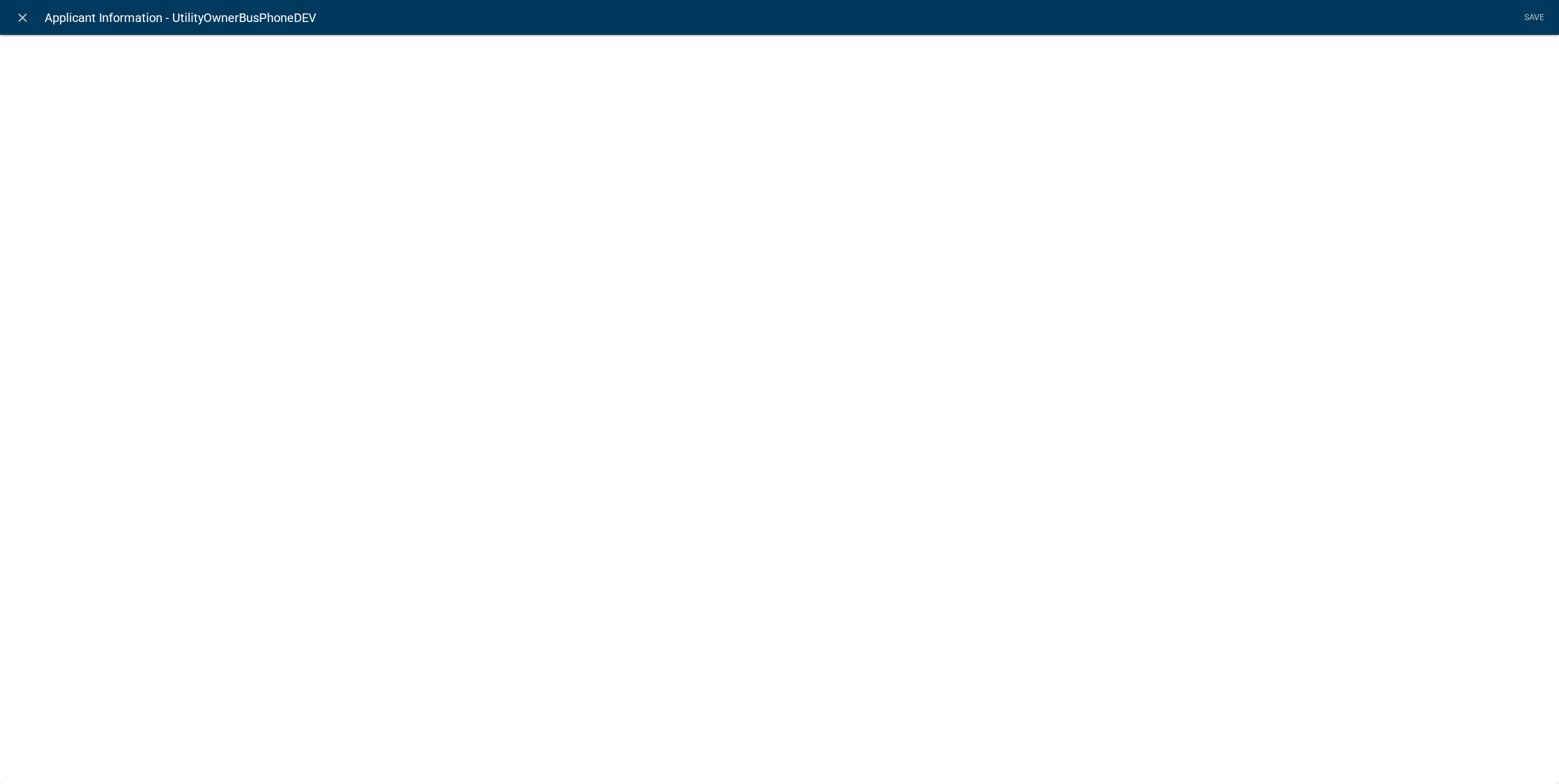
select select "calculated-value"
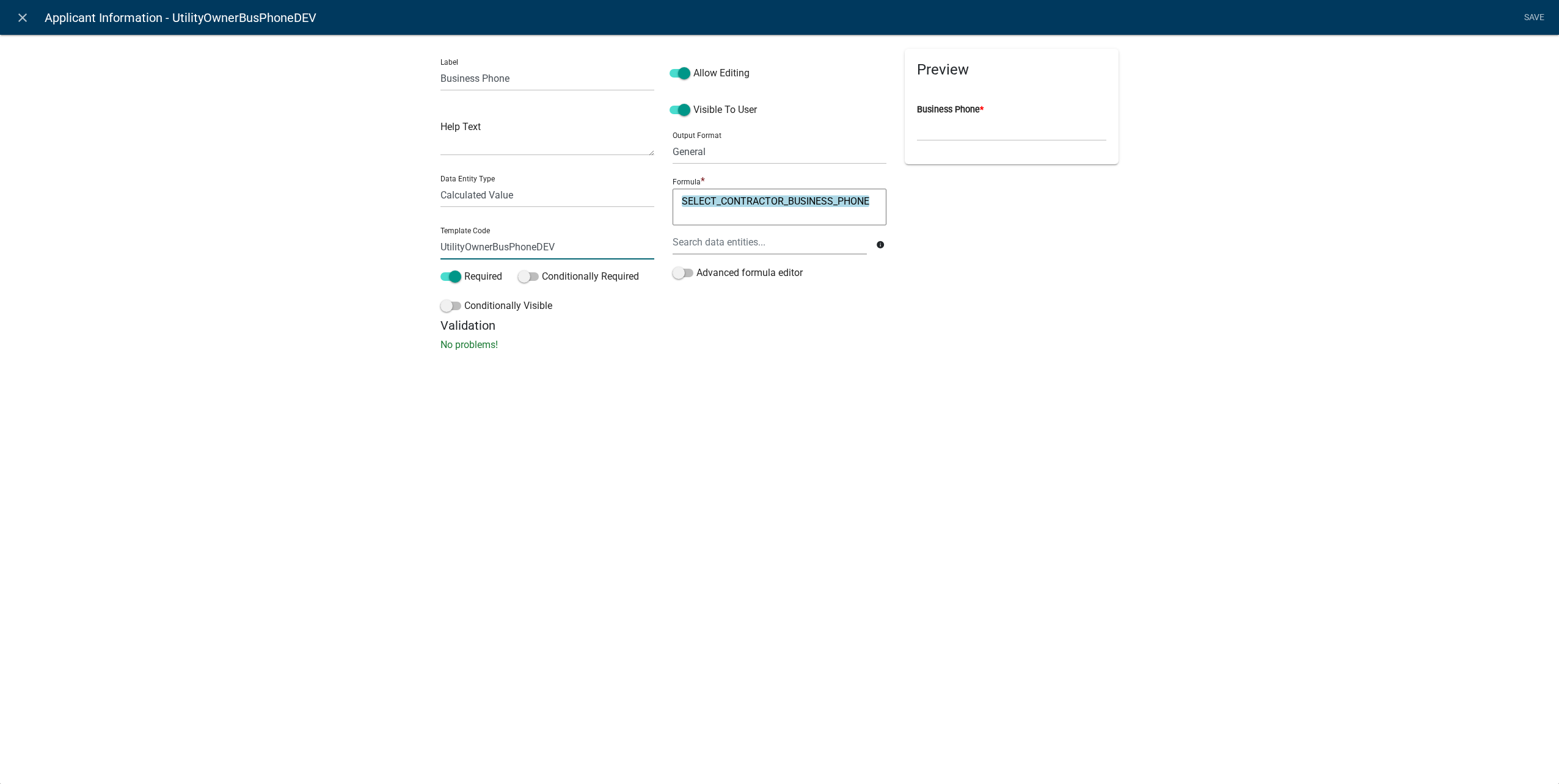
drag, startPoint x: 493, startPoint y: 247, endPoint x: 121, endPoint y: 226, distance: 372.6
click at [121, 223] on div "Label Business Phone Help Text Data Entity Type Free Form Text Document Display…" at bounding box center [780, 196] width 1559 height 363
type input "ApplicantBusPhoneDEV"
click at [1545, 11] on li "Save" at bounding box center [1534, 17] width 31 height 23
click at [1535, 13] on link "Save" at bounding box center [1534, 17] width 31 height 23
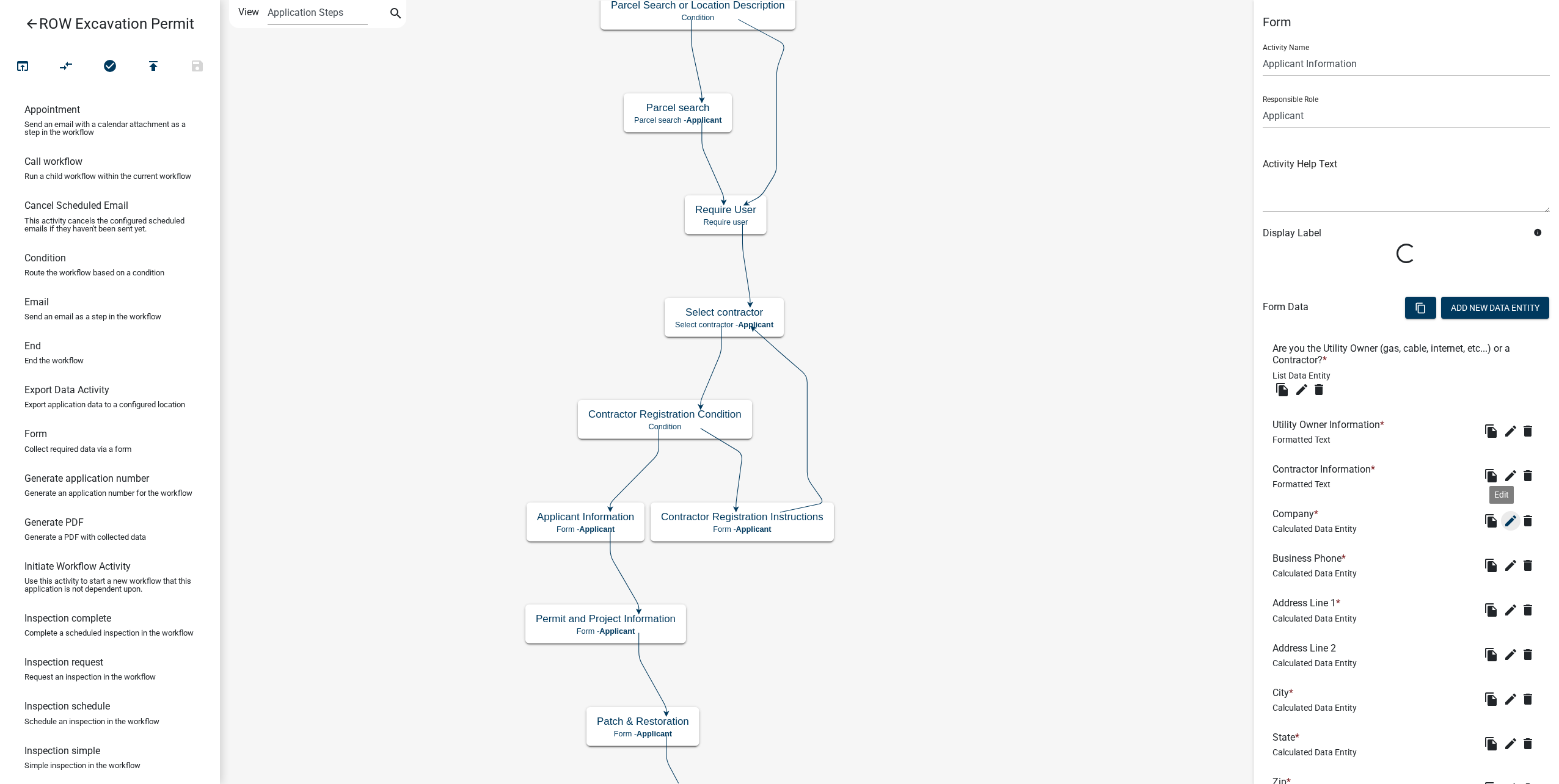
click at [1504, 525] on icon "edit" at bounding box center [1510, 521] width 15 height 15
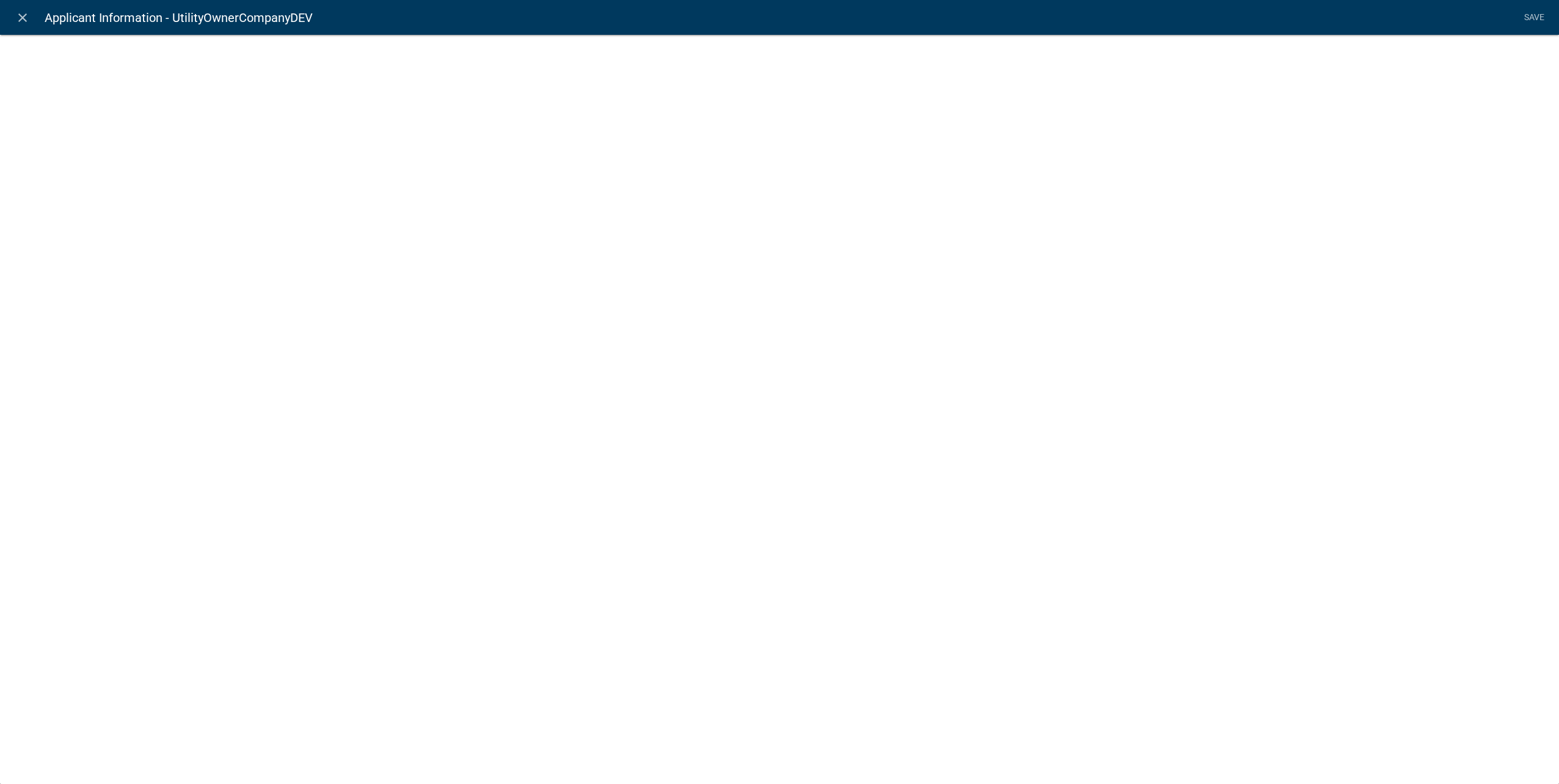
select select "calculated-value"
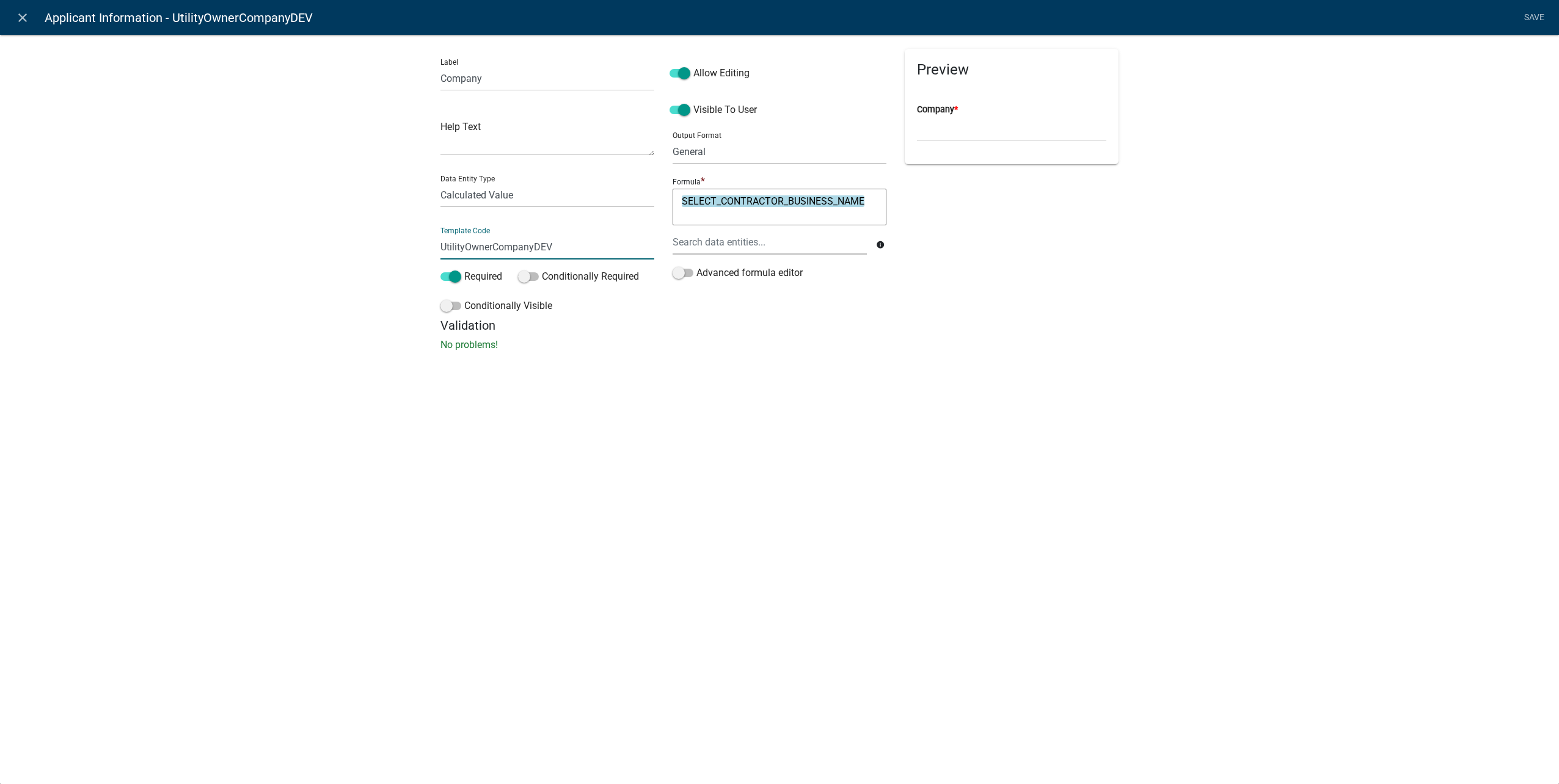
drag, startPoint x: 491, startPoint y: 243, endPoint x: 126, endPoint y: 200, distance: 367.5
click at [129, 198] on div "Label Company Help Text Data Entity Type Free Form Text Document Display Entity…" at bounding box center [780, 196] width 1559 height 363
type input "ApplicantCompanyDEV"
click at [1531, 25] on li "Save" at bounding box center [1534, 17] width 31 height 23
click at [1535, 22] on link "Save" at bounding box center [1534, 17] width 31 height 23
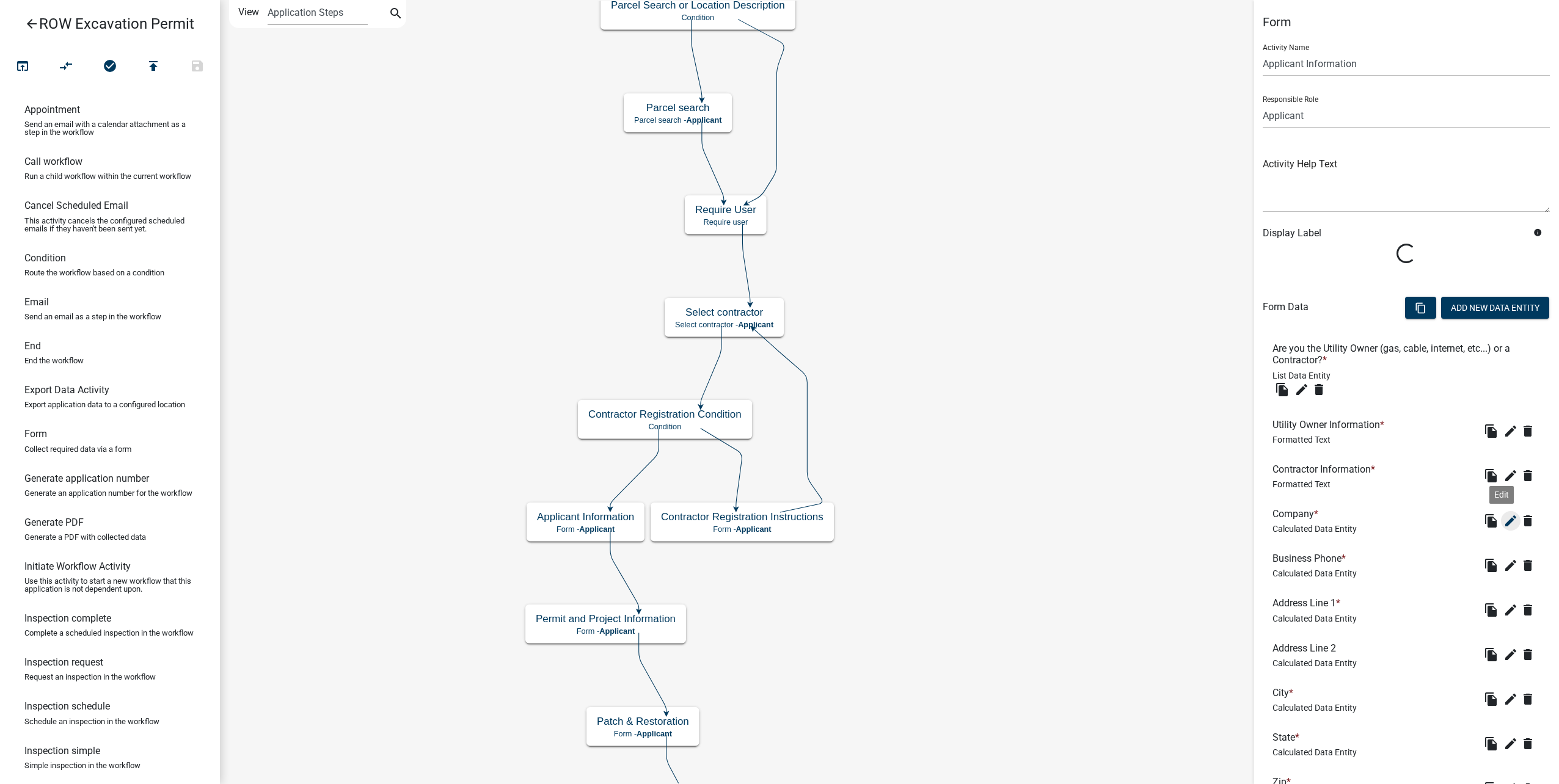
click at [1506, 454] on li "Utility Owner Information * Formatted Text file_copy edit delete" at bounding box center [1406, 431] width 287 height 44
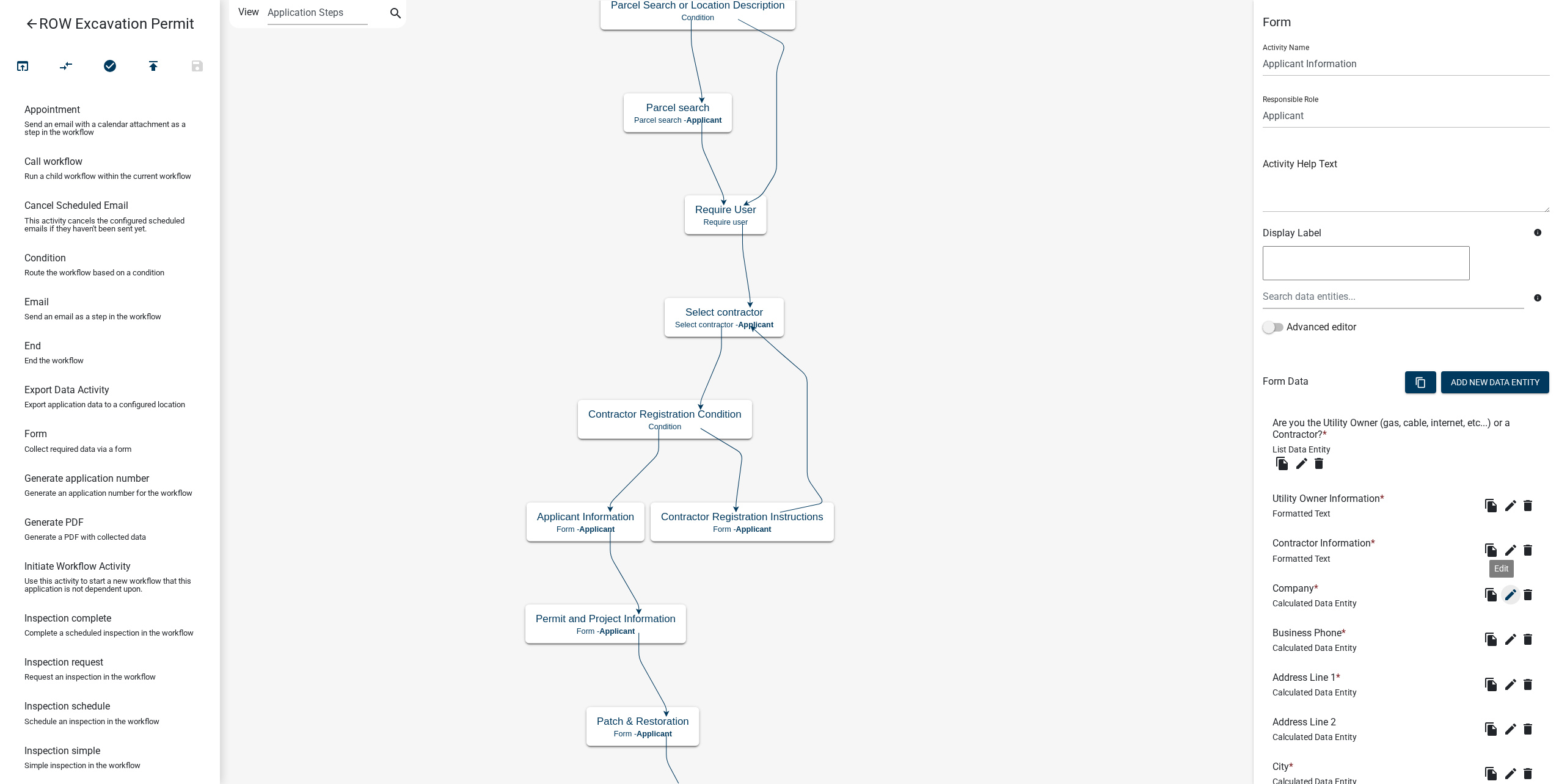
click at [1504, 593] on icon "edit" at bounding box center [1510, 594] width 15 height 15
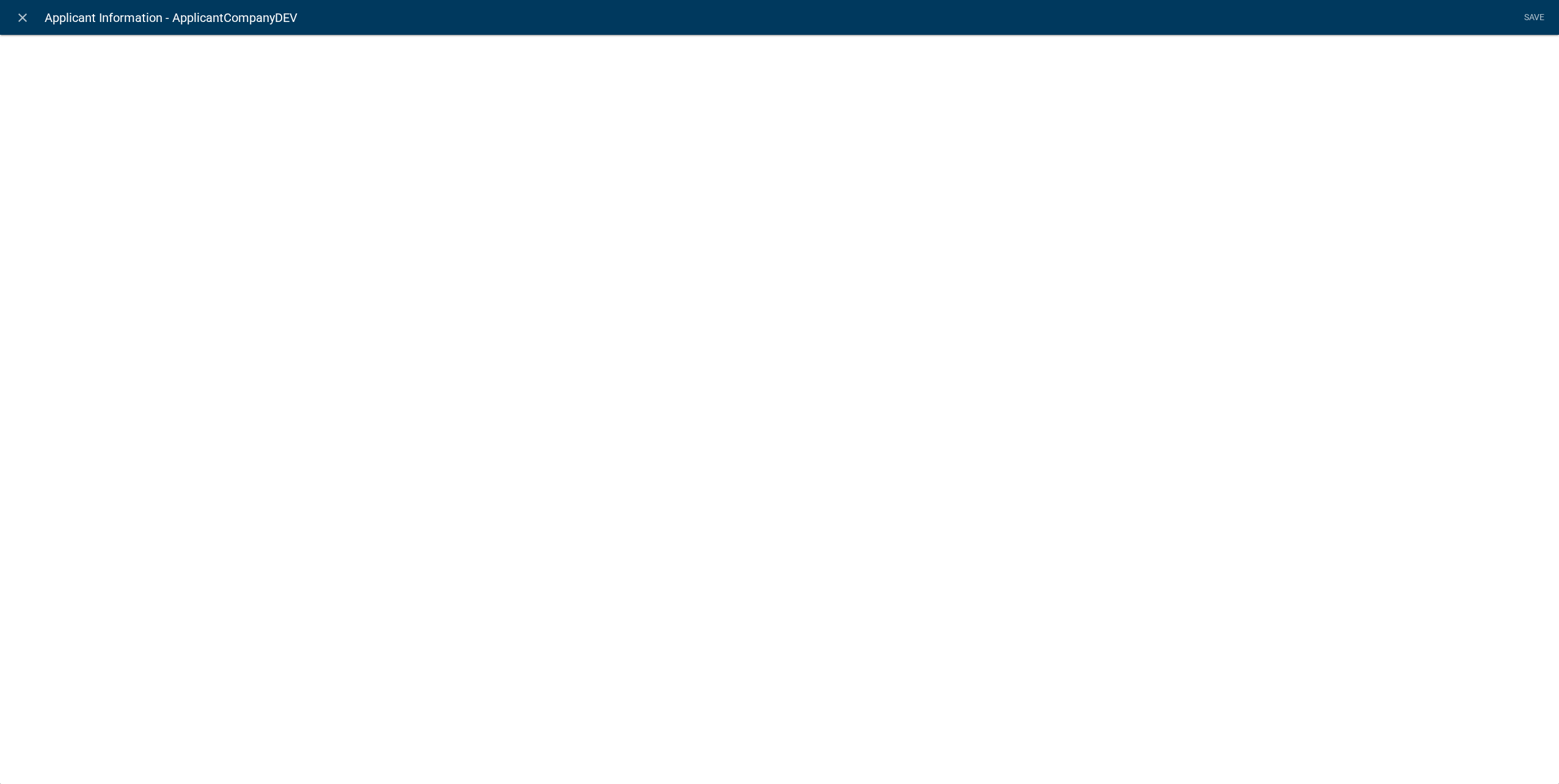
select select "calculated-value"
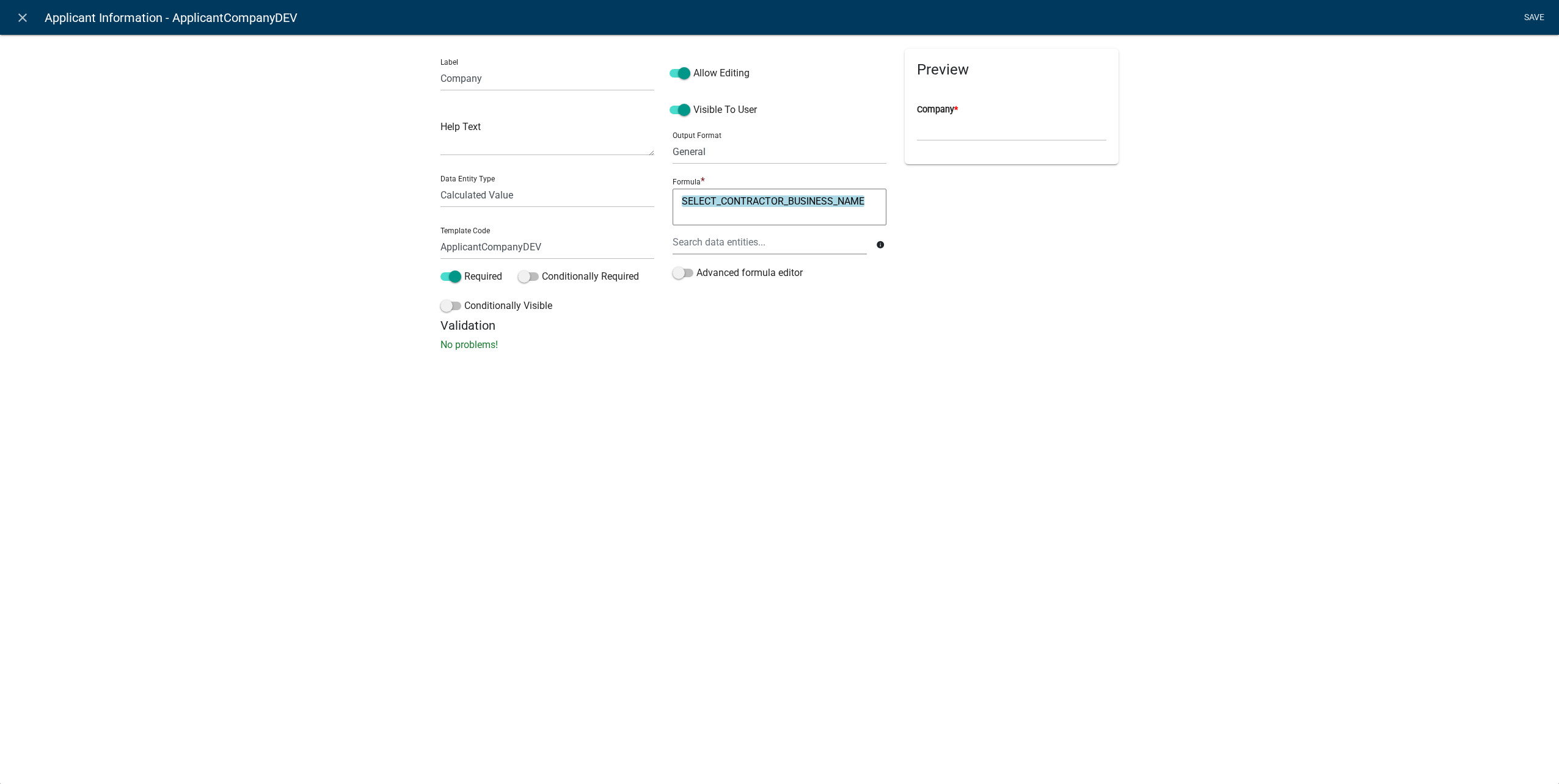
click at [1544, 12] on link "Save" at bounding box center [1534, 17] width 31 height 23
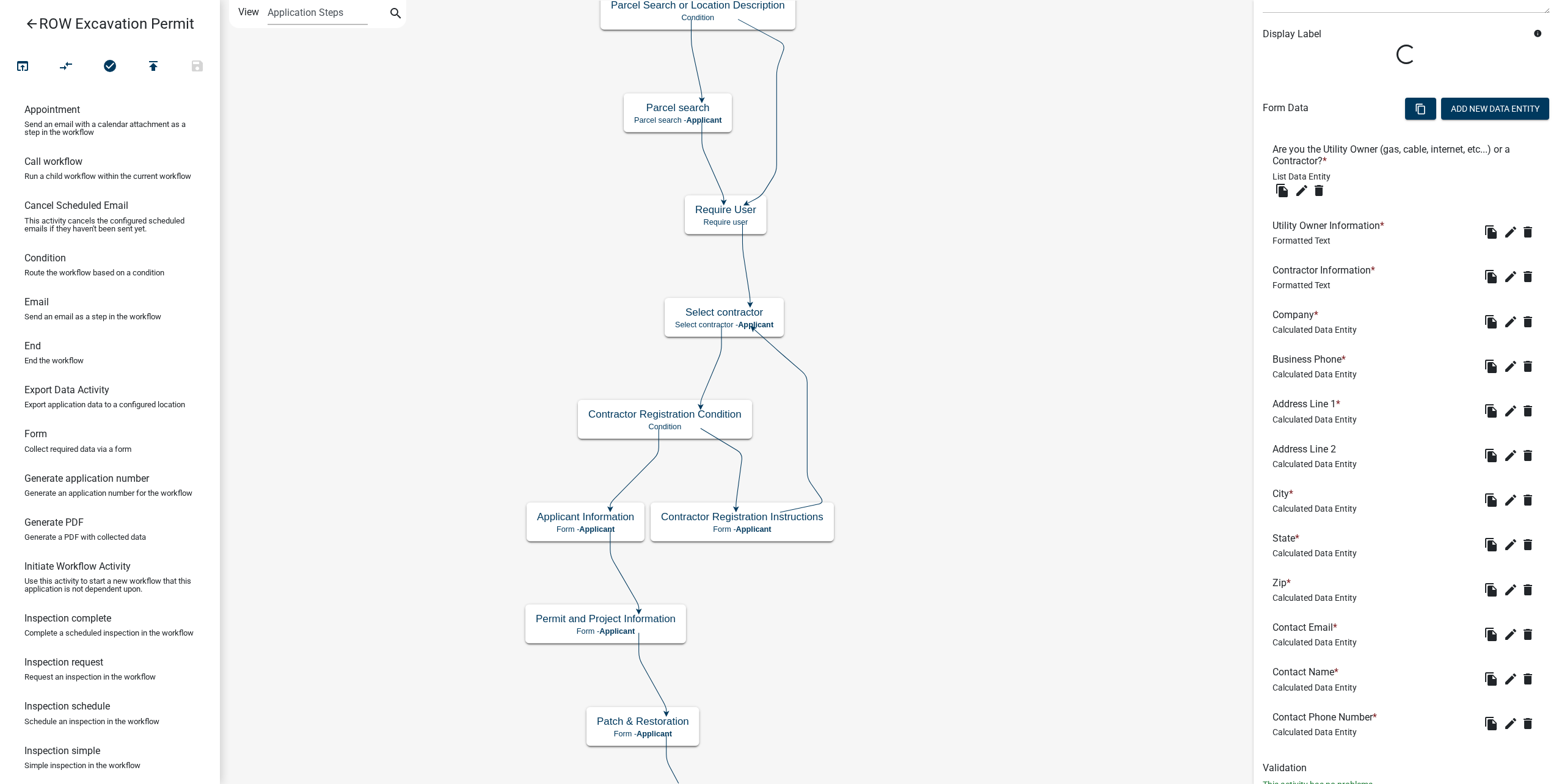
scroll to position [241, 0]
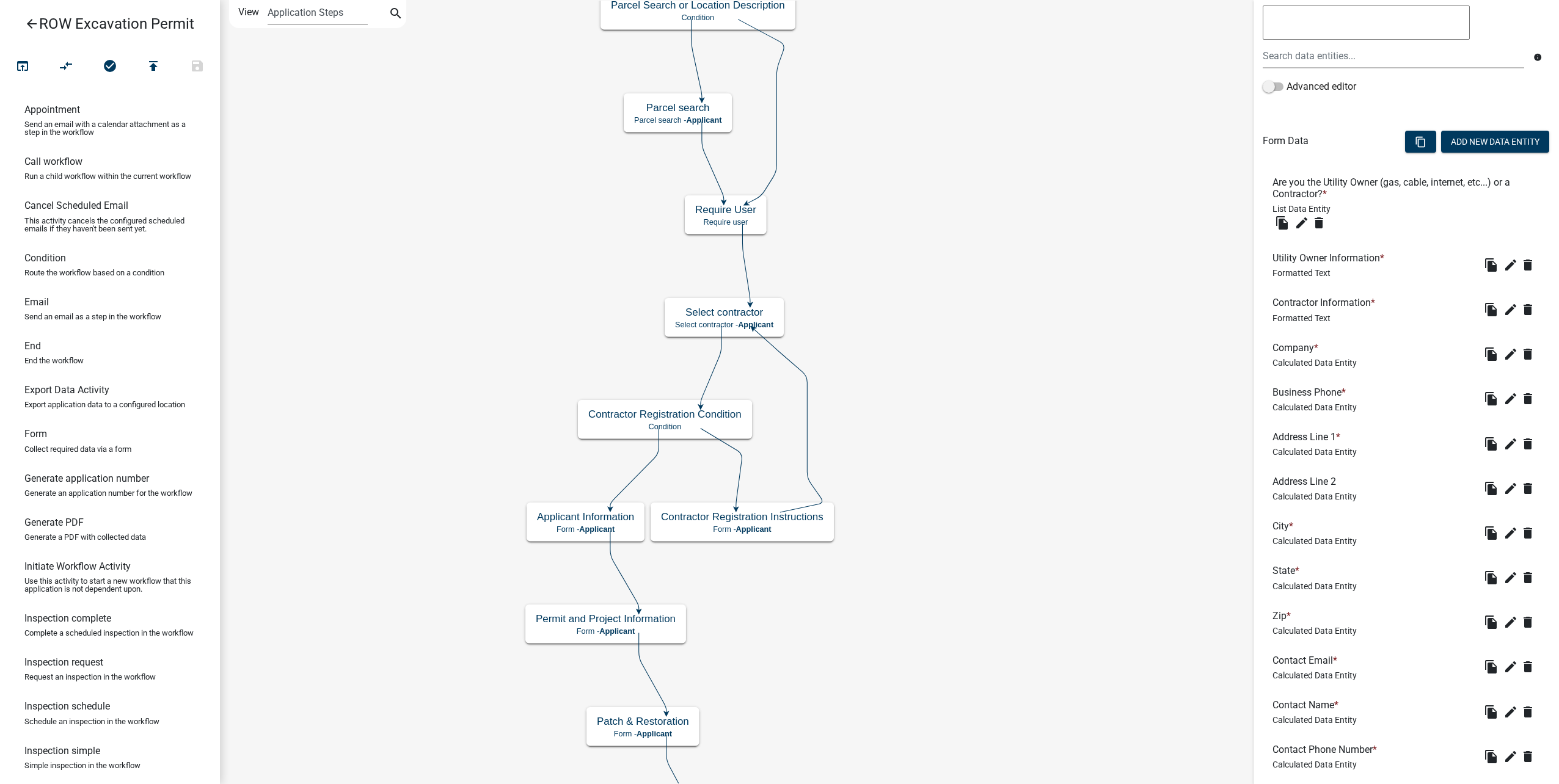
click at [1282, 768] on span "Calculated Data Entity" at bounding box center [1315, 765] width 85 height 10
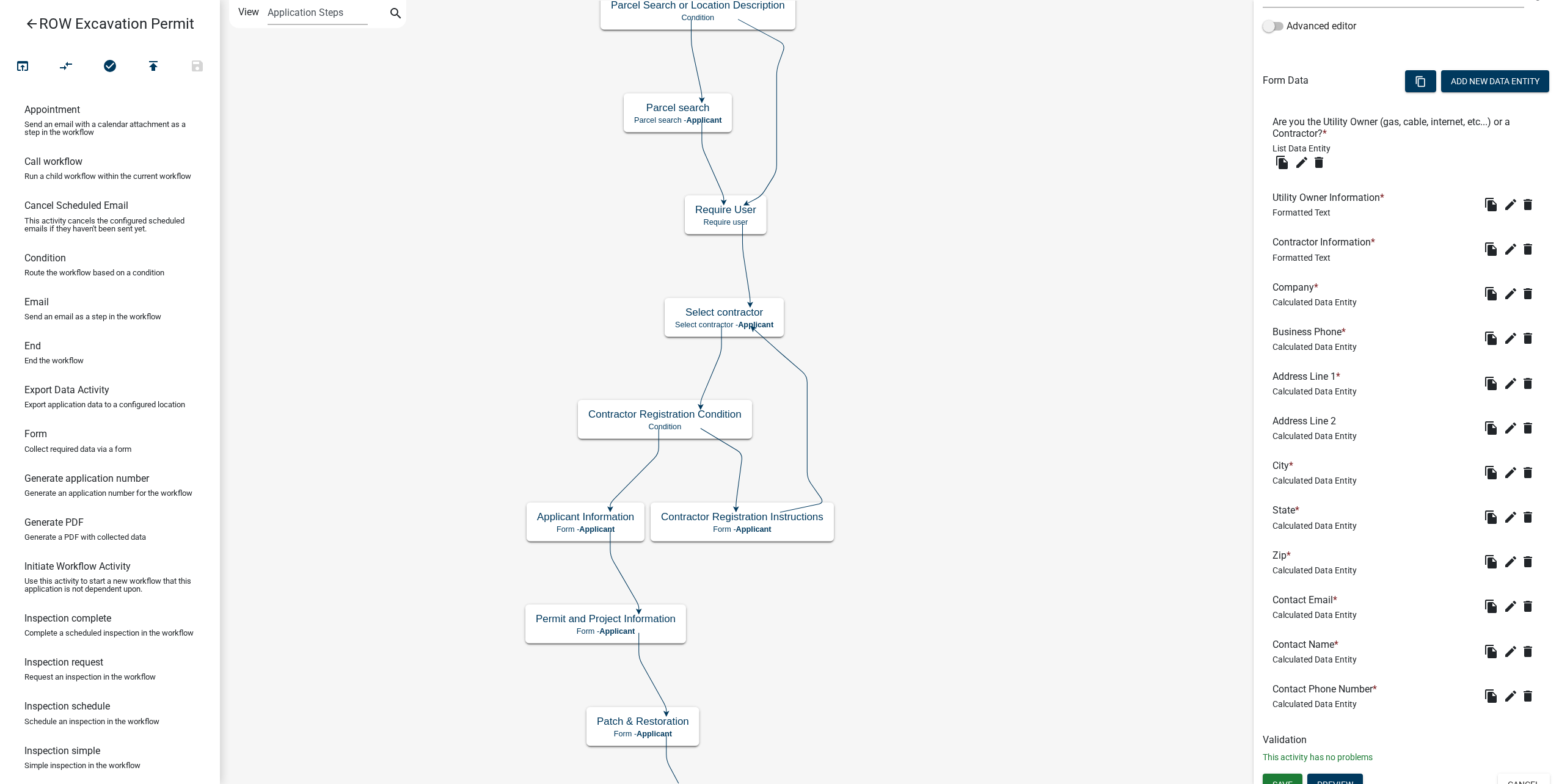
scroll to position [315, 0]
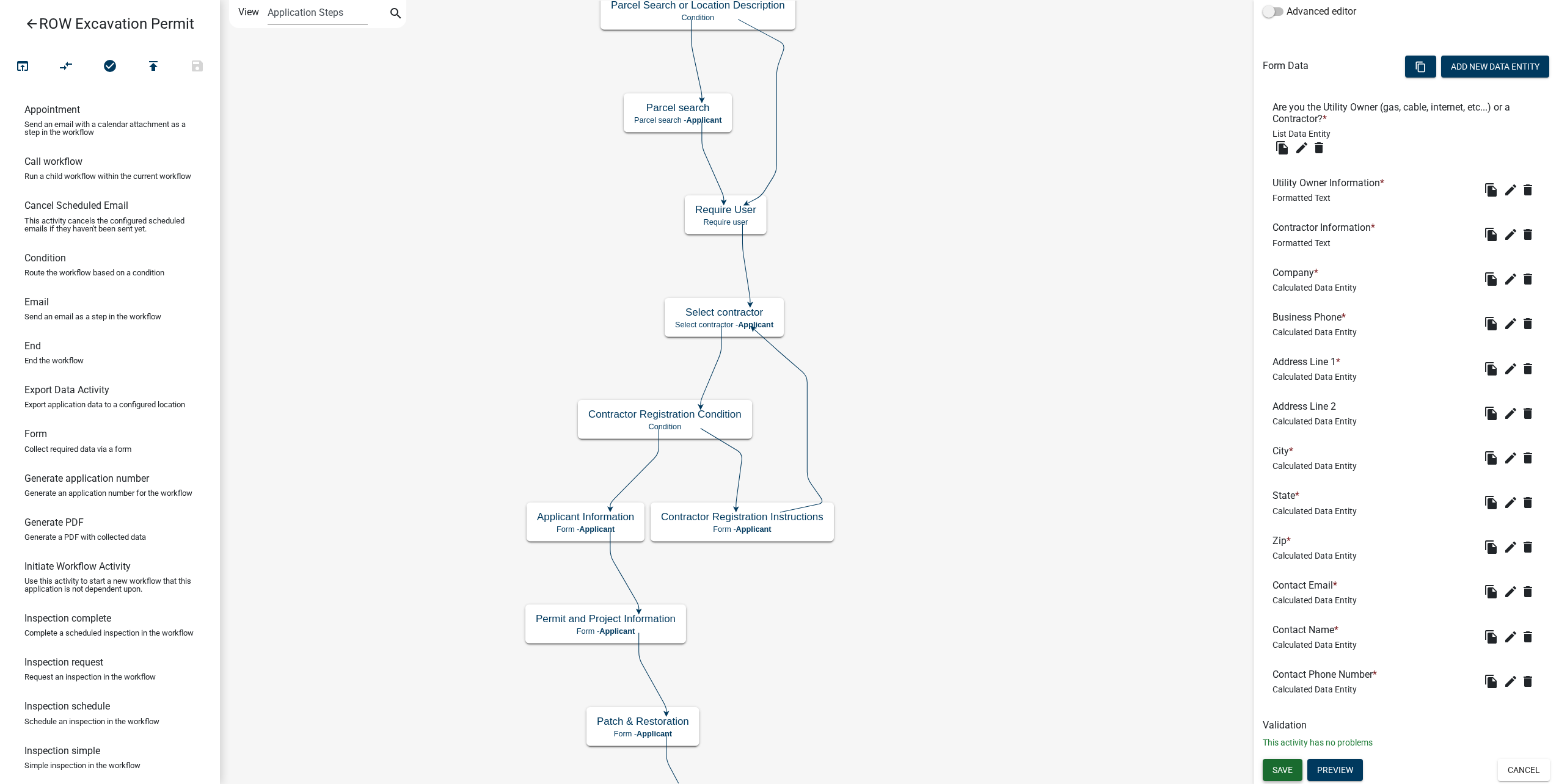
click at [1286, 772] on span "Save" at bounding box center [1282, 769] width 20 height 10
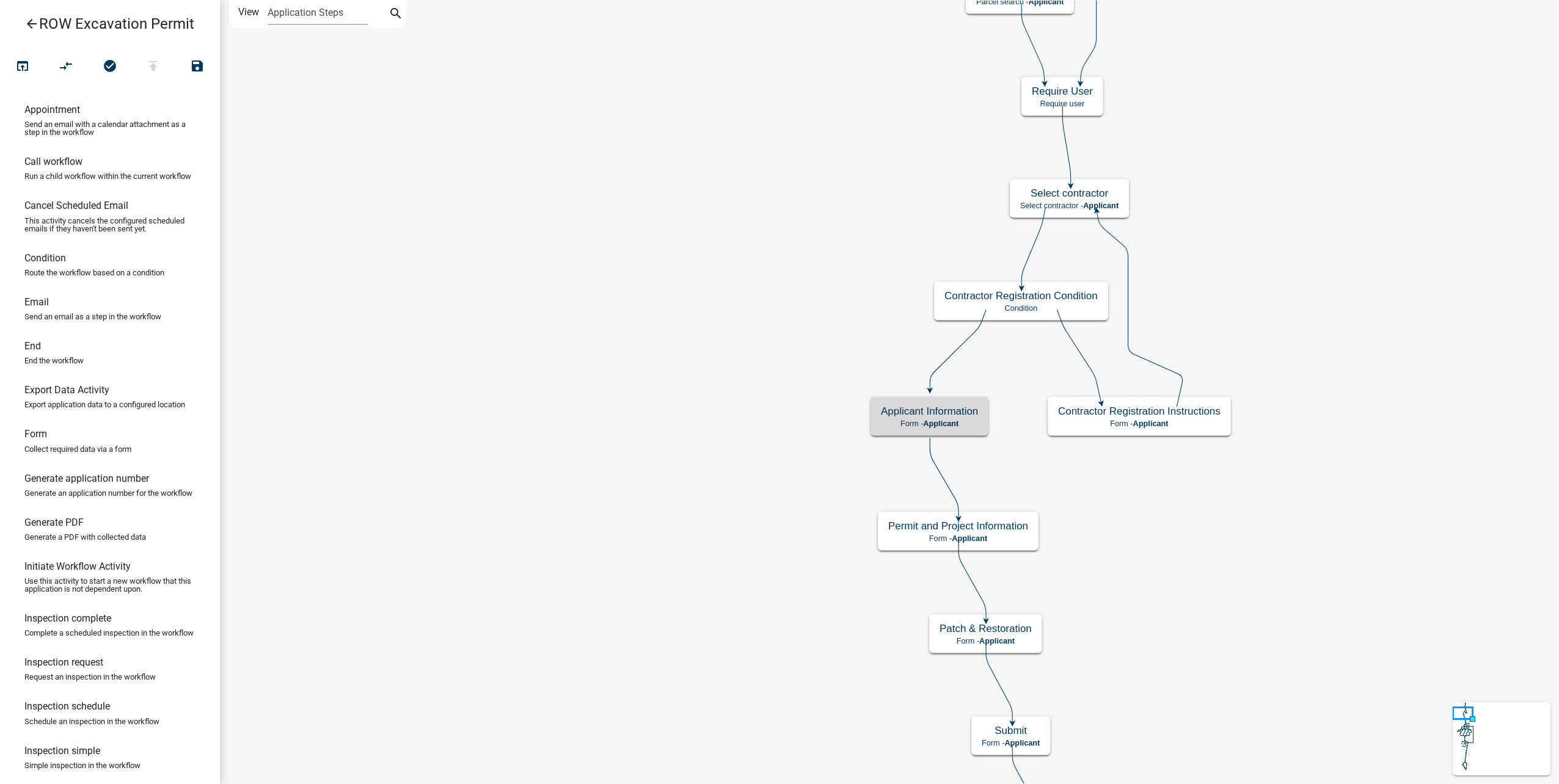
scroll to position [0, 0]
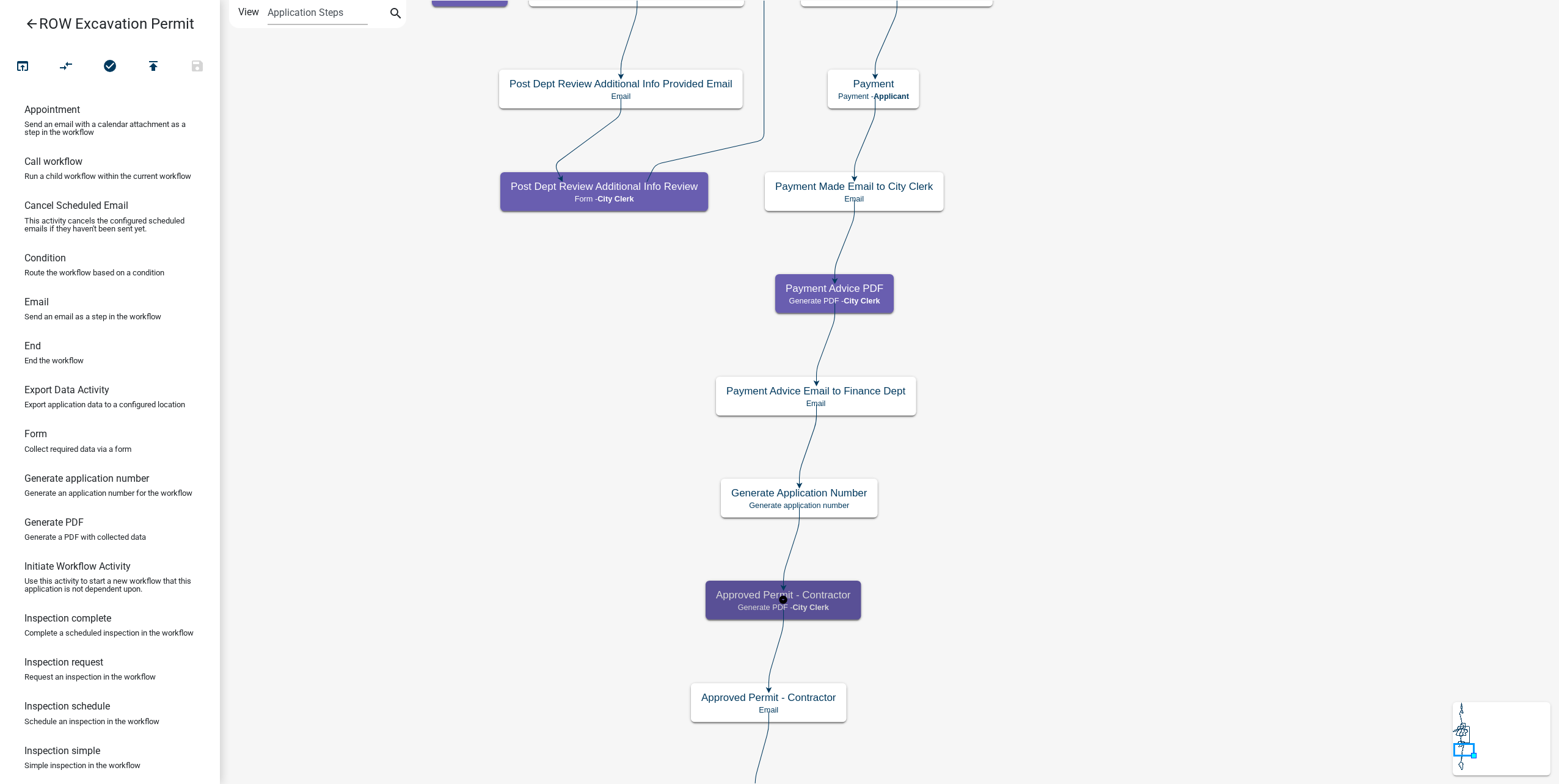
click at [829, 599] on h5 "Approved Permit - Contractor" at bounding box center [783, 595] width 135 height 12
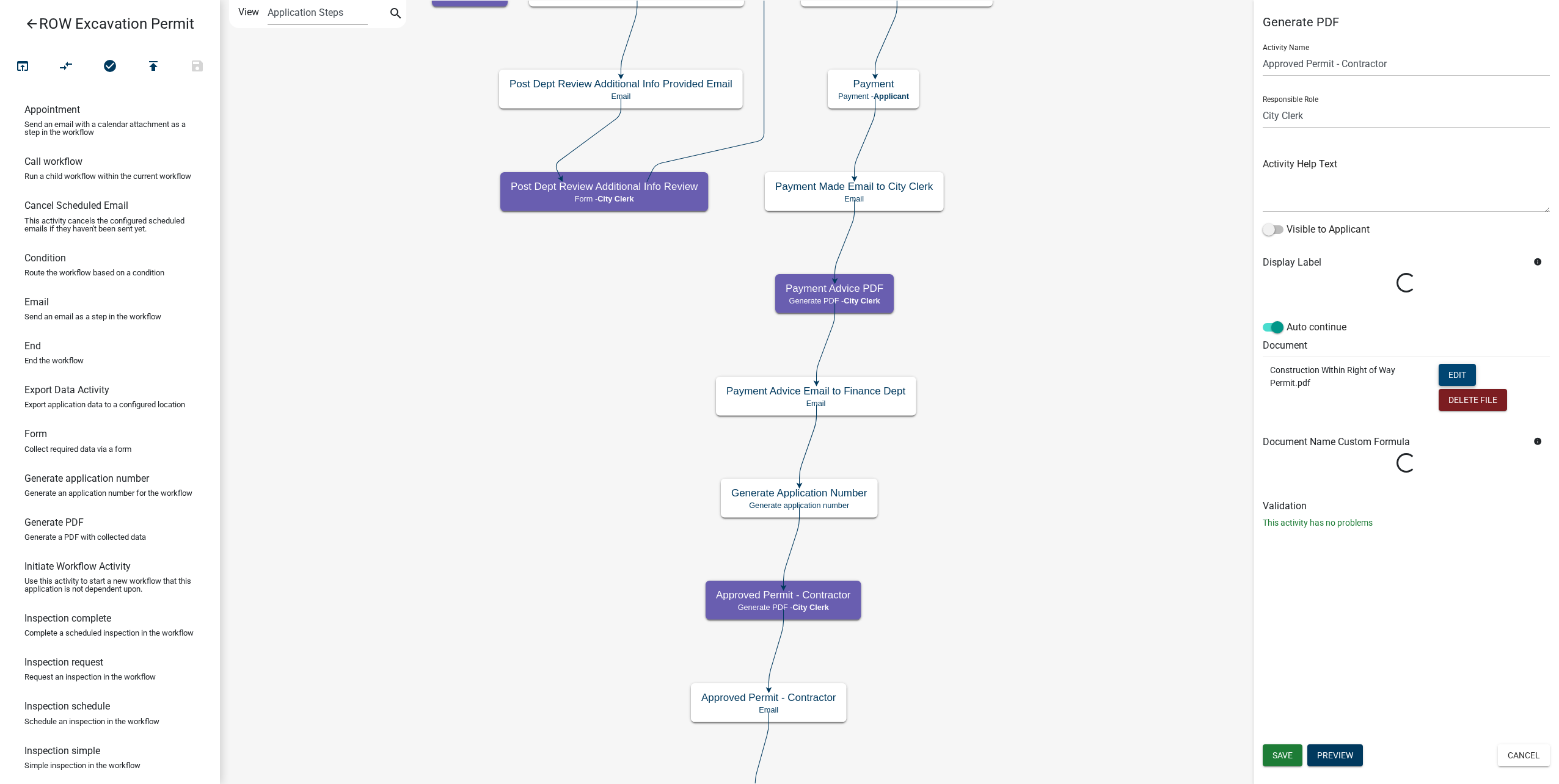
click at [1467, 373] on button "Edit" at bounding box center [1458, 375] width 37 height 22
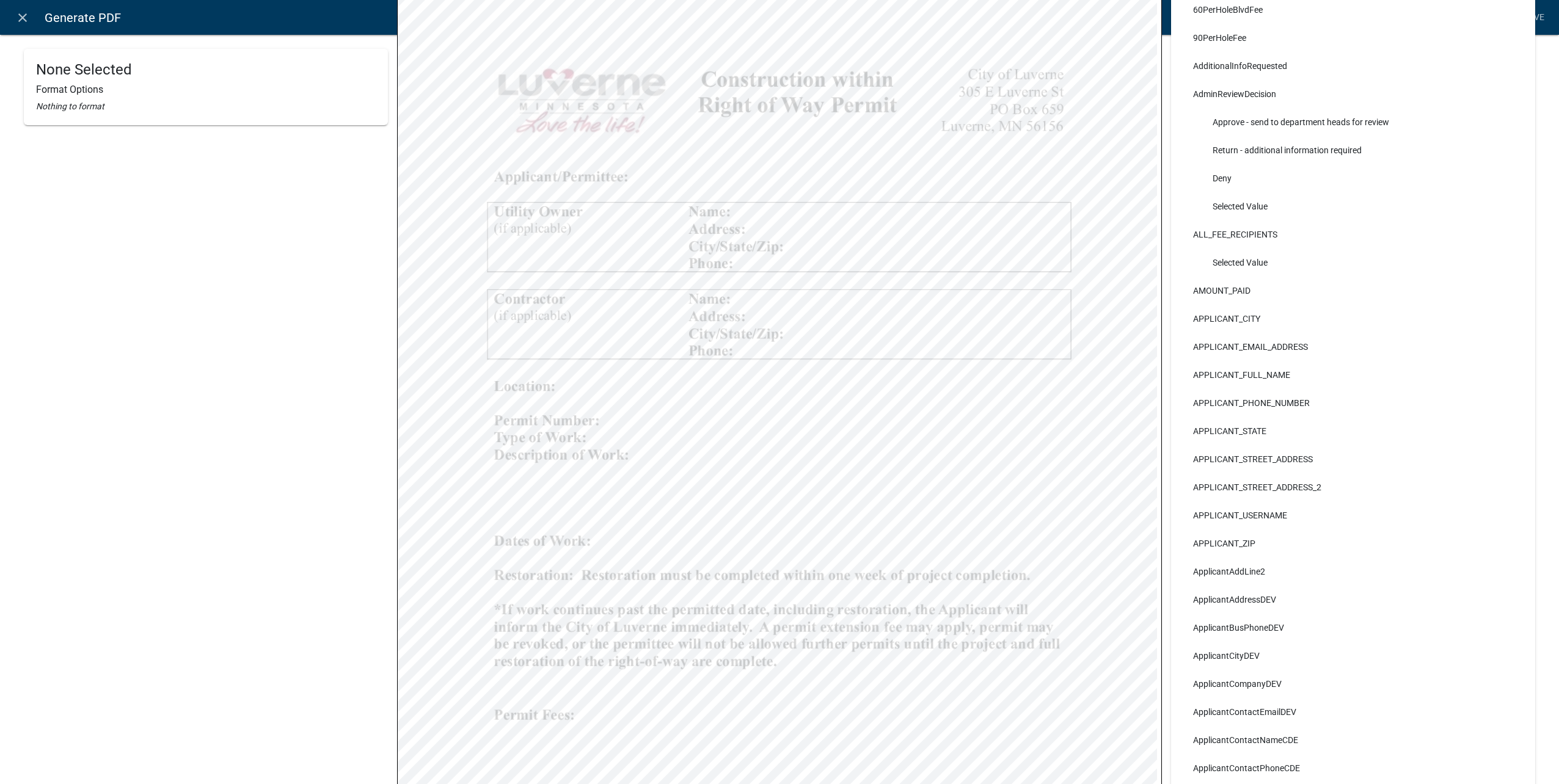
scroll to position [183, 0]
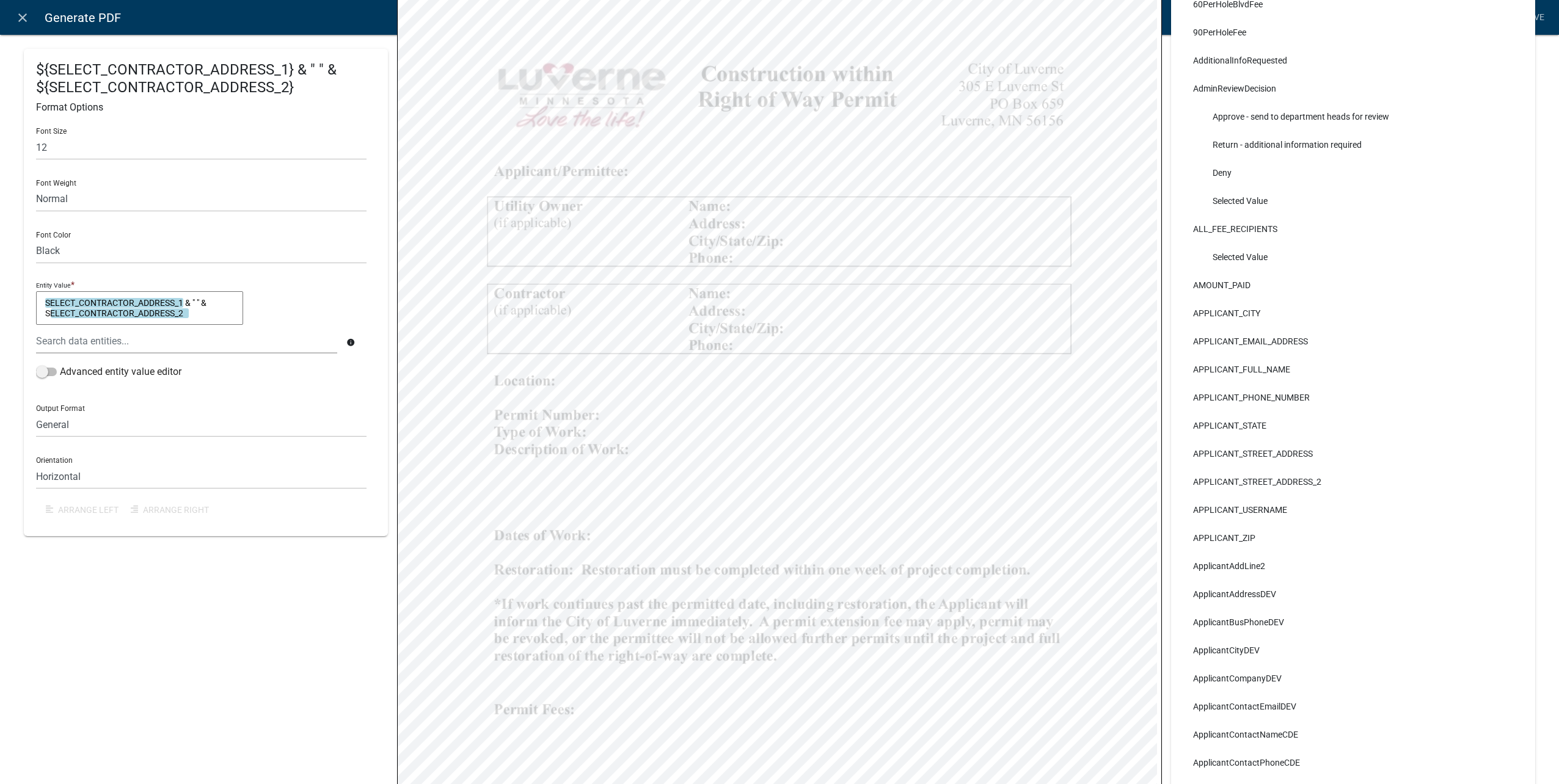
select select
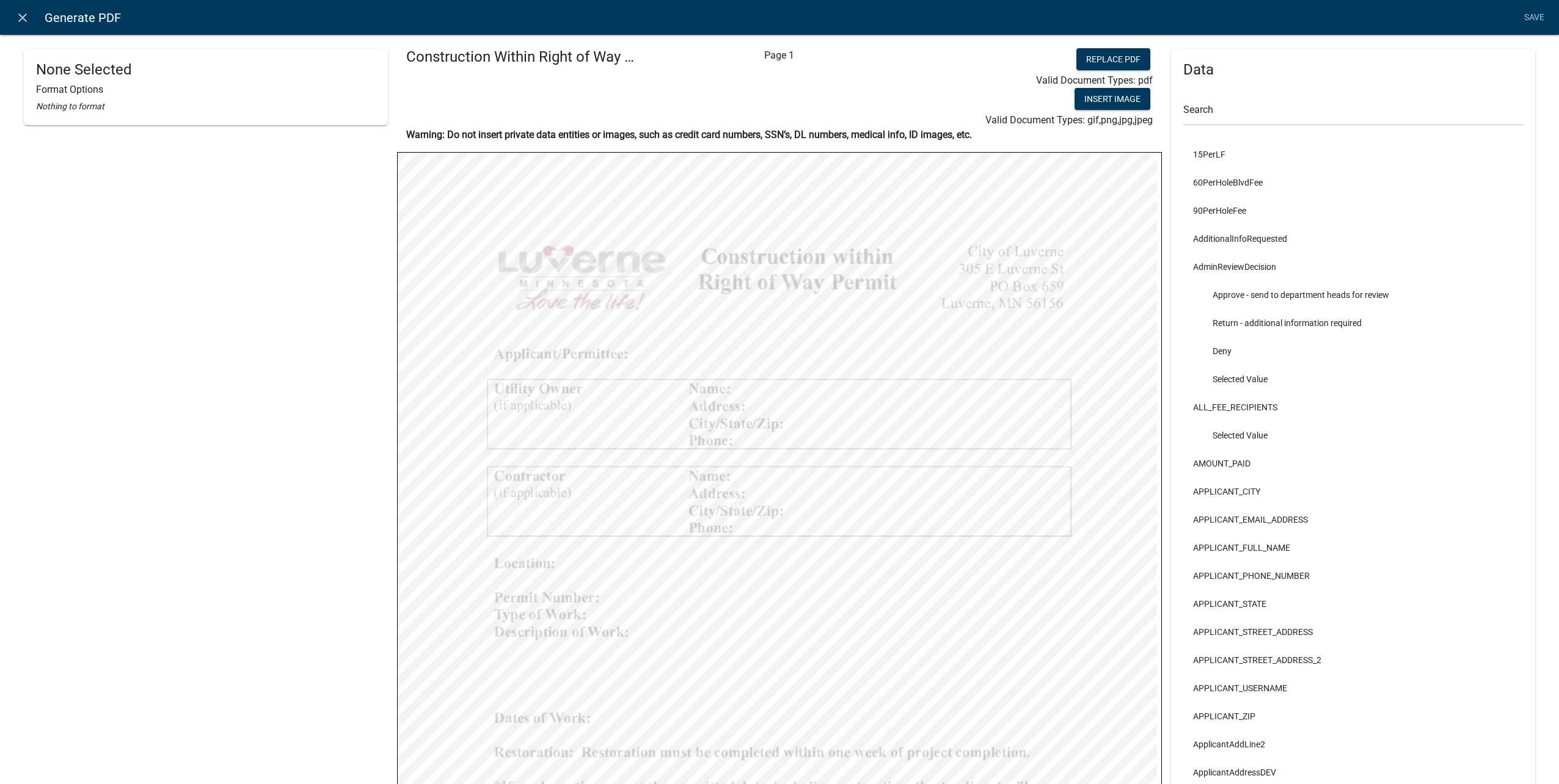
scroll to position [0, 0]
click at [1538, 27] on link "Save" at bounding box center [1534, 17] width 31 height 23
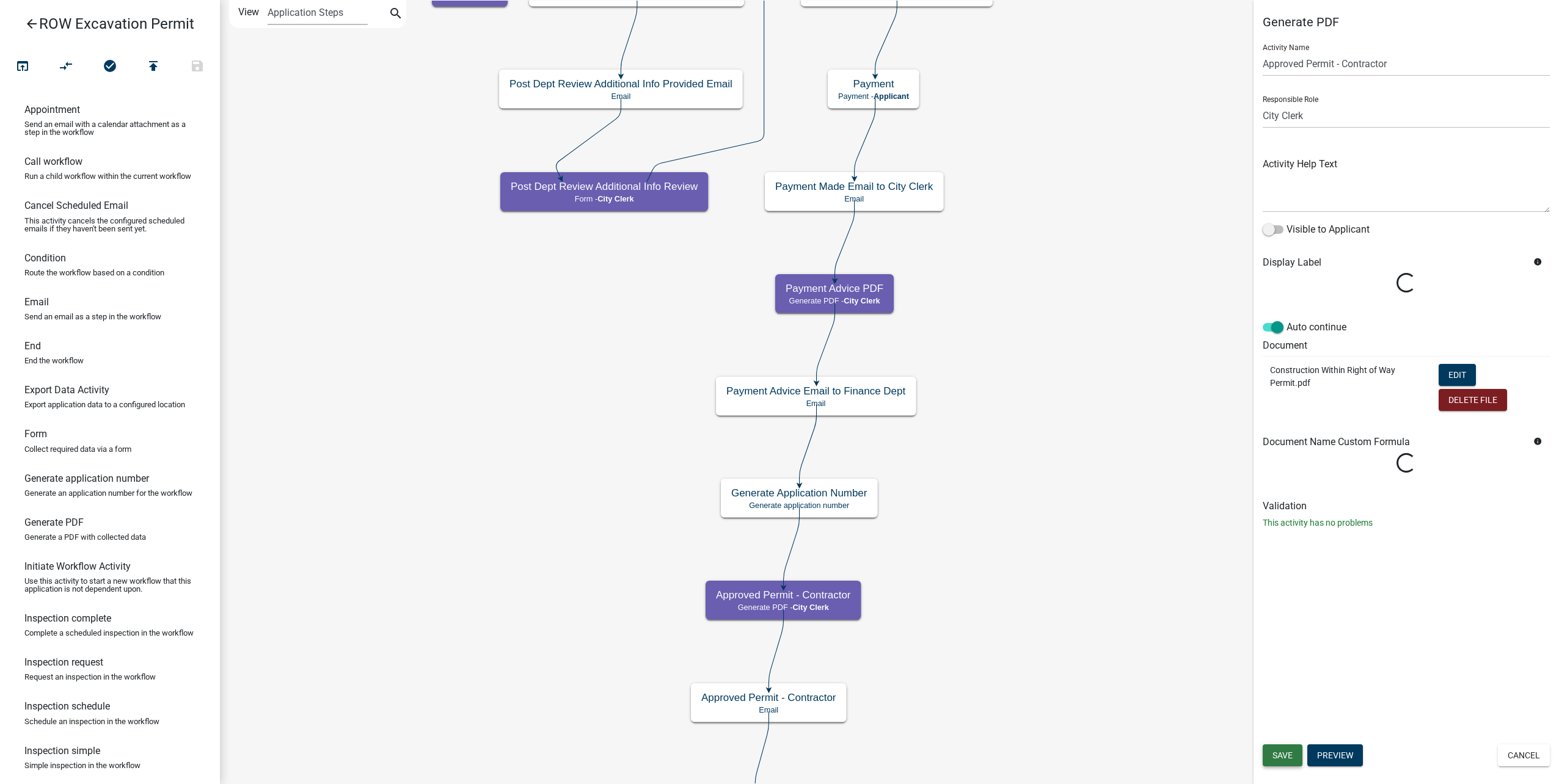
click at [1284, 755] on span "Save" at bounding box center [1282, 756] width 20 height 10
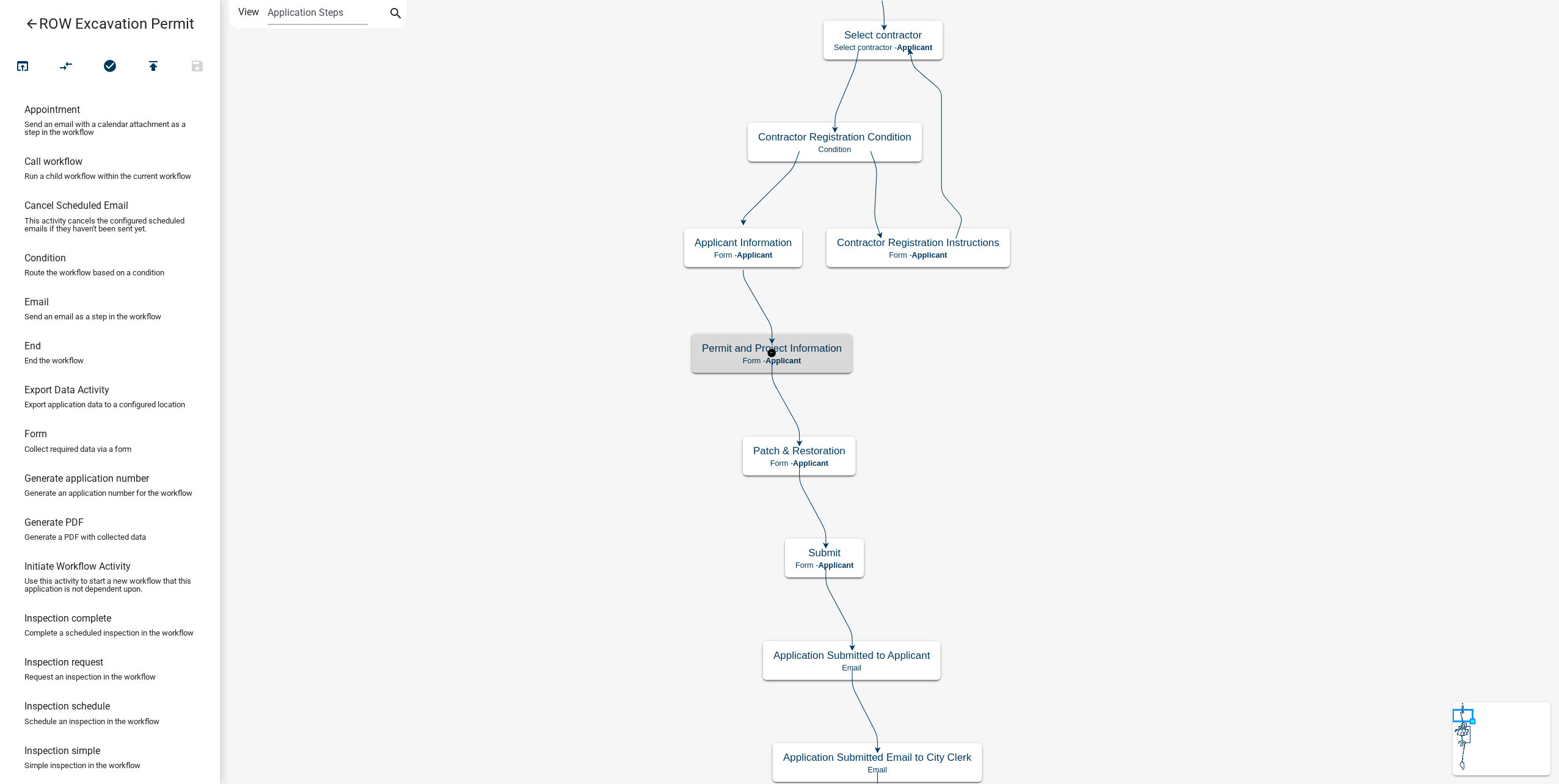
click at [834, 342] on h5 "Permit and Project Information" at bounding box center [772, 348] width 140 height 12
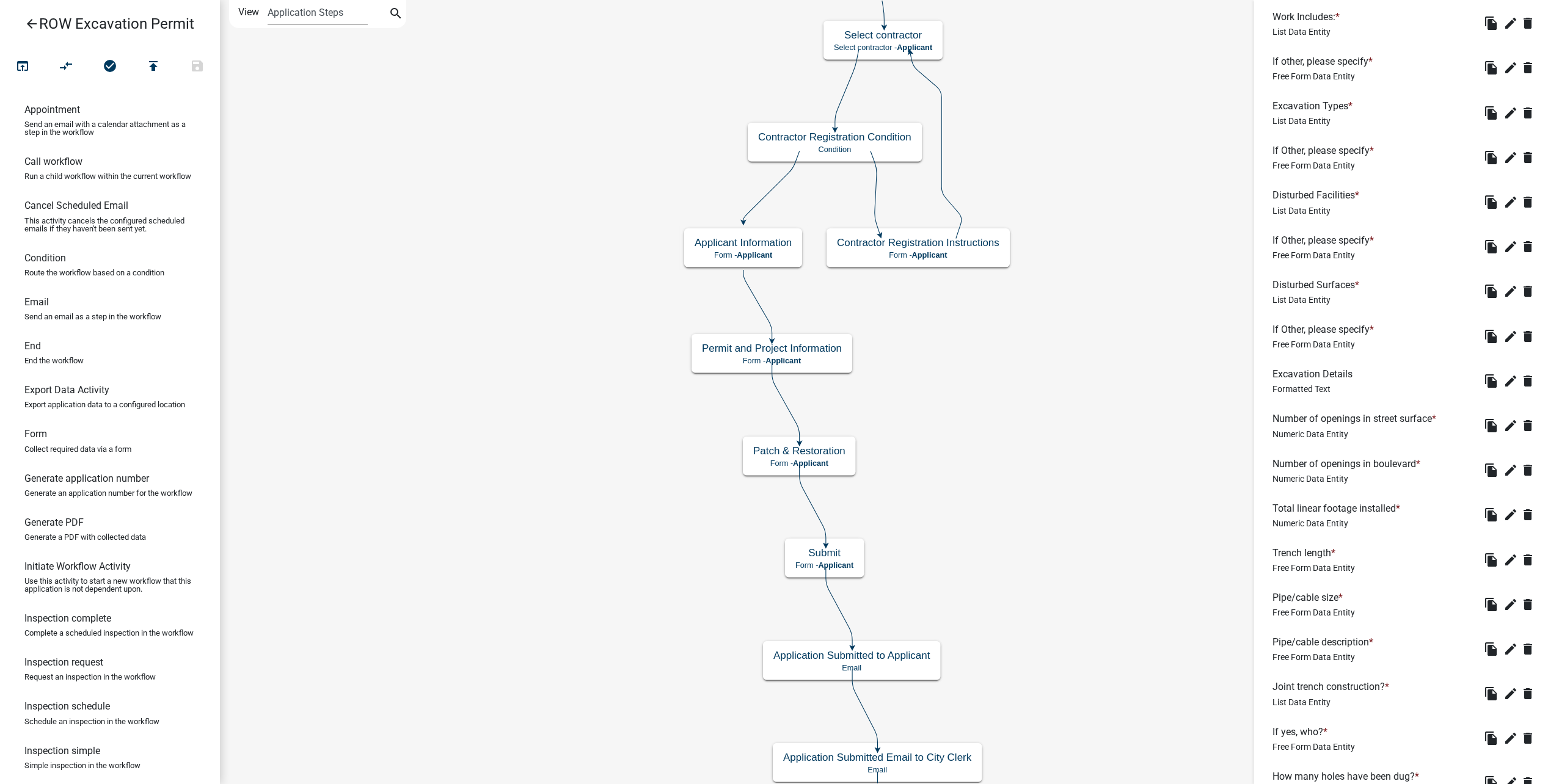
scroll to position [1700, 0]
